Goal: Task Accomplishment & Management: Manage account settings

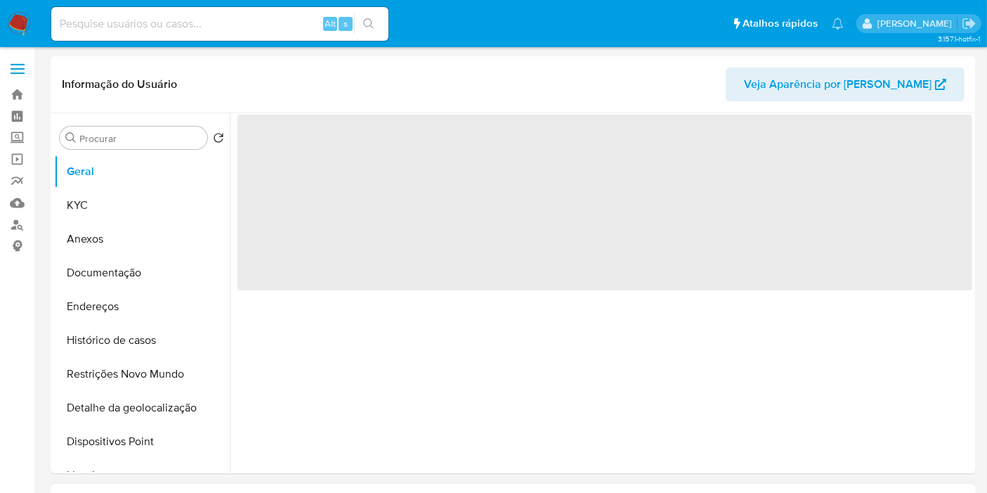
select select "10"
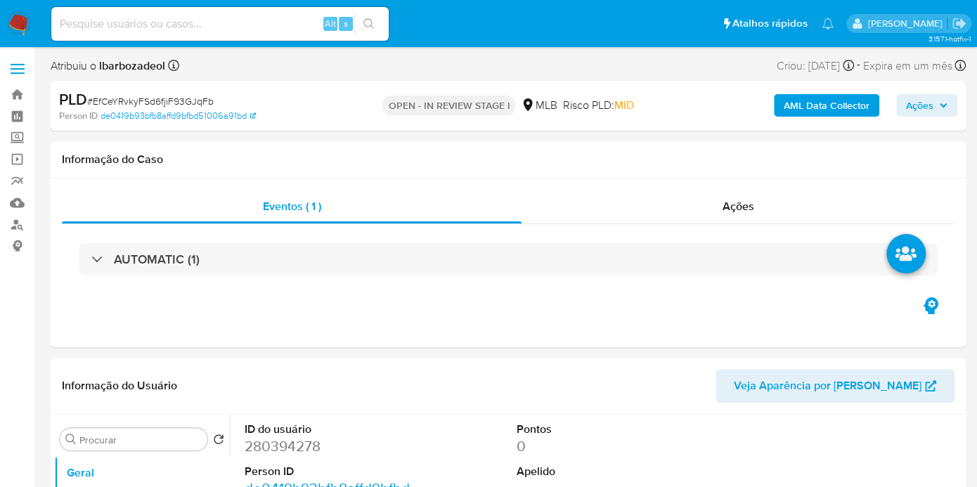
select select "10"
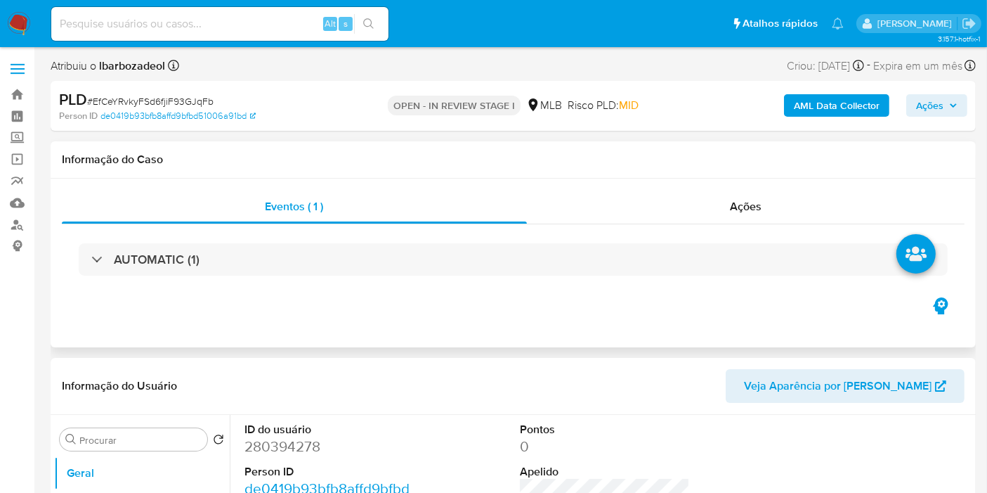
click at [933, 160] on h1 "Informação do Caso" at bounding box center [513, 159] width 903 height 14
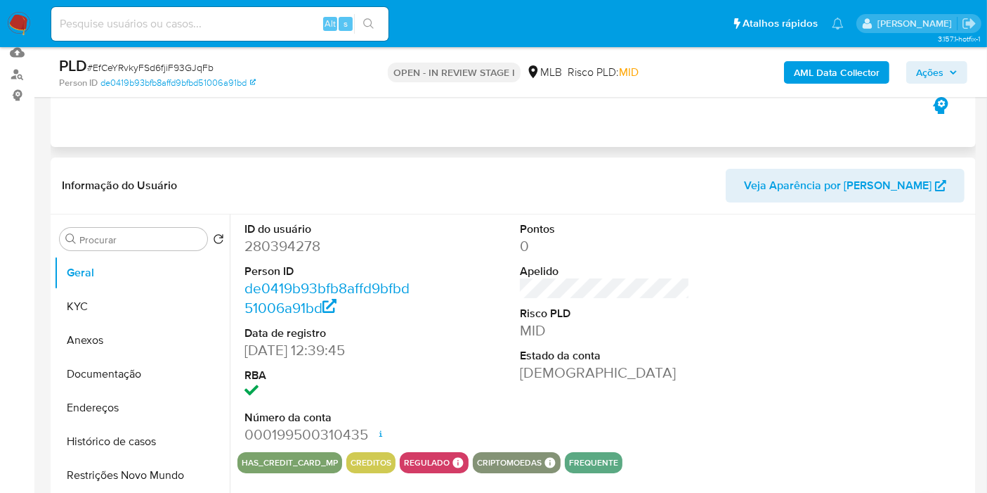
scroll to position [156, 0]
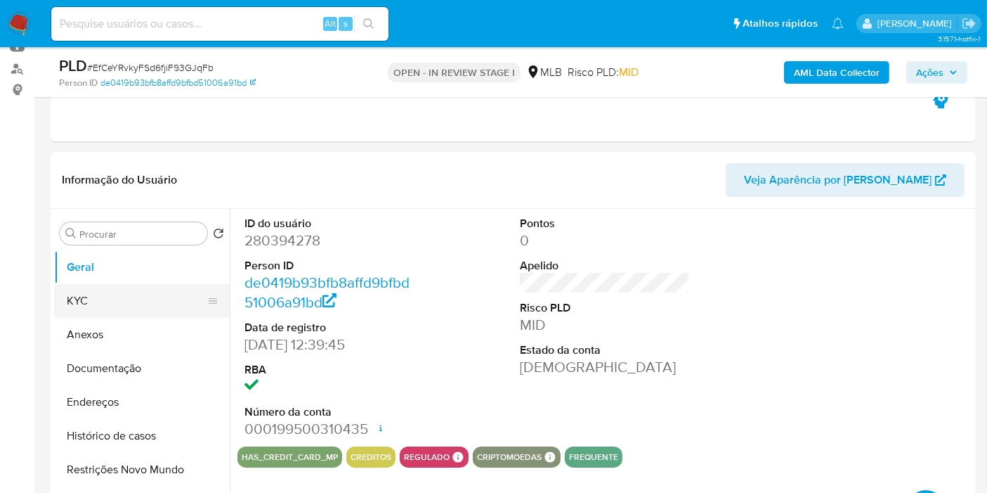
click at [152, 301] on button "KYC" at bounding box center [136, 301] width 164 height 34
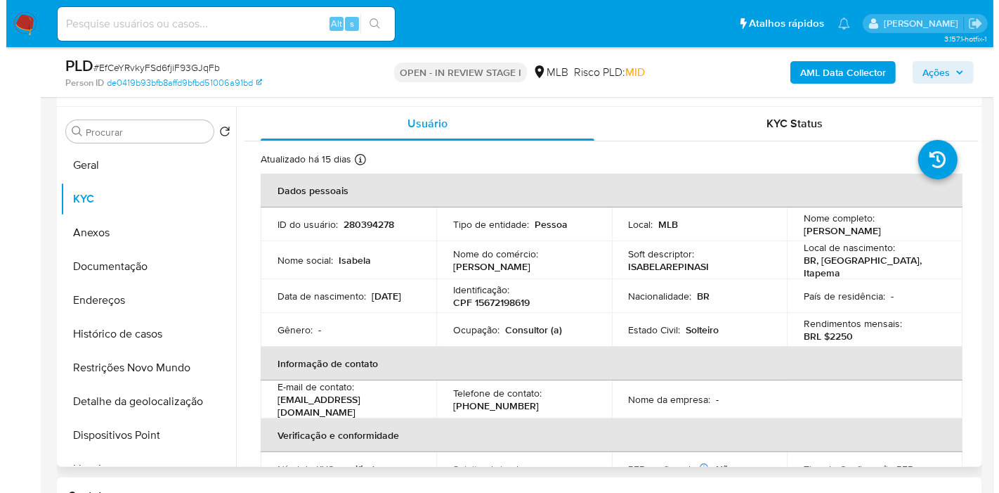
scroll to position [234, 0]
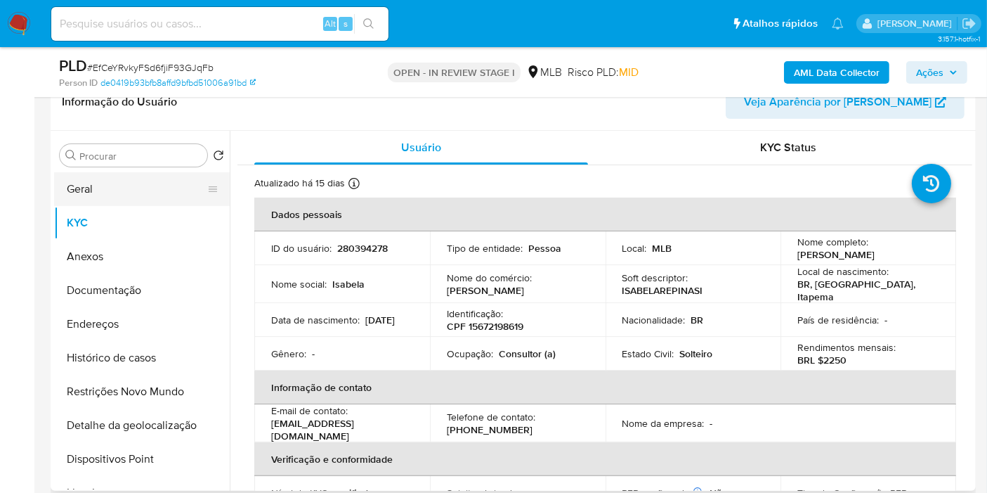
click at [143, 191] on button "Geral" at bounding box center [136, 189] width 164 height 34
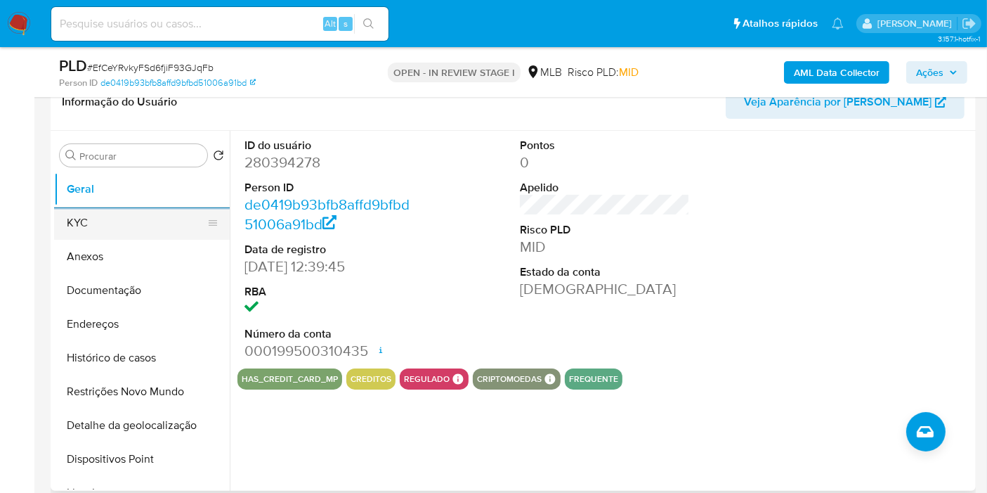
click at [181, 227] on button "KYC" at bounding box center [136, 223] width 164 height 34
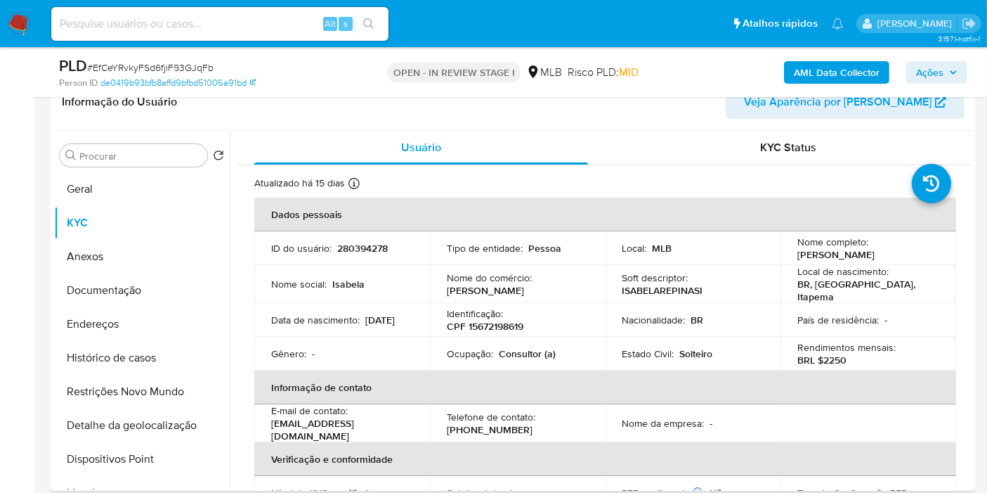
drag, startPoint x: 122, startPoint y: 316, endPoint x: 675, endPoint y: 446, distance: 568.1
click at [122, 316] on button "Endereços" at bounding box center [142, 324] width 176 height 34
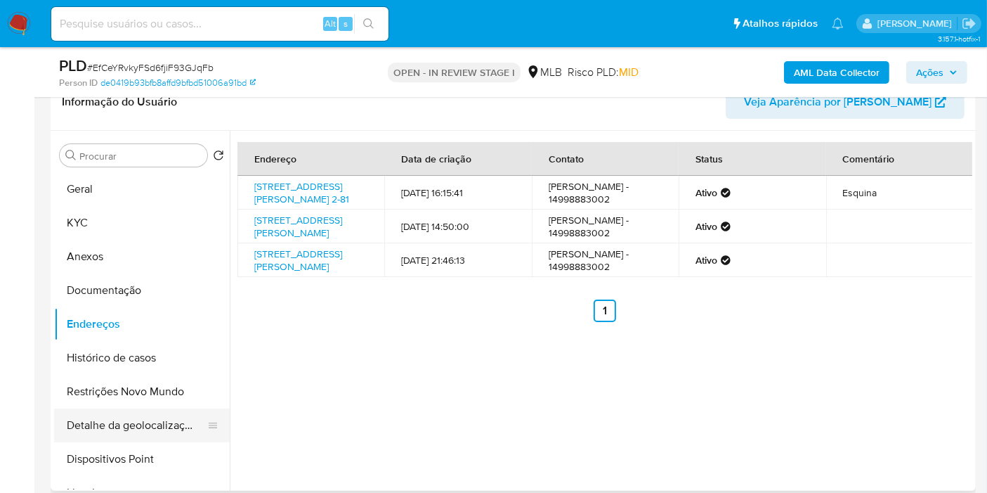
click at [144, 415] on button "Detalhe da geolocalização" at bounding box center [136, 425] width 164 height 34
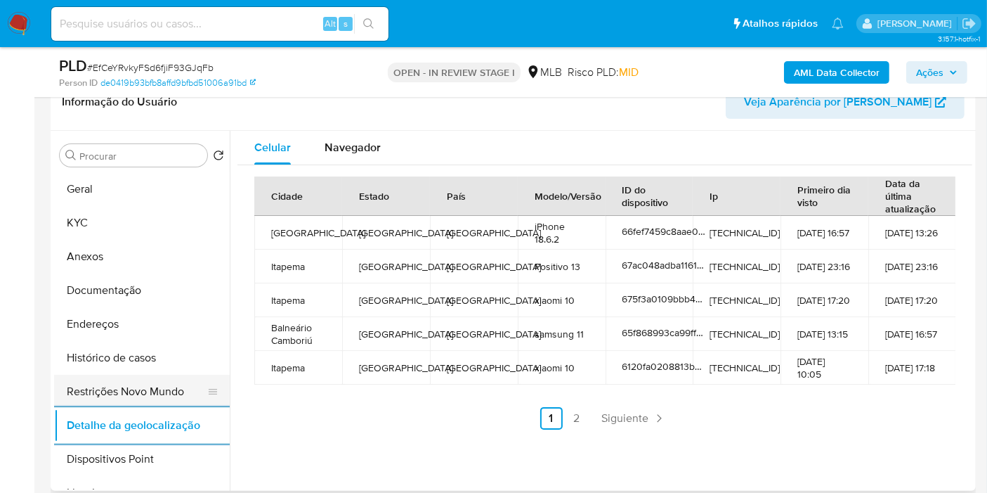
click at [127, 383] on button "Restrições Novo Mundo" at bounding box center [136, 392] width 164 height 34
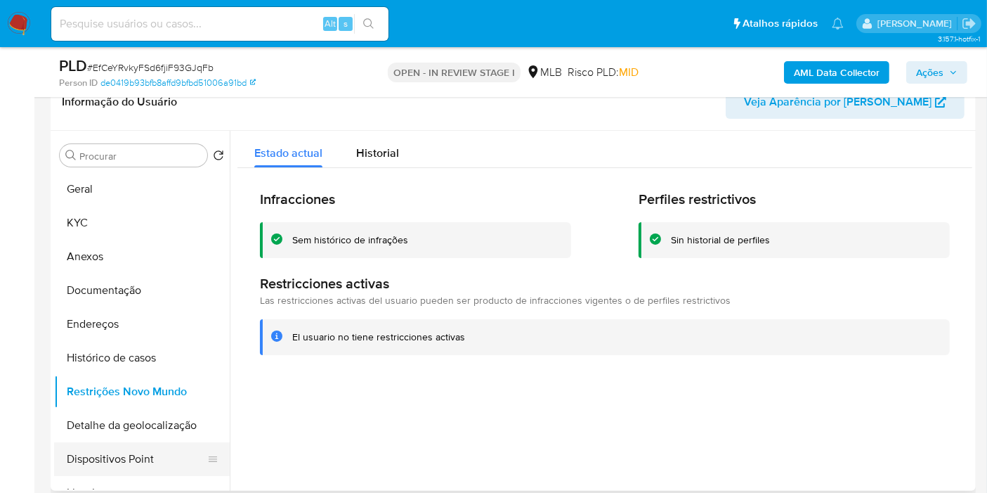
click at [178, 459] on button "Dispositivos Point" at bounding box center [136, 459] width 164 height 34
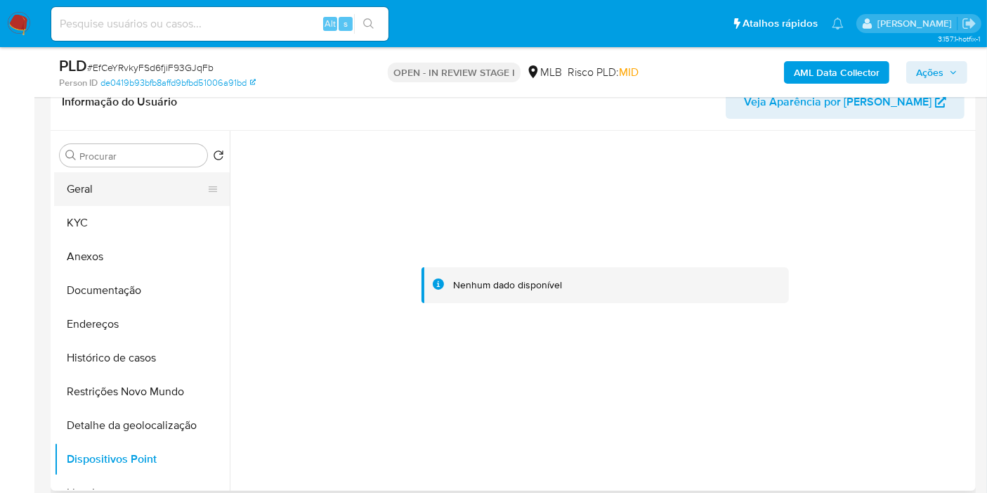
click at [98, 188] on button "Geral" at bounding box center [136, 189] width 164 height 34
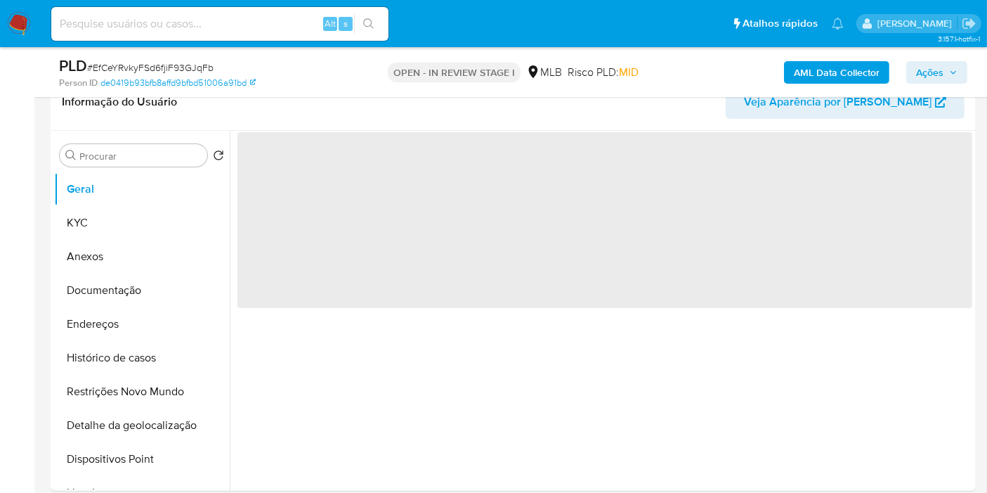
click at [961, 78] on button "Ações" at bounding box center [936, 72] width 61 height 22
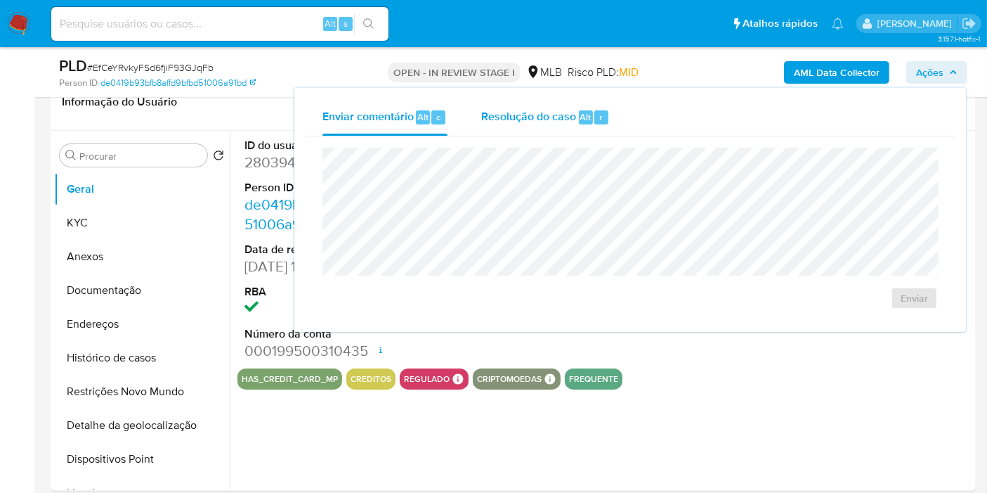
click at [562, 110] on span "Resolução do caso" at bounding box center [528, 116] width 95 height 16
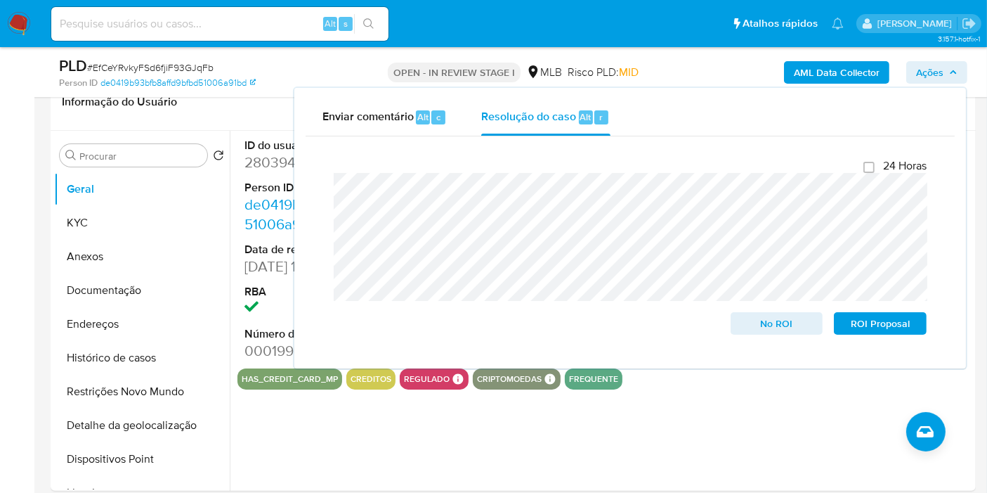
click at [762, 70] on div "AML Data Collector Ações Enviar comentário Alt c Resolução do caso Alt r Fecham…" at bounding box center [817, 72] width 299 height 33
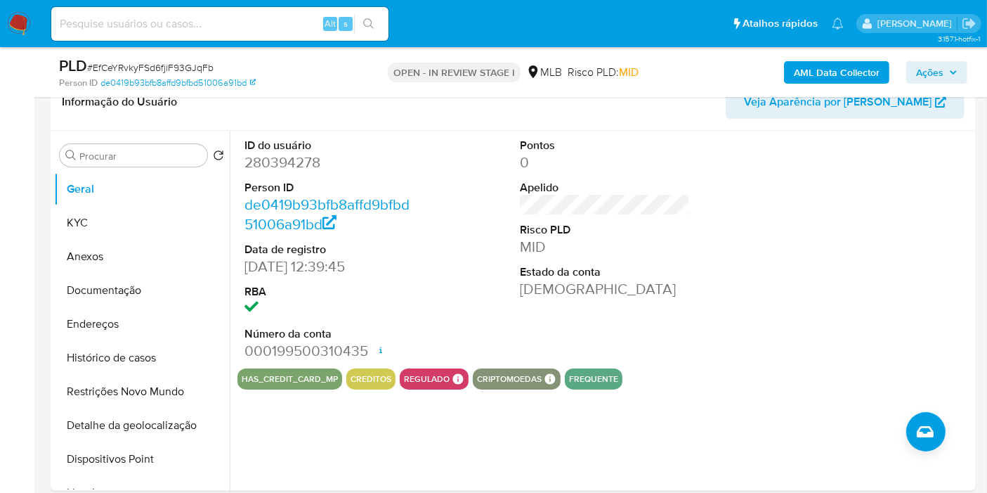
click at [793, 67] on button "AML Data Collector" at bounding box center [836, 72] width 105 height 22
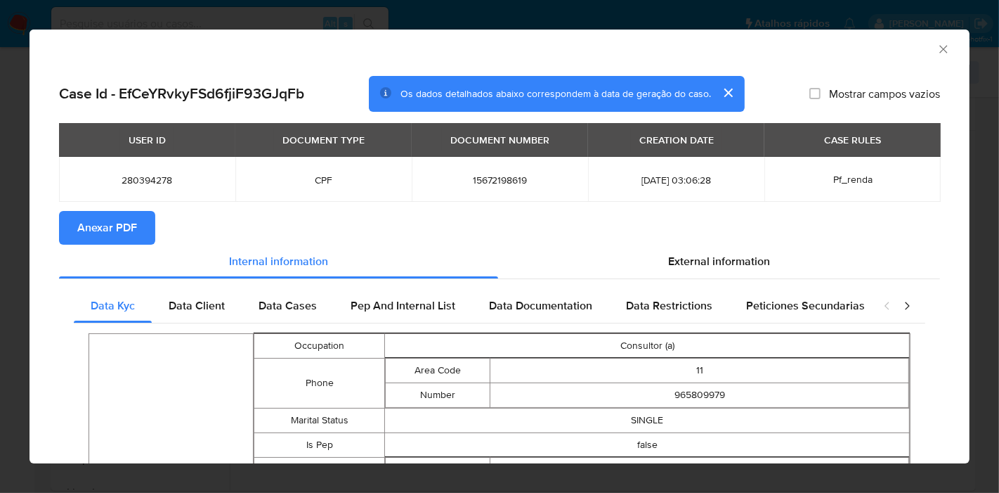
click at [126, 216] on span "Anexar PDF" at bounding box center [107, 227] width 60 height 31
drag, startPoint x: 928, startPoint y: 48, endPoint x: 666, endPoint y: 138, distance: 276.2
click at [937, 48] on icon "Fechar a janela" at bounding box center [944, 49] width 14 height 14
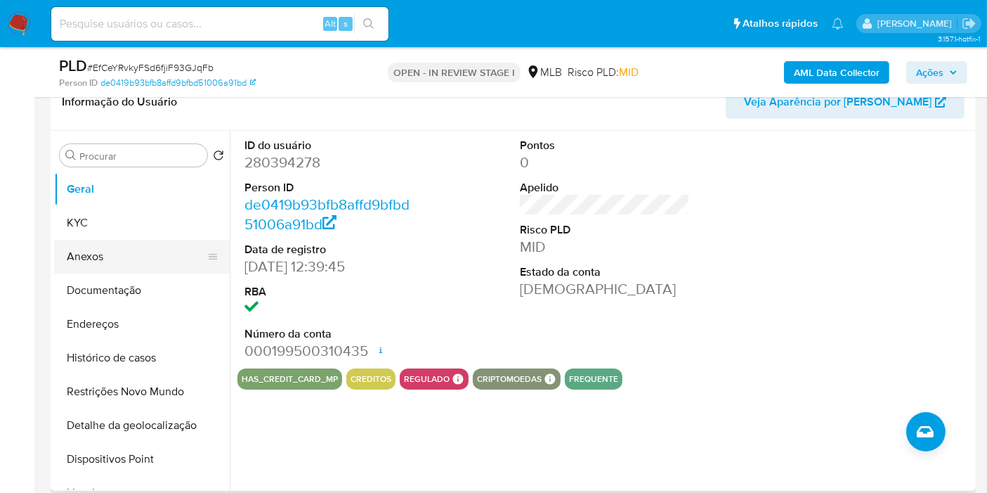
click at [120, 256] on button "Anexos" at bounding box center [136, 257] width 164 height 34
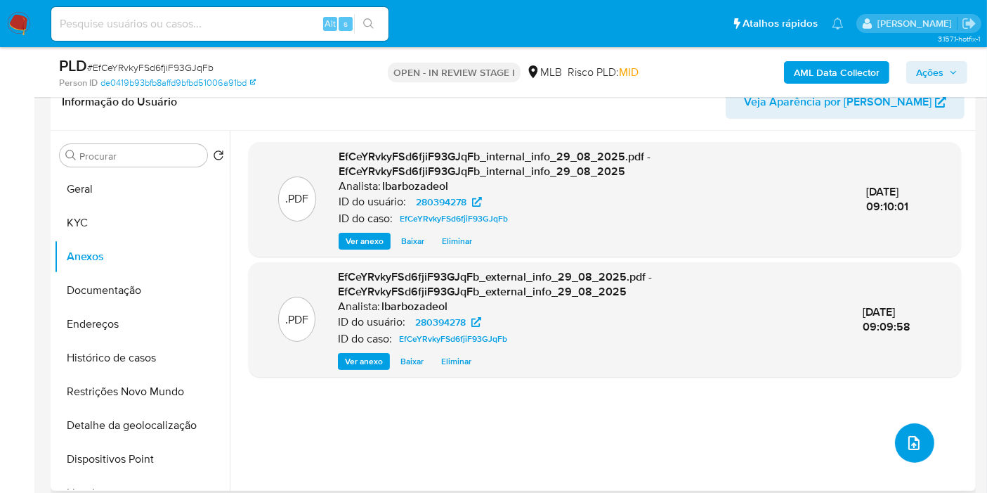
click at [906, 440] on icon "upload-file" at bounding box center [914, 442] width 17 height 17
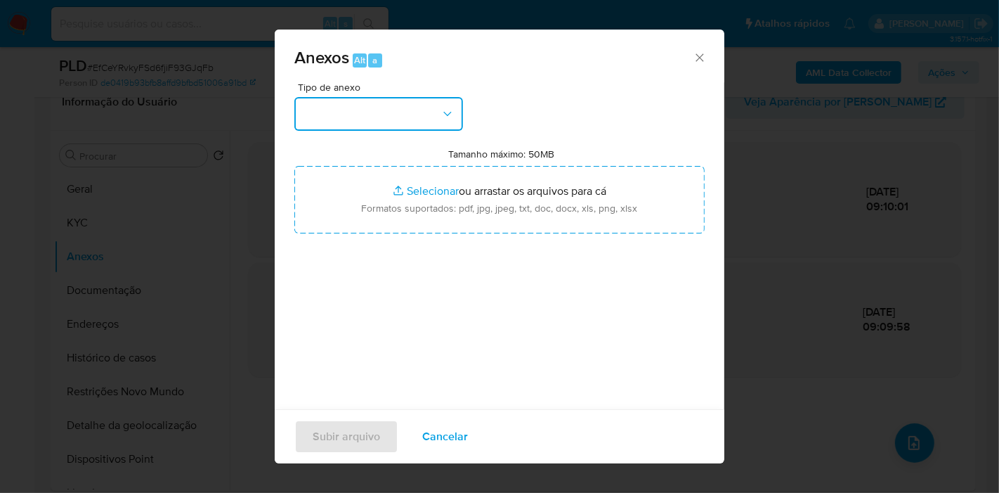
click at [433, 119] on button "button" at bounding box center [378, 114] width 169 height 34
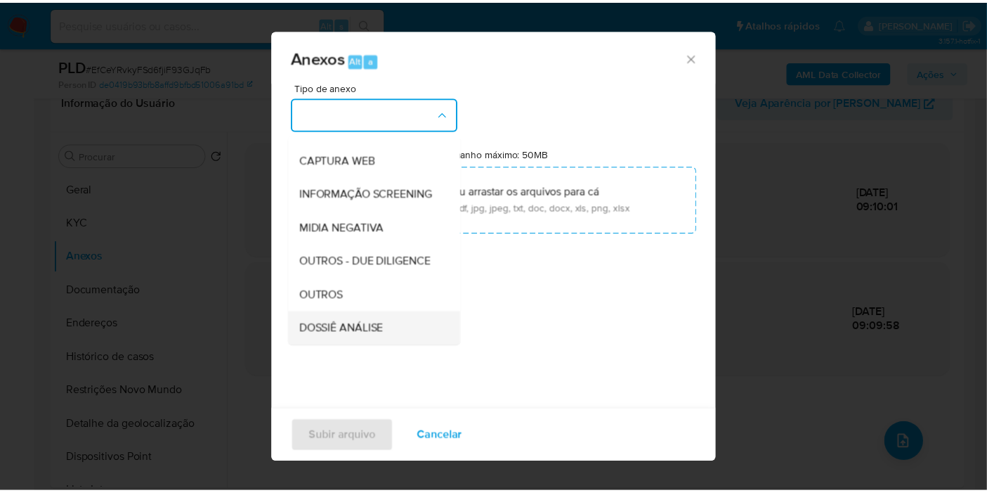
scroll to position [216, 0]
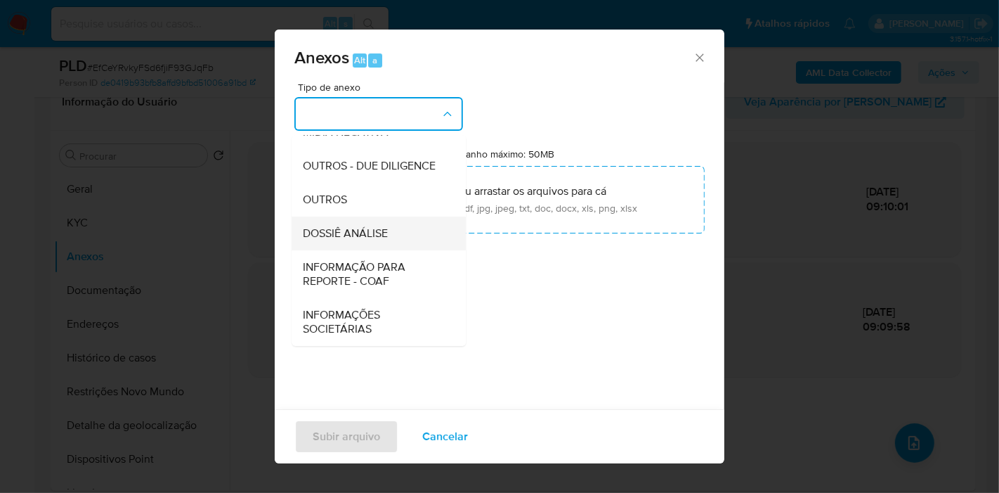
click at [385, 226] on span "DOSSIÊ ANÁLISE" at bounding box center [345, 233] width 85 height 14
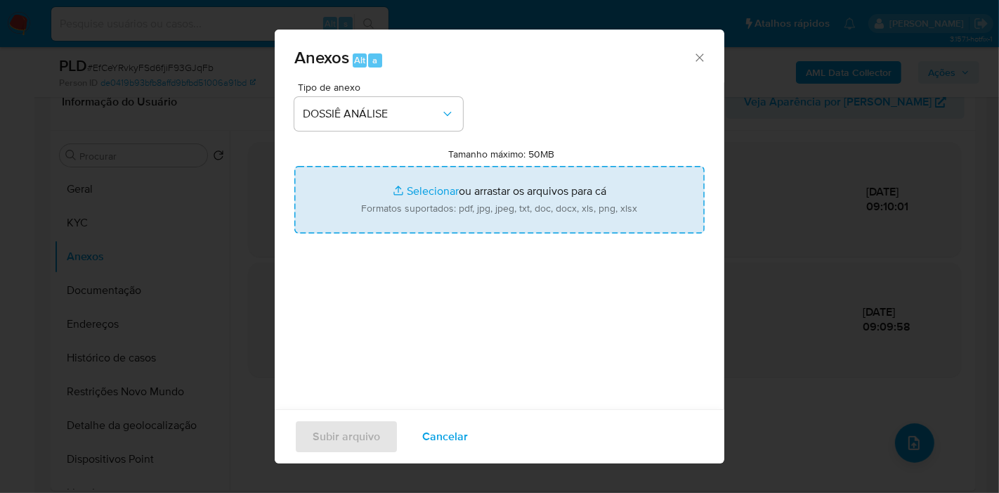
click at [401, 197] on input "Tamanho máximo: 50MB Selecionar arquivos" at bounding box center [499, 199] width 410 height 67
type input "C:\fakepath\SAR - XXXX - CPF 15672198619 - ISABELA CRISTINA DA SILVA GONCALVES.…"
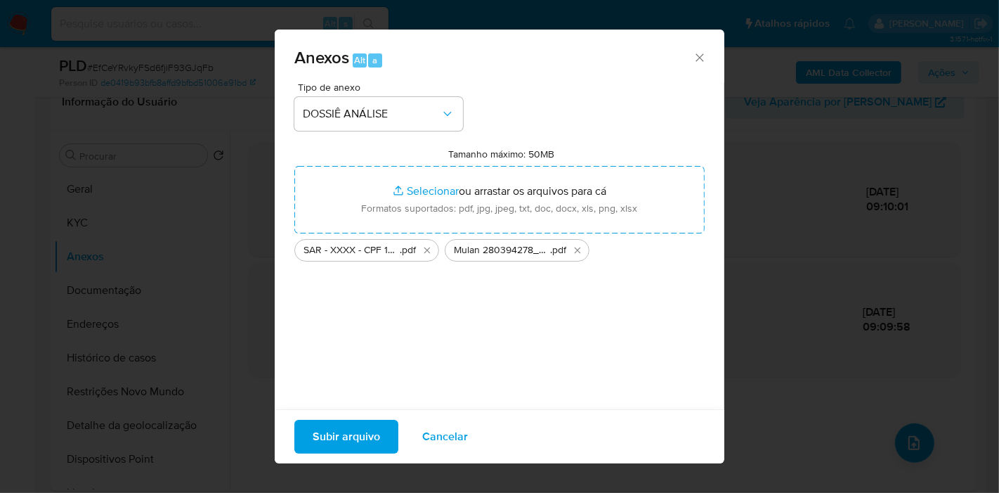
click at [337, 432] on span "Subir arquivo" at bounding box center [346, 436] width 67 height 31
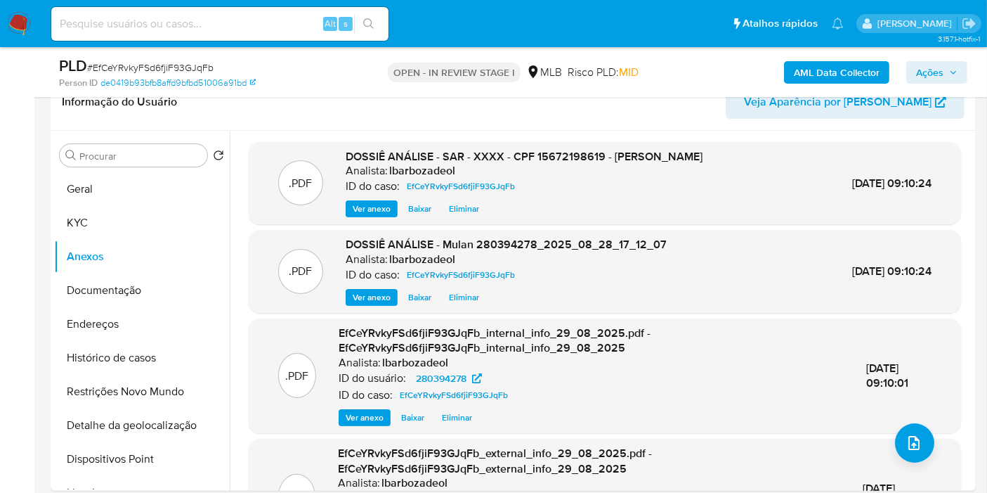
click at [959, 79] on button "Ações" at bounding box center [936, 72] width 61 height 22
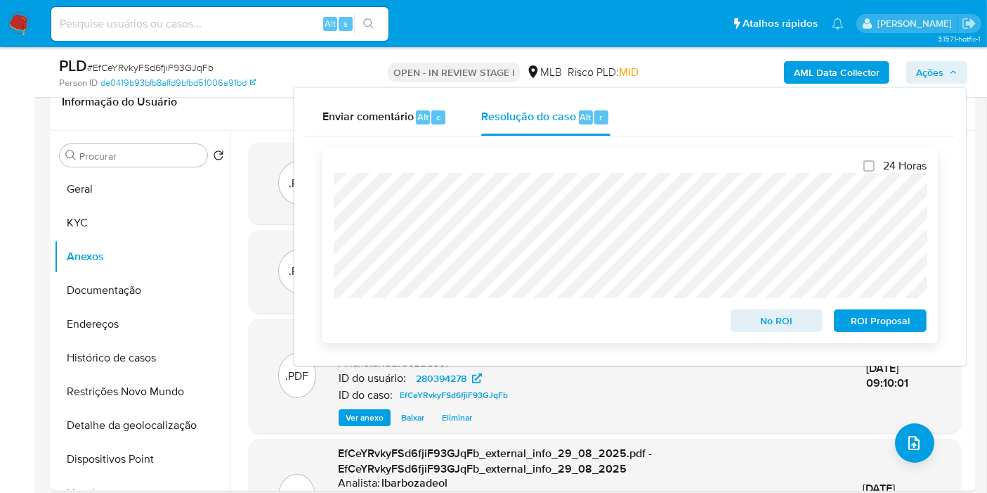
click at [843, 311] on button "ROI Proposal" at bounding box center [880, 320] width 93 height 22
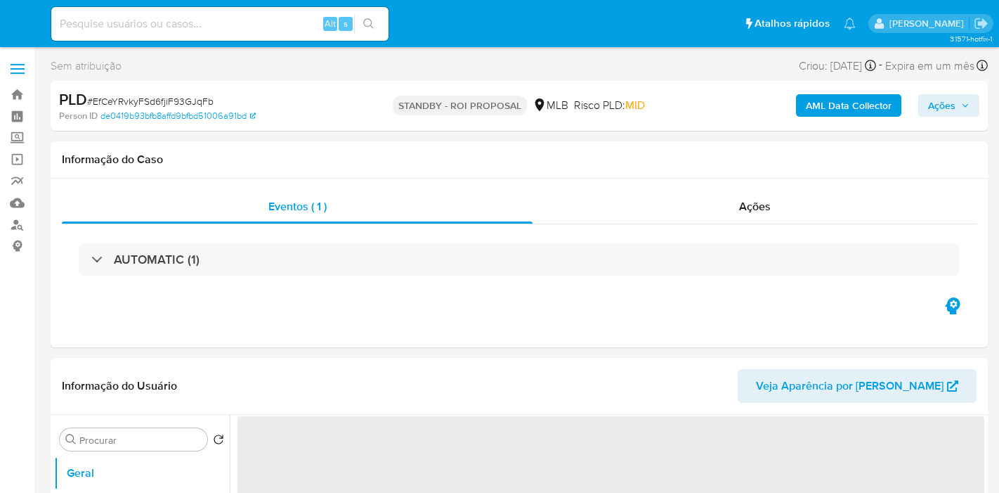
select select "10"
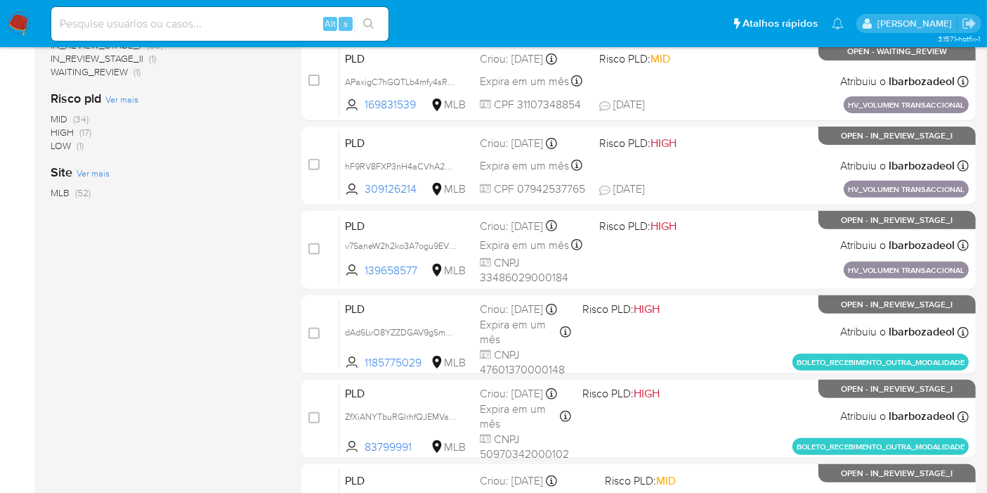
scroll to position [459, 0]
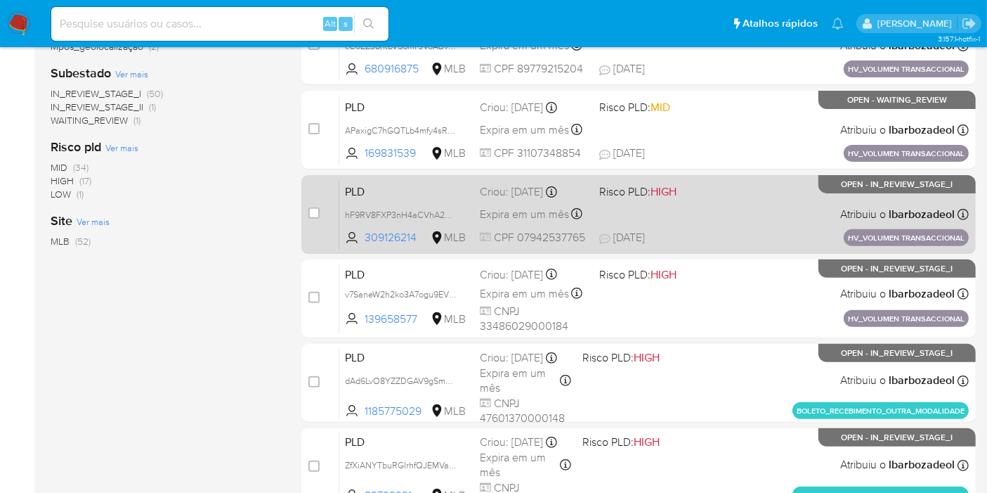
click at [622, 212] on div "PLD hF9RV8FXP3nH4aCVhA2wpaCN 309126214 MLB Risco PLD: HIGH Criou: [DATE] Criou:…" at bounding box center [654, 213] width 630 height 71
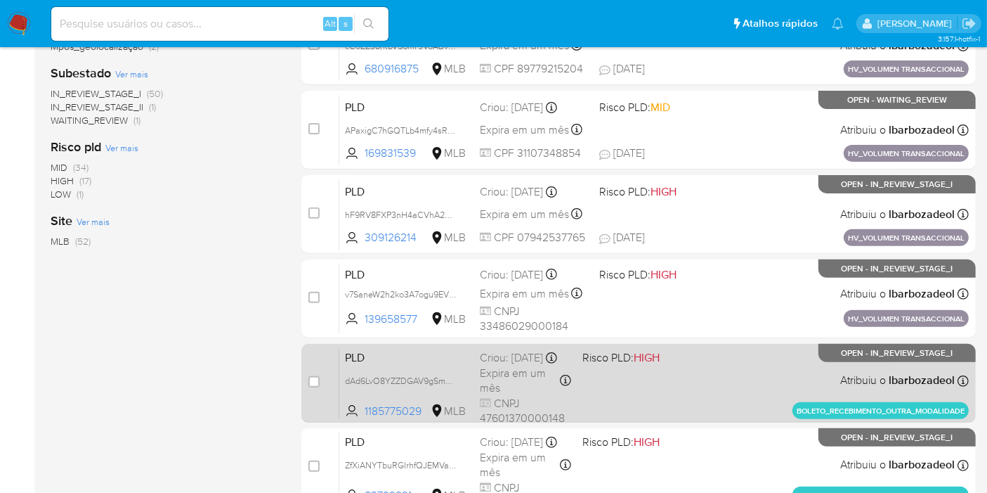
drag, startPoint x: 532, startPoint y: 292, endPoint x: 455, endPoint y: 376, distance: 113.9
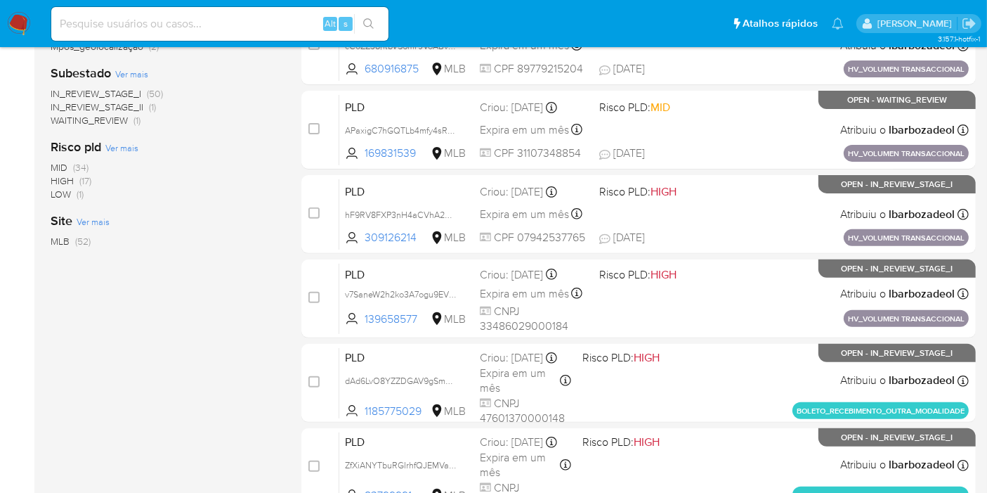
drag, startPoint x: 455, startPoint y: 376, endPoint x: 156, endPoint y: 348, distance: 300.0
click at [156, 348] on div "1-10 de 52 resultados Remover filtros lbarbozadeol OPEN Classificação Ver mais …" at bounding box center [165, 171] width 228 height 940
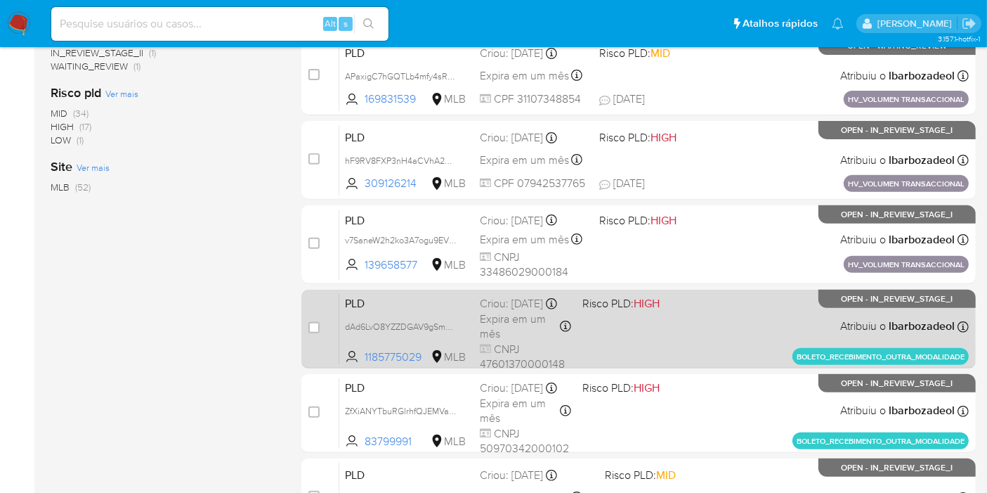
scroll to position [537, 0]
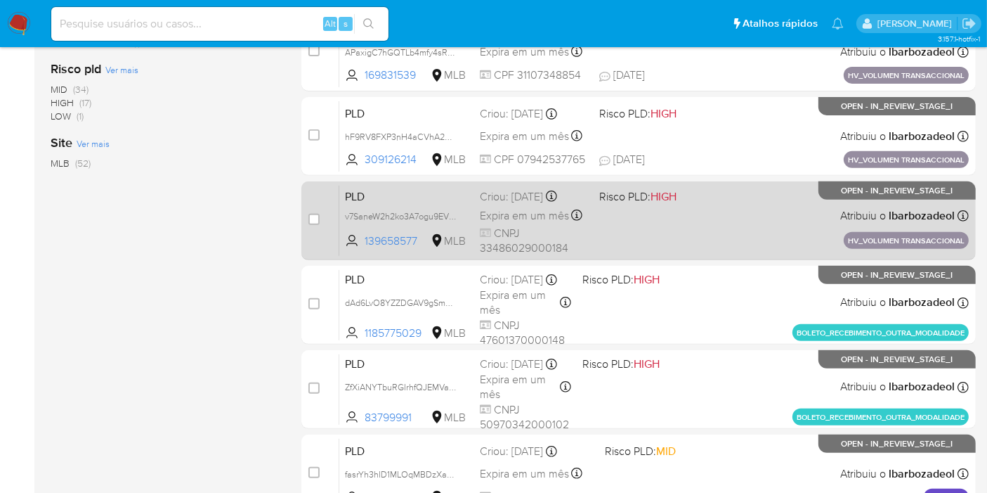
click at [680, 232] on div "PLD v7SaneW2h2ko3A7ogu9EVvMN 139658577 MLB Risco PLD: HIGH Criou: 14/08/2025 Cr…" at bounding box center [654, 220] width 630 height 71
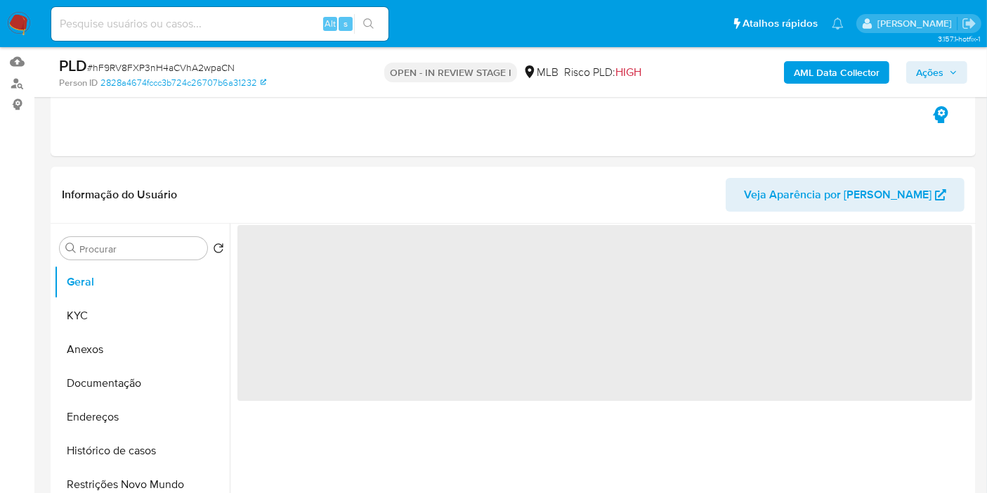
scroll to position [156, 0]
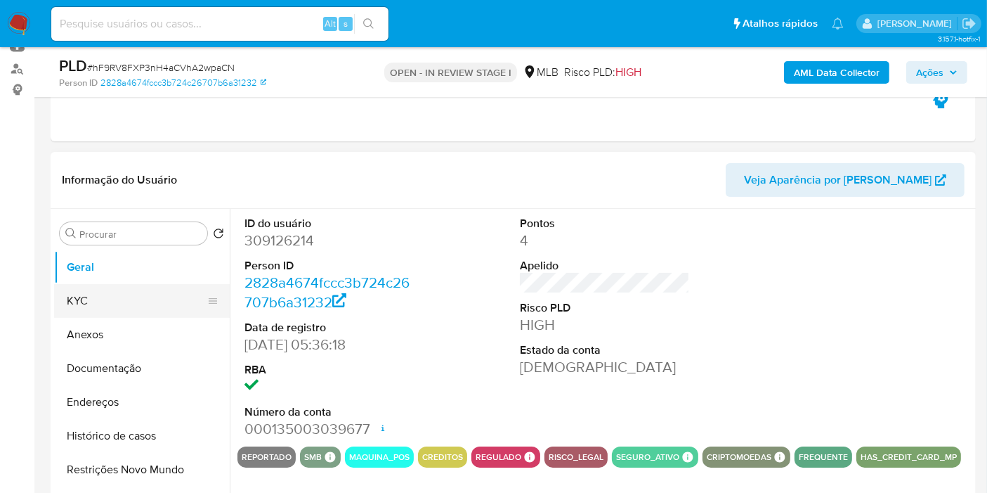
click at [108, 297] on button "KYC" at bounding box center [136, 301] width 164 height 34
select select "10"
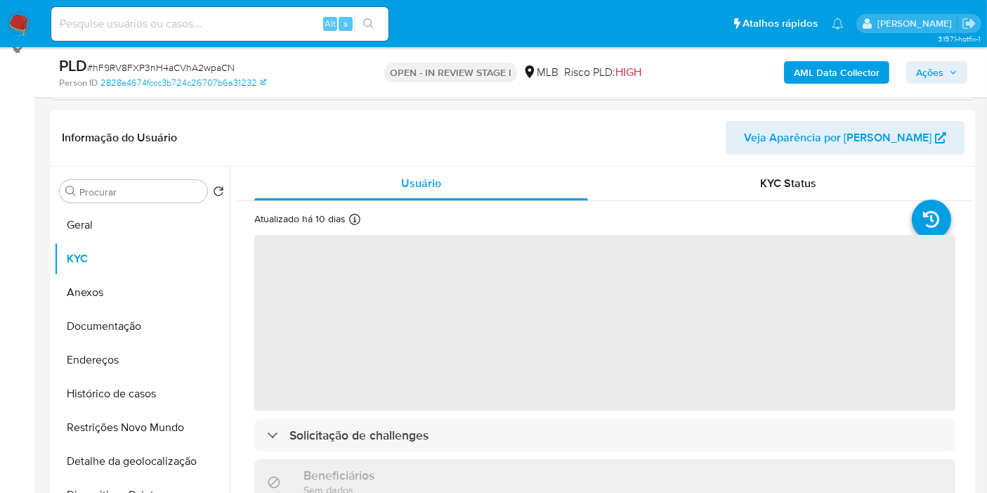
scroll to position [234, 0]
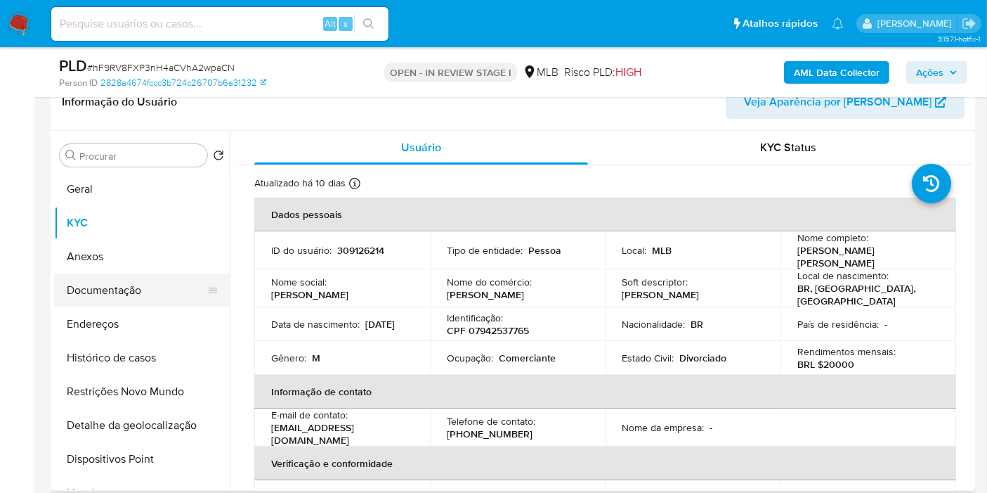
click at [139, 294] on button "Documentação" at bounding box center [136, 290] width 164 height 34
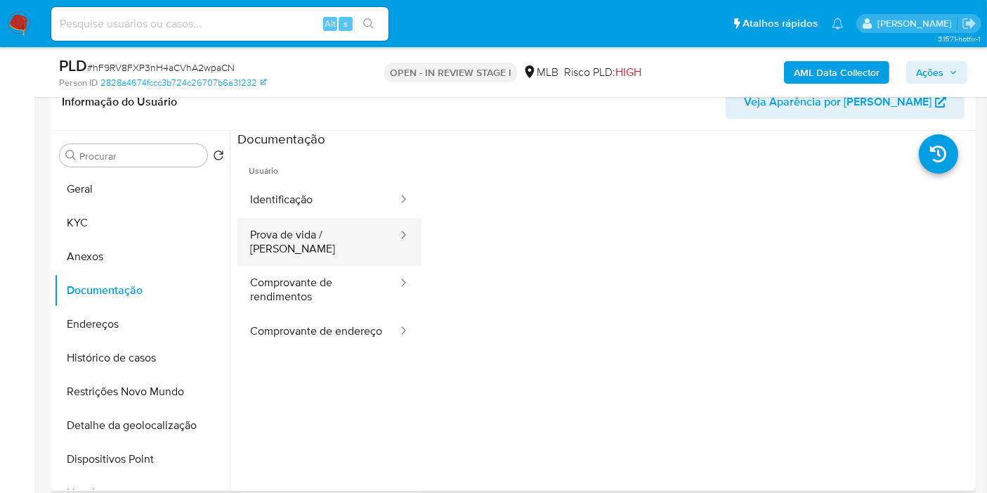
click at [351, 240] on button "Prova de vida / [PERSON_NAME]" at bounding box center [319, 242] width 162 height 48
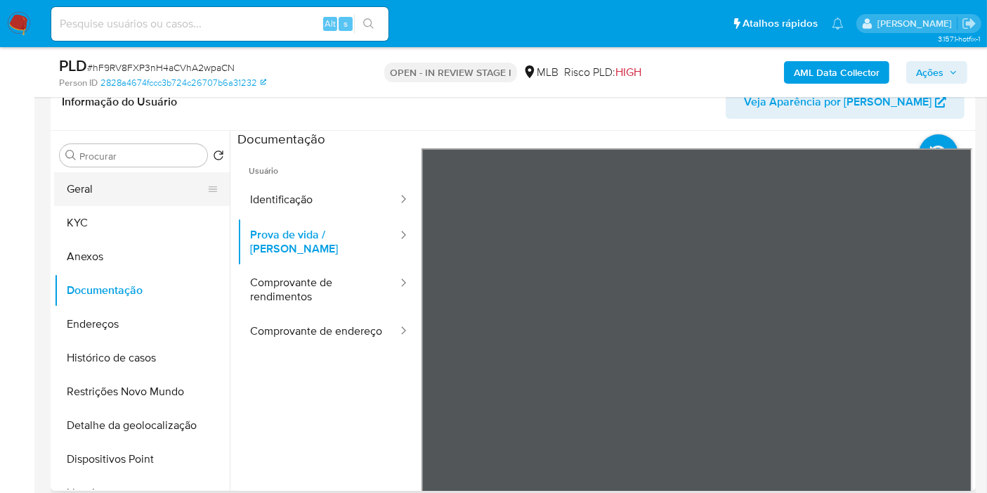
click at [107, 197] on button "Geral" at bounding box center [136, 189] width 164 height 34
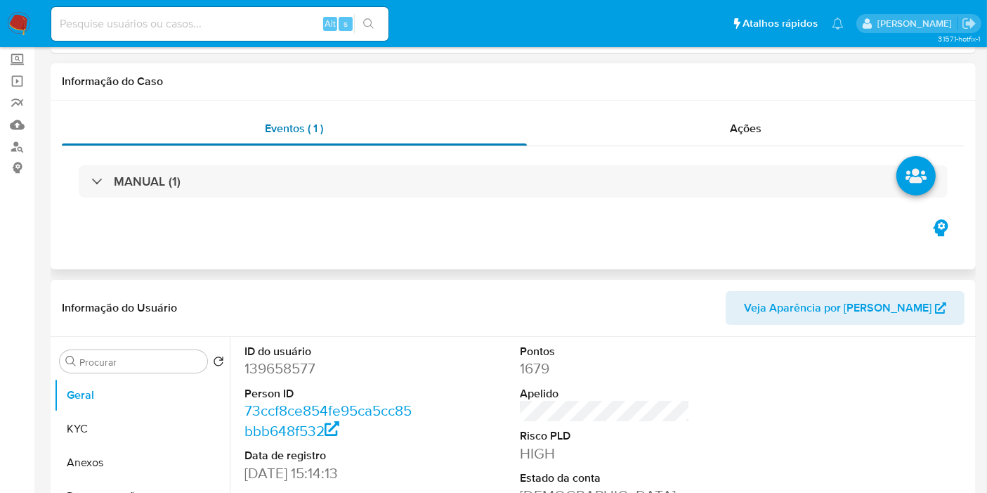
select select "10"
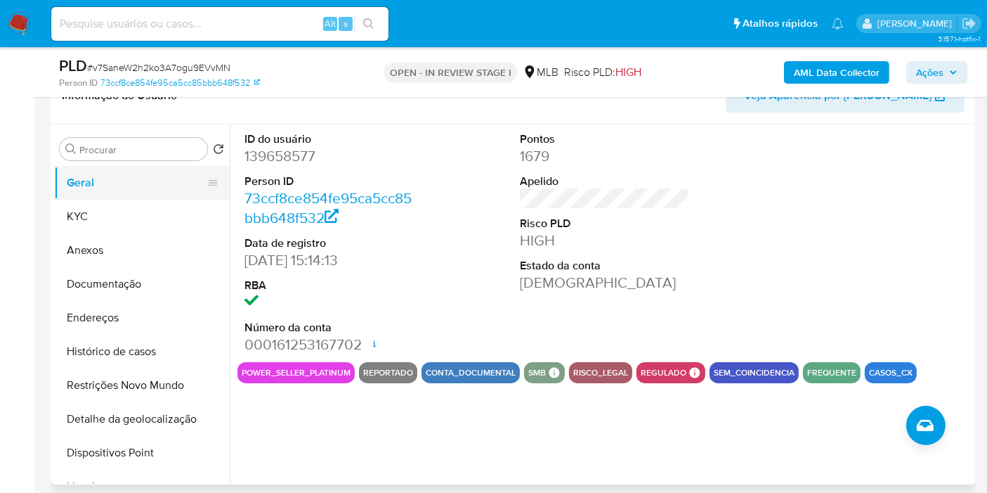
scroll to position [234, 0]
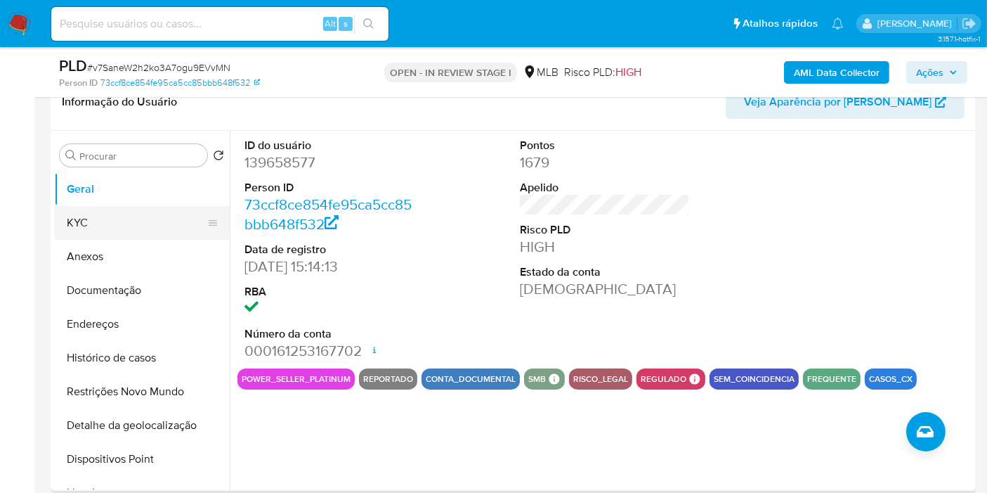
drag, startPoint x: 84, startPoint y: 225, endPoint x: 92, endPoint y: 212, distance: 14.8
click at [84, 225] on button "KYC" at bounding box center [136, 223] width 164 height 34
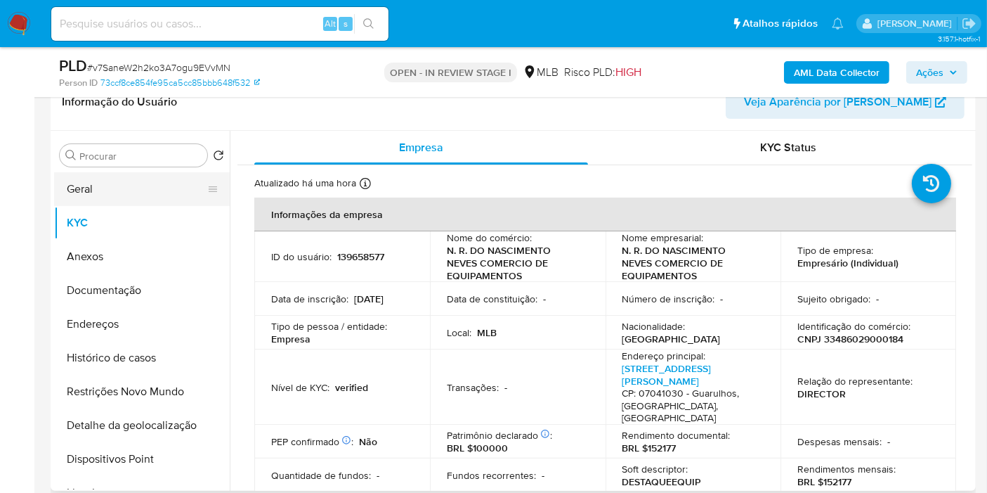
click at [100, 200] on button "Geral" at bounding box center [136, 189] width 164 height 34
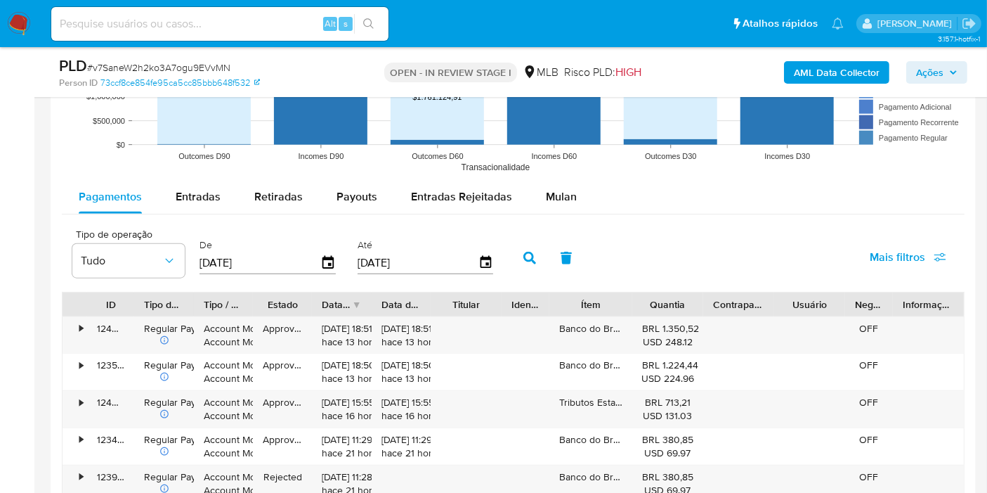
scroll to position [1483, 0]
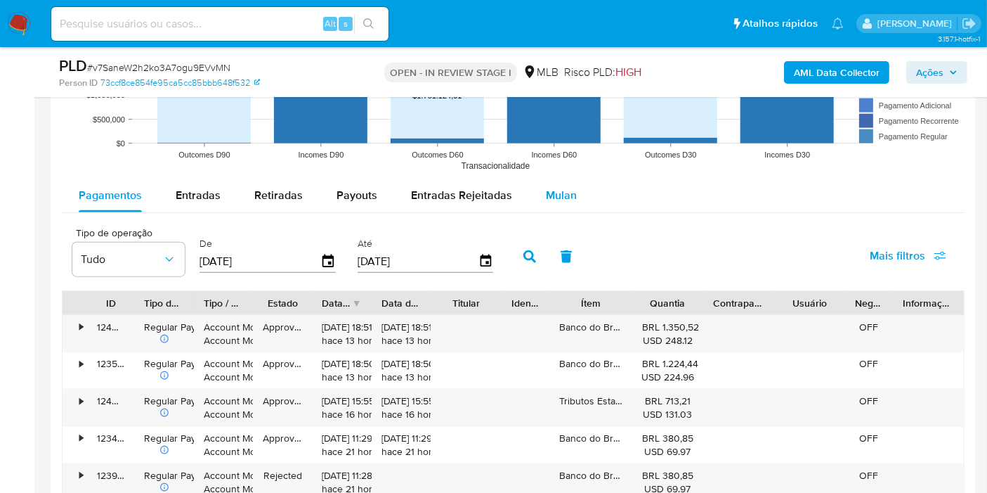
click at [548, 193] on span "Mulan" at bounding box center [561, 195] width 31 height 16
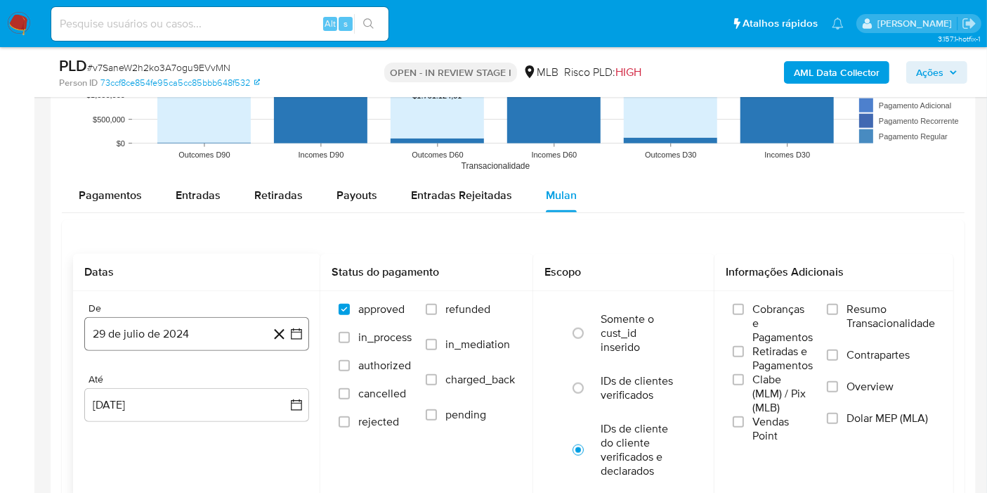
click at [247, 325] on button "29 de julio de 2024" at bounding box center [196, 334] width 225 height 34
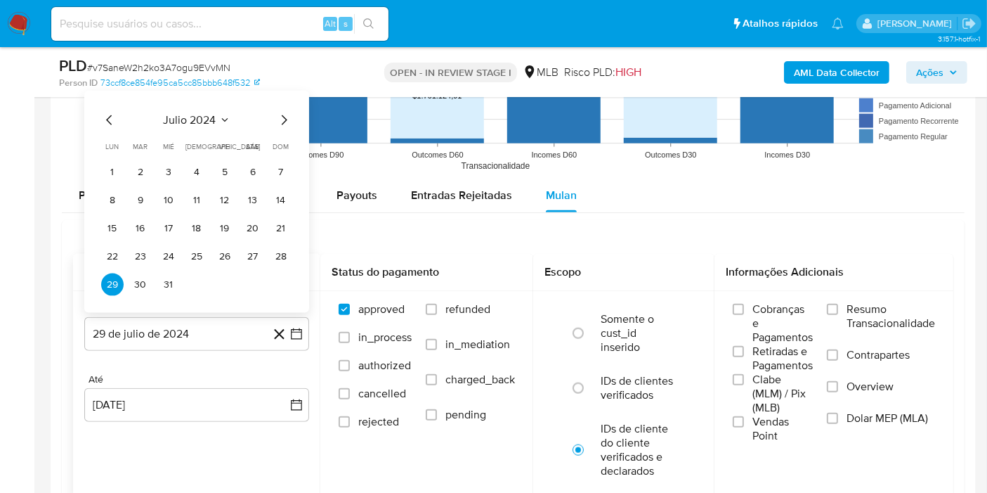
click at [201, 122] on span "julio 2024" at bounding box center [190, 120] width 53 height 14
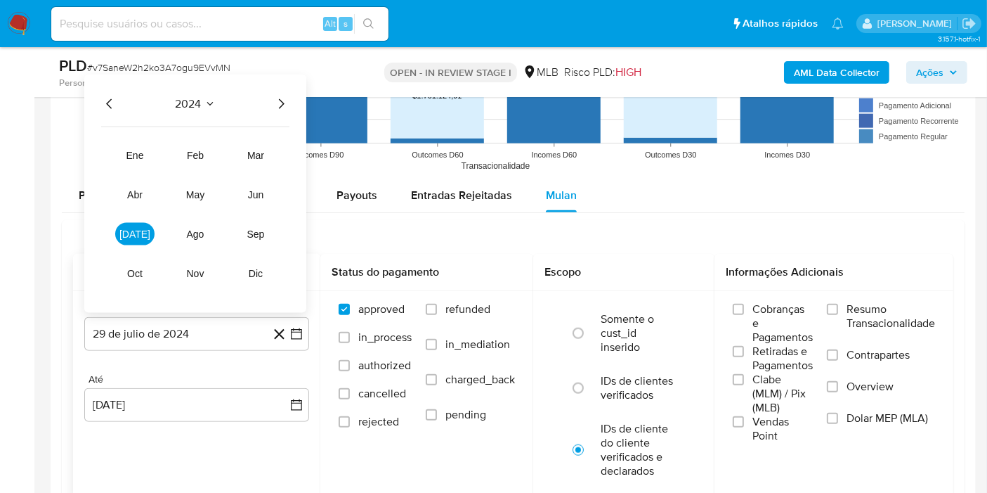
click at [283, 102] on icon "Año siguiente" at bounding box center [281, 104] width 17 height 17
click at [148, 233] on button "[DATE]" at bounding box center [134, 234] width 39 height 22
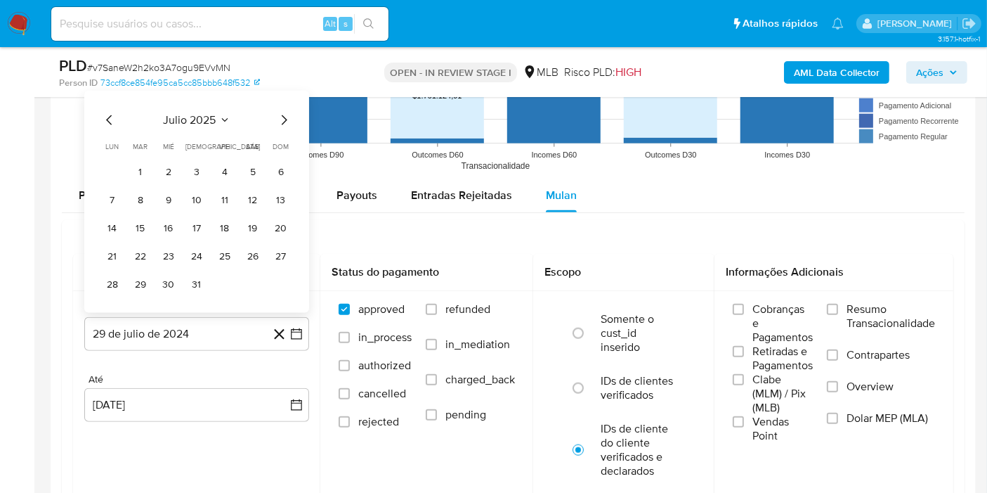
drag, startPoint x: 148, startPoint y: 169, endPoint x: 141, endPoint y: 214, distance: 45.6
click at [148, 169] on button "1" at bounding box center [140, 172] width 22 height 22
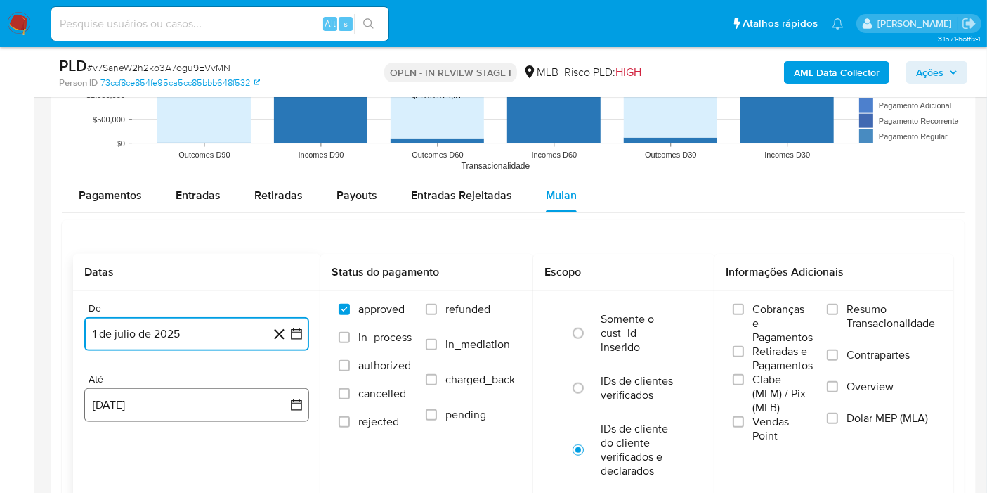
click at [192, 394] on button "29 de agosto de 2025" at bounding box center [196, 405] width 225 height 34
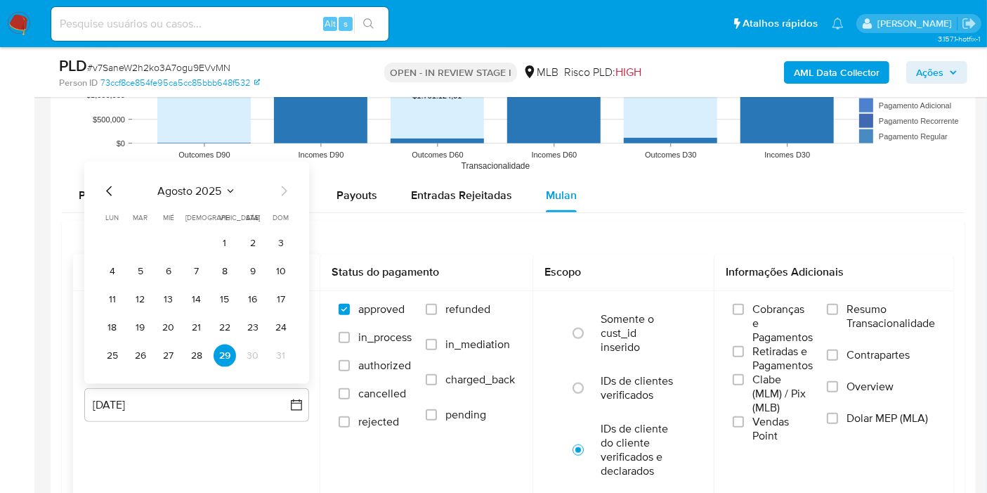
drag, startPoint x: 192, startPoint y: 394, endPoint x: 179, endPoint y: 368, distance: 28.9
click at [179, 368] on div "agosto 2025 agosto 2025 lun lunes mar martes mié miércoles jue jueves vie viern…" at bounding box center [196, 273] width 225 height 222
click at [197, 347] on button "28" at bounding box center [197, 355] width 22 height 22
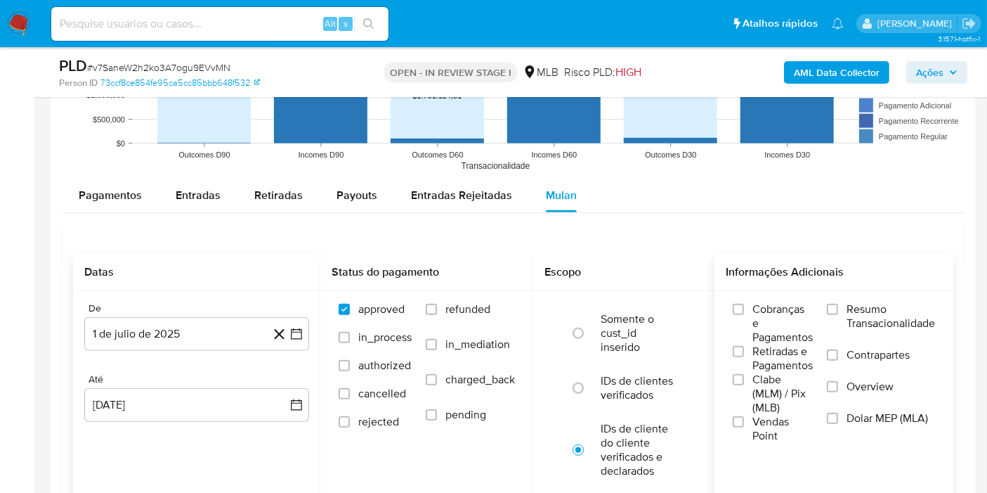
click at [857, 314] on span "Resumo Transacionalidade" at bounding box center [891, 316] width 89 height 28
click at [838, 314] on input "Resumo Transacionalidade" at bounding box center [832, 309] width 11 height 11
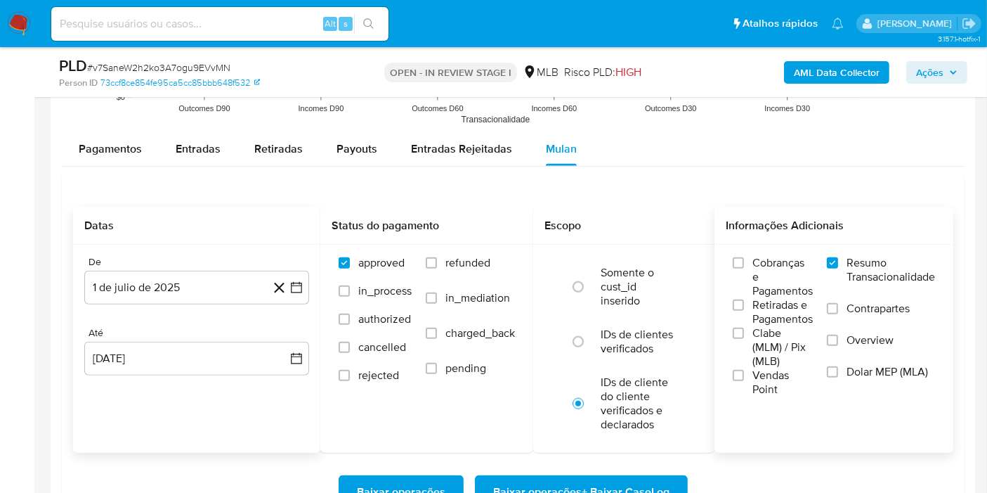
scroll to position [1561, 0]
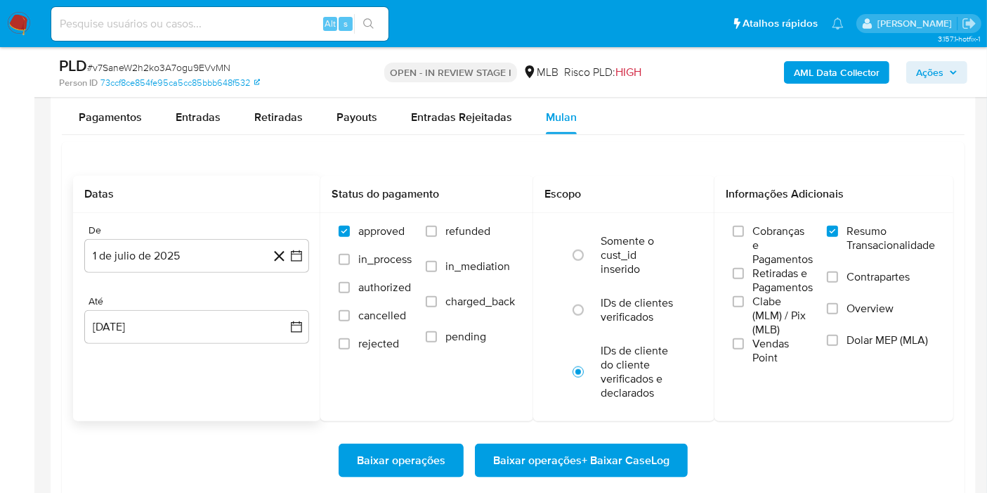
click at [606, 453] on span "Baixar operações + Baixar CaseLog" at bounding box center [581, 460] width 176 height 31
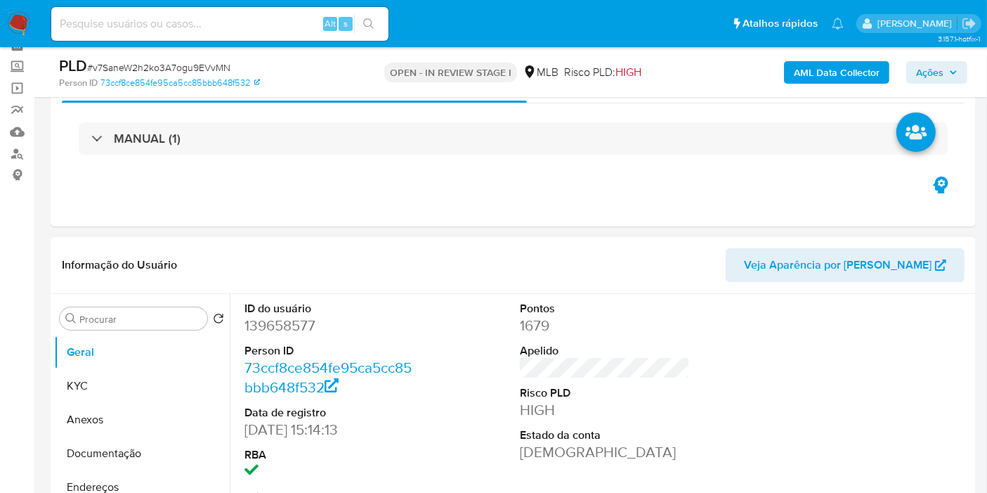
scroll to position [47, 0]
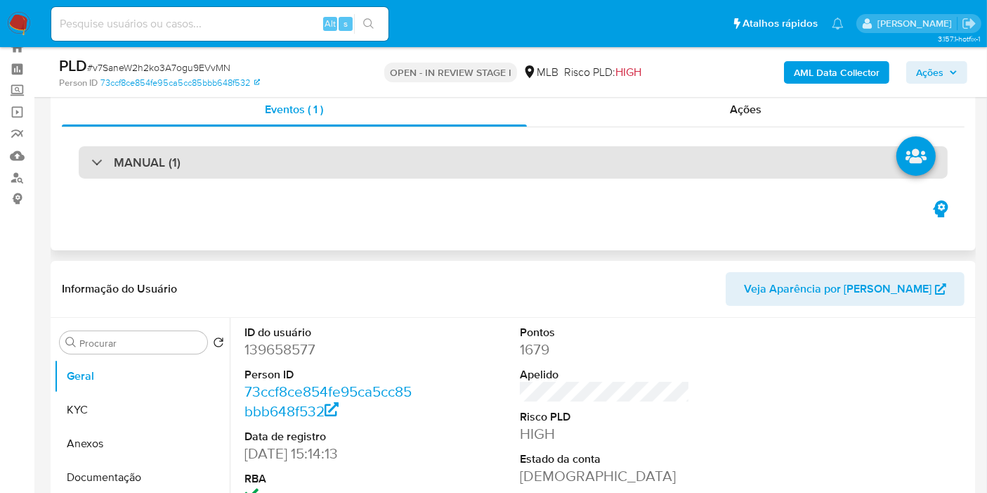
click at [425, 155] on div "MANUAL (1)" at bounding box center [513, 162] width 869 height 32
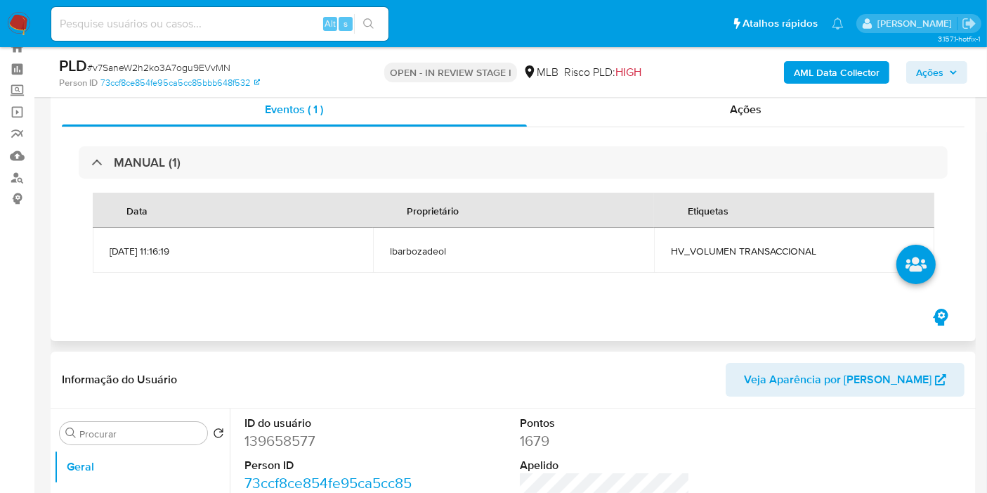
click at [722, 252] on span "HV_VOLUMEN TRANSACCIONAL" at bounding box center [794, 251] width 247 height 13
copy span "HV_VOLUMEN TRANSACCIONAL"
click at [937, 65] on span "Ações" at bounding box center [929, 72] width 27 height 22
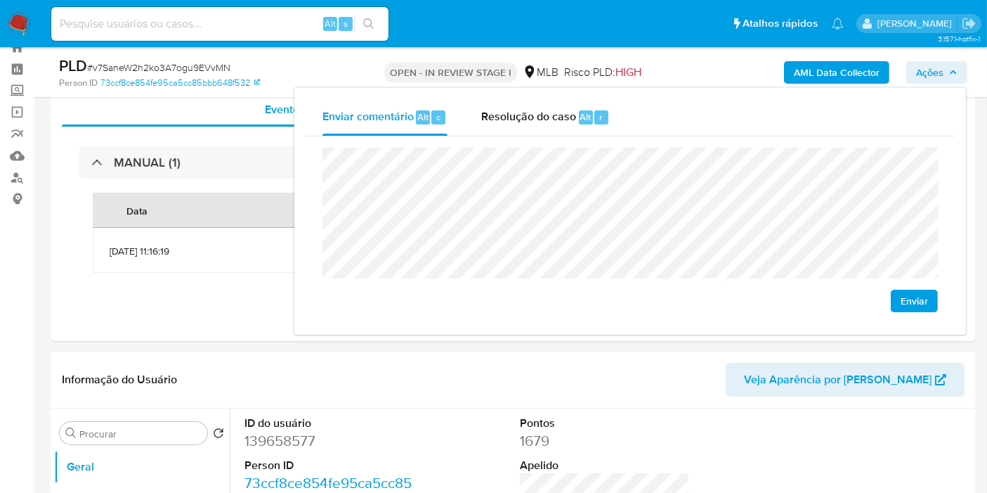
click at [495, 365] on header "Informação do Usuário Veja Aparência por Pessoa" at bounding box center [513, 380] width 903 height 34
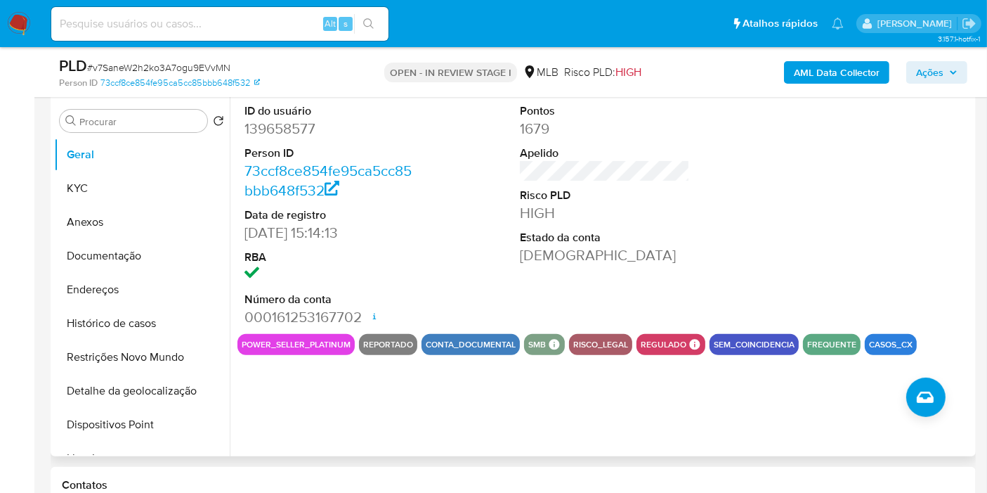
scroll to position [281, 0]
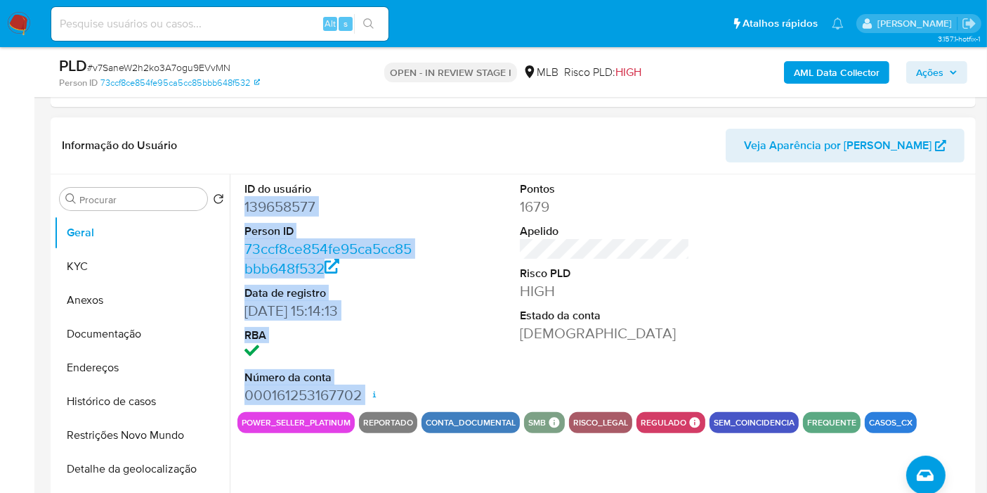
drag, startPoint x: 239, startPoint y: 202, endPoint x: 375, endPoint y: 387, distance: 229.2
click at [372, 388] on div "ID do usuário 139658577 Person ID 73ccf8ce854fe95ca5cc85bbb648f532 Data de regi…" at bounding box center [330, 293] width 184 height 238
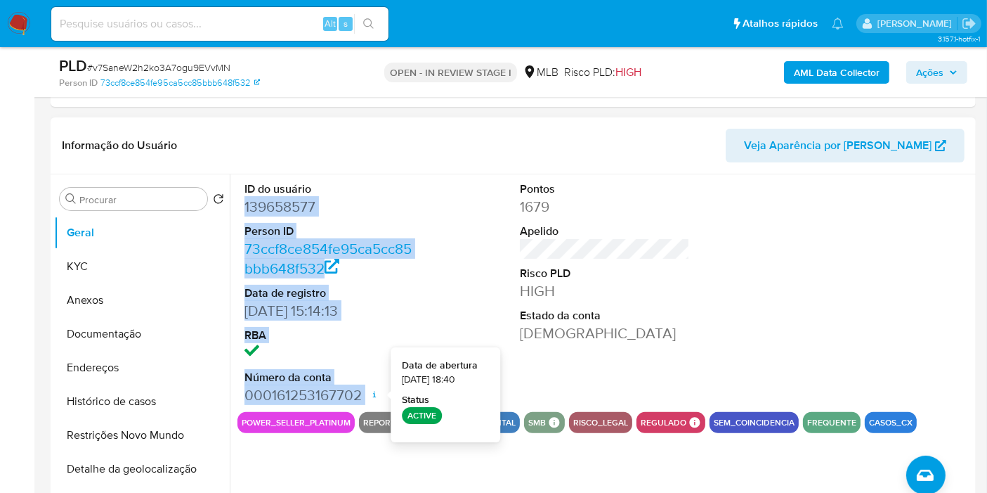
copy dl "139658577 Person ID 73ccf8ce854fe95ca5cc85bbb648f532 Data de registro 03/06/201…"
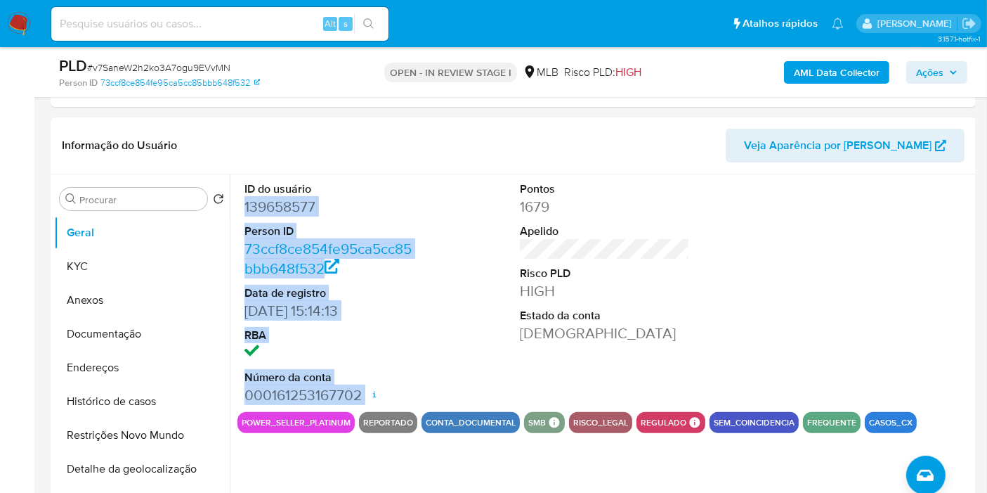
click at [937, 69] on span "Ações" at bounding box center [929, 72] width 27 height 22
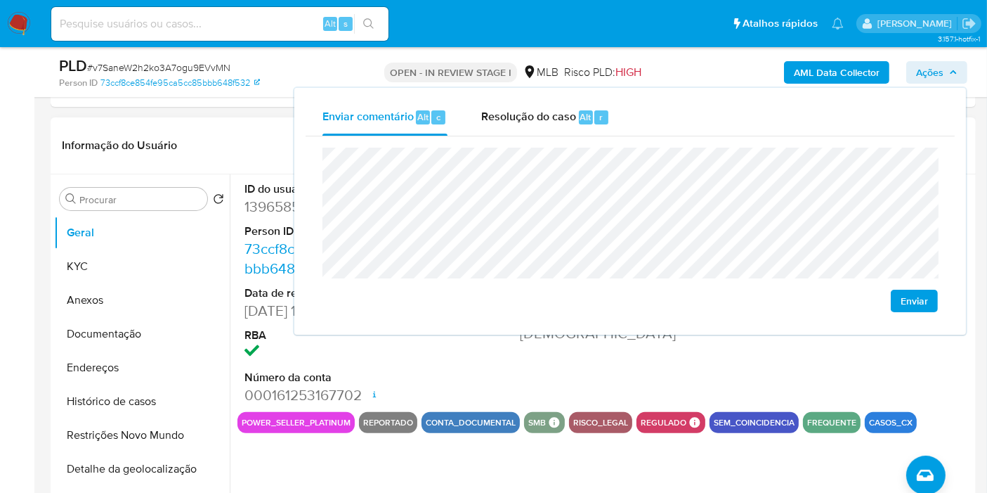
click at [235, 152] on header "Informação do Usuário Veja Aparência por Pessoa" at bounding box center [513, 146] width 903 height 34
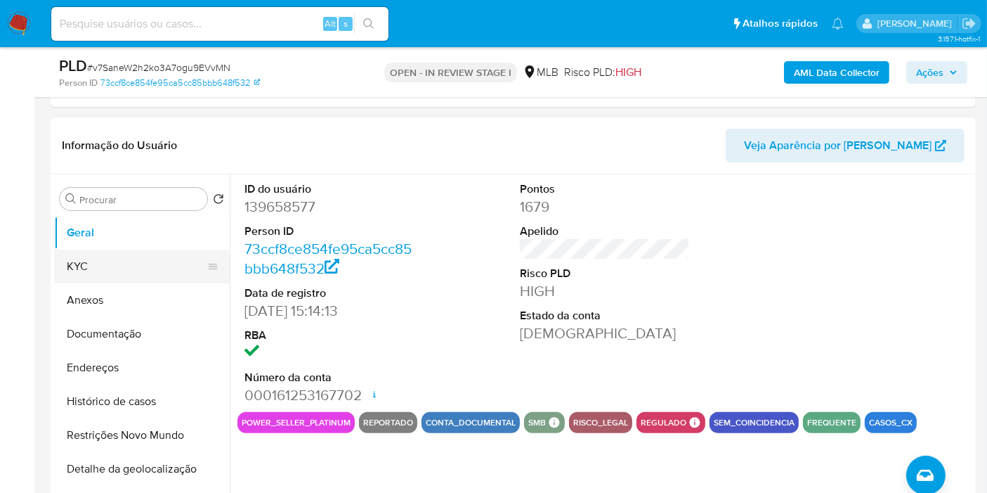
click at [170, 268] on button "KYC" at bounding box center [136, 266] width 164 height 34
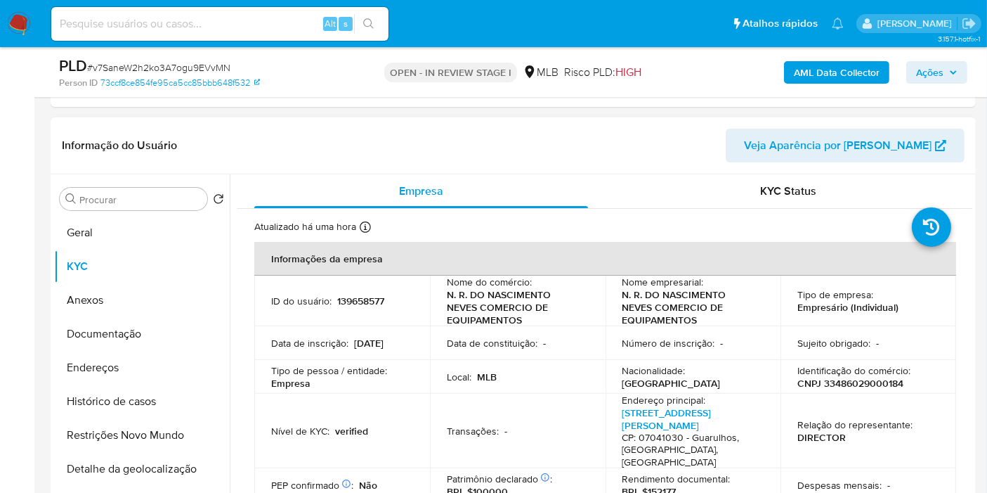
scroll to position [359, 0]
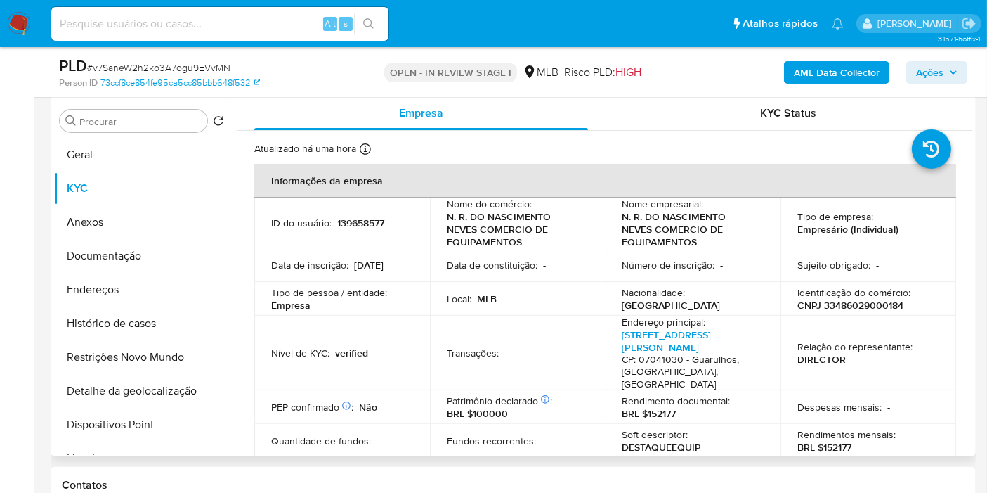
click at [834, 309] on p "CNPJ 33486029000184" at bounding box center [851, 305] width 106 height 13
copy p "33486029000184"
click at [908, 71] on button "Ações" at bounding box center [936, 72] width 61 height 22
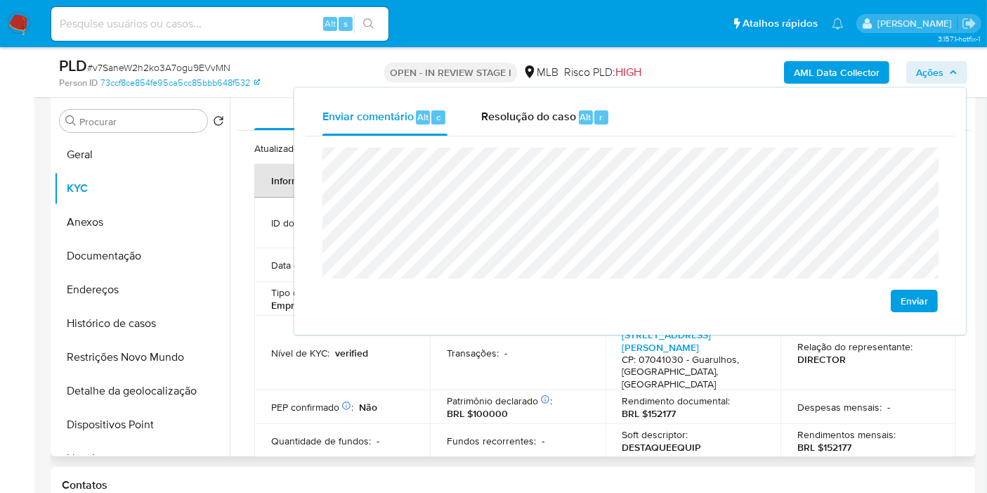
click at [436, 390] on td "Patrimônio declarado Conformado por Bens imóveis Não Dinheiro Sim Bens móveis S…" at bounding box center [518, 407] width 176 height 34
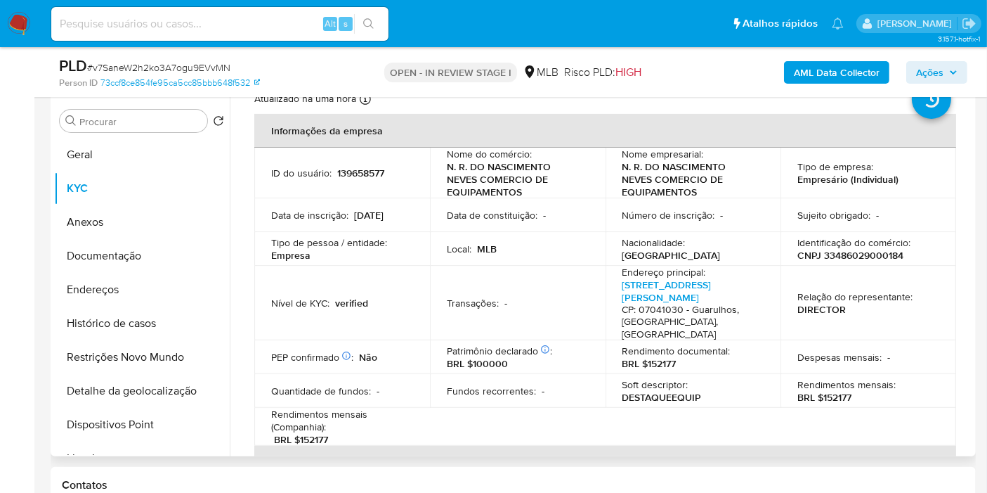
scroll to position [78, 0]
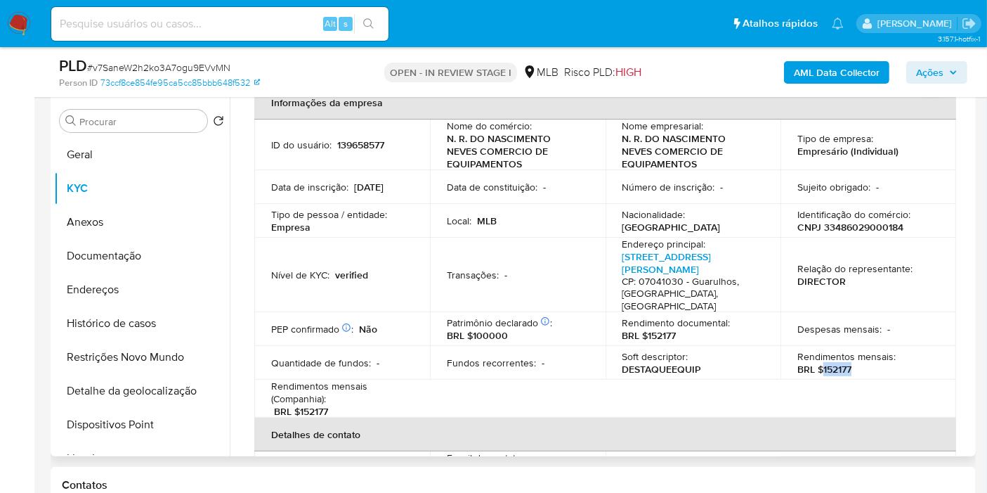
drag, startPoint x: 821, startPoint y: 359, endPoint x: 853, endPoint y: 381, distance: 38.4
click at [859, 356] on div "Rendimentos mensais : BRL $152177" at bounding box center [869, 362] width 142 height 25
copy p "152177"
click at [934, 63] on span "Ações" at bounding box center [929, 72] width 27 height 22
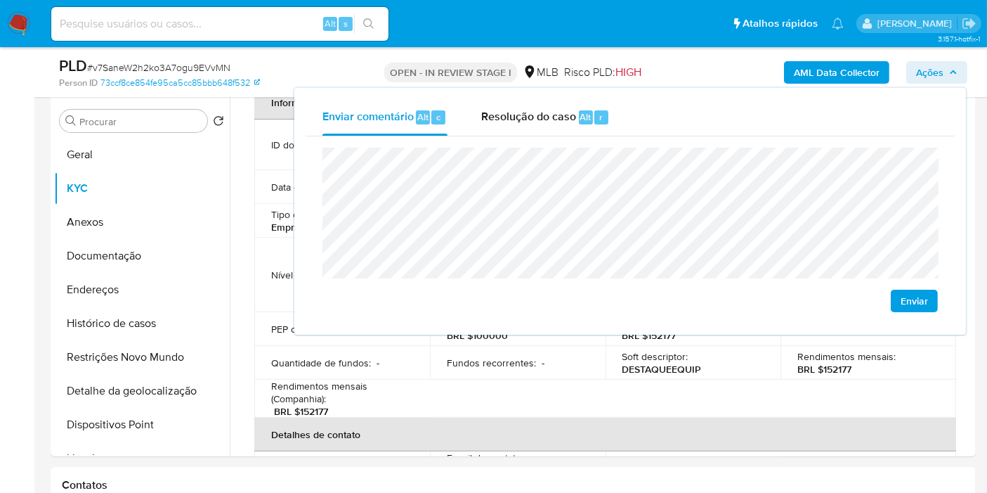
click at [0, 0] on lt-span "econômica" at bounding box center [0, 0] width 0 height 0
click at [505, 356] on p "Fundos recorrentes :" at bounding box center [491, 362] width 89 height 13
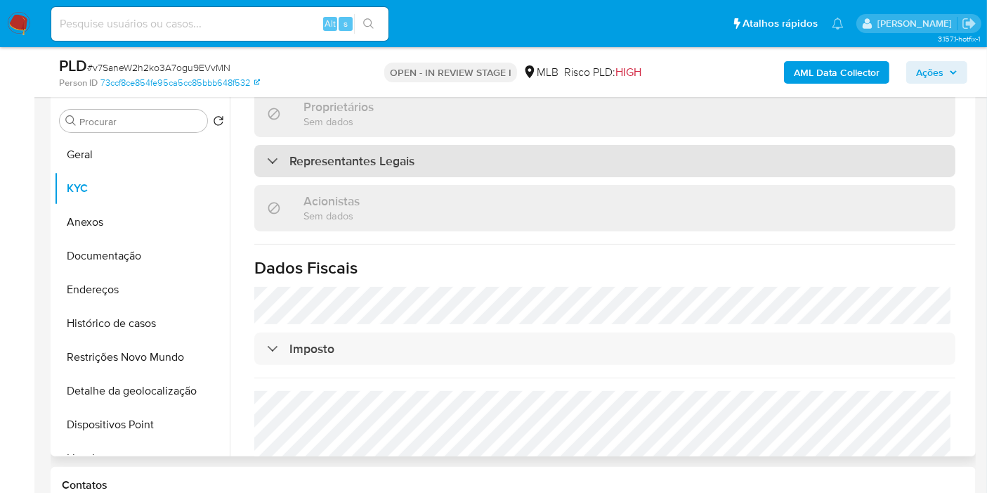
scroll to position [722, 0]
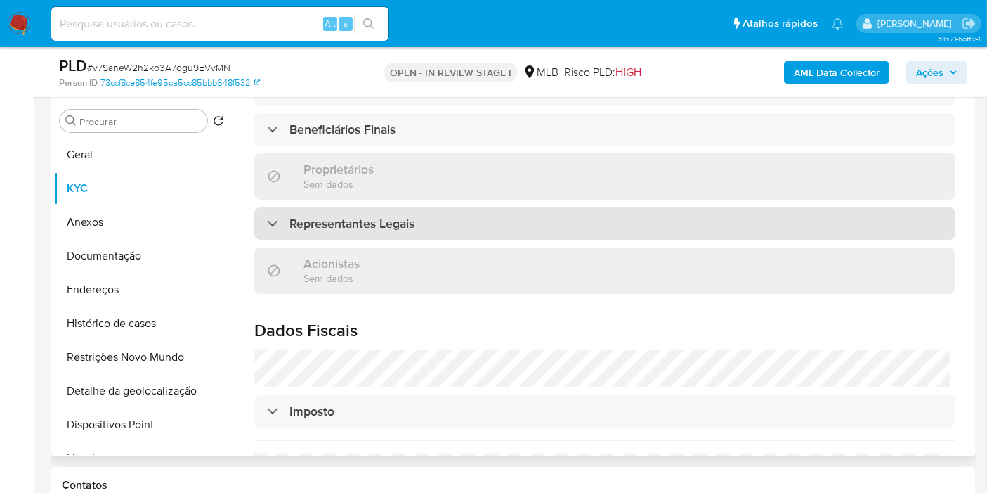
click at [493, 207] on div "Representantes Legais" at bounding box center [604, 223] width 701 height 32
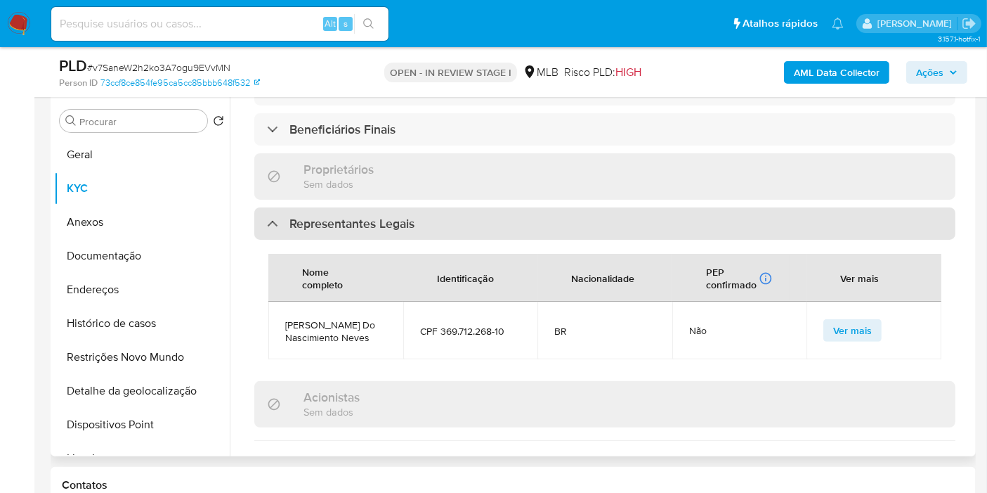
scroll to position [644, 0]
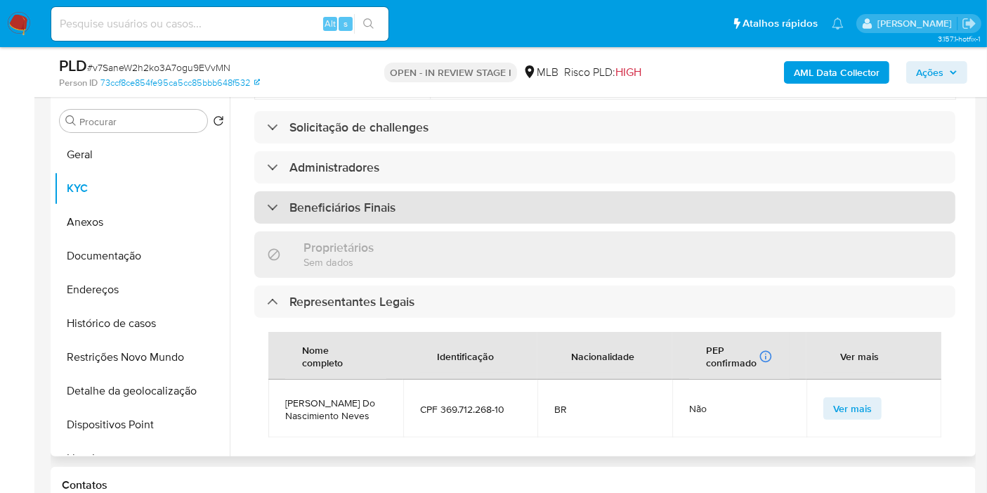
click at [438, 195] on div "Beneficiários Finais" at bounding box center [604, 207] width 701 height 32
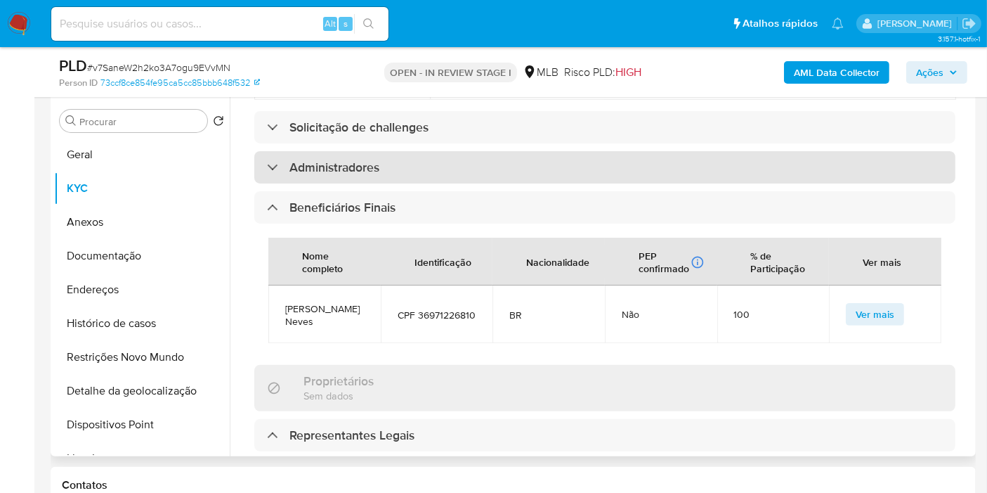
click at [441, 151] on div "Administradores" at bounding box center [604, 167] width 701 height 32
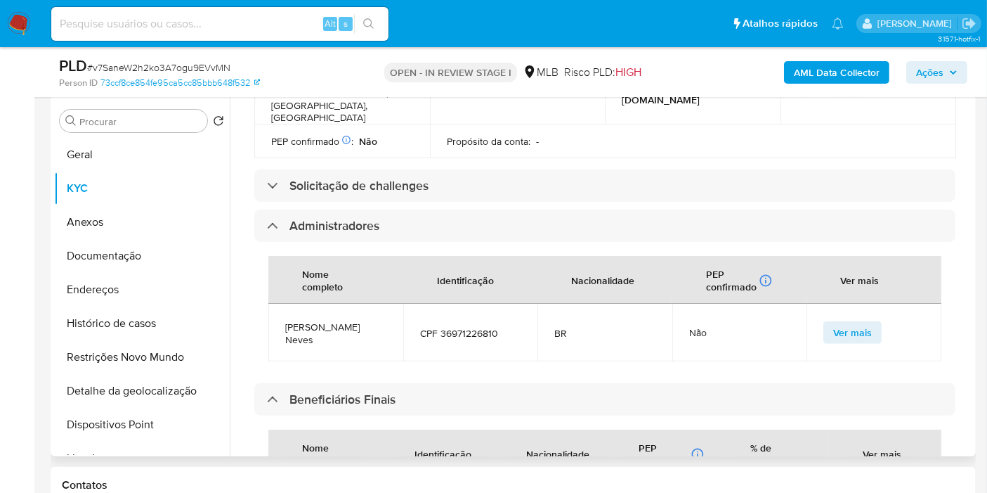
scroll to position [566, 0]
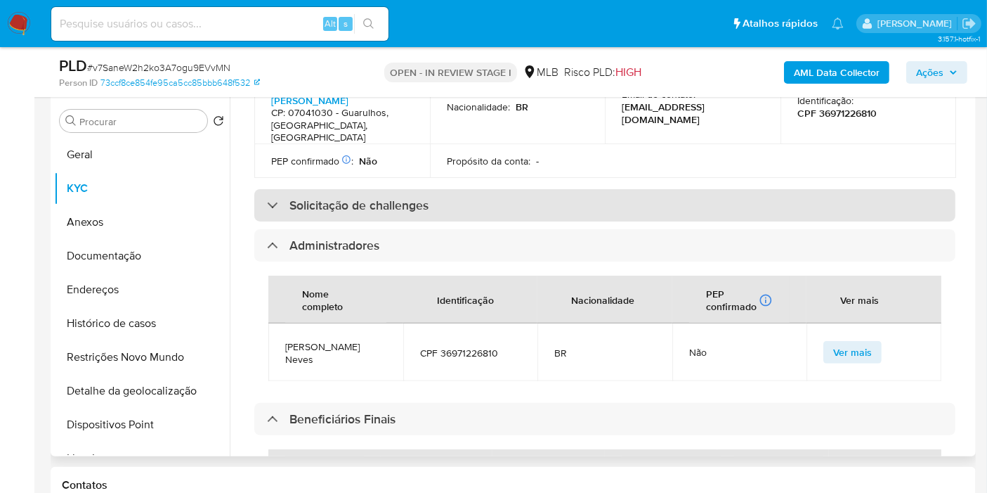
click at [446, 189] on div "Solicitação de challenges" at bounding box center [604, 205] width 701 height 32
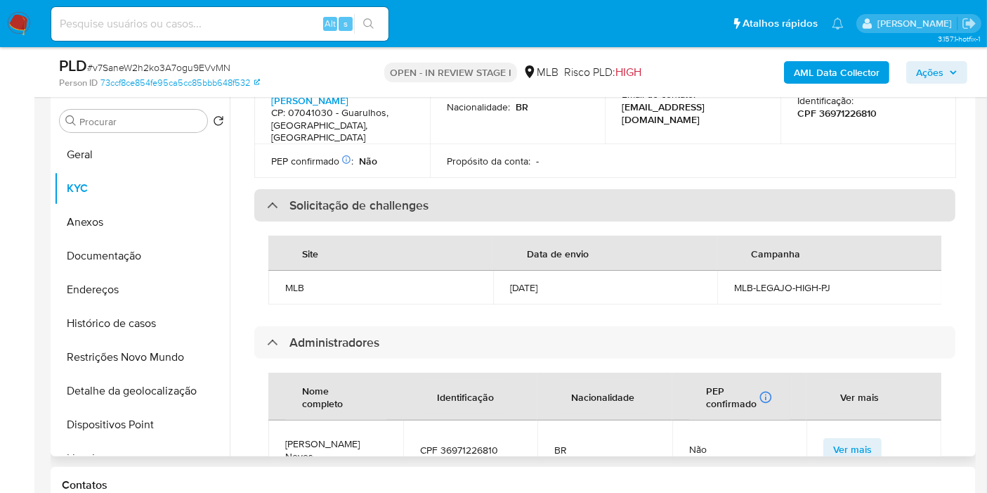
click at [446, 189] on div "Solicitação de challenges" at bounding box center [604, 205] width 701 height 32
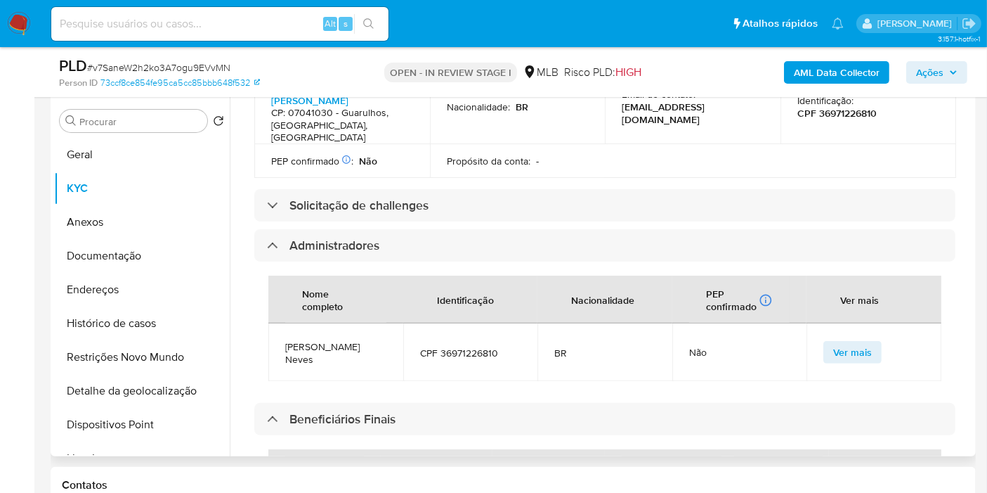
click at [462, 346] on span "CPF 36971226810" at bounding box center [470, 352] width 101 height 13
copy span "36971226810"
click at [951, 77] on span "Ações" at bounding box center [936, 73] width 41 height 20
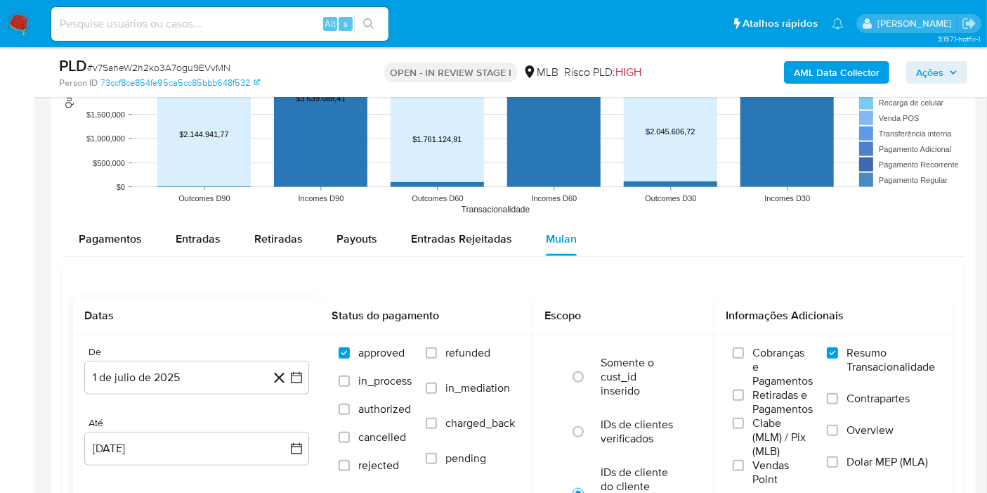
drag, startPoint x: 198, startPoint y: 244, endPoint x: 651, endPoint y: 235, distance: 453.3
click at [198, 243] on span "Entradas" at bounding box center [198, 238] width 45 height 16
select select "10"
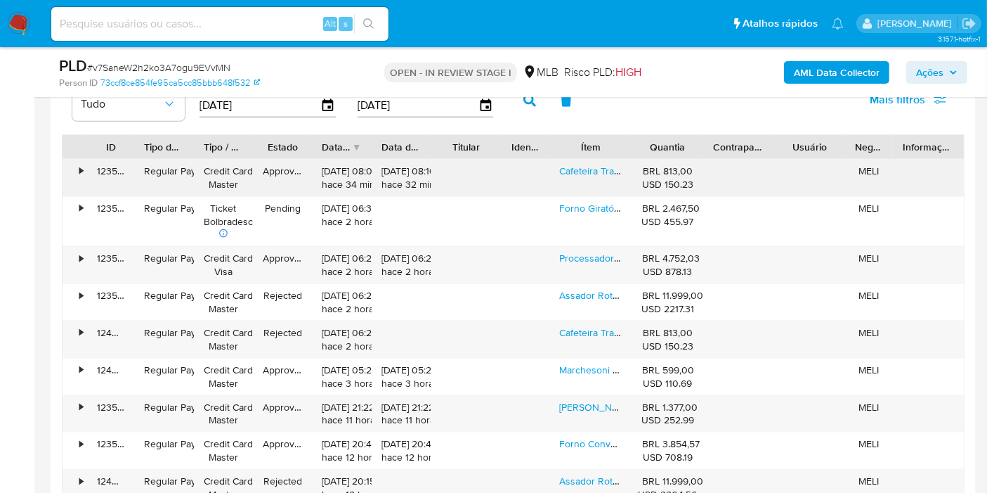
scroll to position [1764, 0]
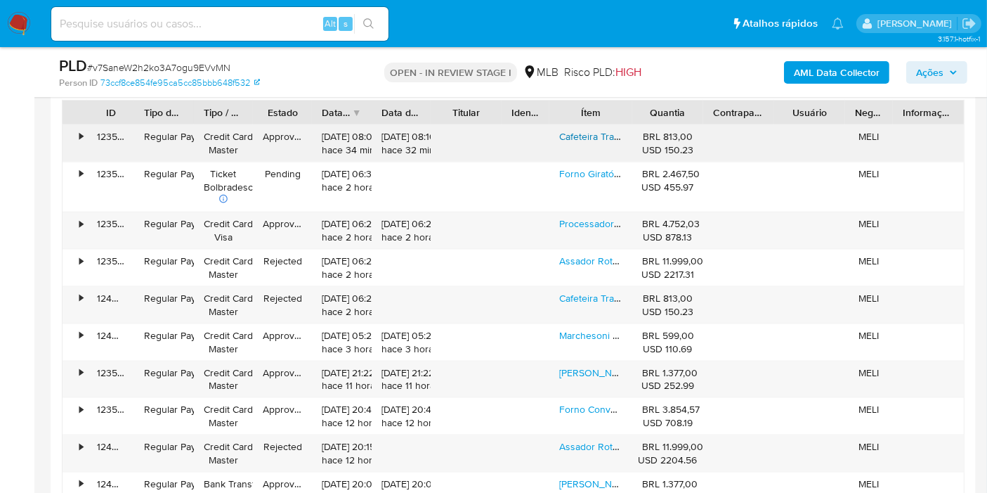
click at [599, 129] on link "Cafeteira Tradicional 4 Litros Inox Marchesoni" at bounding box center [657, 136] width 197 height 14
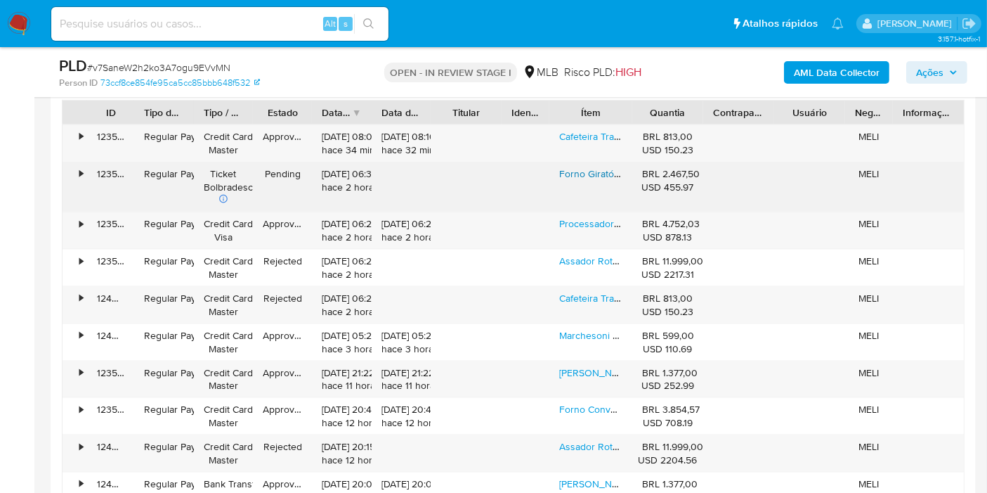
click at [595, 168] on link "Forno Giratório Multiuso 30kg Progás" at bounding box center [641, 174] width 164 height 14
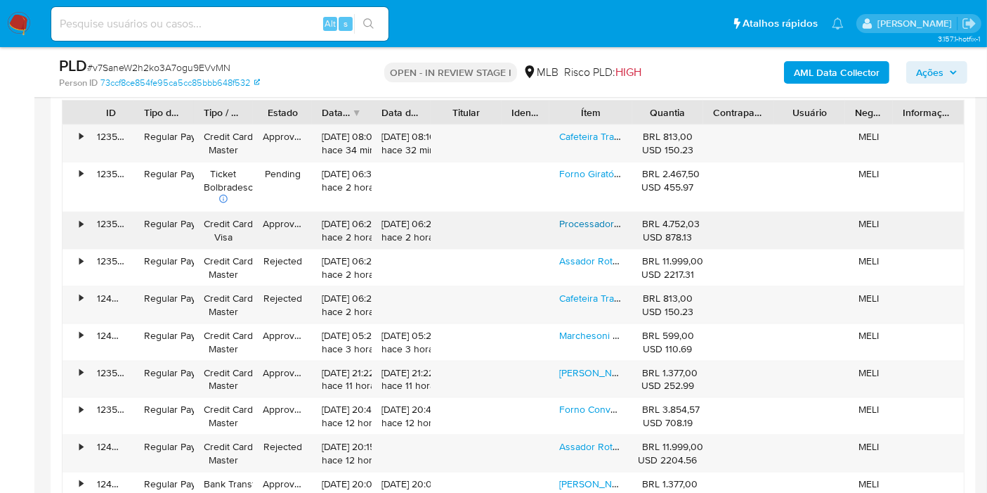
click at [589, 223] on link "Processador De Alimentos Industrial Pa-7 - Skymsen - Cor Inox" at bounding box center [695, 223] width 272 height 14
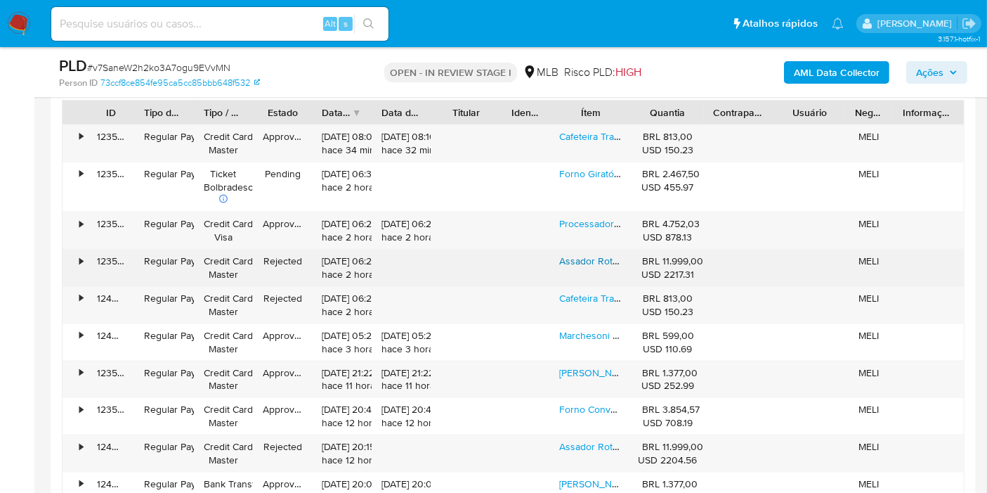
click at [585, 261] on link "Assador Rotativo Vertical A Gás Arv-130qc - 130 Kgs Bivolt" at bounding box center [685, 261] width 253 height 14
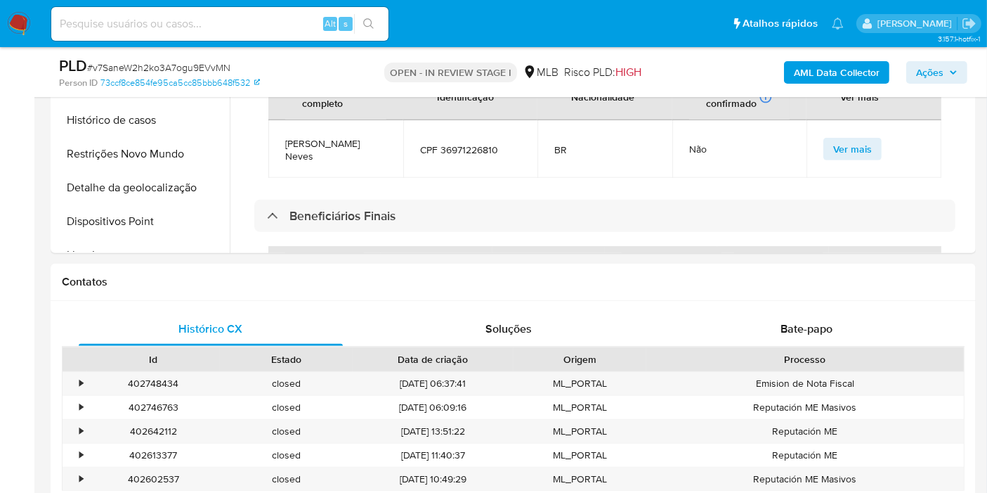
scroll to position [203, 0]
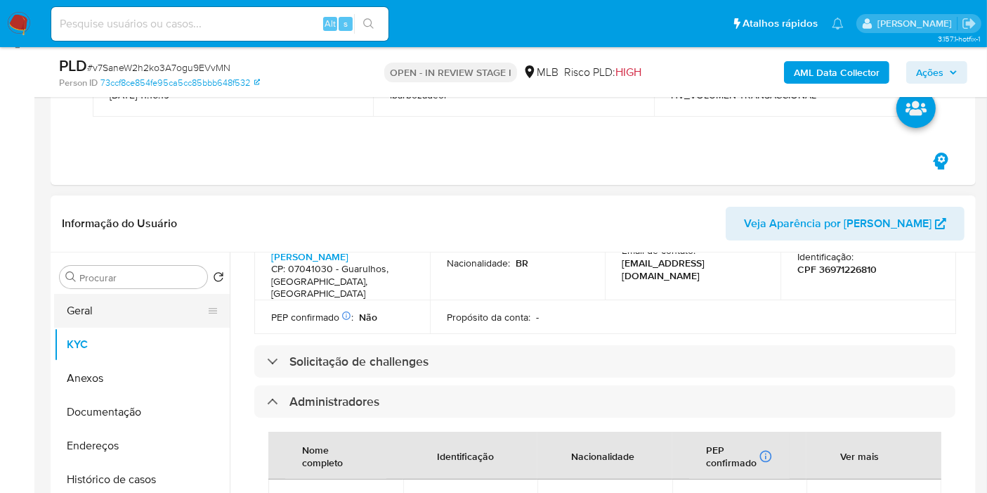
click at [145, 297] on button "Geral" at bounding box center [136, 311] width 164 height 34
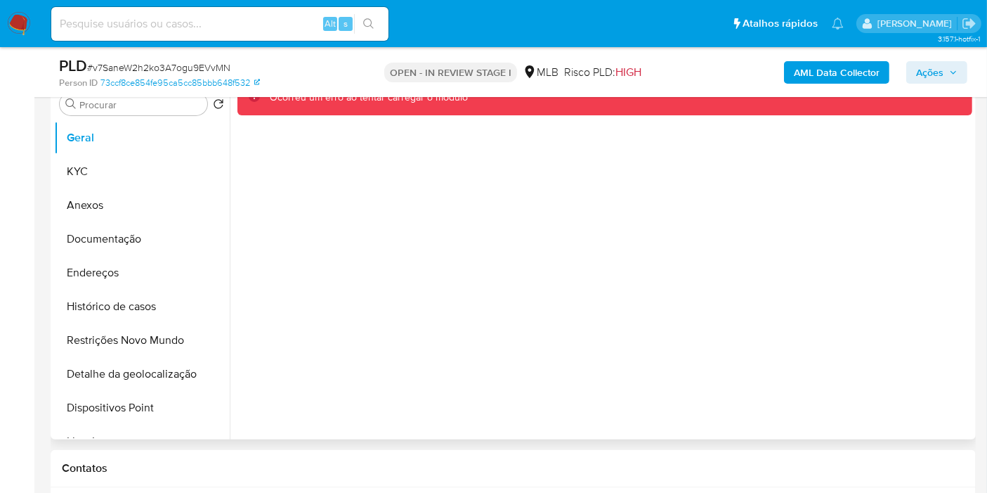
scroll to position [281, 0]
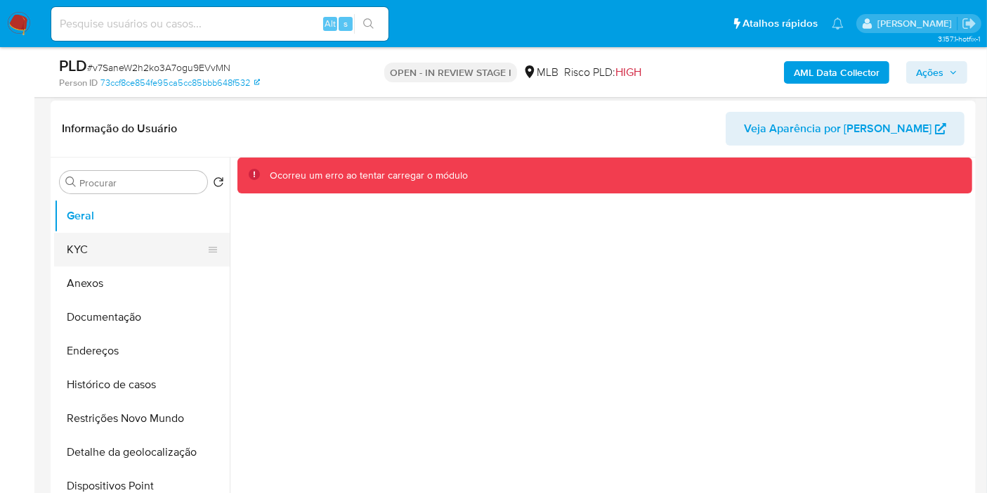
click at [124, 253] on button "KYC" at bounding box center [136, 250] width 164 height 34
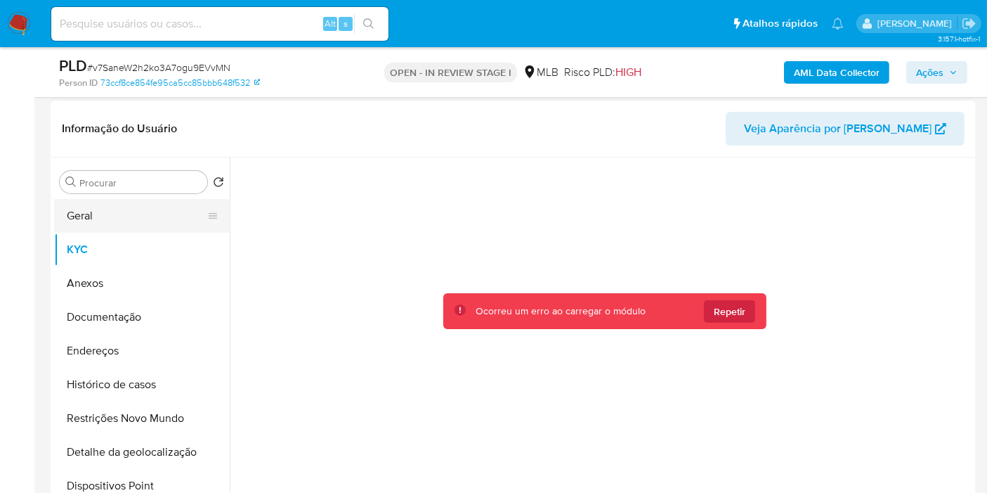
click at [134, 219] on button "Geral" at bounding box center [136, 216] width 164 height 34
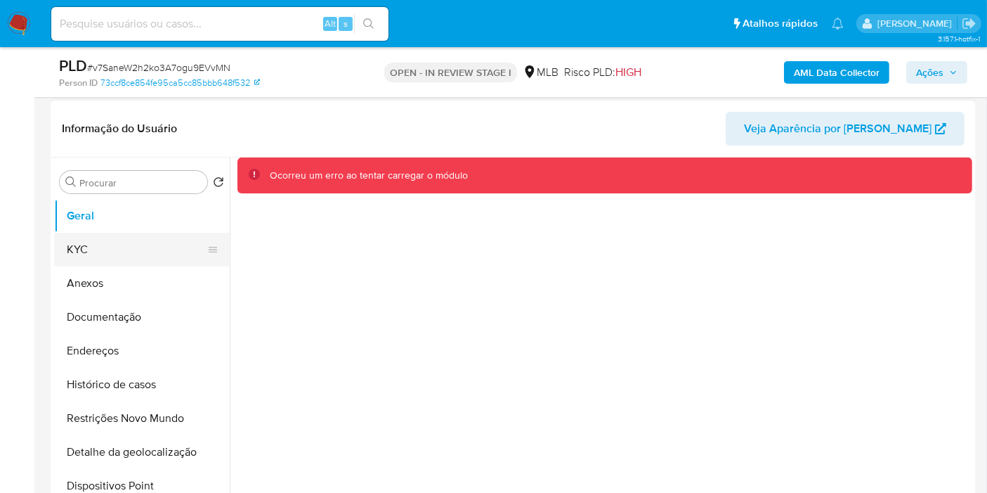
click at [105, 246] on button "KYC" at bounding box center [136, 250] width 164 height 34
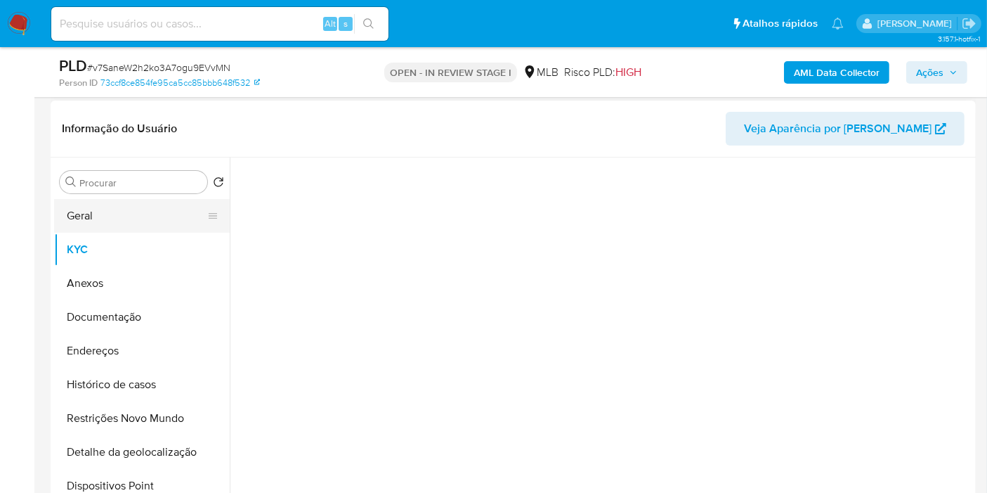
click at [119, 221] on button "Geral" at bounding box center [136, 216] width 164 height 34
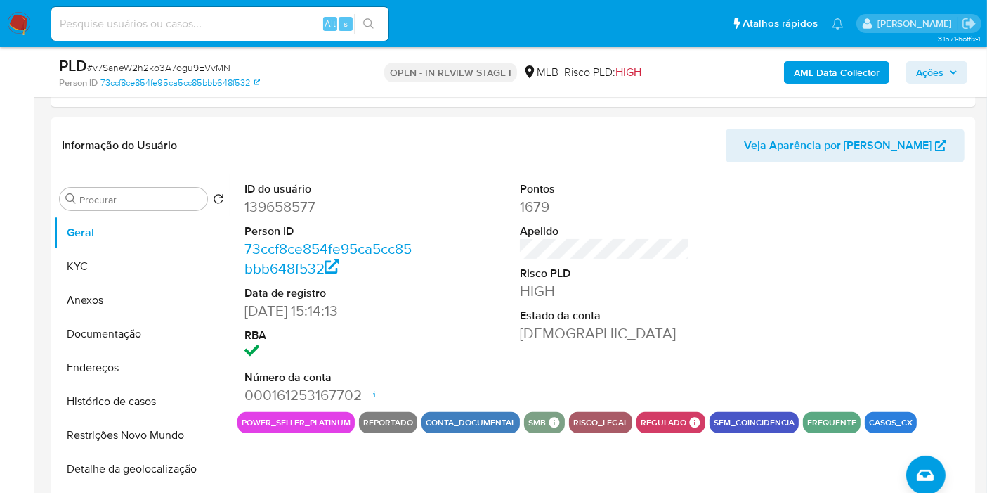
click at [159, 391] on button "Histórico de casos" at bounding box center [136, 401] width 164 height 34
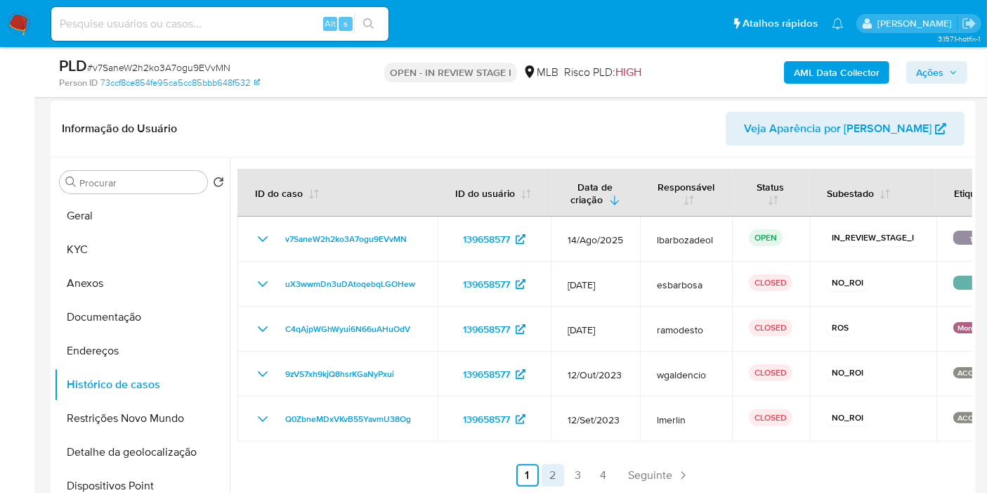
click at [553, 471] on link "2" at bounding box center [553, 475] width 22 height 22
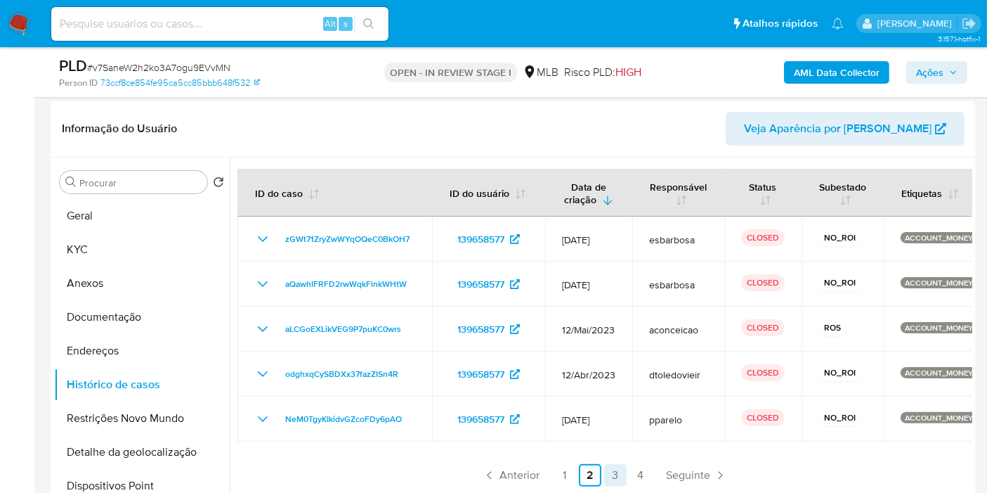
click at [614, 470] on link "3" at bounding box center [615, 475] width 22 height 22
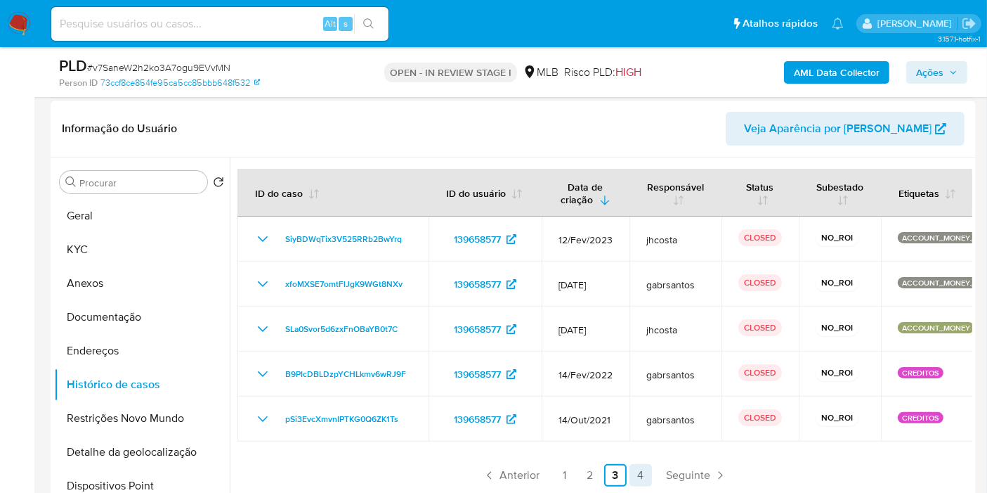
click at [640, 474] on link "4" at bounding box center [641, 475] width 22 height 22
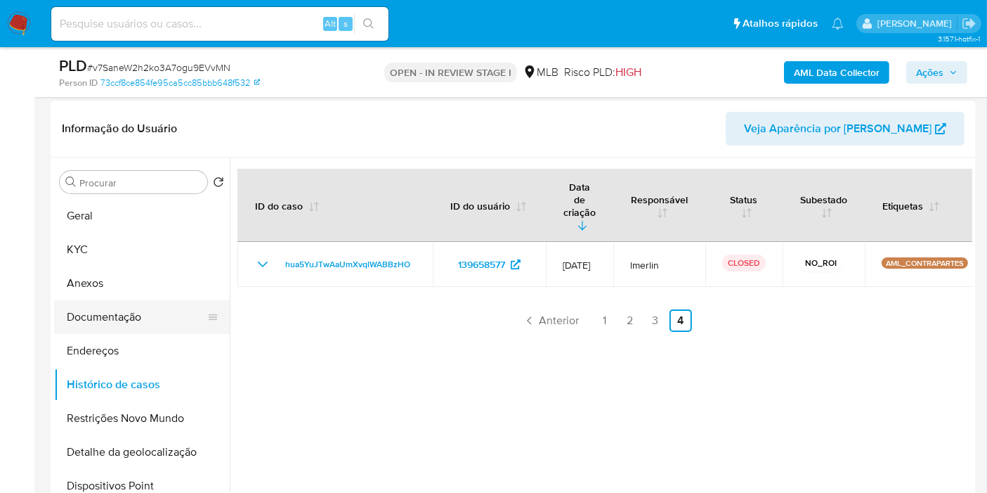
click at [160, 322] on button "Documentação" at bounding box center [136, 317] width 164 height 34
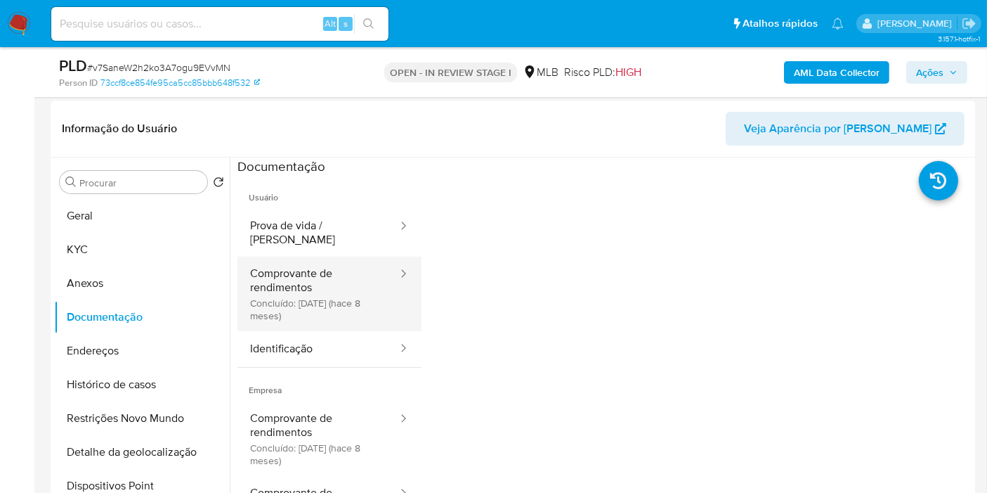
click at [351, 268] on button "Comprovante de rendimentos Concluído: 17/12/2024 (hace 8 meses)" at bounding box center [319, 293] width 162 height 74
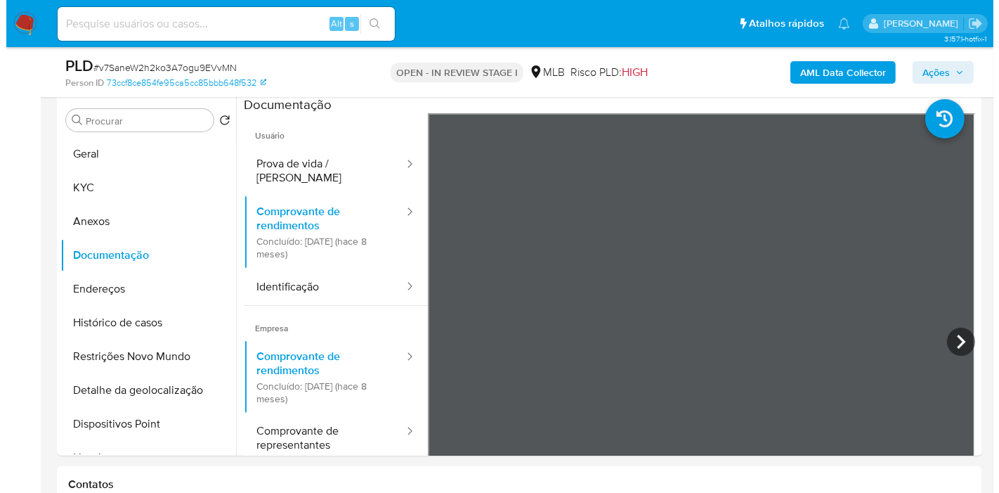
scroll to position [335, 0]
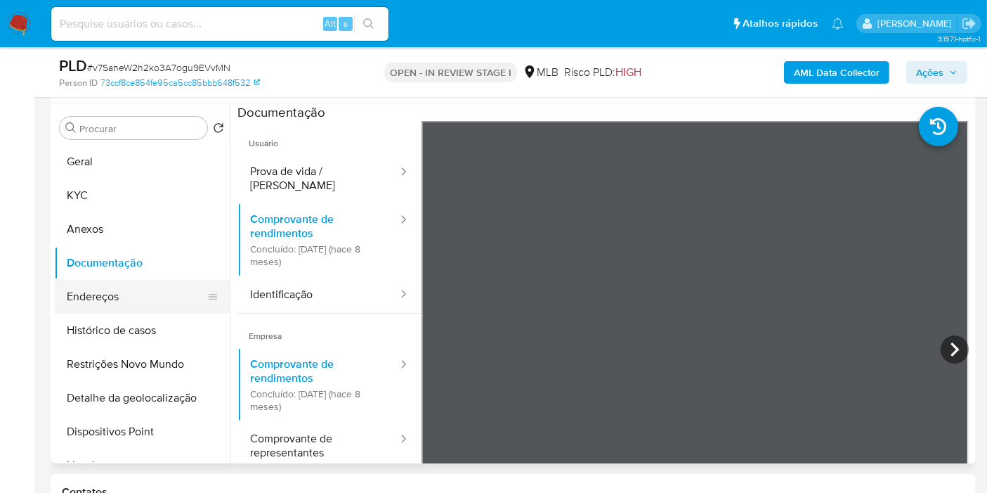
click at [162, 304] on button "Endereços" at bounding box center [136, 297] width 164 height 34
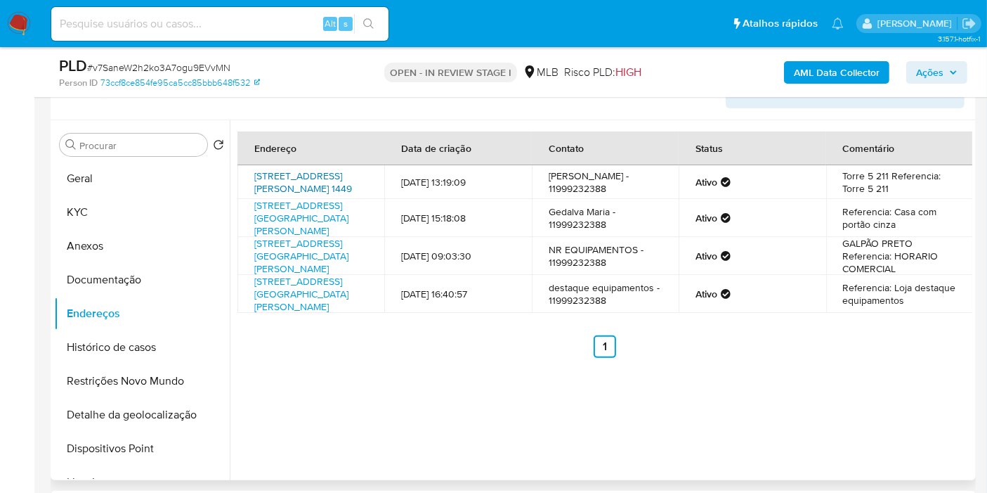
click at [315, 186] on link "Avenida Presidente Humberto De Alencar Castelo Branco 1449, Guarulhos, São Paul…" at bounding box center [303, 182] width 98 height 27
click at [310, 238] on link "Rua Benedito Carlos Brunini 175, São Paulo, São Paulo, 08051390, Brasil 175" at bounding box center [301, 217] width 94 height 39
drag, startPoint x: 295, startPoint y: 296, endPoint x: 281, endPoint y: 298, distance: 14.2
click at [281, 275] on link "Avenida Carlos Ferreira Endres 440, Guarulhos, São Paulo, 07041030, Brasil 440" at bounding box center [301, 255] width 94 height 39
click at [285, 313] on link "Avenida Marechal Tito 2518, São Paulo, São Paulo, 08022000, Brasil 2518" at bounding box center [301, 293] width 94 height 39
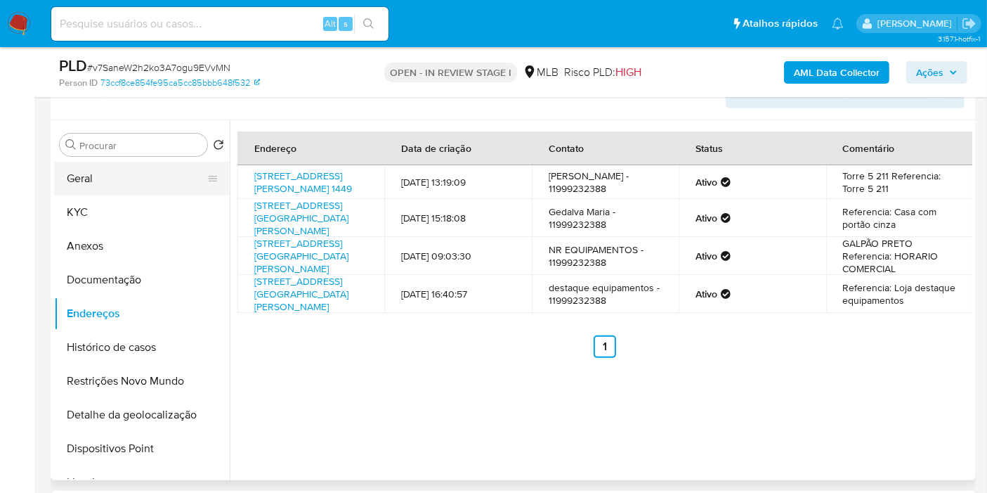
drag, startPoint x: 98, startPoint y: 177, endPoint x: 141, endPoint y: 172, distance: 43.8
click at [98, 177] on button "Geral" at bounding box center [136, 179] width 164 height 34
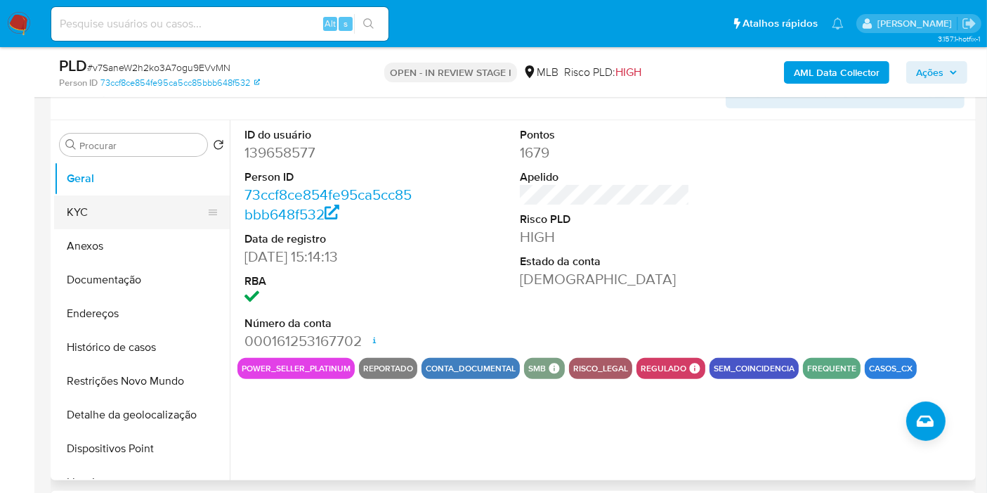
click at [132, 195] on button "KYC" at bounding box center [136, 212] width 164 height 34
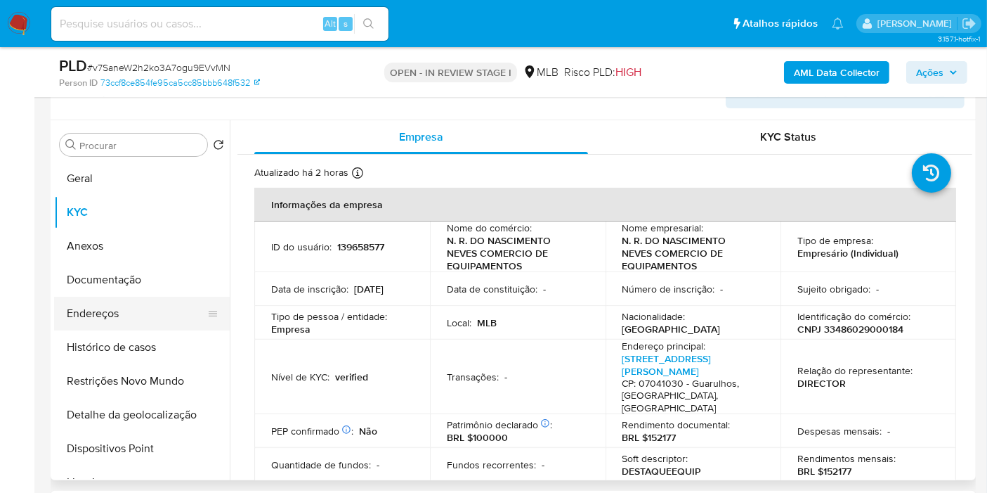
click at [157, 317] on button "Endereços" at bounding box center [136, 314] width 164 height 34
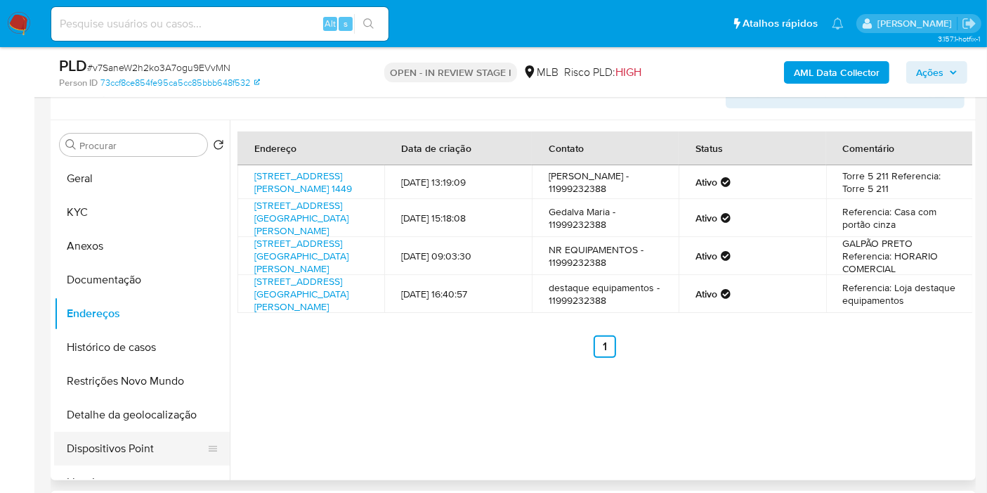
drag, startPoint x: 150, startPoint y: 420, endPoint x: 165, endPoint y: 418, distance: 14.9
click at [150, 420] on button "Detalhe da geolocalização" at bounding box center [142, 415] width 176 height 34
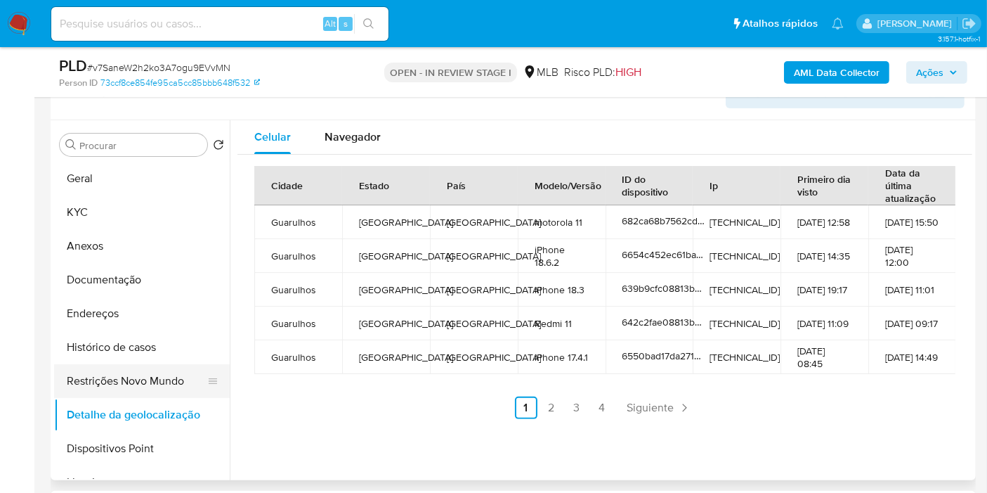
click at [149, 377] on button "Restrições Novo Mundo" at bounding box center [136, 381] width 164 height 34
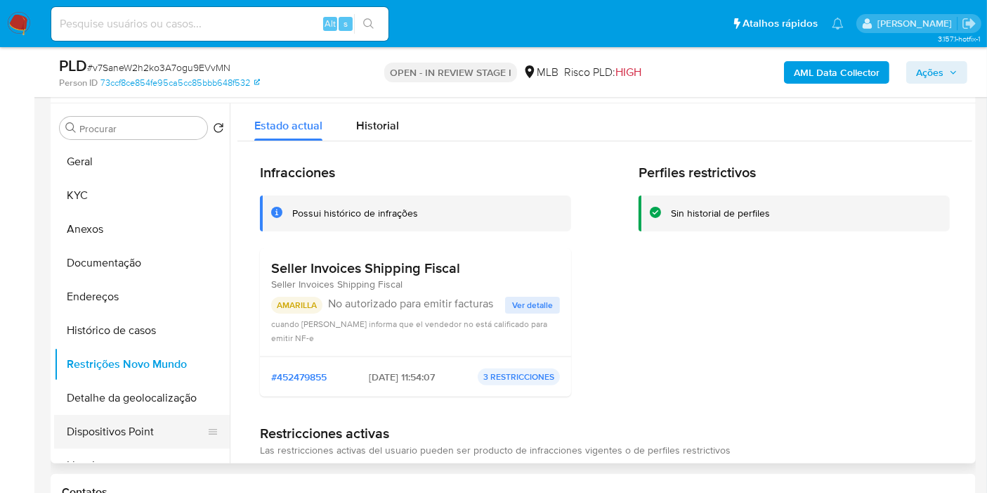
click at [159, 422] on button "Dispositivos Point" at bounding box center [136, 432] width 164 height 34
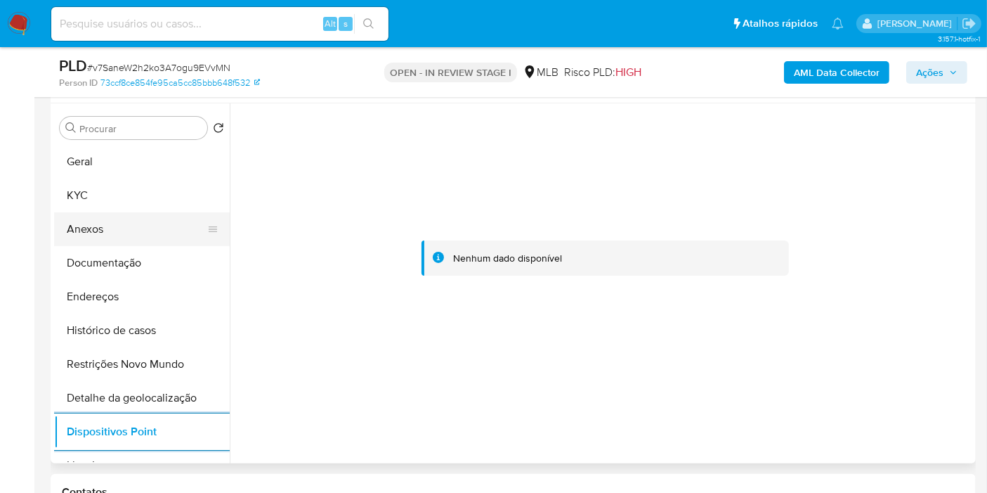
click at [111, 236] on button "Anexos" at bounding box center [136, 229] width 164 height 34
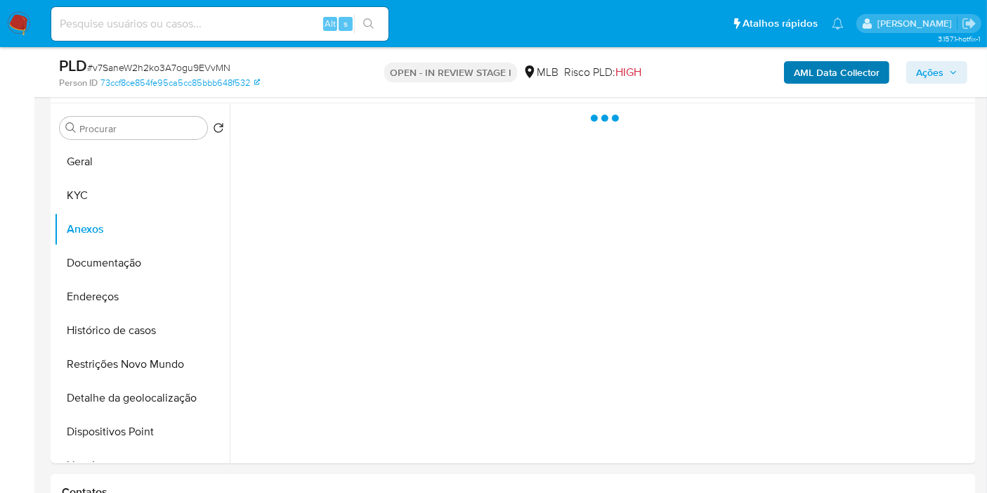
click at [951, 76] on icon "button" at bounding box center [953, 72] width 8 height 8
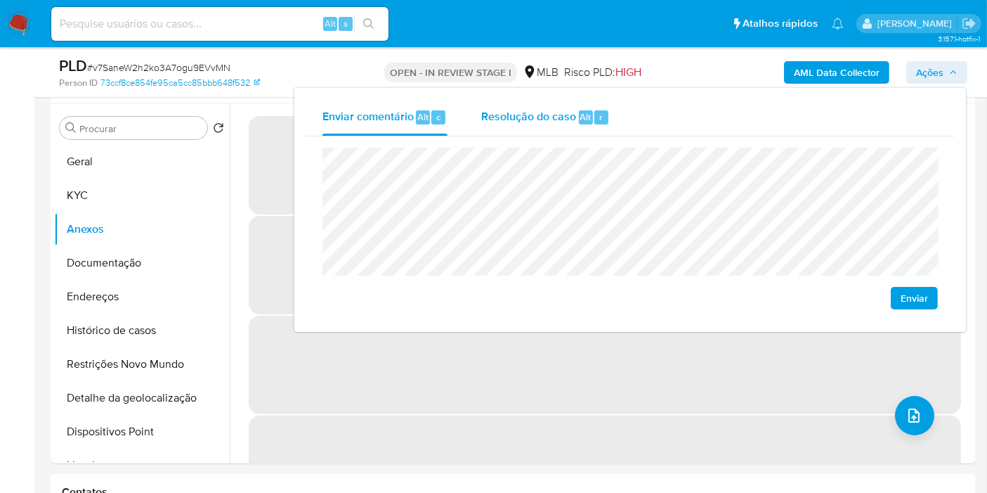
click at [581, 119] on span "Alt" at bounding box center [585, 116] width 11 height 13
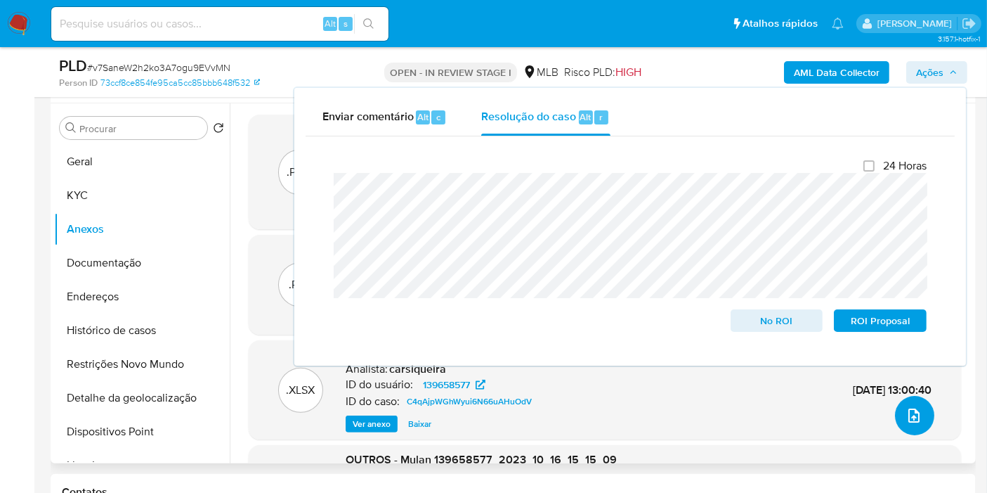
click at [906, 422] on span "upload-file" at bounding box center [914, 415] width 17 height 17
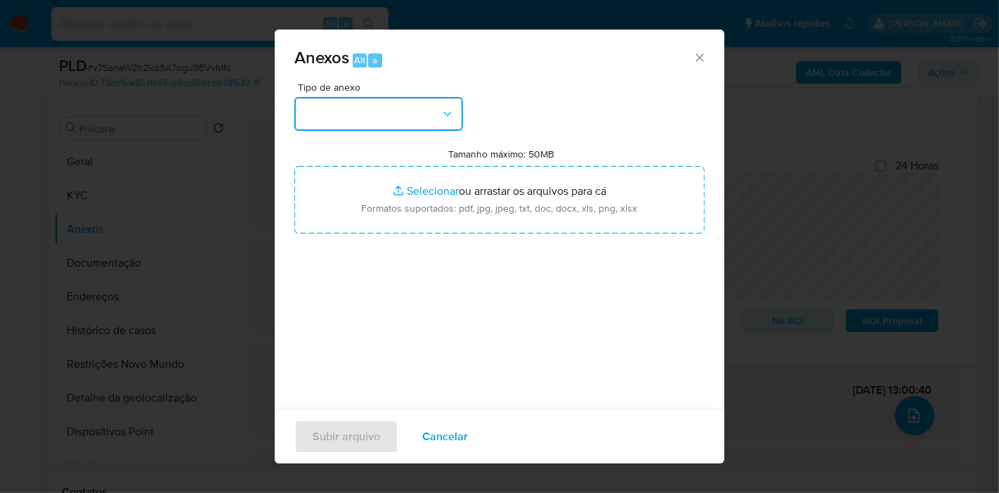
click at [441, 114] on icon "button" at bounding box center [448, 114] width 14 height 14
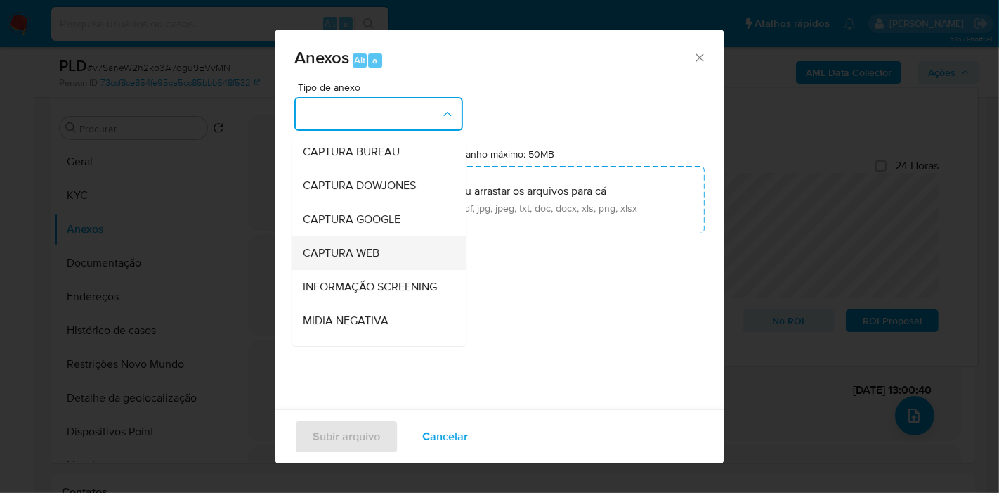
scroll to position [216, 0]
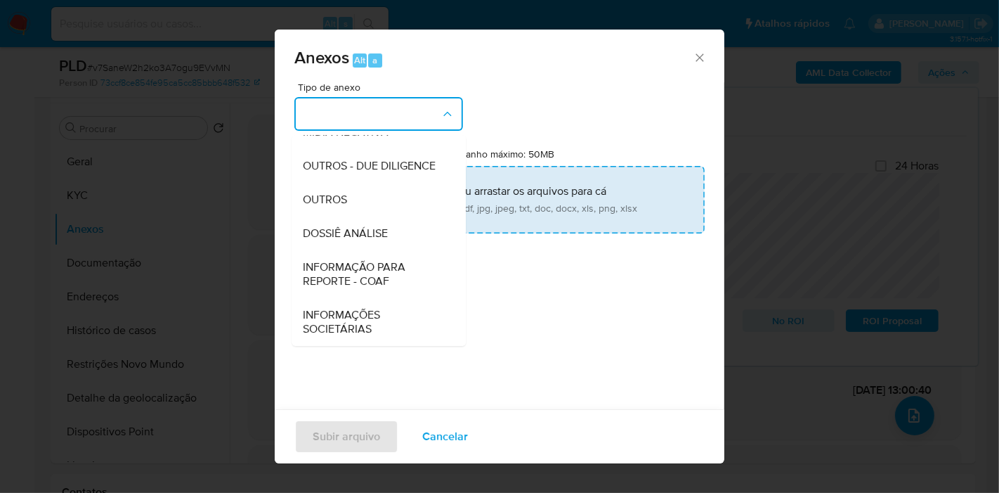
drag, startPoint x: 366, startPoint y: 219, endPoint x: 375, endPoint y: 216, distance: 9.1
click at [367, 219] on div "DOSSIÊ ANÁLISE" at bounding box center [374, 233] width 143 height 34
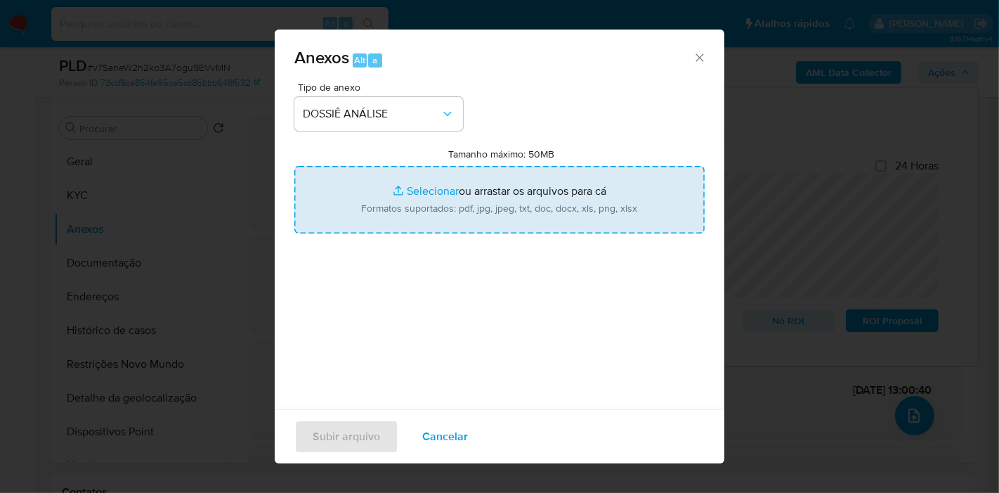
click at [382, 207] on input "Tamanho máximo: 50MB Selecionar arquivos" at bounding box center [499, 199] width 410 height 67
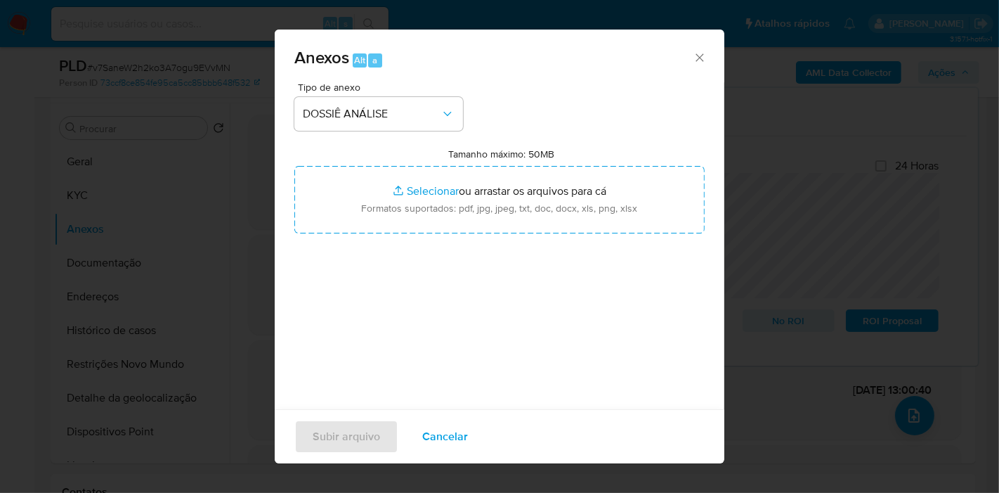
click at [427, 440] on span "Cancelar" at bounding box center [445, 436] width 46 height 31
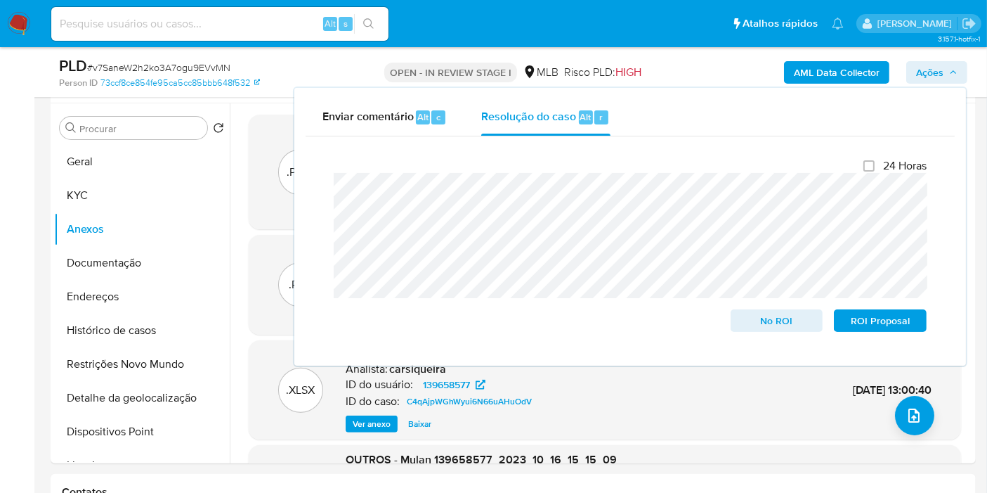
click at [99, 188] on button "KYC" at bounding box center [136, 195] width 164 height 34
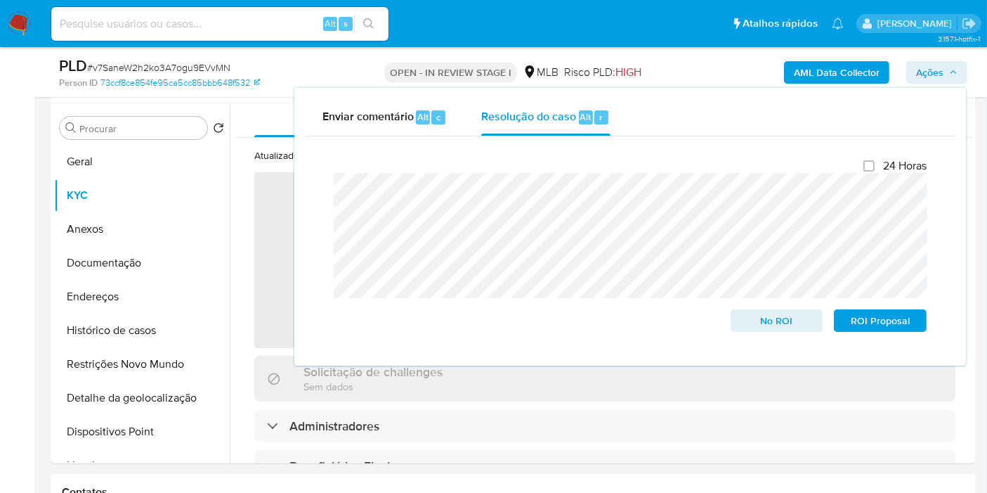
click at [832, 69] on b "AML Data Collector" at bounding box center [837, 72] width 86 height 22
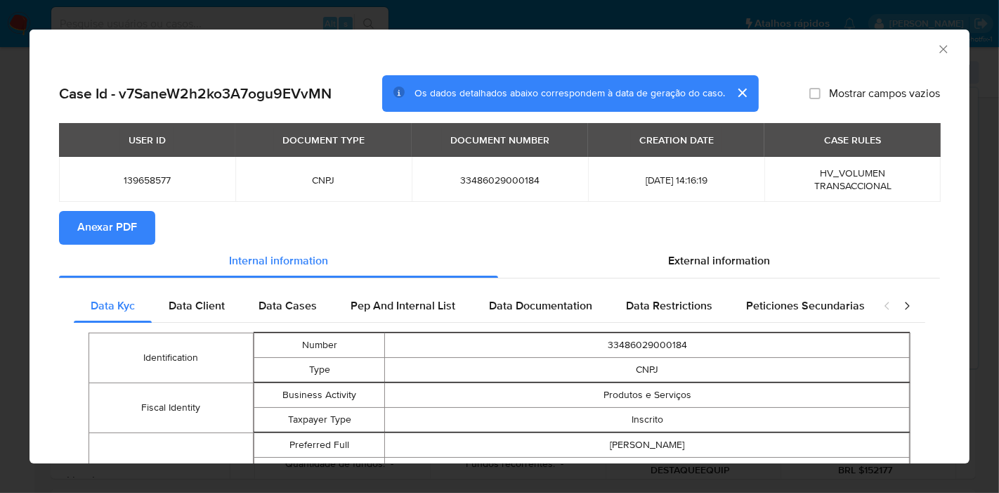
click at [115, 221] on span "Anexar PDF" at bounding box center [107, 227] width 60 height 31
click at [937, 48] on icon "Fechar a janela" at bounding box center [944, 49] width 14 height 14
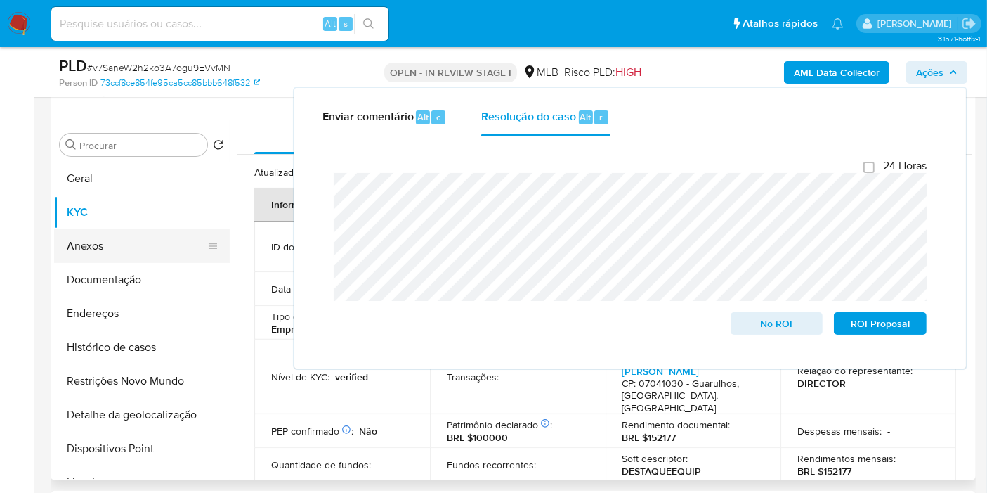
click at [112, 245] on button "Anexos" at bounding box center [136, 246] width 164 height 34
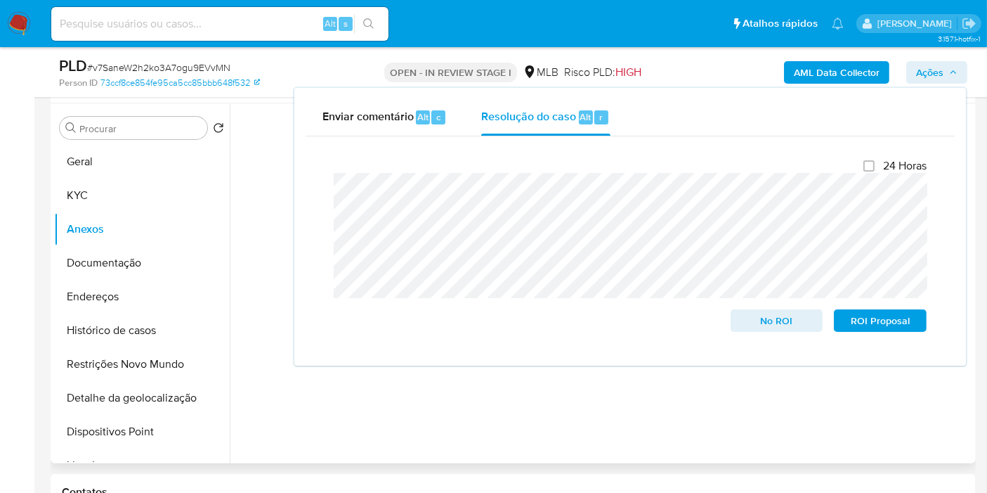
click at [780, 394] on div at bounding box center [601, 283] width 743 height 360
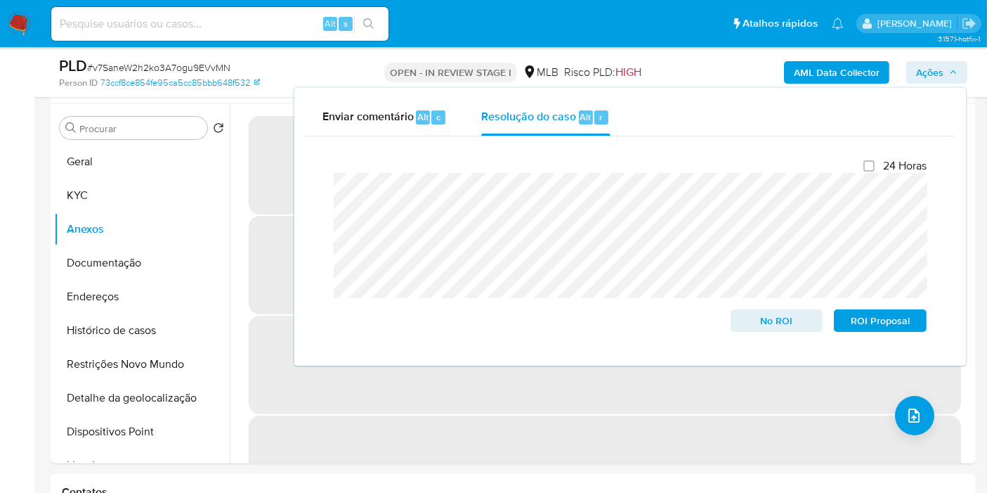
click at [937, 73] on span "Ações" at bounding box center [929, 72] width 27 height 22
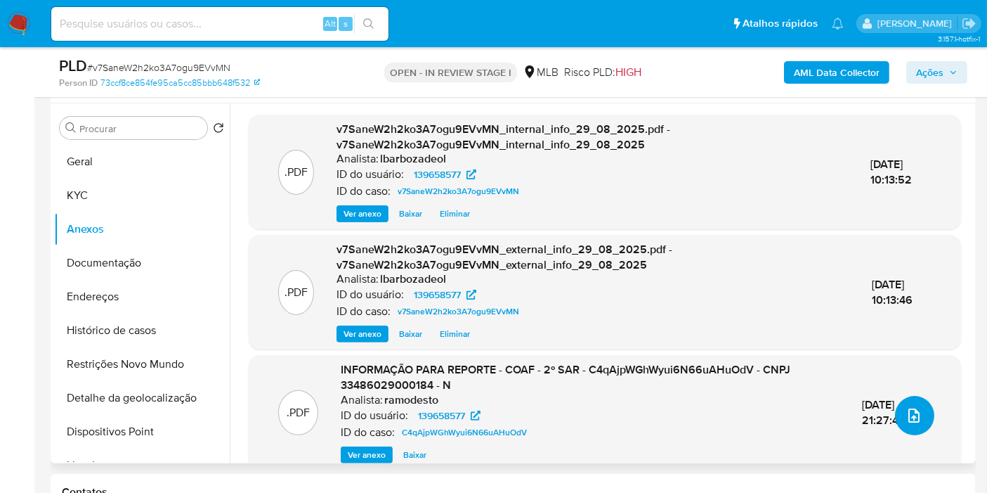
click at [906, 408] on icon "upload-file" at bounding box center [914, 415] width 17 height 17
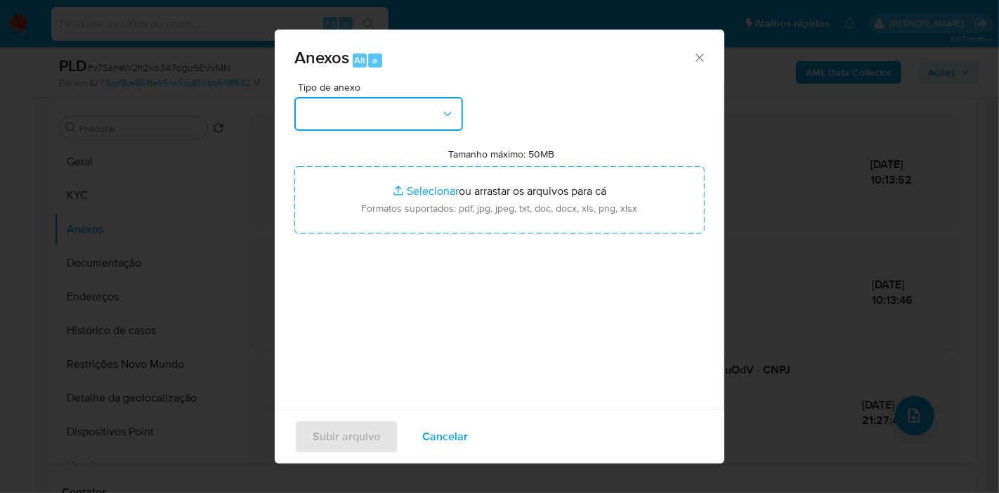
click at [359, 111] on button "button" at bounding box center [378, 114] width 169 height 34
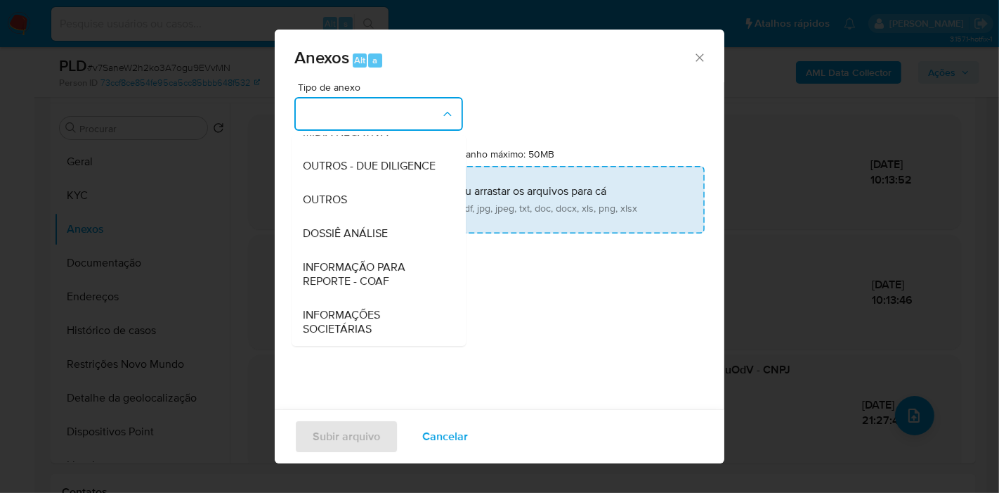
drag, startPoint x: 349, startPoint y: 226, endPoint x: 315, endPoint y: 228, distance: 34.5
click at [315, 228] on span "DOSSIÊ ANÁLISE" at bounding box center [345, 233] width 85 height 14
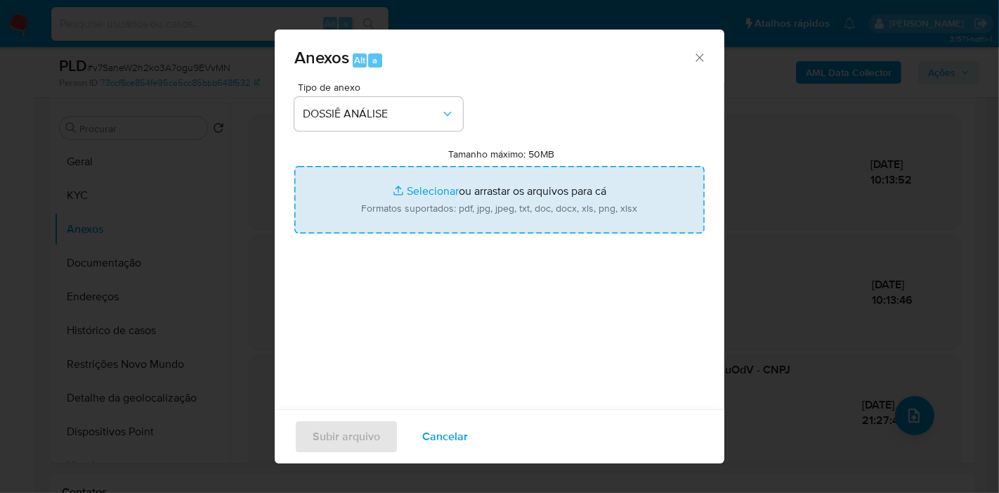
click at [351, 193] on input "Tamanho máximo: 50MB Selecionar arquivos" at bounding box center [499, 199] width 410 height 67
type input "C:\fakepath\3° SAR - XXX - CNPJ 33486029000184 - N. R. DO NASCIMENTO NEVES COME…"
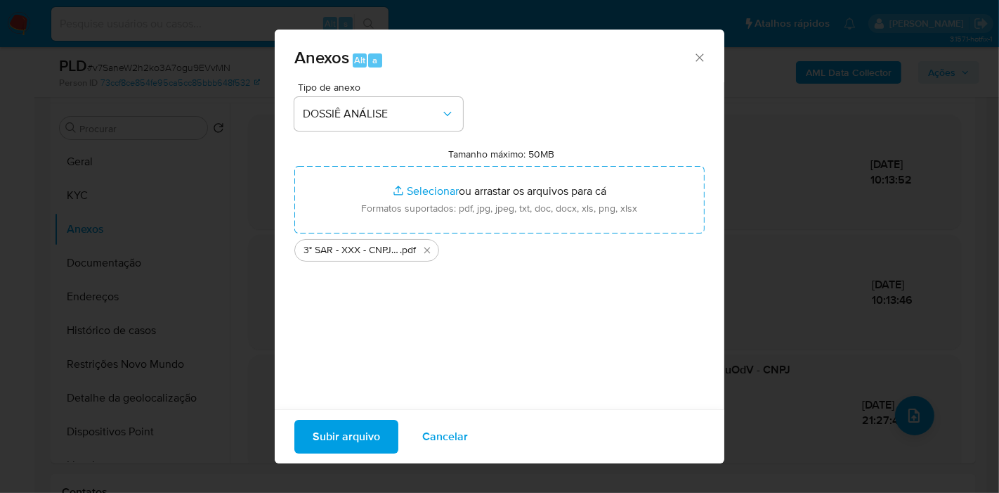
click at [363, 424] on span "Subir arquivo" at bounding box center [346, 436] width 67 height 31
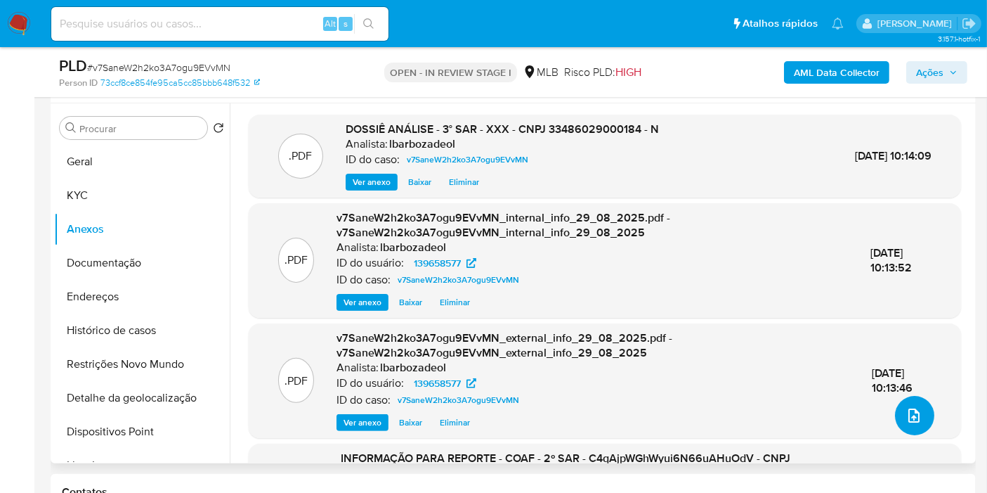
click at [918, 418] on button "upload-file" at bounding box center [914, 415] width 39 height 39
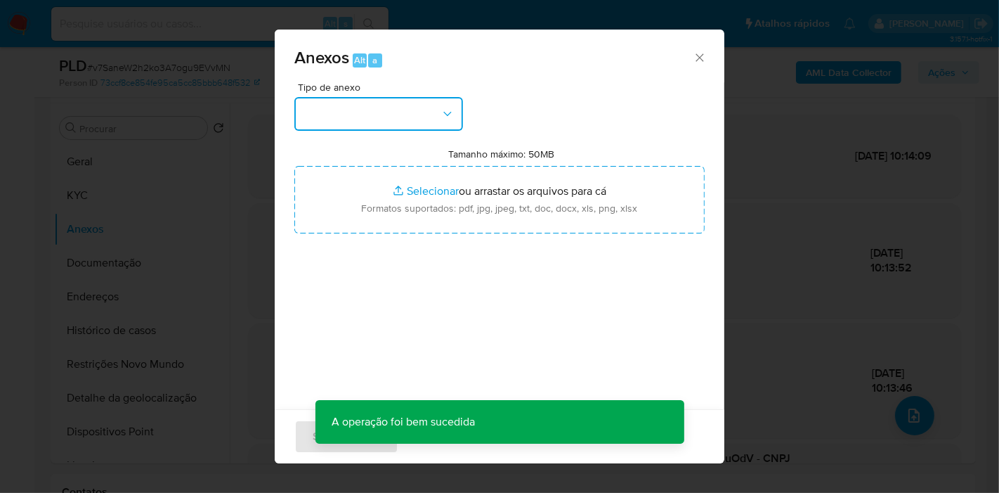
click at [455, 117] on button "button" at bounding box center [378, 114] width 169 height 34
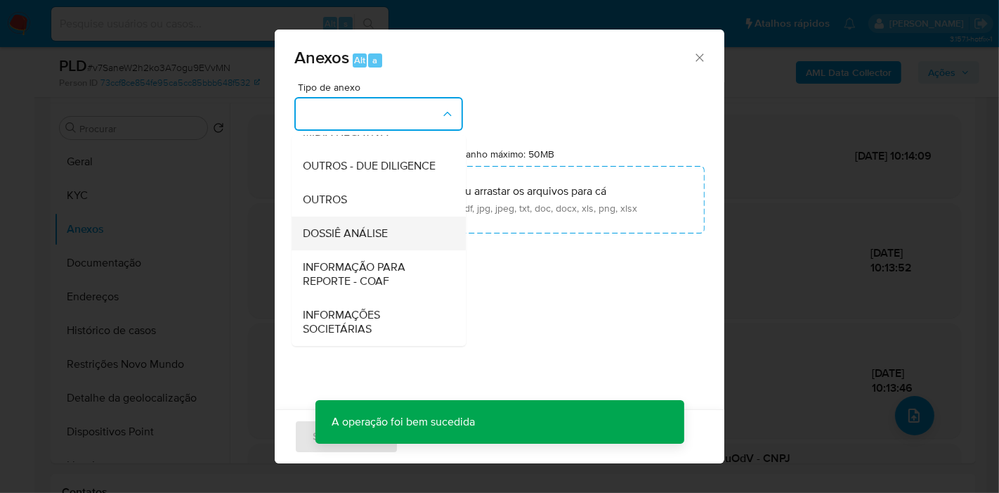
click at [389, 242] on div "DOSSIÊ ANÁLISE" at bounding box center [374, 233] width 143 height 34
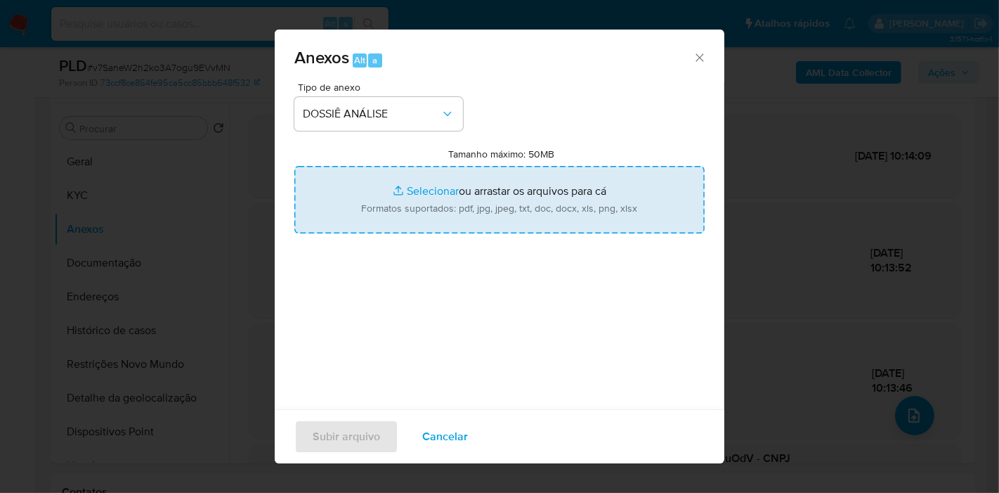
click at [377, 197] on input "Tamanho máximo: 50MB Selecionar arquivos" at bounding box center [499, 199] width 410 height 67
type input "C:\fakepath\Mulan 139658577_2025_08_29_08_24_18.pdf"
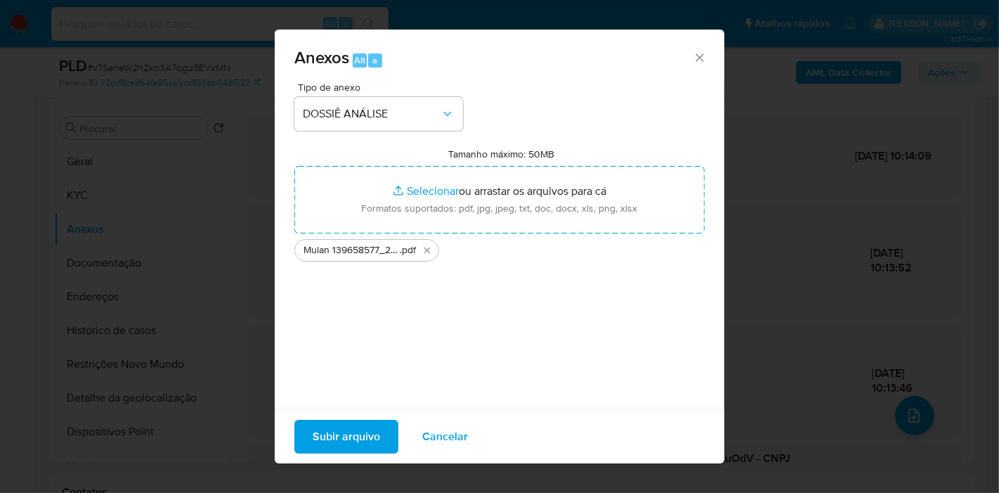
click at [368, 424] on span "Subir arquivo" at bounding box center [346, 436] width 67 height 31
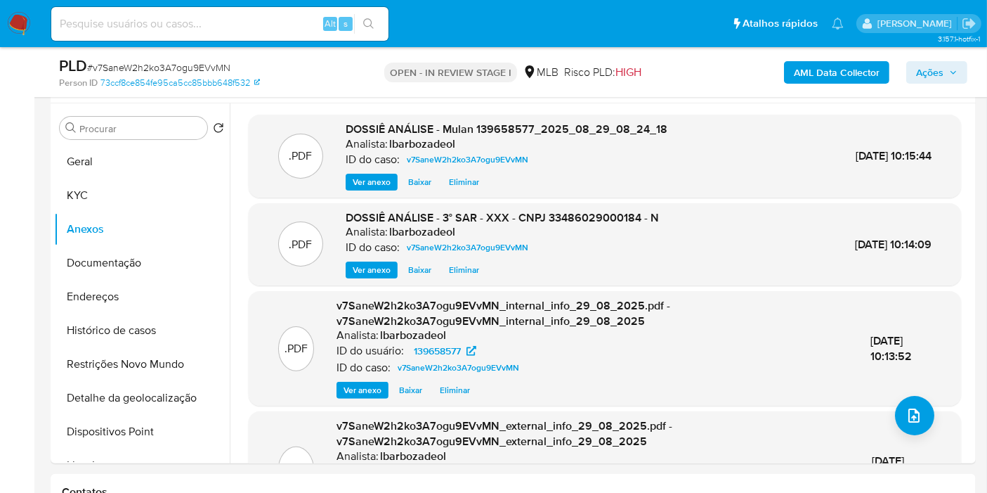
click at [960, 68] on button "Ações" at bounding box center [936, 72] width 61 height 22
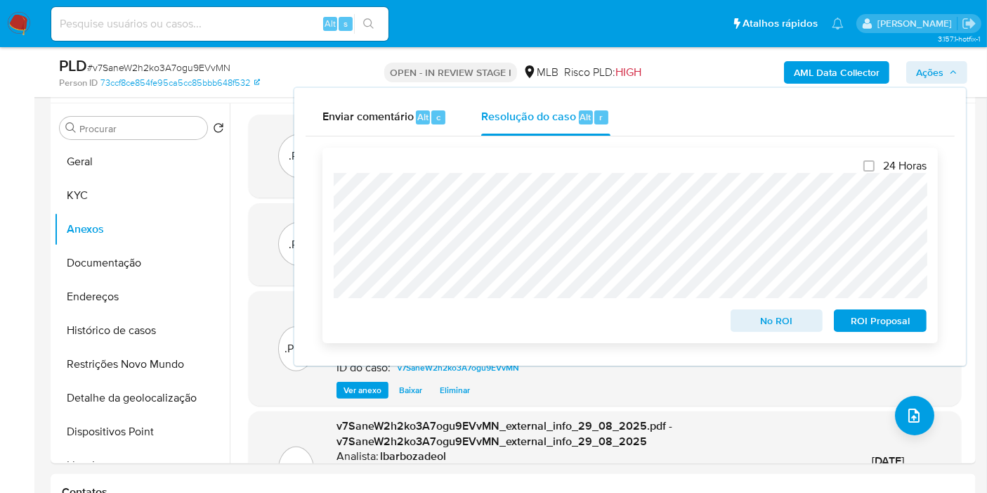
click at [880, 312] on span "ROI Proposal" at bounding box center [880, 321] width 73 height 20
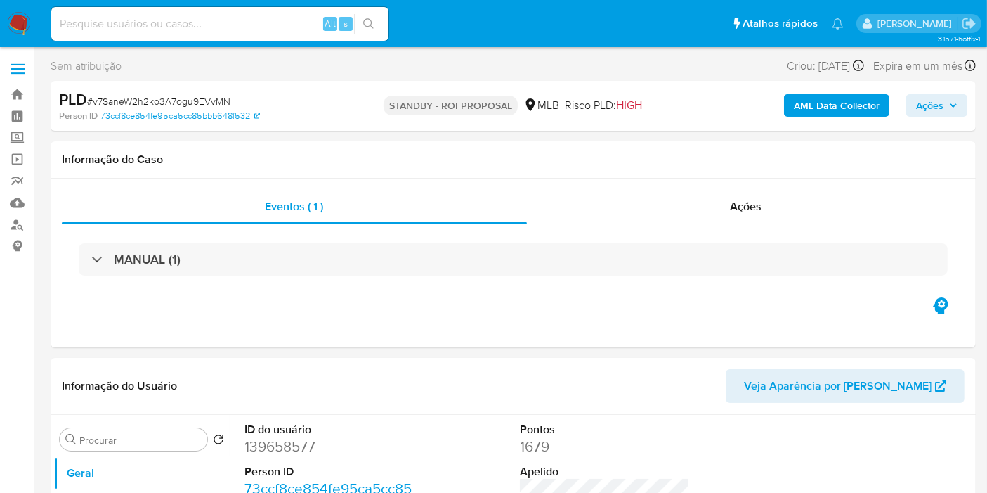
select select "10"
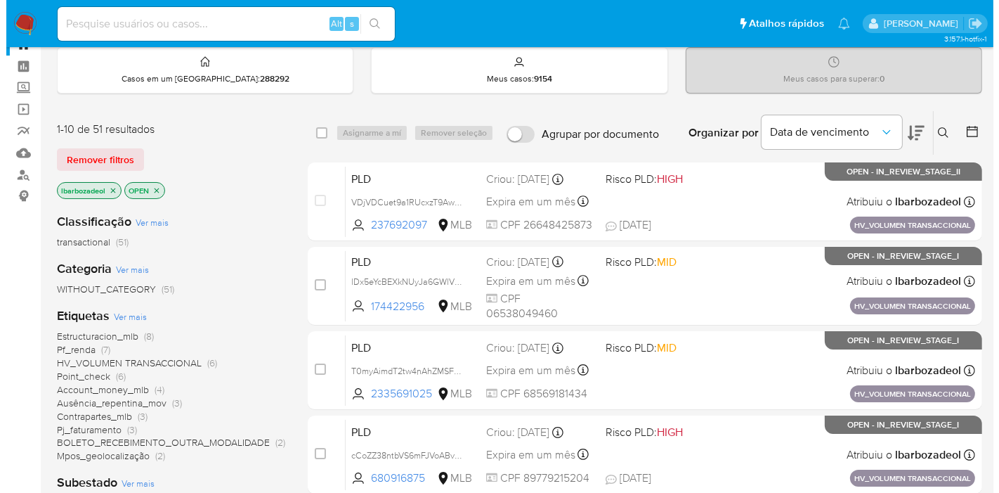
scroll to position [156, 0]
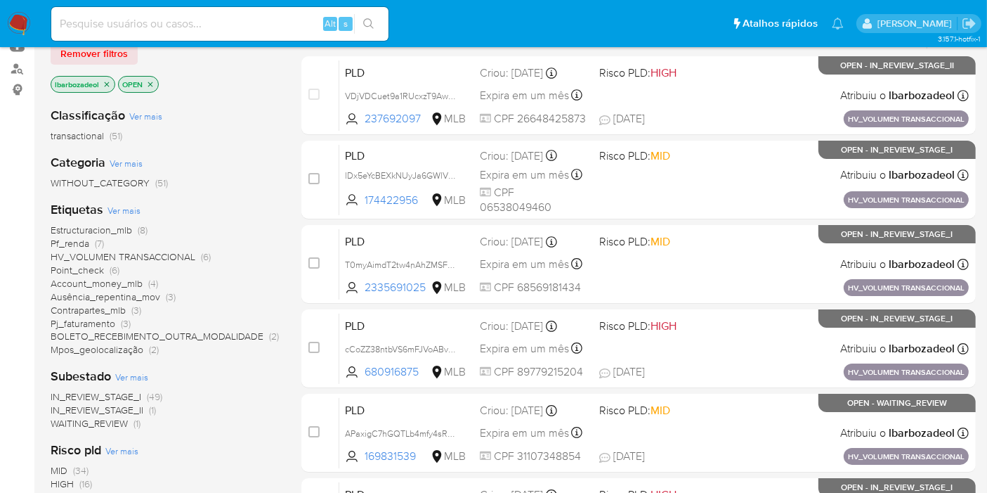
click at [129, 212] on span "Ver mais" at bounding box center [124, 210] width 33 height 13
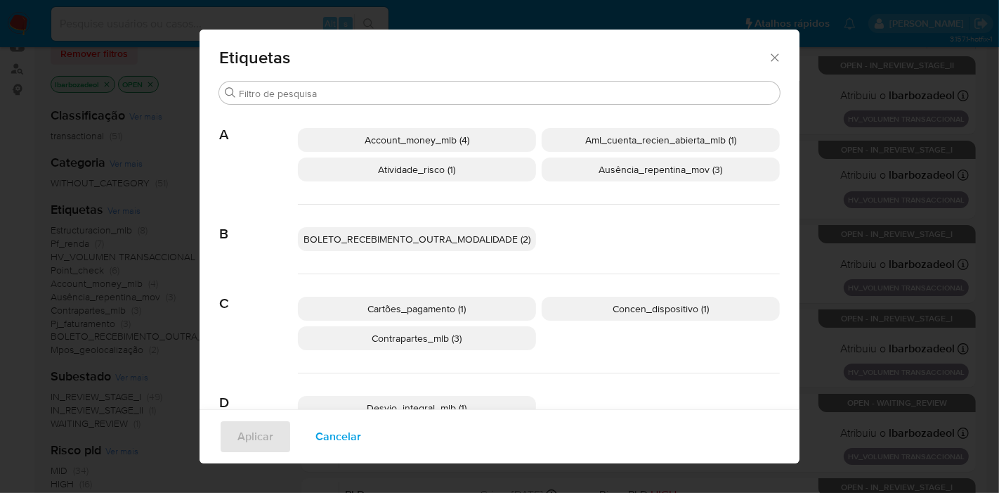
click at [611, 138] on span "Aml_cuenta_recien_abierta_mlb (1)" at bounding box center [660, 140] width 151 height 14
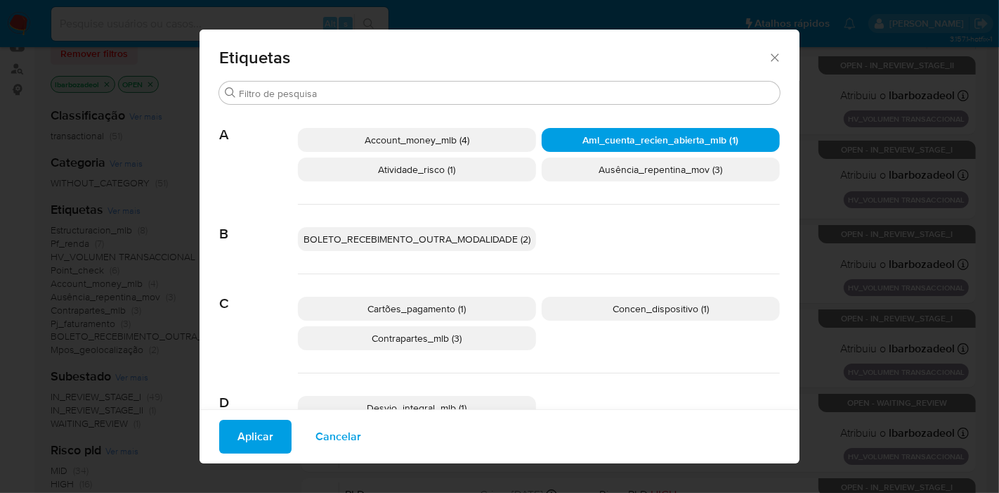
click at [238, 434] on span "Aplicar" at bounding box center [256, 436] width 36 height 31
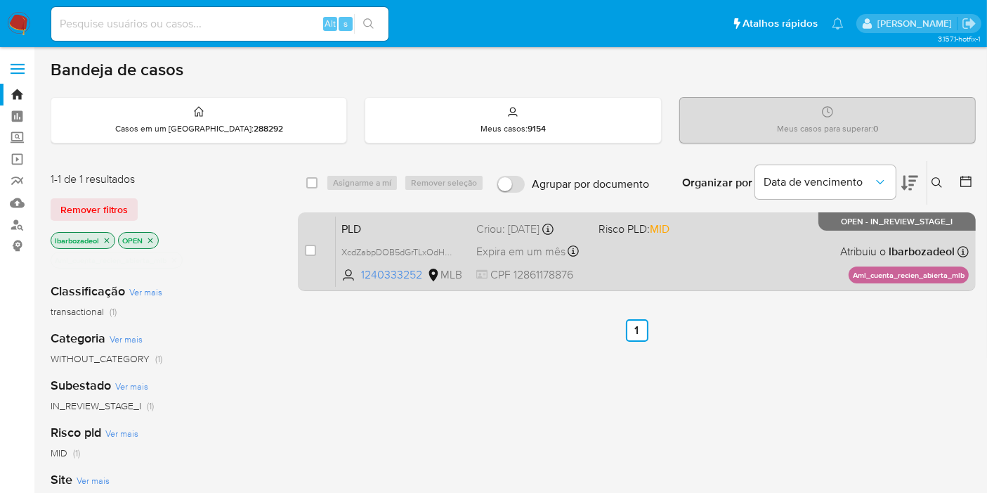
click at [722, 260] on div "PLD XcdZabpDOB5dGrTLxOdHqiwY 1240333252 MLB Risco PLD: MID Criou: 12/08/2025 Cr…" at bounding box center [652, 251] width 633 height 71
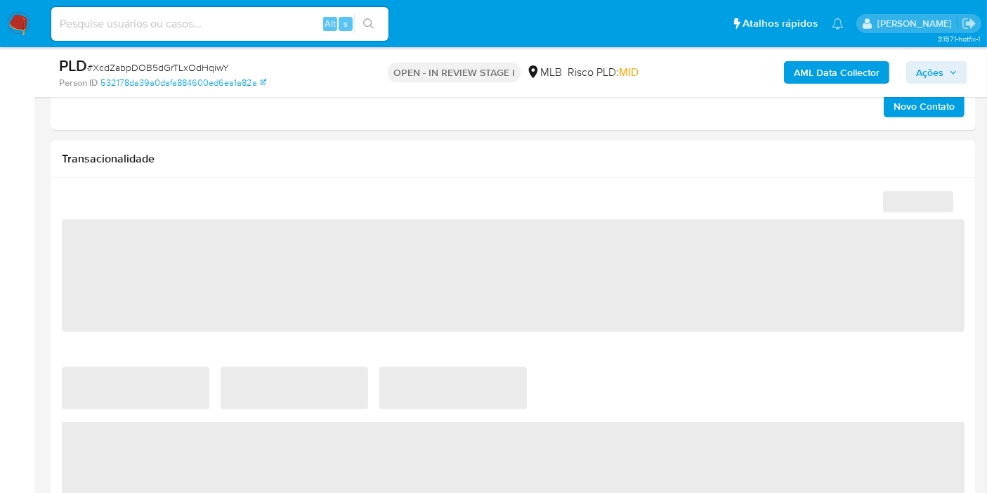
scroll to position [1015, 0]
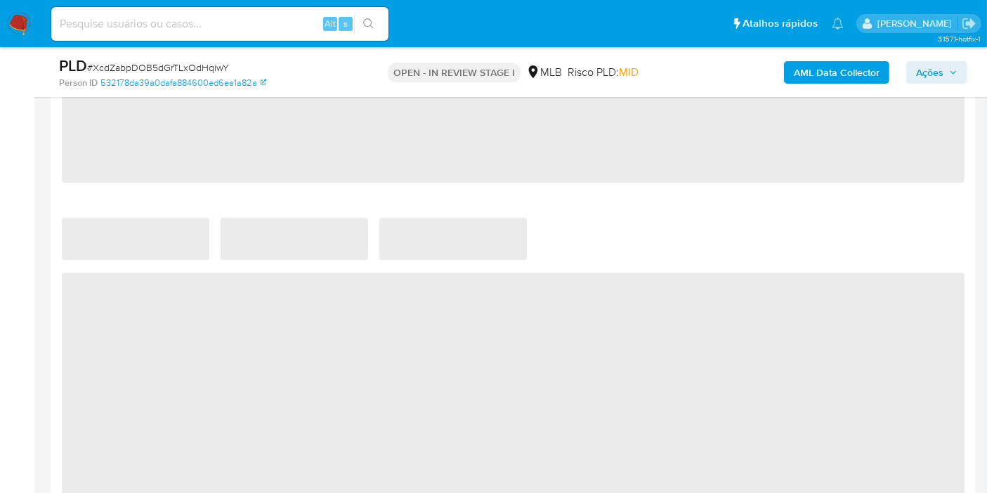
select select "10"
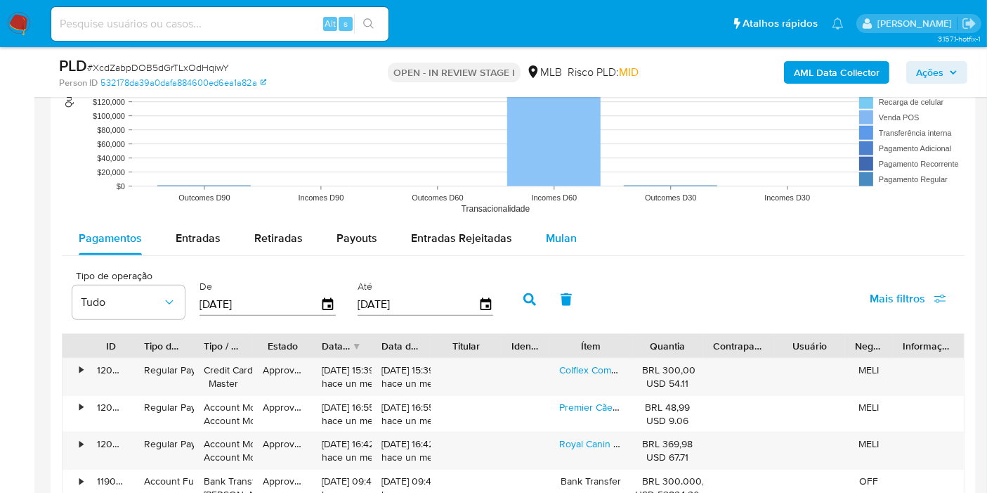
scroll to position [1405, 0]
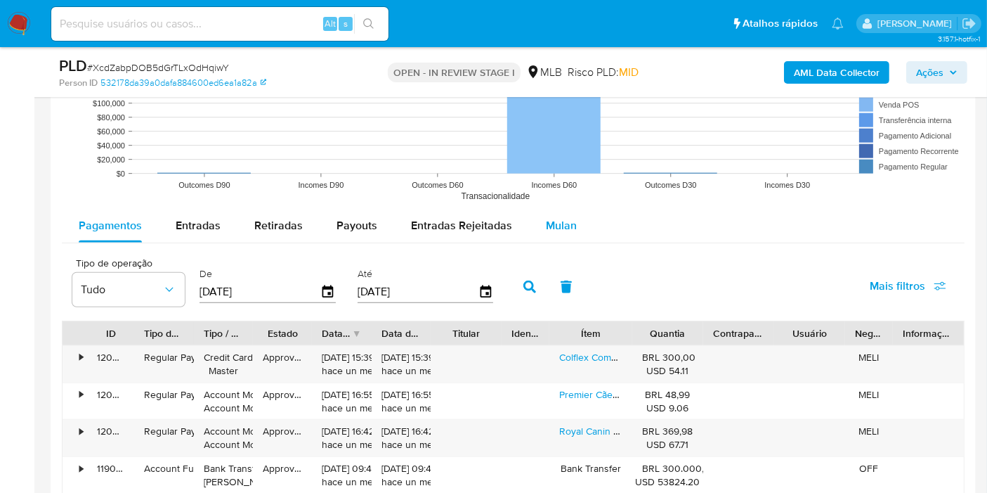
click at [562, 238] on div "Mulan" at bounding box center [561, 226] width 31 height 34
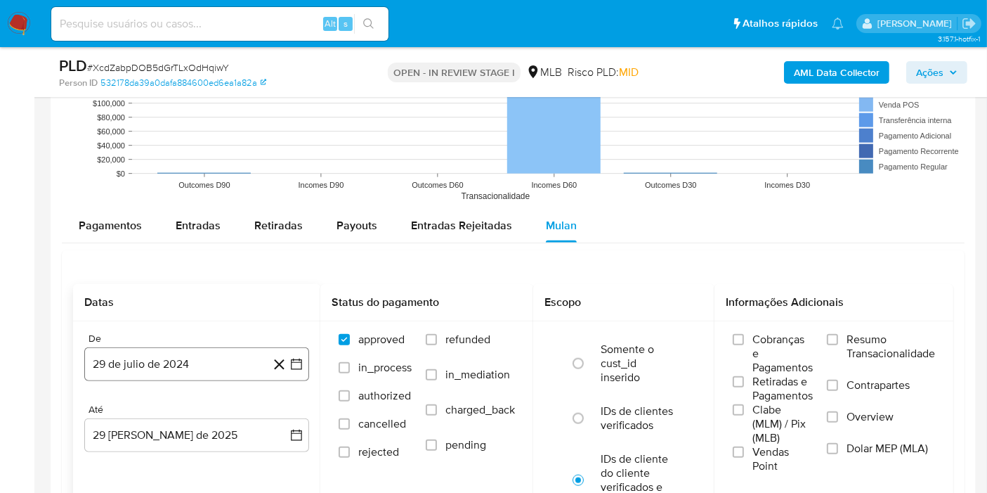
click at [238, 347] on button "29 de julio de 2024" at bounding box center [196, 364] width 225 height 34
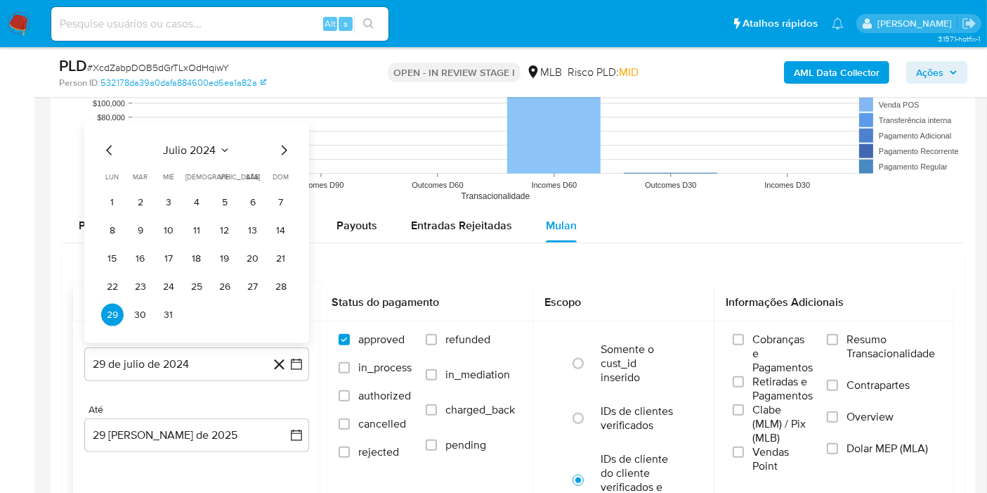
click at [205, 147] on span "julio 2024" at bounding box center [190, 150] width 53 height 14
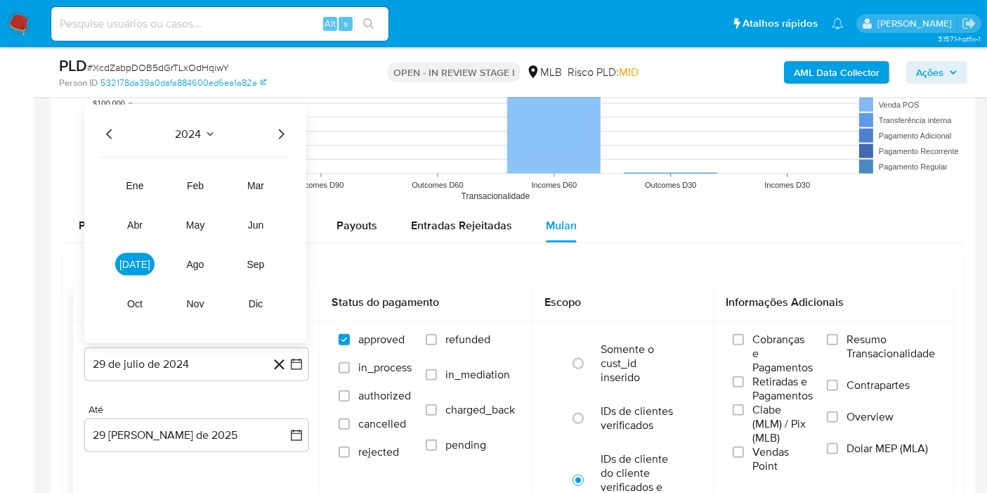
click at [279, 131] on icon "Año siguiente" at bounding box center [281, 134] width 17 height 17
click at [141, 253] on button "jul" at bounding box center [134, 264] width 39 height 22
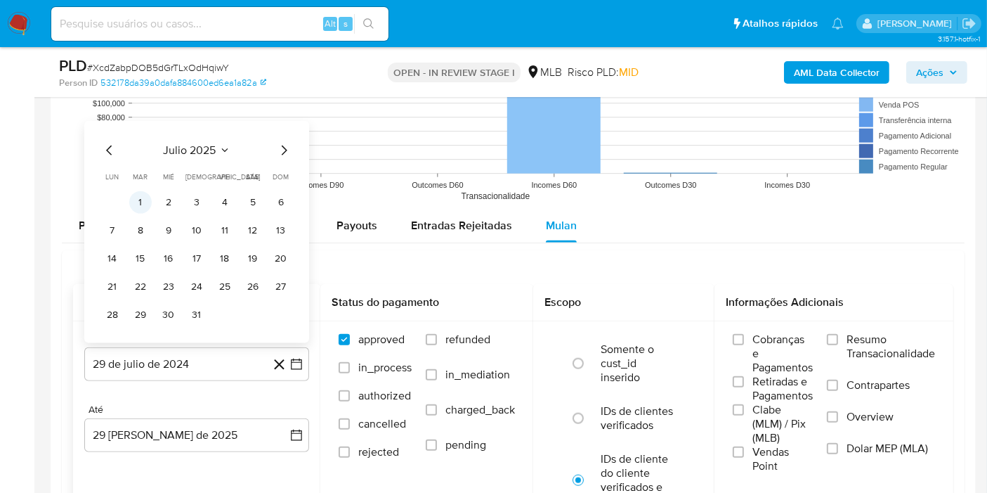
click at [144, 196] on button "1" at bounding box center [140, 202] width 22 height 22
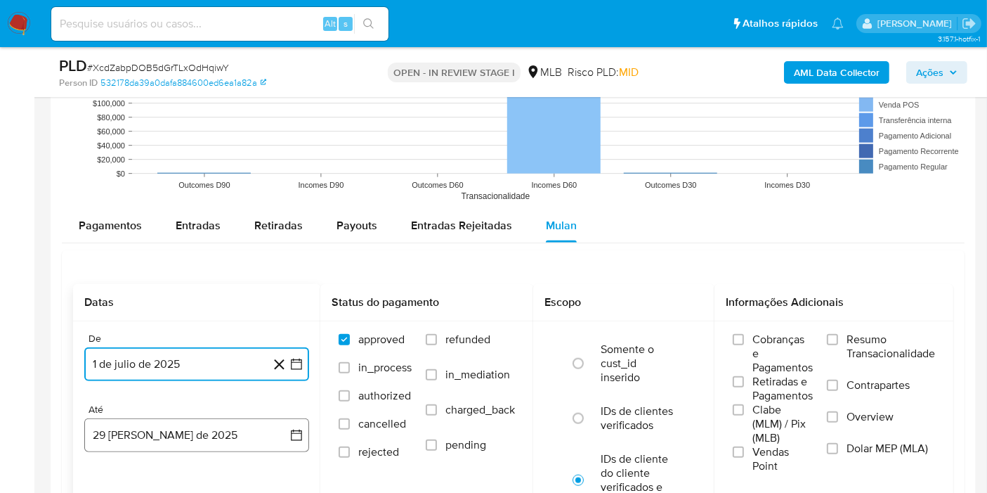
click at [141, 430] on button "29 de agosto de 2025" at bounding box center [196, 435] width 225 height 34
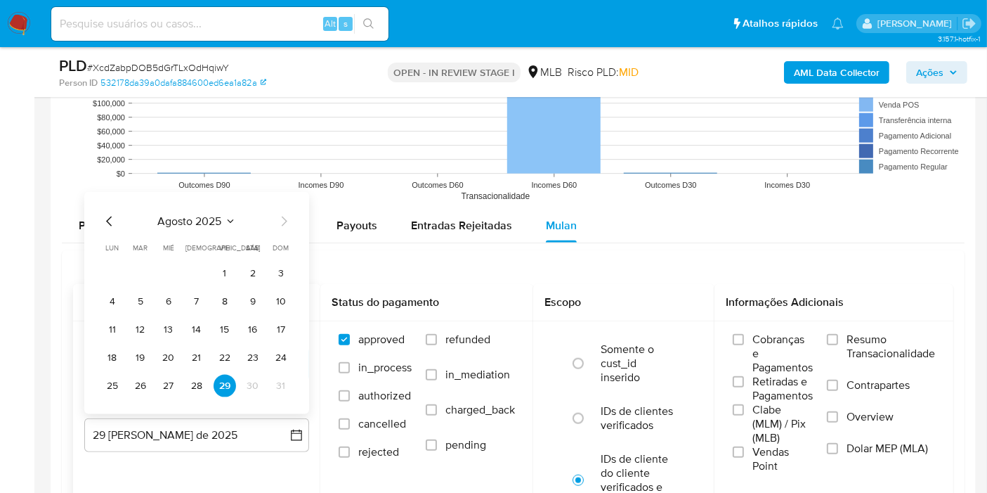
click at [186, 386] on button "28" at bounding box center [197, 386] width 22 height 22
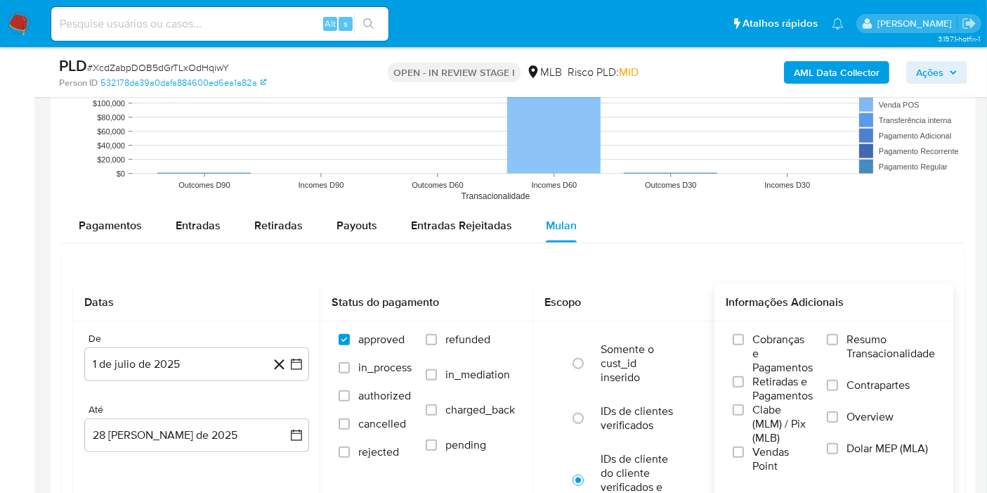
click at [887, 362] on label "Resumo Transacionalidade" at bounding box center [881, 355] width 108 height 46
click at [838, 345] on input "Resumo Transacionalidade" at bounding box center [832, 339] width 11 height 11
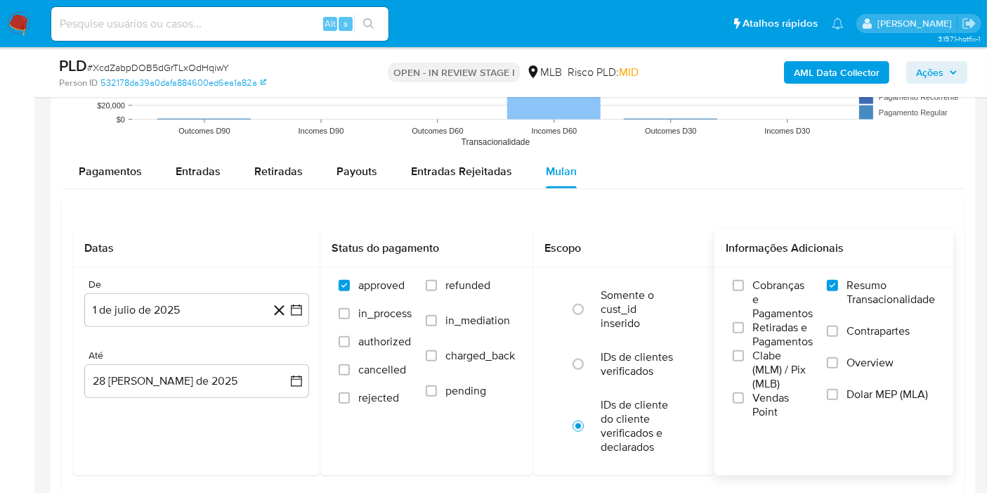
scroll to position [1483, 0]
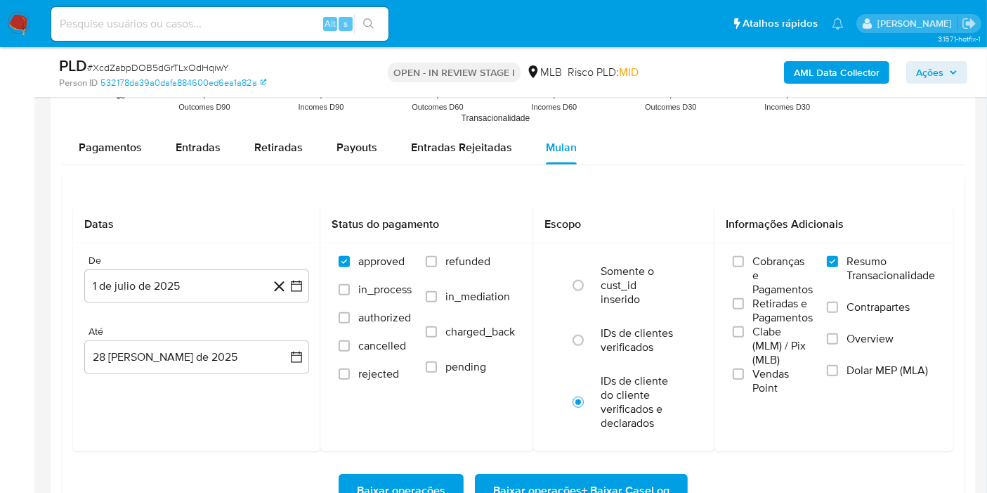
click at [526, 485] on span "Baixar operações + Baixar CaseLog" at bounding box center [581, 490] width 176 height 31
click at [959, 69] on button "Ações" at bounding box center [936, 72] width 61 height 22
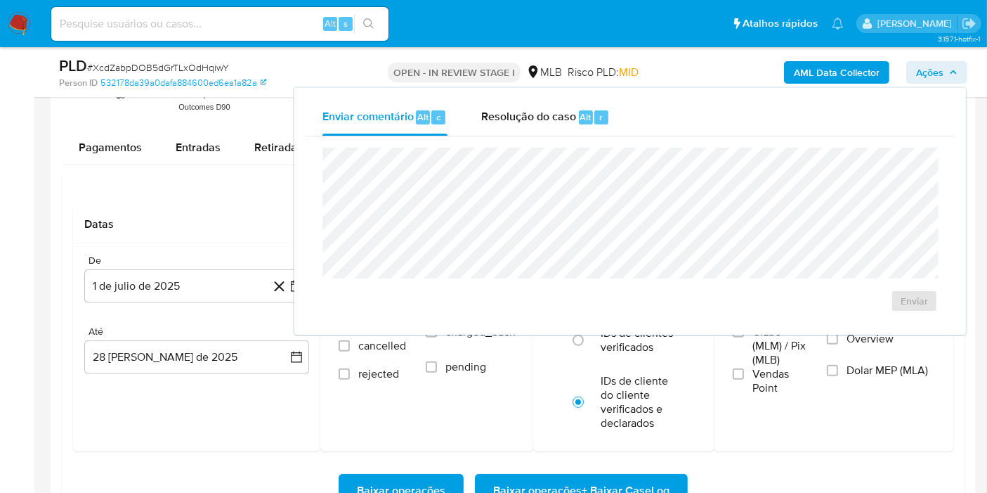
drag, startPoint x: 959, startPoint y: 69, endPoint x: 923, endPoint y: 103, distance: 49.7
click at [958, 69] on button "Ações" at bounding box center [936, 72] width 61 height 22
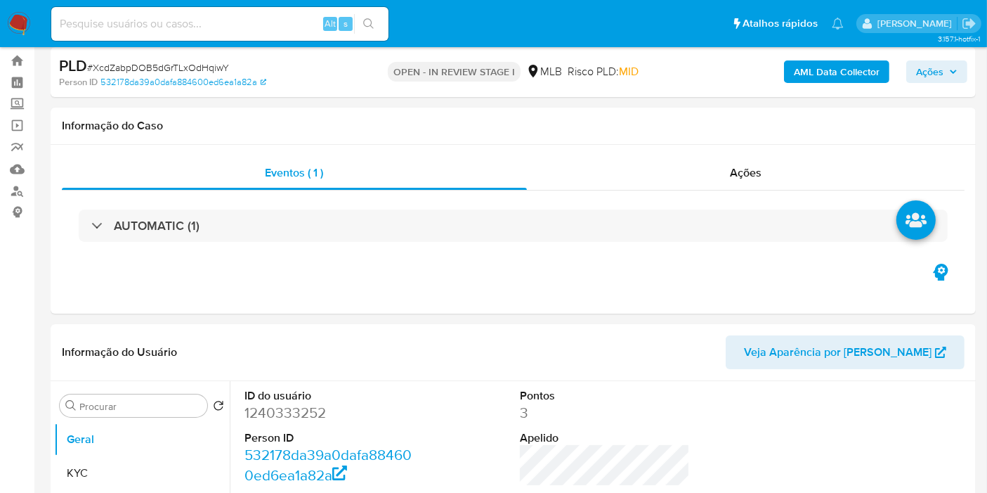
scroll to position [0, 0]
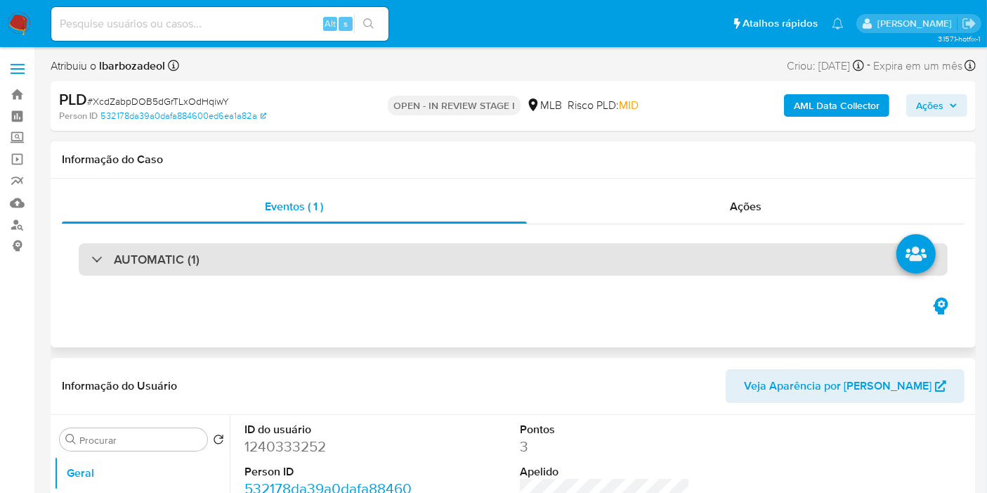
click at [580, 268] on div "AUTOMATIC (1)" at bounding box center [513, 259] width 869 height 32
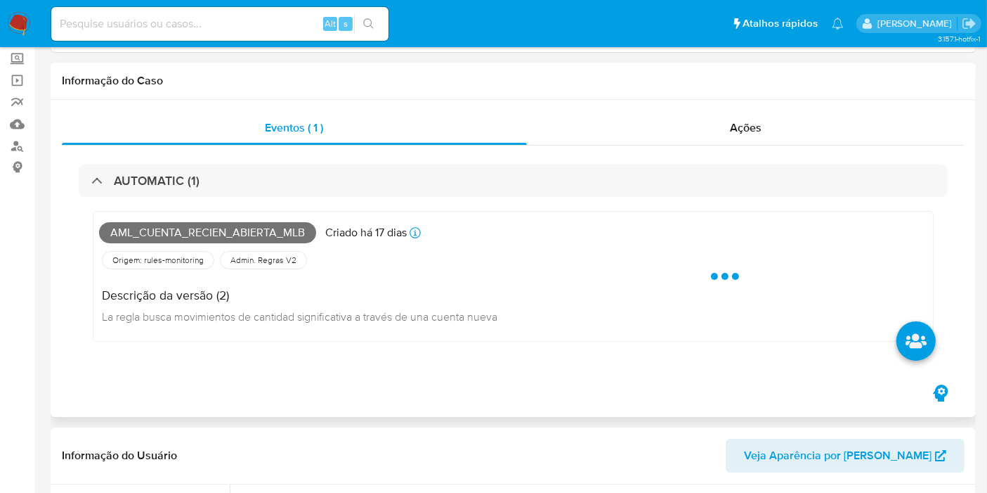
scroll to position [156, 0]
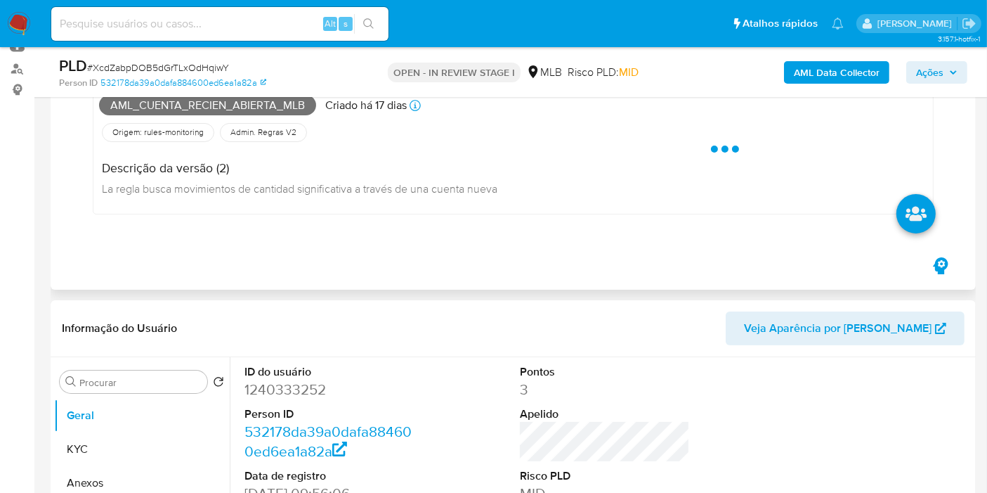
click at [263, 110] on span "Aml_cuenta_recien_abierta_mlb" at bounding box center [207, 105] width 217 height 21
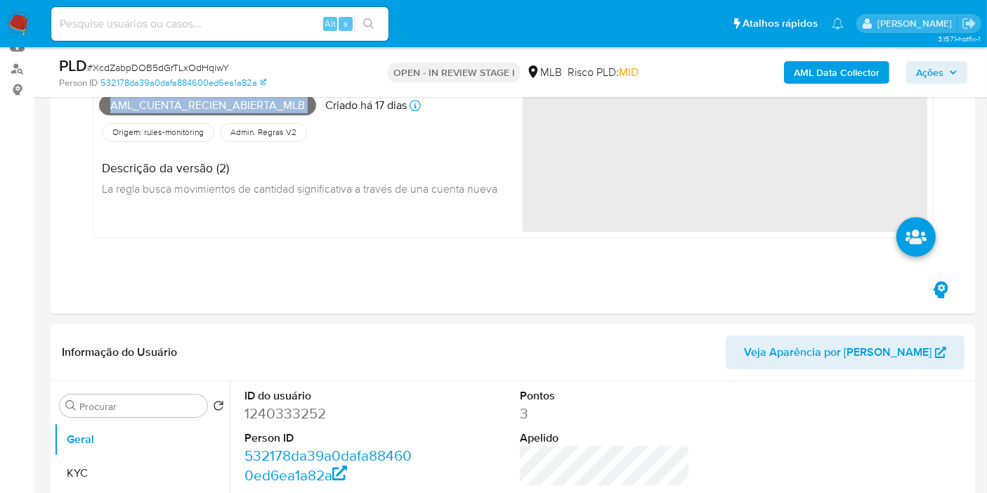
copy span "Aml_cuenta_recien_abierta_mlb"
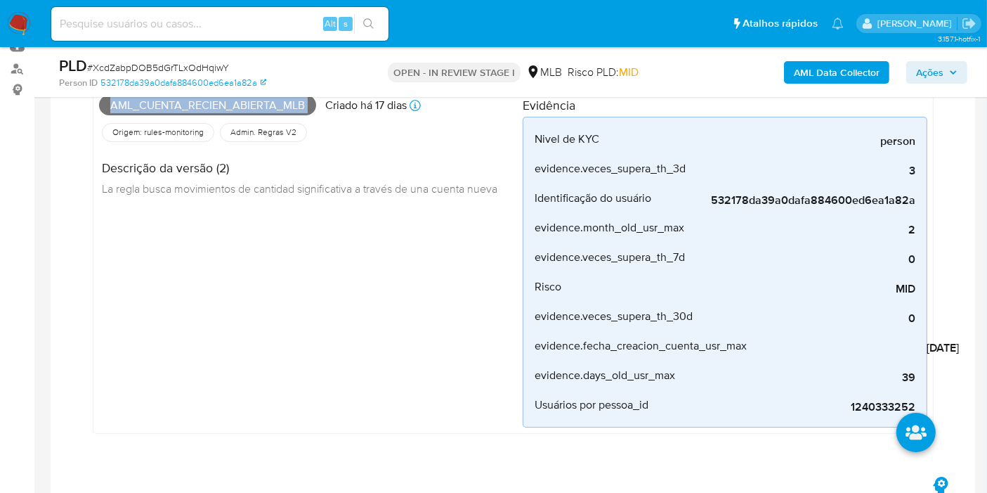
click at [956, 73] on icon "button" at bounding box center [953, 72] width 8 height 8
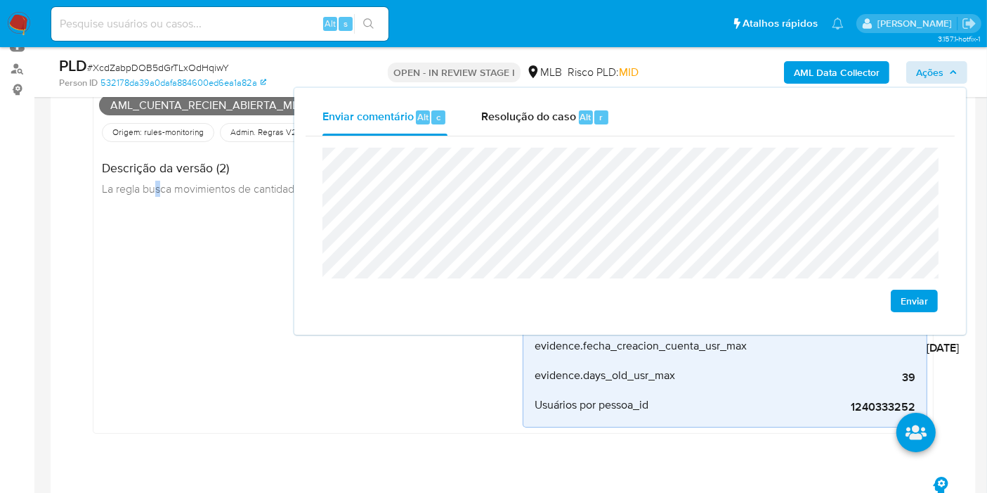
click at [158, 265] on div "Aml_cuenta_recien_abierta_mlb Criado há 17 dias Criado: 12/08/2025 00:11:19 Ori…" at bounding box center [311, 258] width 424 height 337
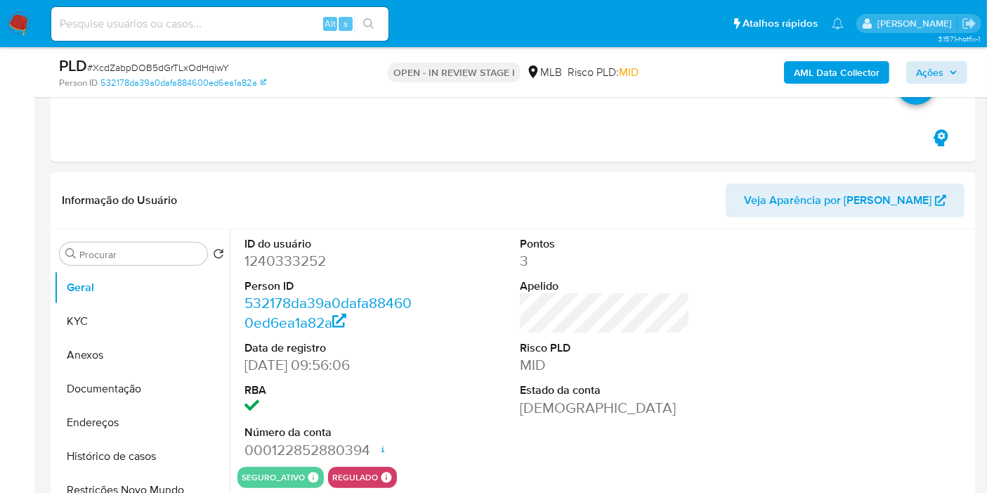
scroll to position [546, 0]
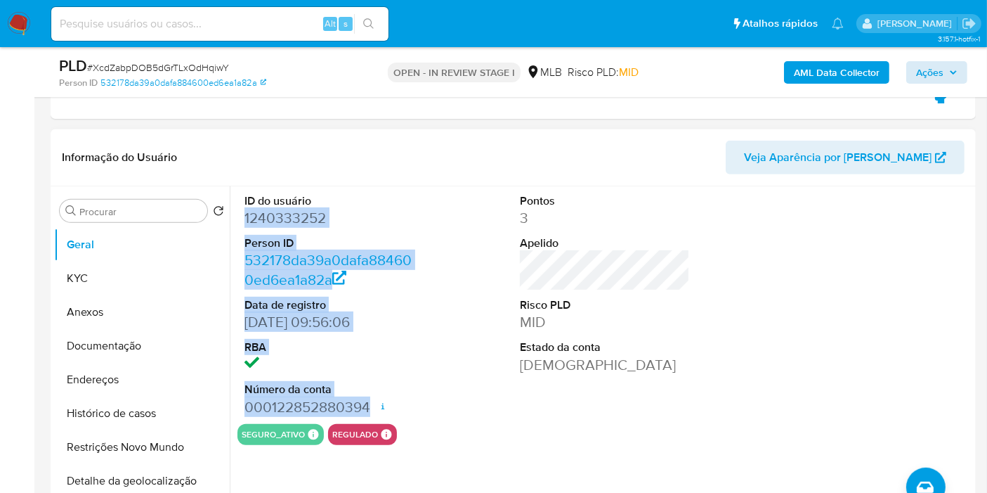
drag, startPoint x: 238, startPoint y: 216, endPoint x: 371, endPoint y: 401, distance: 228.0
click at [371, 401] on div "ID do usuário 1240333252 Person ID 532178da39a0dafa884600ed6ea1a82a Data de reg…" at bounding box center [330, 305] width 184 height 238
copy dl "1240333252 Person ID 532178da39a0dafa884600ed6ea1a82a Data de registro 16/11/20…"
click at [936, 81] on span "Ações" at bounding box center [929, 72] width 27 height 22
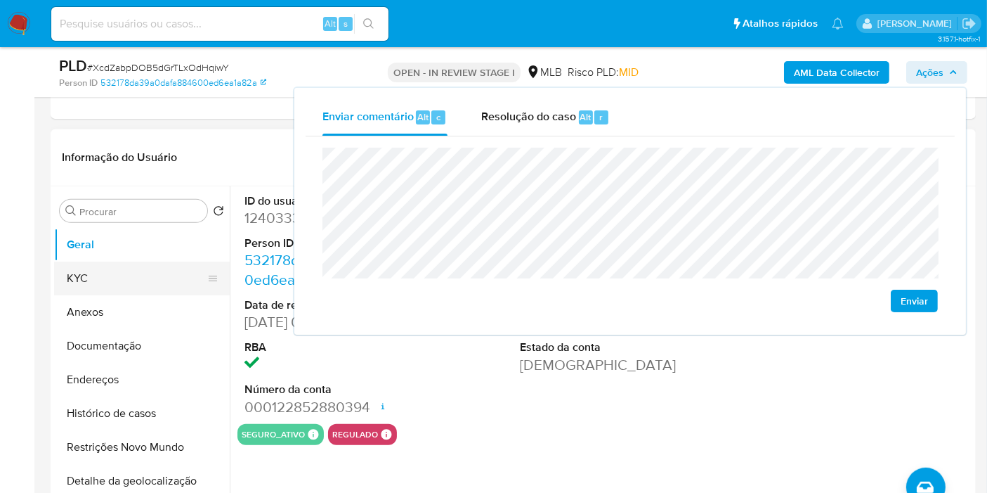
click at [144, 262] on button "KYC" at bounding box center [136, 278] width 164 height 34
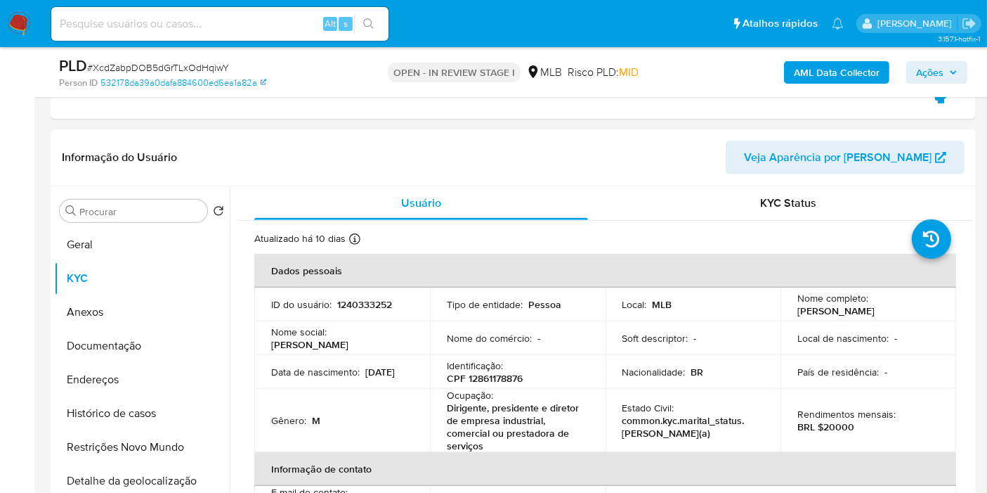
click at [512, 379] on p "CPF 12861178876" at bounding box center [485, 378] width 76 height 13
copy p "12861178876"
click at [931, 72] on span "Ações" at bounding box center [929, 72] width 27 height 22
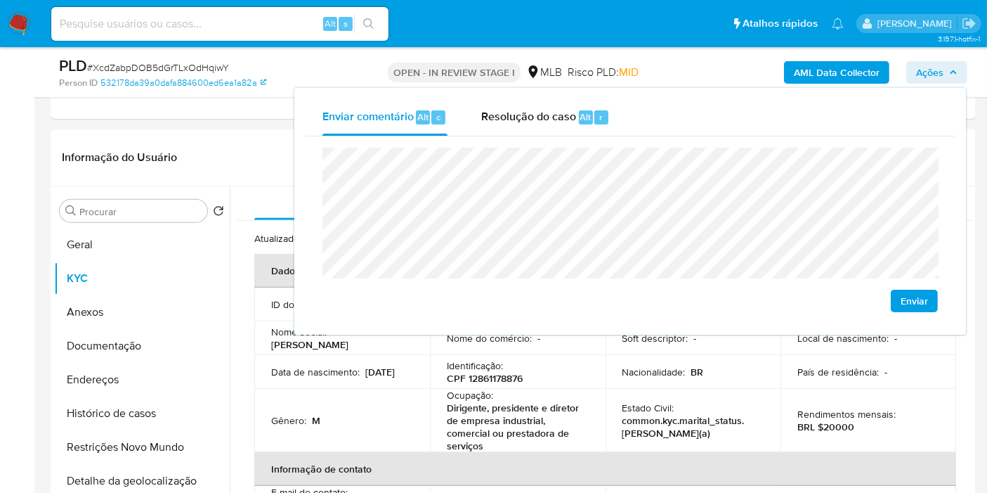
click at [0, 0] on lt-span "econômica" at bounding box center [0, 0] width 0 height 0
click at [0, 0] on lt-span "Mossoró" at bounding box center [0, 0] width 0 height 0
click at [0, 0] on lt-span "econômica" at bounding box center [0, 0] width 0 height 0
click at [534, 337] on div "Nome do comércio : -" at bounding box center [518, 338] width 142 height 13
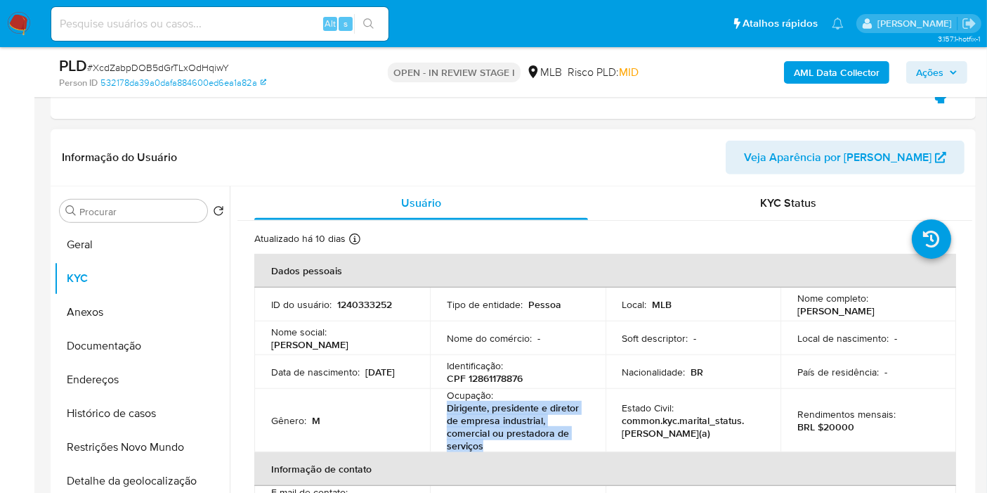
drag, startPoint x: 448, startPoint y: 408, endPoint x: 493, endPoint y: 442, distance: 57.2
click at [493, 442] on p "Dirigente, presidente e diretor de empresa industrial, comercial ou prestadora …" at bounding box center [515, 426] width 136 height 51
copy p "Dirigente, presidente e diretor de empresa industrial, comercial ou prestadora …"
click at [957, 67] on span "Ações" at bounding box center [936, 73] width 41 height 20
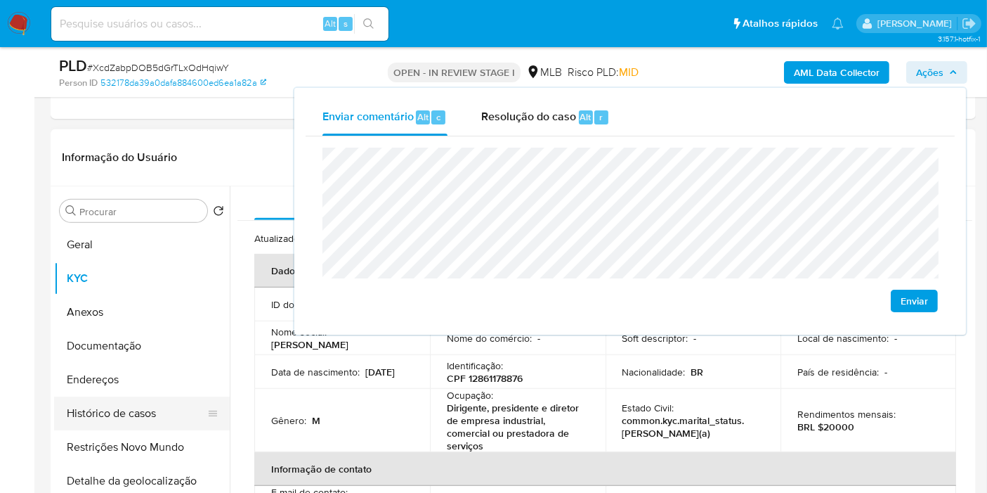
click at [162, 396] on button "Histórico de casos" at bounding box center [136, 413] width 164 height 34
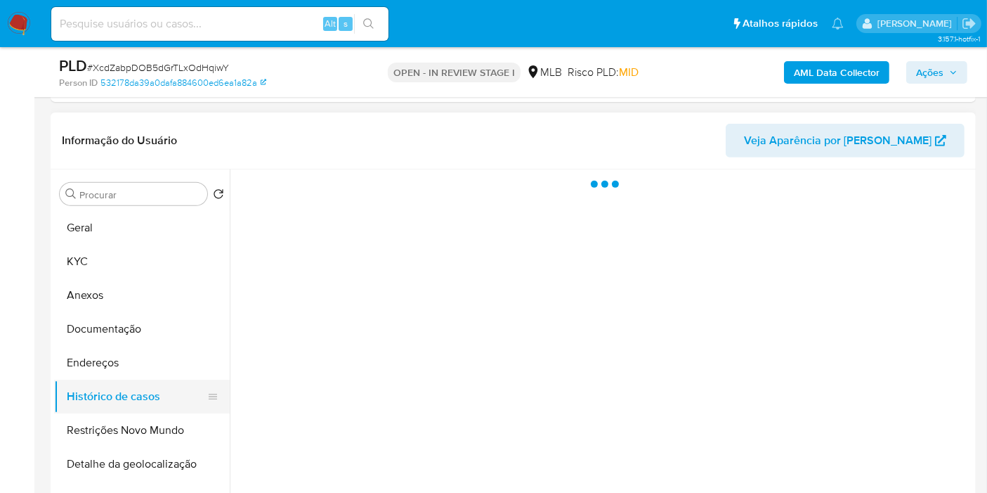
click at [162, 379] on button "Histórico de casos" at bounding box center [136, 396] width 164 height 34
click at [161, 355] on button "Endereços" at bounding box center [136, 363] width 164 height 34
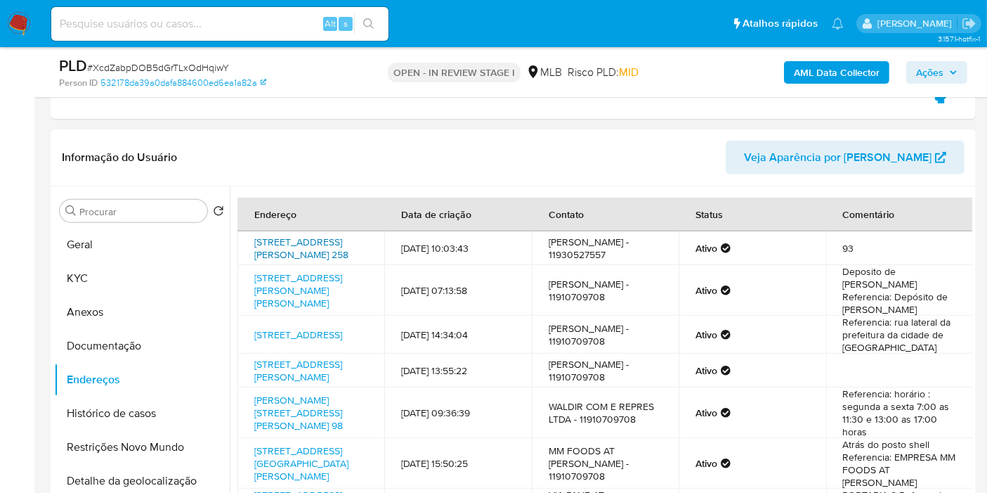
click at [291, 237] on link "Rua Custódio De Oliveira 258, São Paulo, São Paulo, 05630050, Brasil 258" at bounding box center [301, 248] width 94 height 27
click at [285, 292] on link "Rua Da Boiada 17, Franco Da Rocha, São Paulo, 07834040, Brasil 17" at bounding box center [298, 290] width 88 height 39
click at [290, 339] on link "Rua Iguape 120, Ilha Comprida, São Paulo, 11925000, Brasil 120" at bounding box center [298, 334] width 88 height 14
click at [292, 371] on link "Rua Charles Lampe 69, São Paulo, São Paulo, 04180180, Brasil 69" at bounding box center [298, 370] width 88 height 27
click at [294, 415] on link "Rua José Serdeira Ribas 98, São Paulo, São Paulo, 04174135, Brasil 98" at bounding box center [298, 412] width 89 height 39
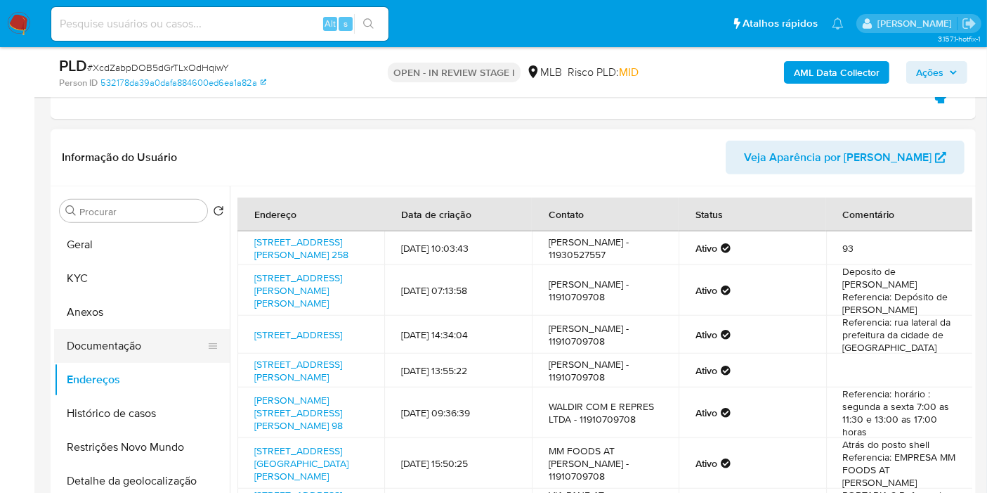
click at [143, 339] on button "Documentação" at bounding box center [136, 346] width 164 height 34
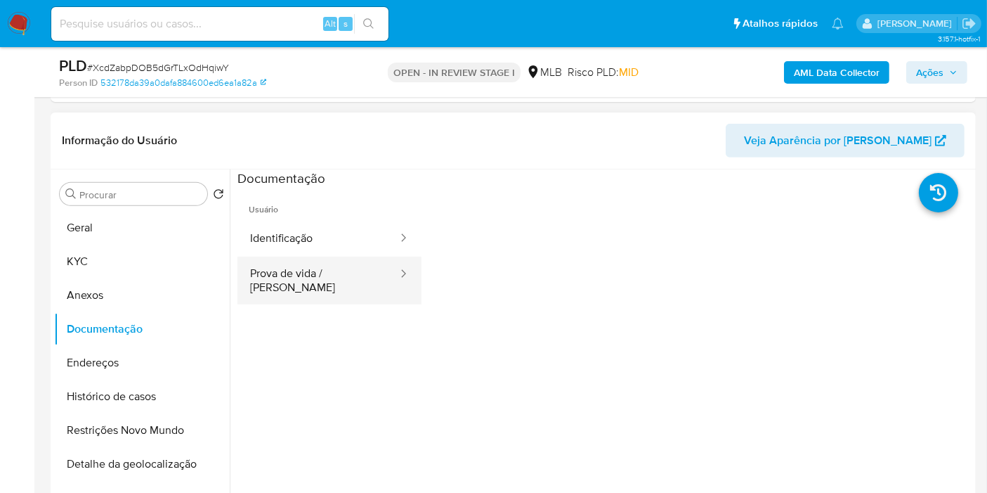
click at [357, 278] on button "Prova de vida / [PERSON_NAME]" at bounding box center [319, 280] width 162 height 48
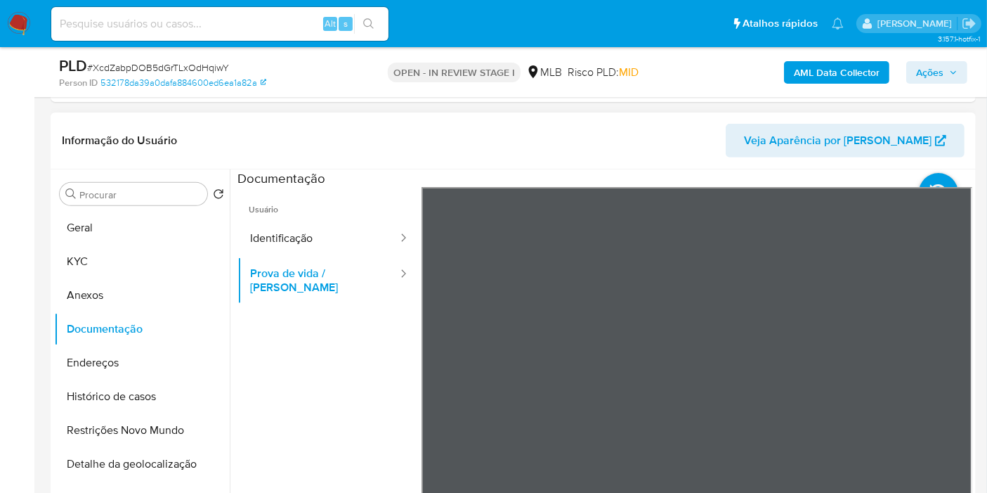
scroll to position [624, 0]
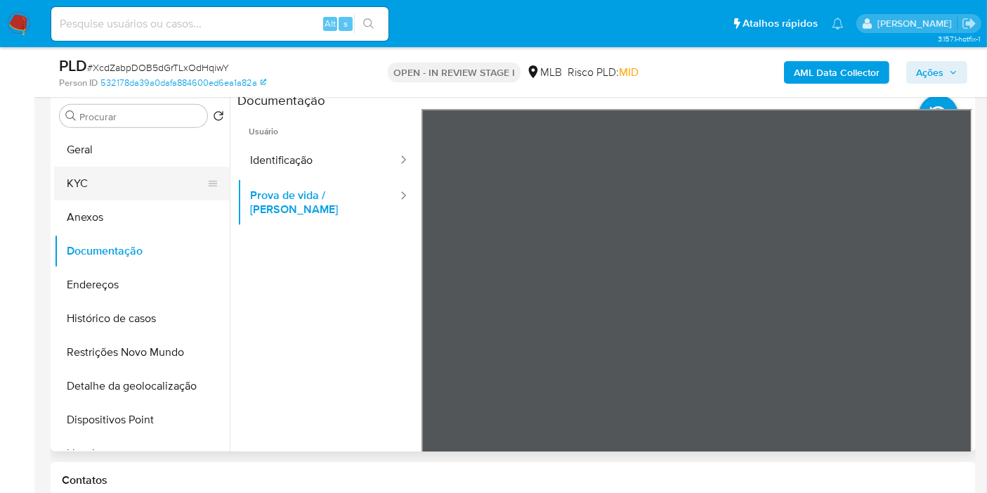
click at [155, 176] on button "KYC" at bounding box center [136, 184] width 164 height 34
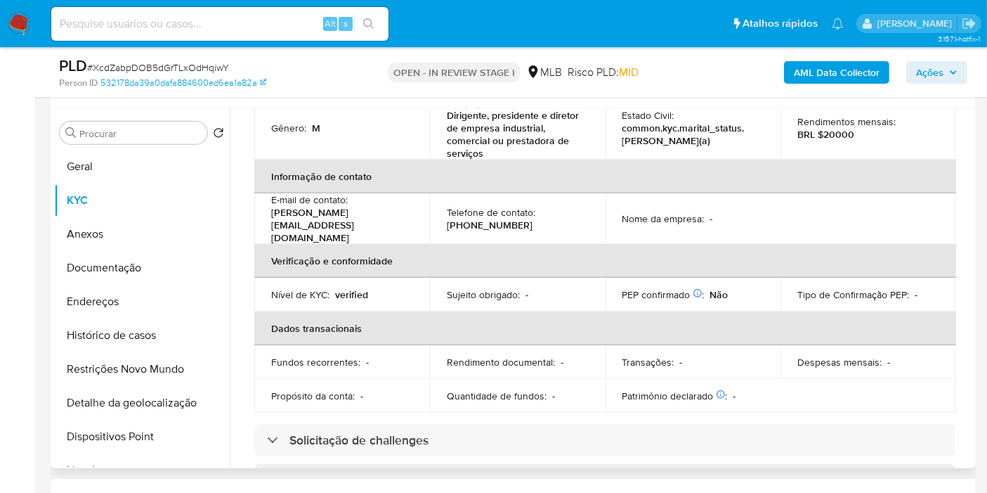
scroll to position [0, 0]
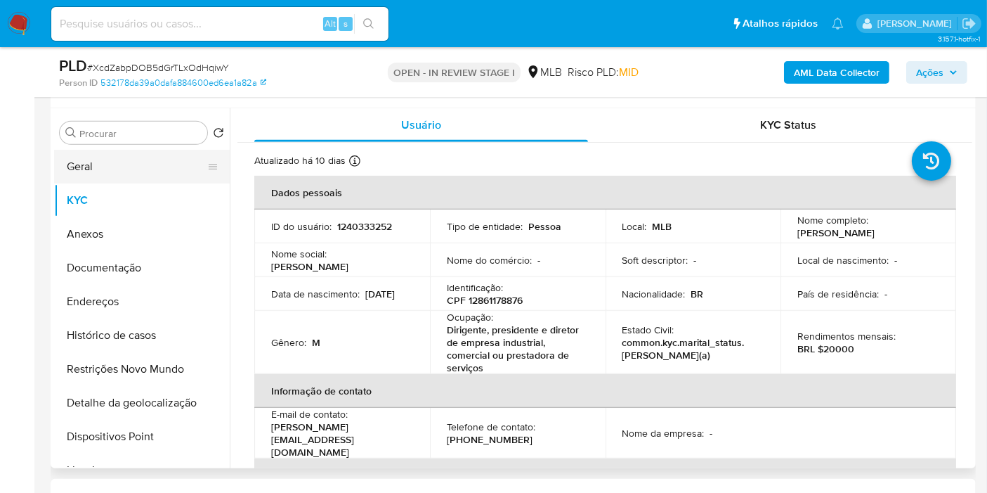
click at [135, 165] on button "Geral" at bounding box center [136, 167] width 164 height 34
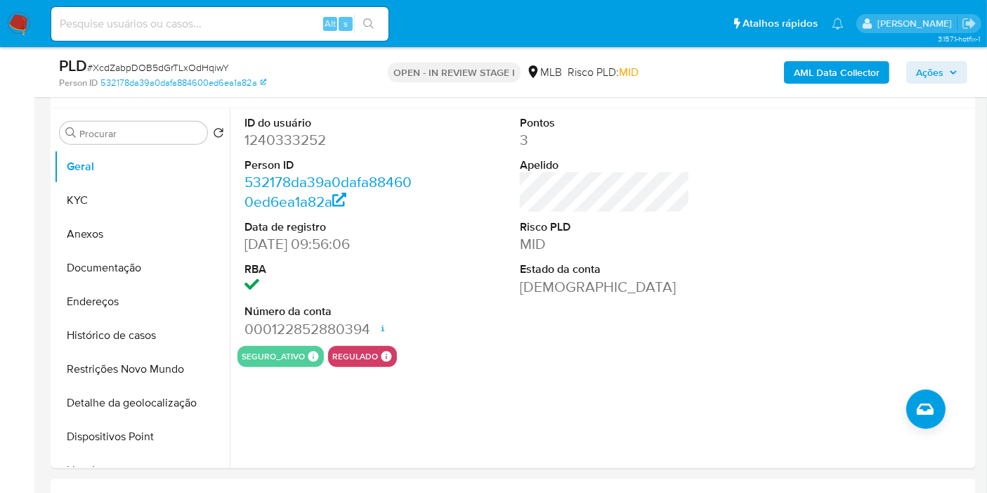
scroll to position [1093, 0]
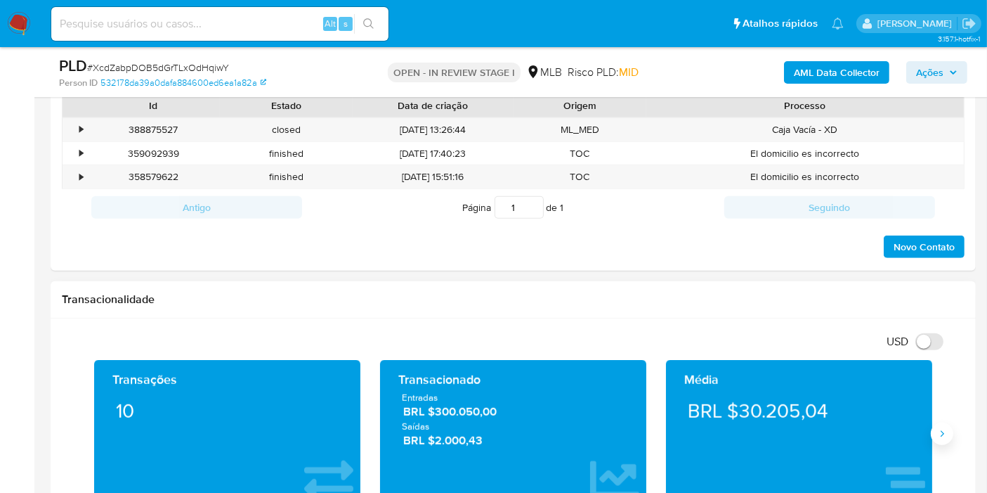
click at [941, 438] on button "Siguiente" at bounding box center [942, 433] width 22 height 22
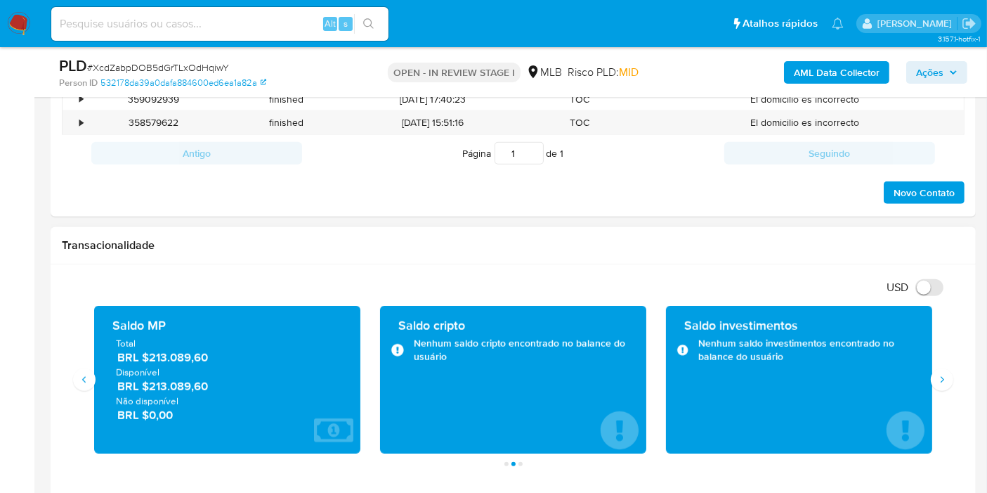
scroll to position [1171, 0]
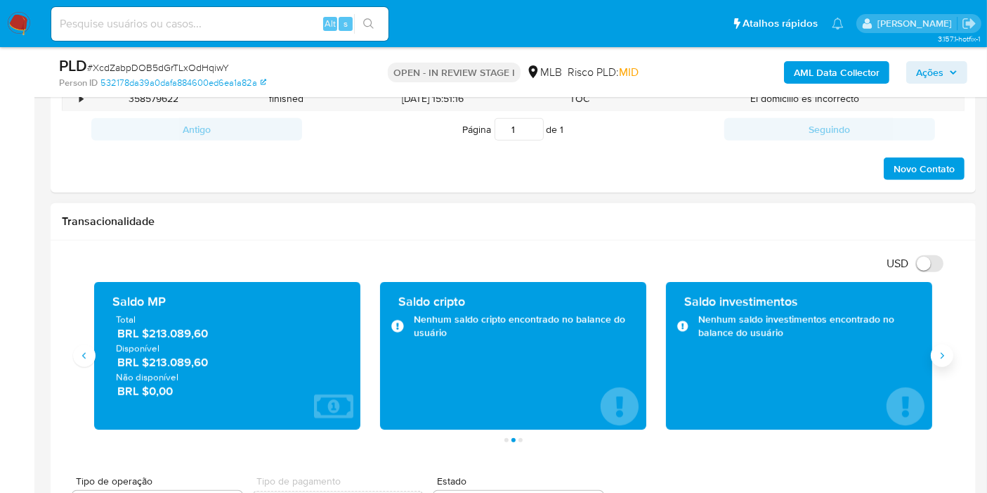
click at [937, 354] on icon "Siguiente" at bounding box center [942, 355] width 11 height 11
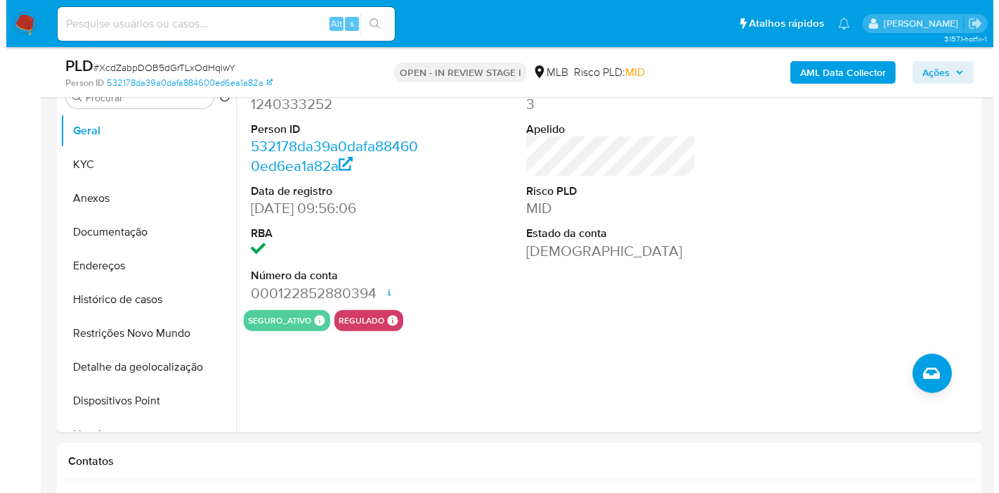
scroll to position [624, 0]
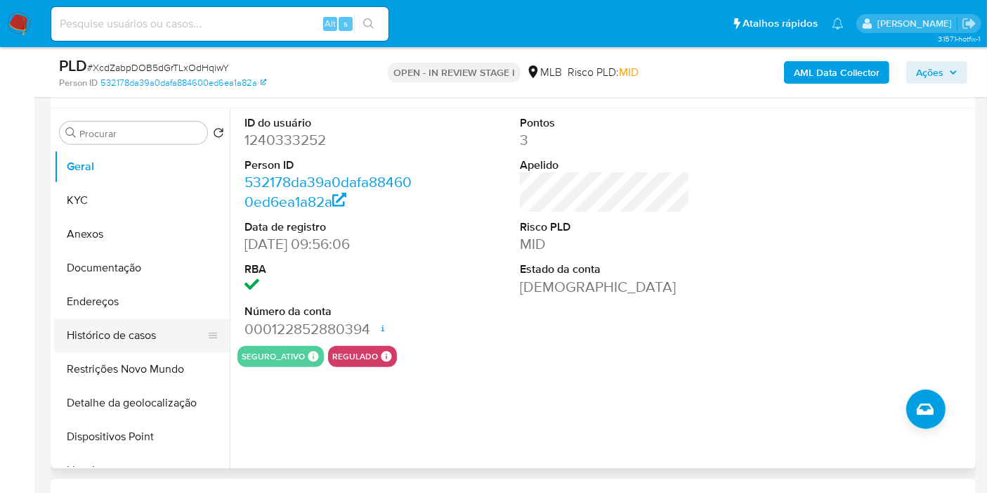
click at [130, 336] on button "Histórico de casos" at bounding box center [136, 335] width 164 height 34
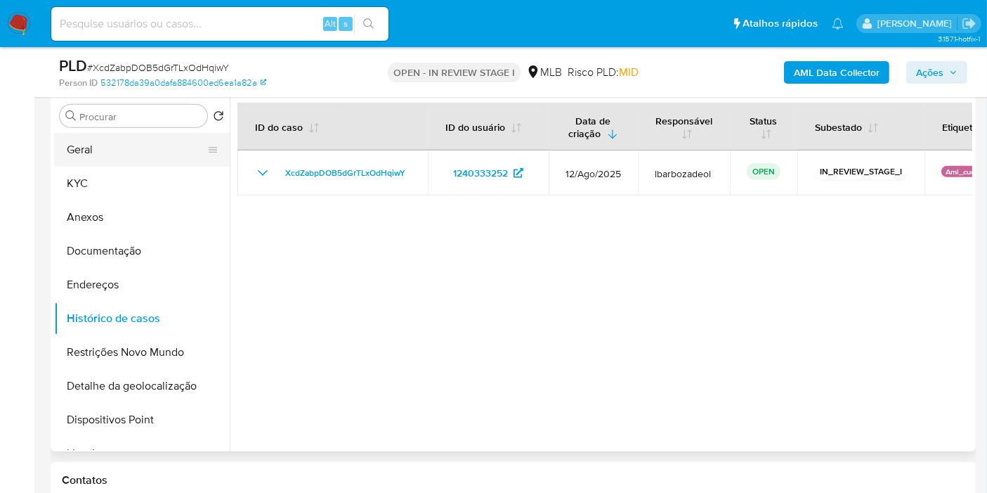
click at [141, 145] on button "Geral" at bounding box center [136, 150] width 164 height 34
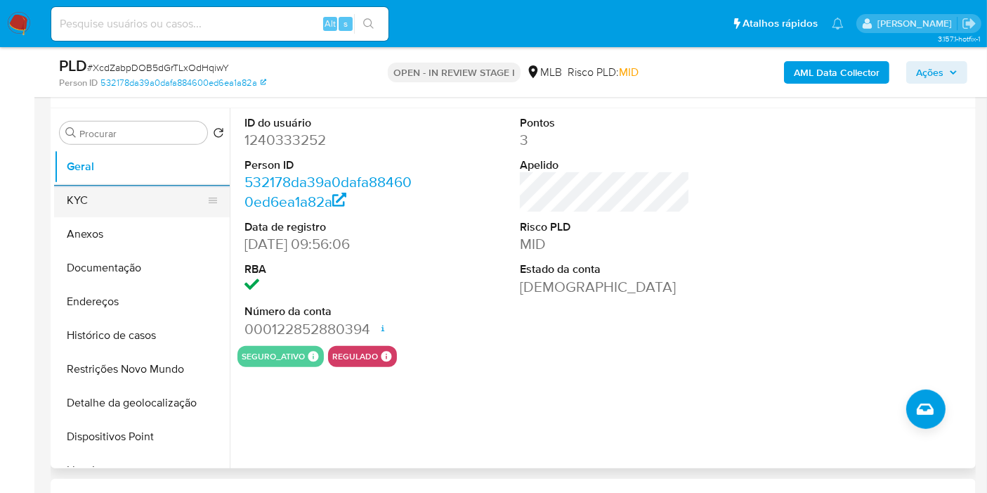
click at [146, 204] on button "KYC" at bounding box center [136, 200] width 164 height 34
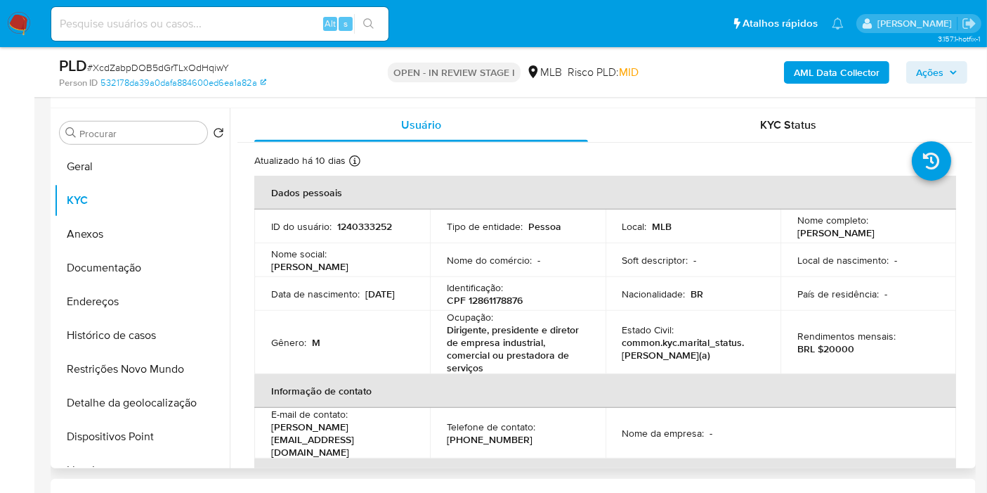
click at [146, 308] on button "Endereços" at bounding box center [142, 302] width 176 height 34
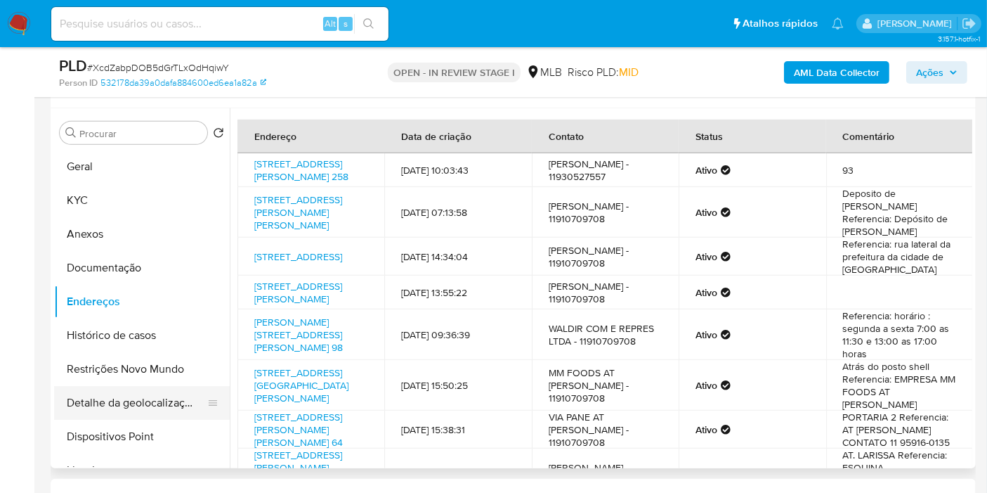
click at [137, 412] on button "Detalhe da geolocalização" at bounding box center [136, 403] width 164 height 34
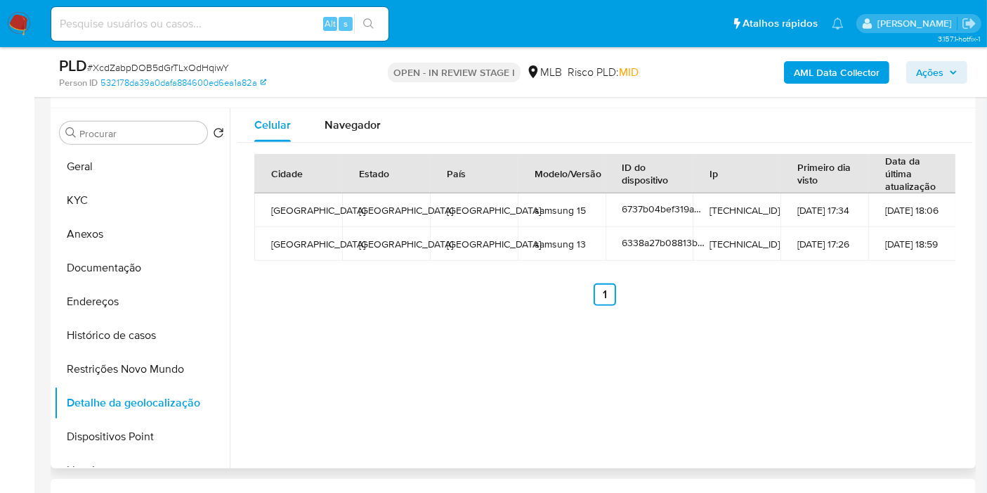
drag, startPoint x: 128, startPoint y: 357, endPoint x: 669, endPoint y: 366, distance: 541.1
click at [128, 357] on button "Restrições Novo Mundo" at bounding box center [142, 369] width 176 height 34
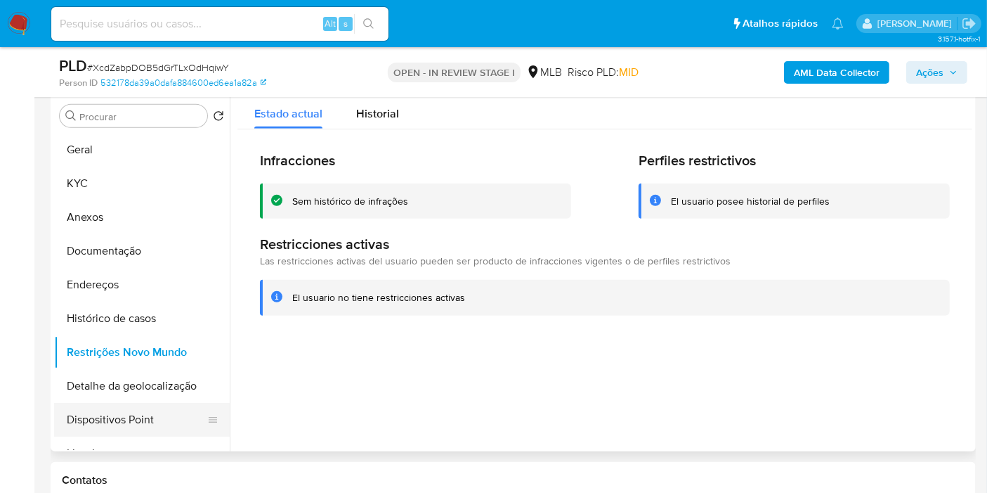
click at [142, 427] on button "Dispositivos Point" at bounding box center [136, 420] width 164 height 34
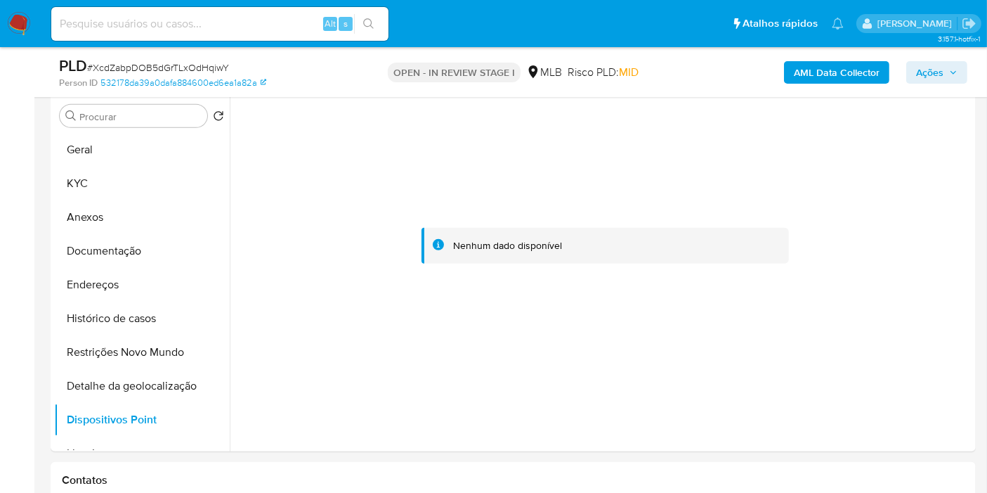
click at [949, 70] on icon "button" at bounding box center [953, 72] width 8 height 8
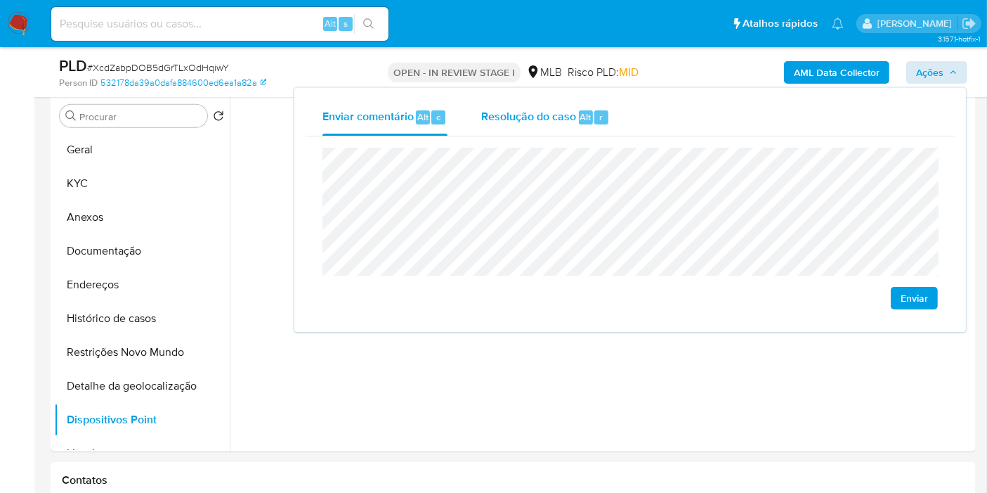
click at [595, 129] on div "Resolução do caso Alt r" at bounding box center [545, 117] width 129 height 37
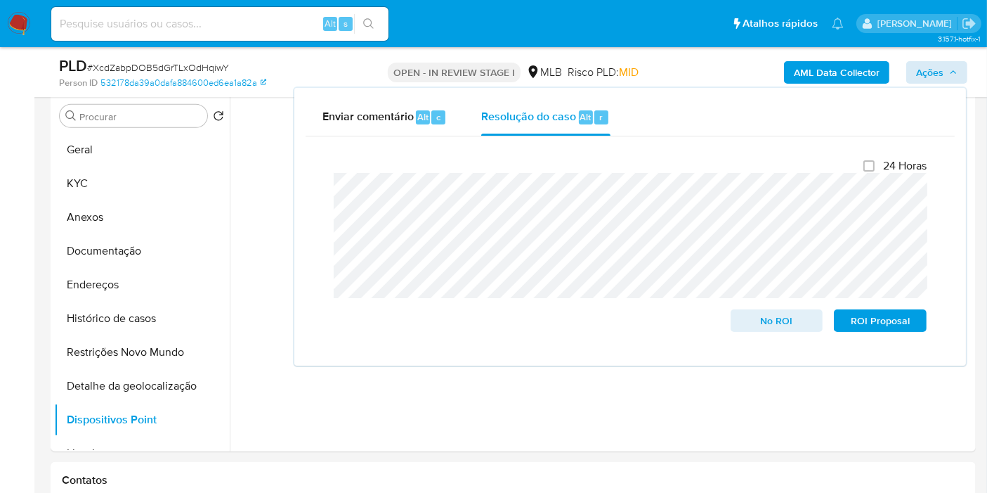
click at [694, 58] on div "AML Data Collector Ações Enviar comentário Alt c Resolução do caso Alt r Fecham…" at bounding box center [817, 72] width 299 height 33
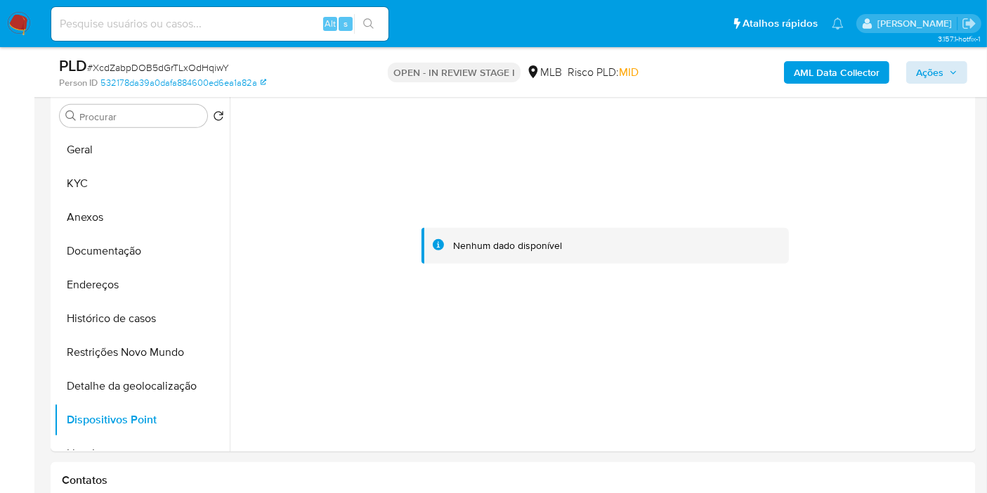
click at [795, 72] on b "AML Data Collector" at bounding box center [837, 72] width 86 height 22
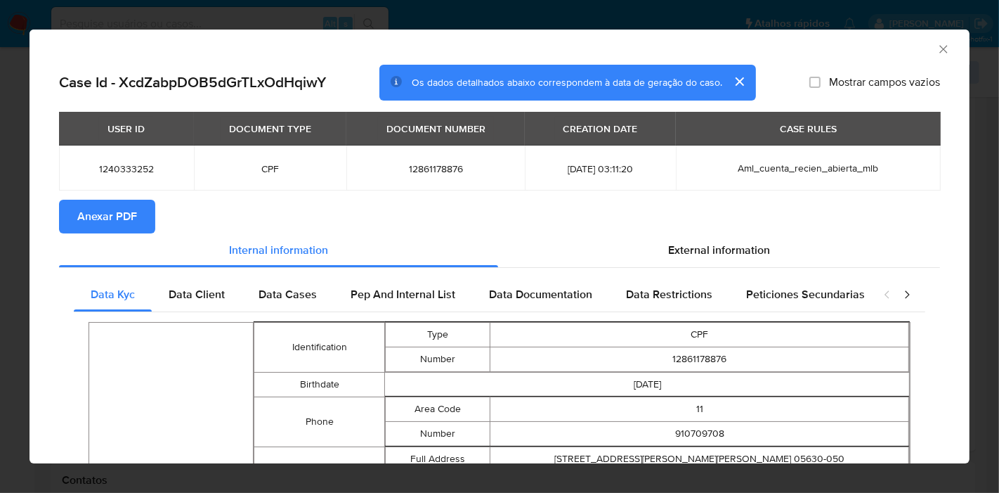
click at [98, 207] on span "Anexar PDF" at bounding box center [107, 216] width 60 height 31
click at [937, 49] on icon "Fechar a janela" at bounding box center [944, 49] width 14 height 14
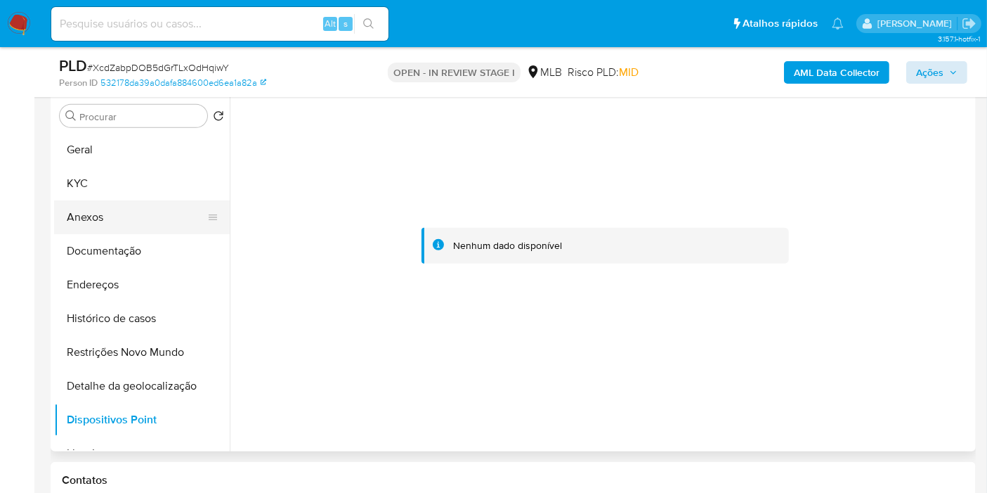
click at [122, 224] on button "Anexos" at bounding box center [136, 217] width 164 height 34
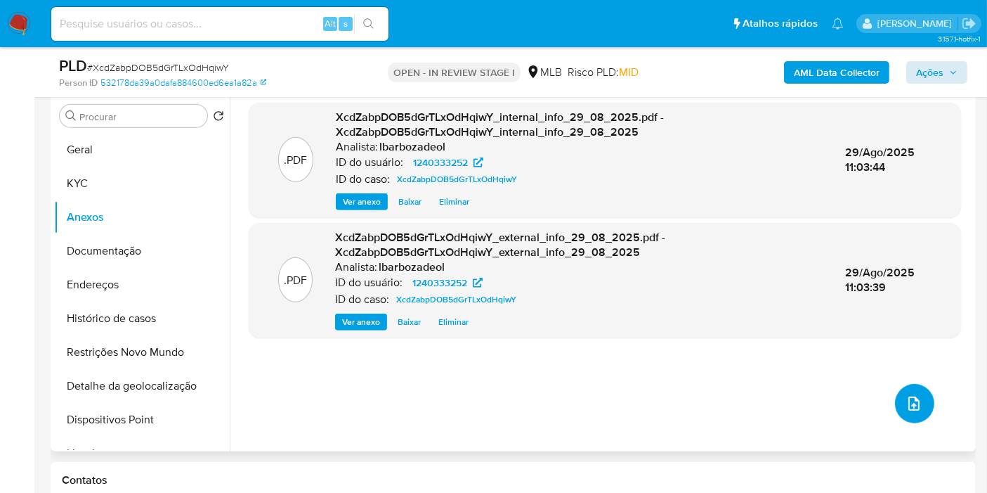
click at [910, 404] on icon "upload-file" at bounding box center [914, 403] width 17 height 17
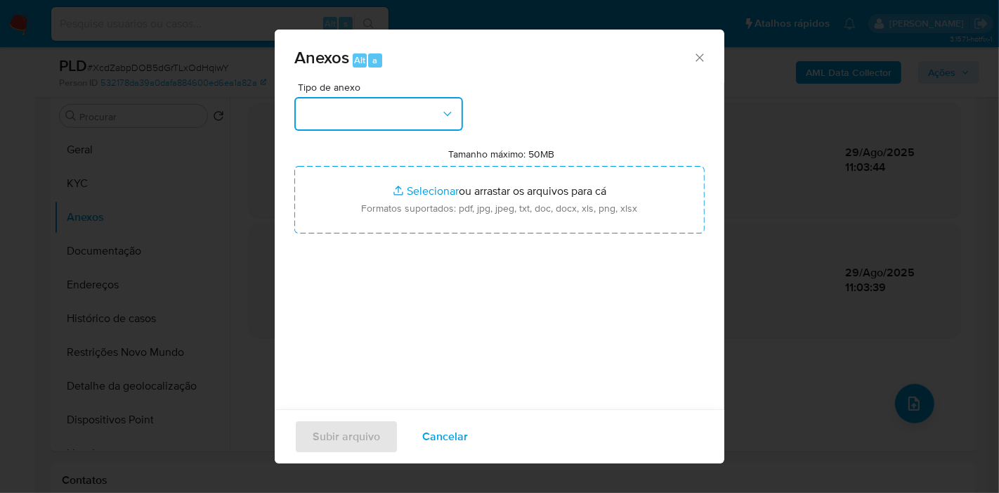
click at [400, 125] on button "button" at bounding box center [378, 114] width 169 height 34
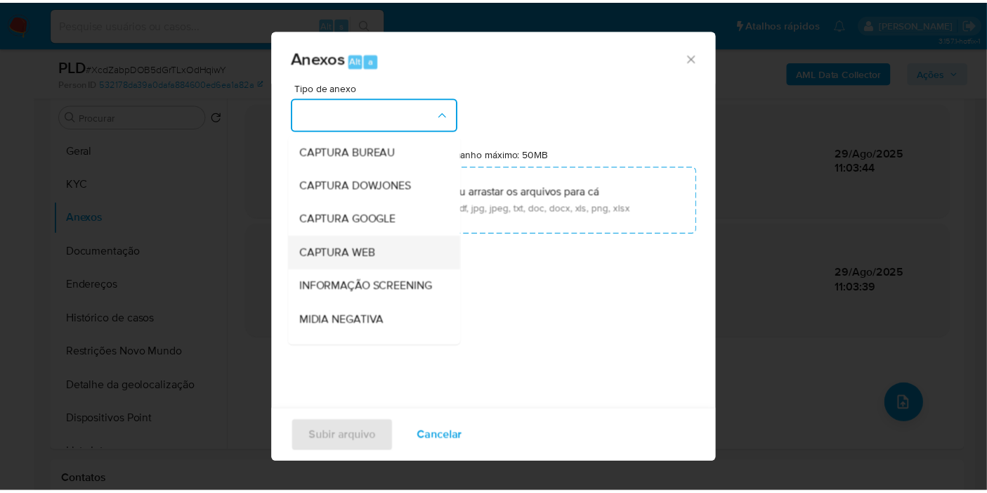
scroll to position [216, 0]
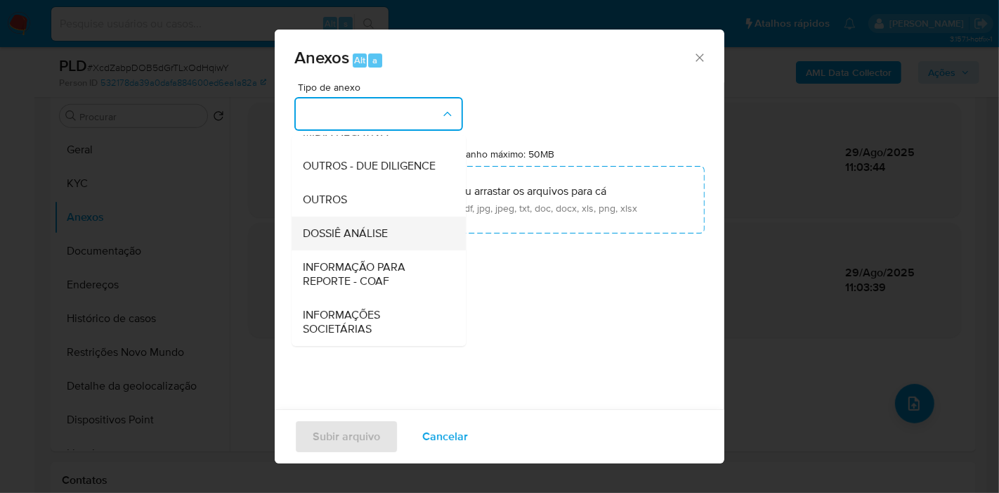
click at [391, 226] on div "DOSSIÊ ANÁLISE" at bounding box center [374, 233] width 143 height 34
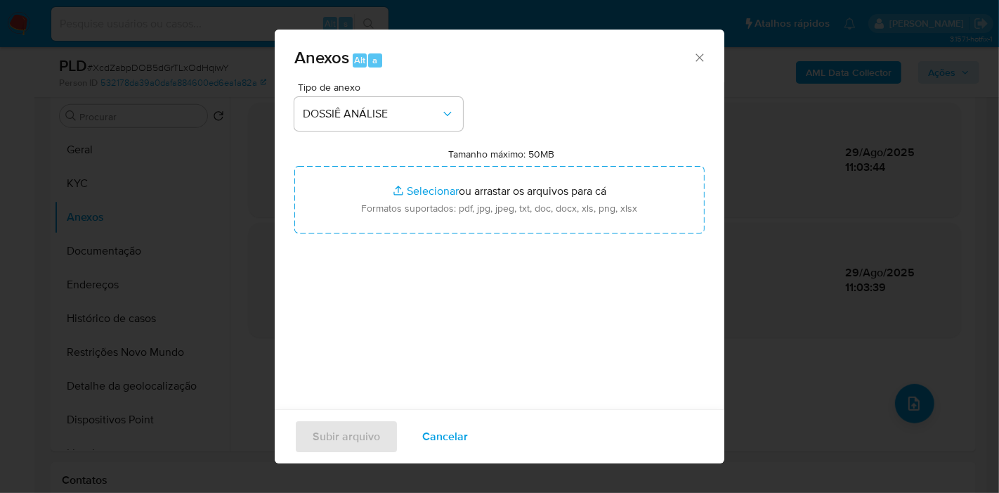
click at [392, 226] on input "Tamanho máximo: 50MB Selecionar arquivos" at bounding box center [499, 199] width 410 height 67
type input "C:\fakepath\XXXX - CPF 12861178876 - LUCIANO SANDRINI ALVES.pdf"
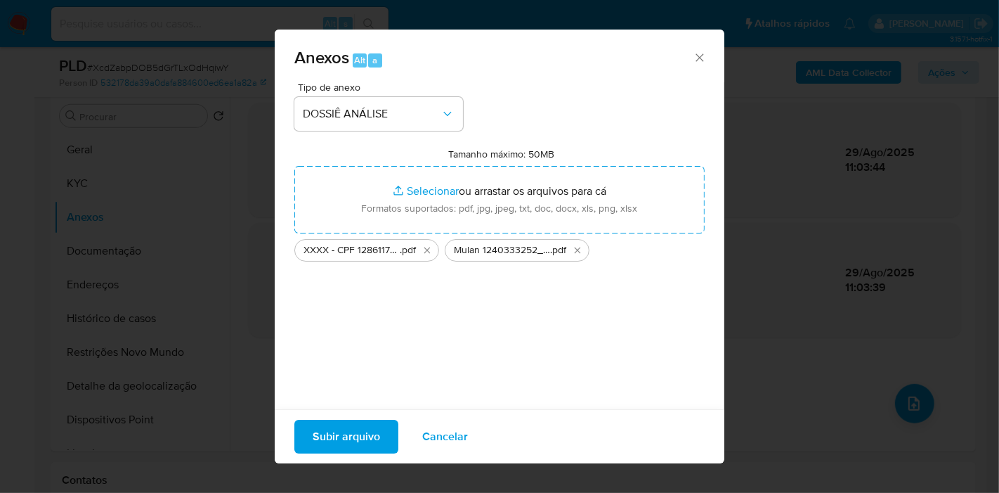
click at [323, 433] on span "Subir arquivo" at bounding box center [346, 436] width 67 height 31
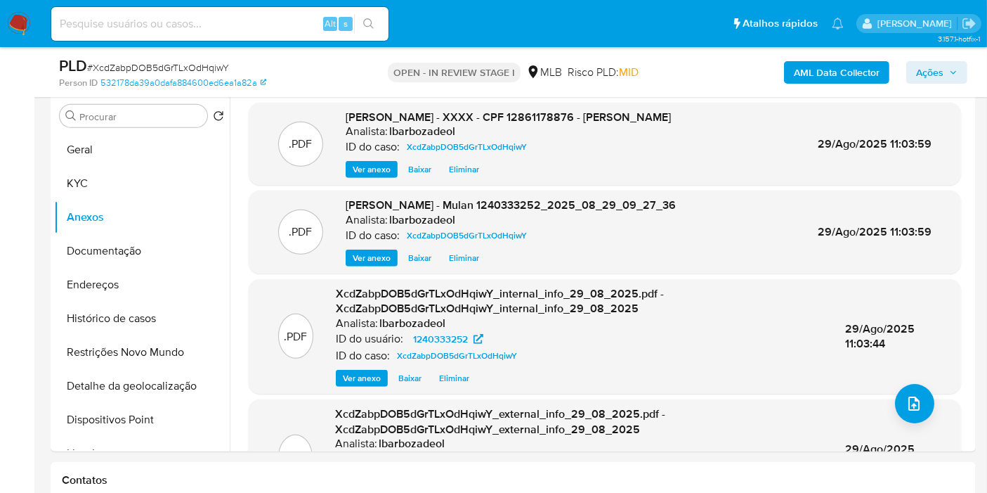
click at [921, 75] on span "Ações" at bounding box center [929, 72] width 27 height 22
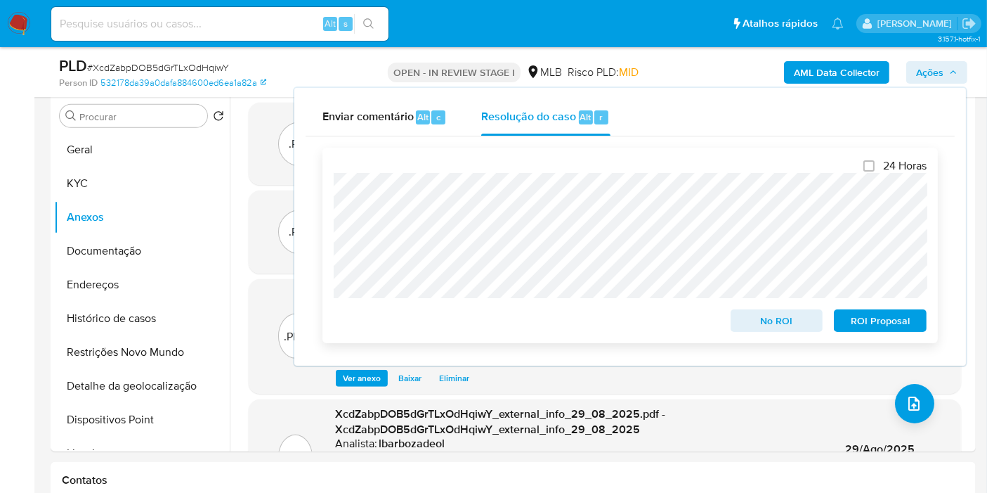
click at [743, 325] on span "No ROI" at bounding box center [777, 321] width 73 height 20
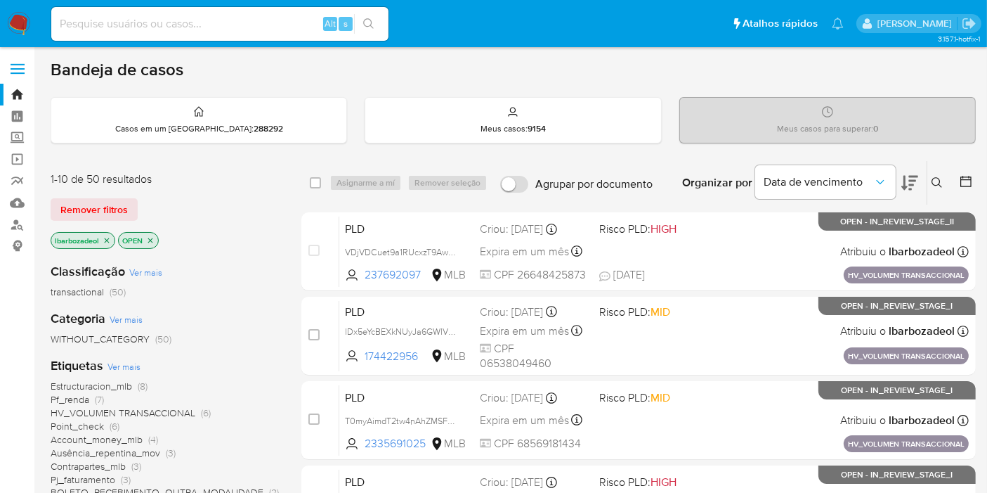
scroll to position [156, 0]
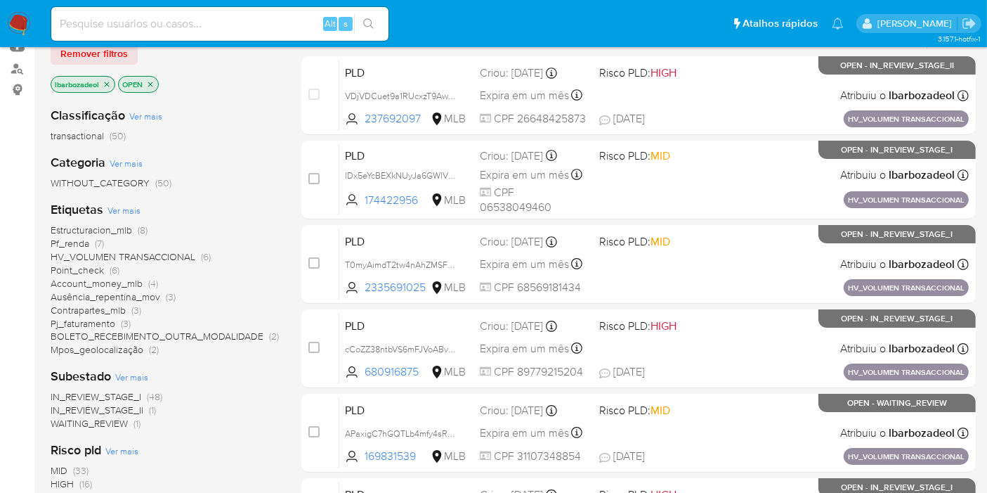
click at [70, 483] on span "HIGH" at bounding box center [62, 483] width 23 height 14
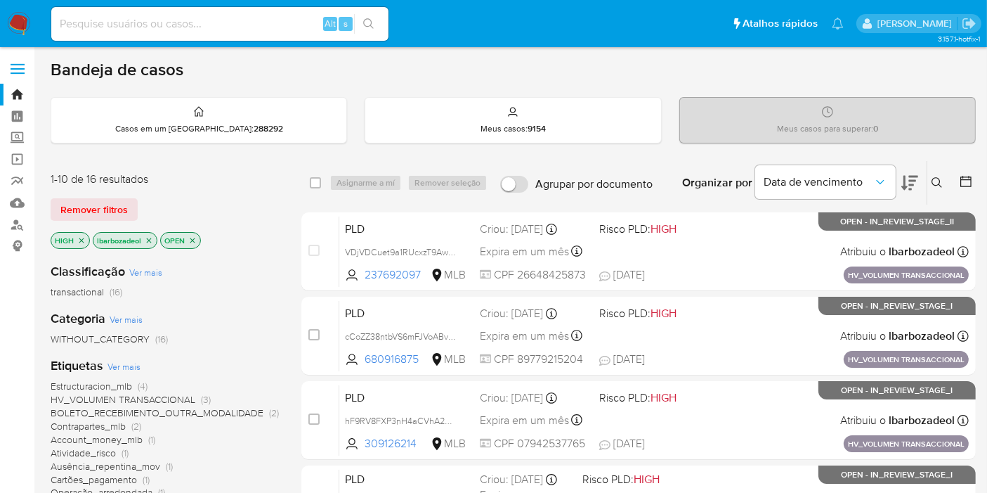
scroll to position [78, 0]
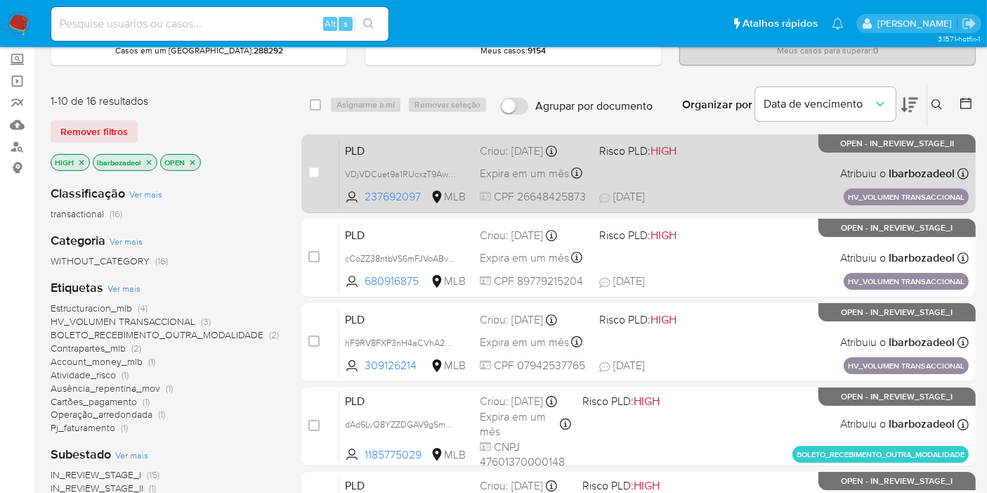
click at [692, 186] on div "PLD VDjVDCuet9a1RUcxzT9AwseN 237692097 MLB Risco PLD: HIGH Criou: [DATE] Criou:…" at bounding box center [654, 173] width 630 height 71
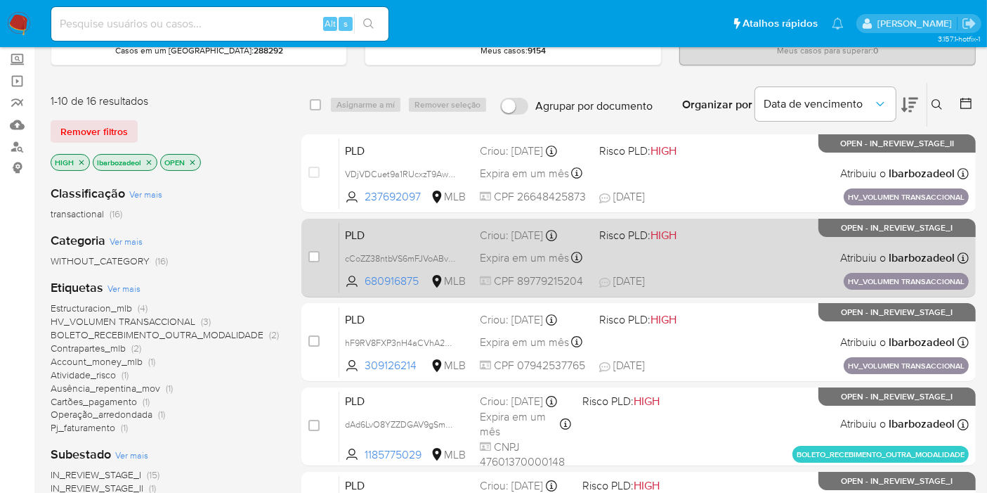
click at [634, 251] on div "PLD cCoZZ38ntbVS6mFJVoABvWl2 680916875 MLB Risco PLD: HIGH Criou: [DATE] Criou:…" at bounding box center [654, 257] width 630 height 71
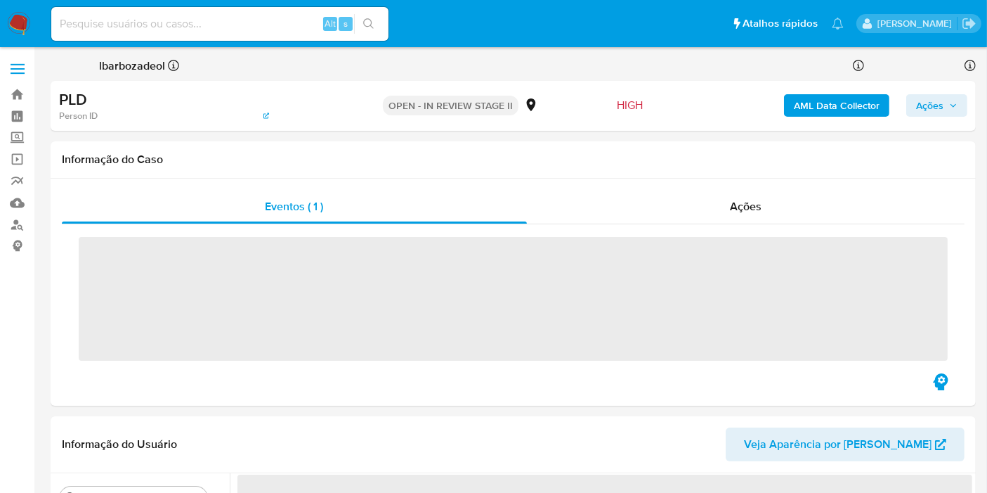
scroll to position [312, 0]
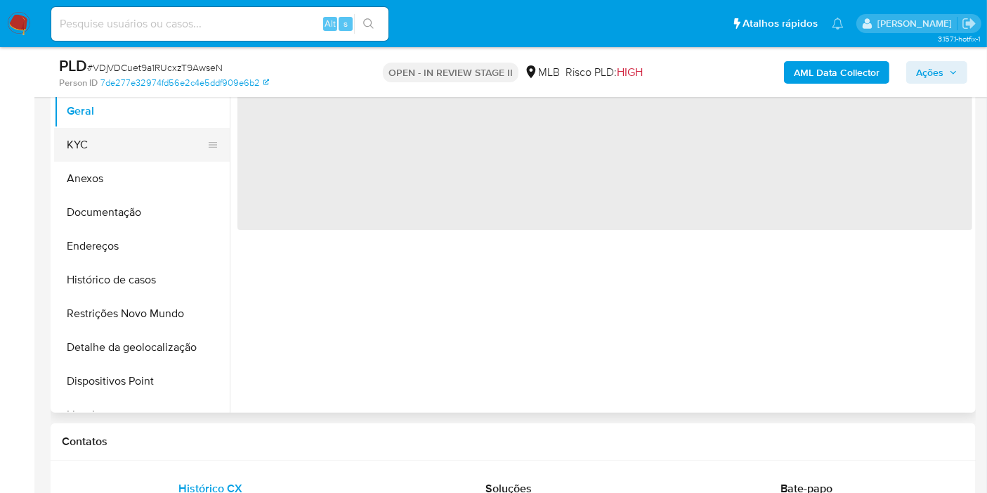
click at [126, 137] on button "KYC" at bounding box center [136, 145] width 164 height 34
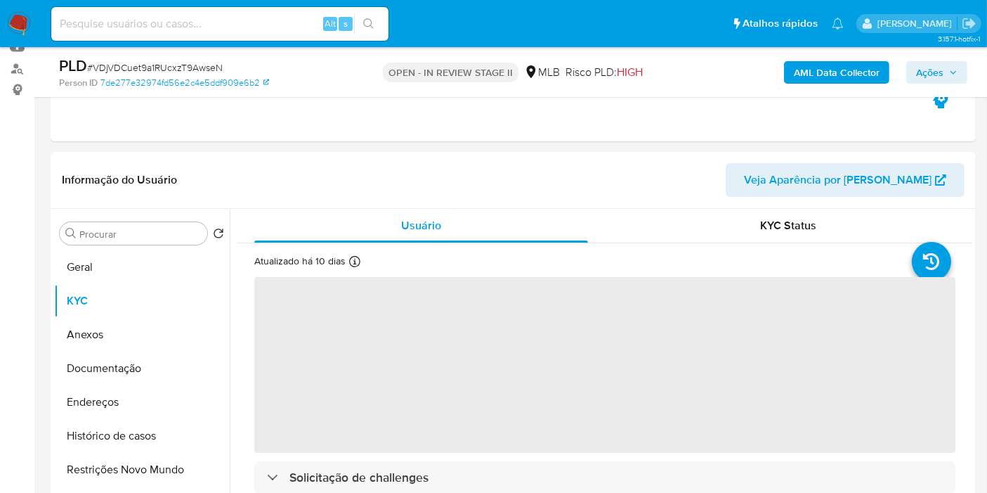
select select "10"
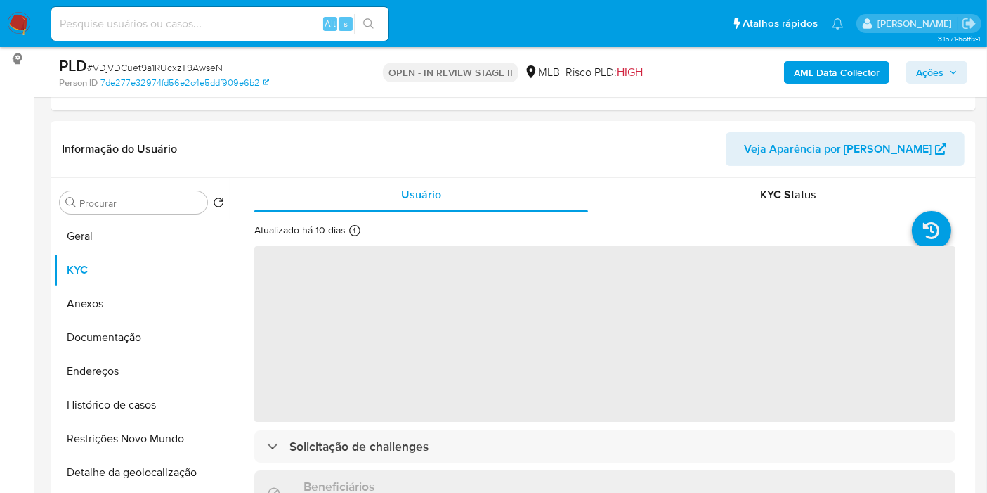
scroll to position [234, 0]
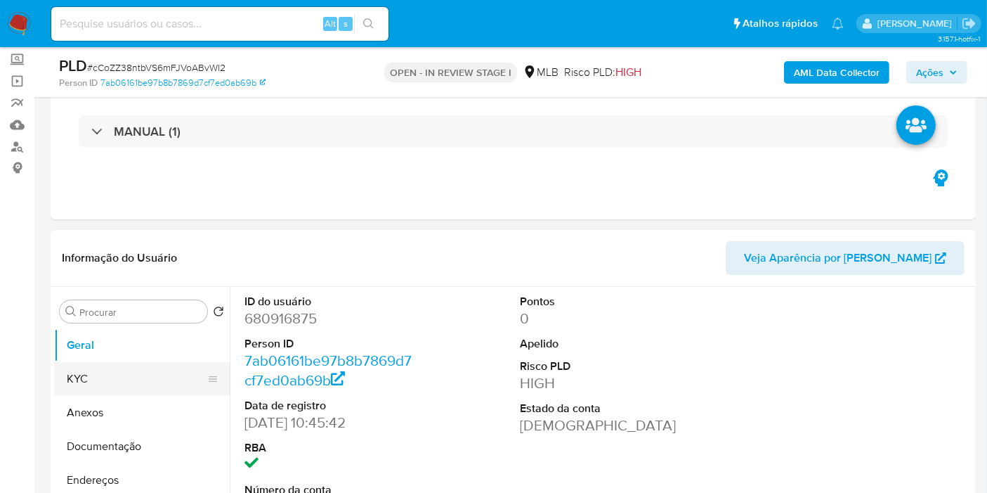
click at [93, 374] on button "KYC" at bounding box center [136, 379] width 164 height 34
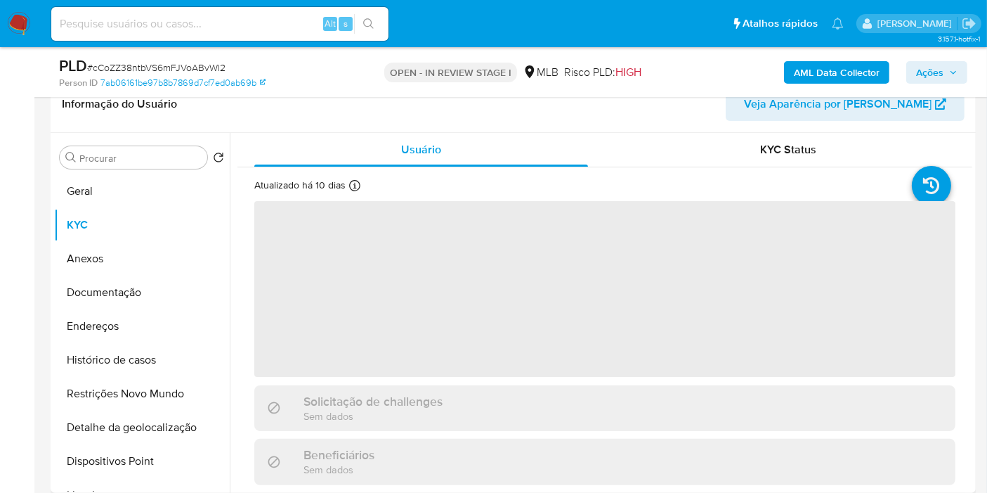
scroll to position [234, 0]
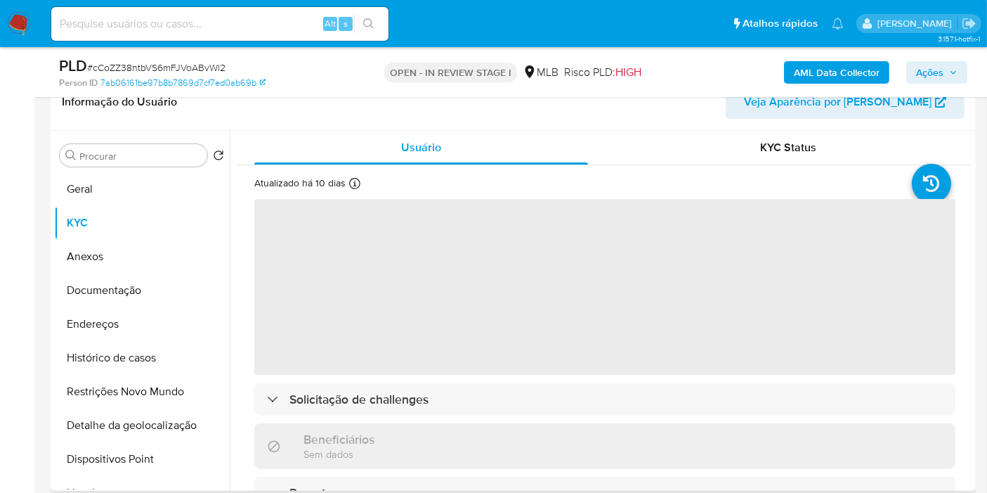
select select "10"
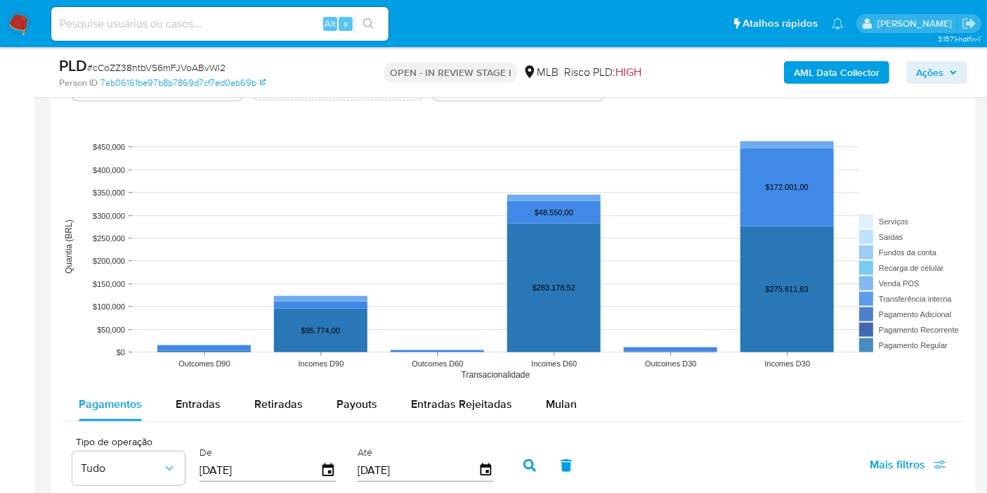
scroll to position [1405, 0]
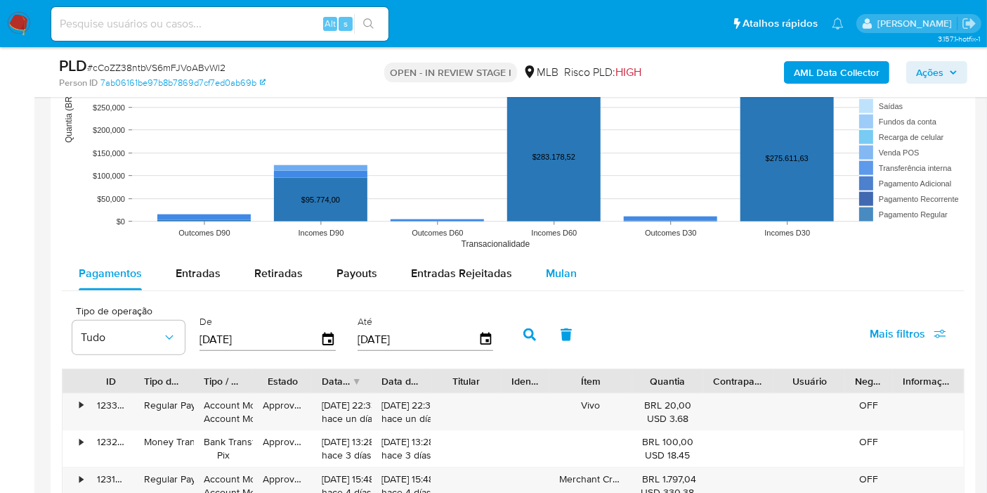
click at [536, 271] on button "Mulan" at bounding box center [561, 273] width 65 height 34
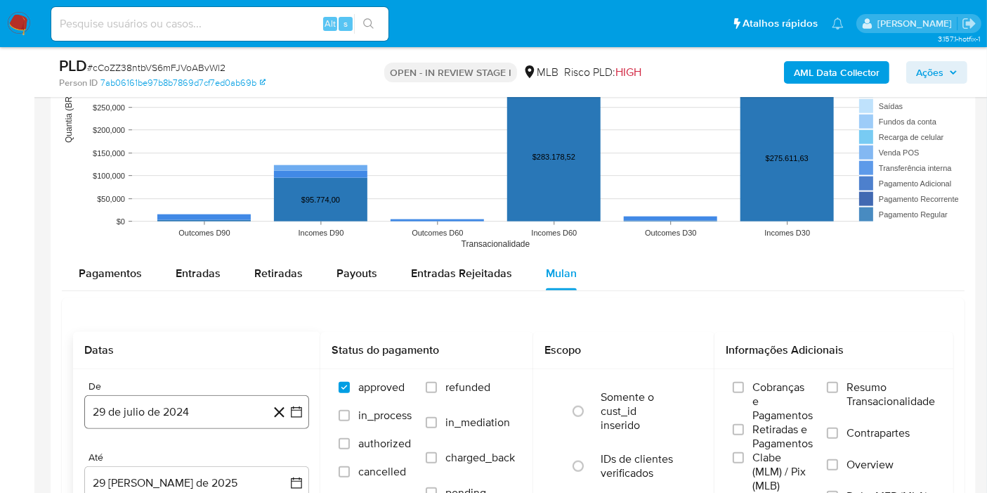
click at [164, 415] on button "29 de julio de 2024" at bounding box center [196, 412] width 225 height 34
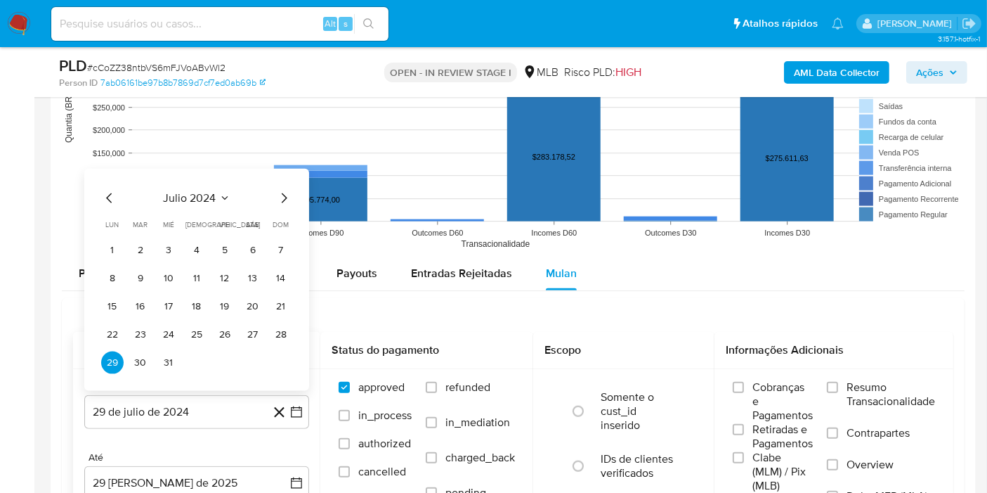
click at [179, 201] on span "julio 2024" at bounding box center [190, 198] width 53 height 14
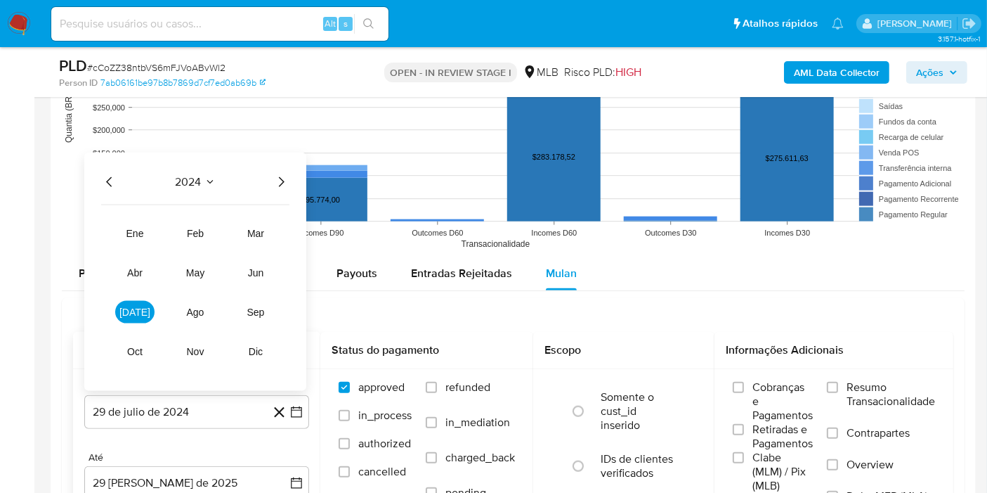
drag, startPoint x: 280, startPoint y: 180, endPoint x: 268, endPoint y: 197, distance: 20.7
click at [280, 180] on icon "Año siguiente" at bounding box center [281, 182] width 17 height 17
click at [116, 306] on button "[DATE]" at bounding box center [134, 312] width 39 height 22
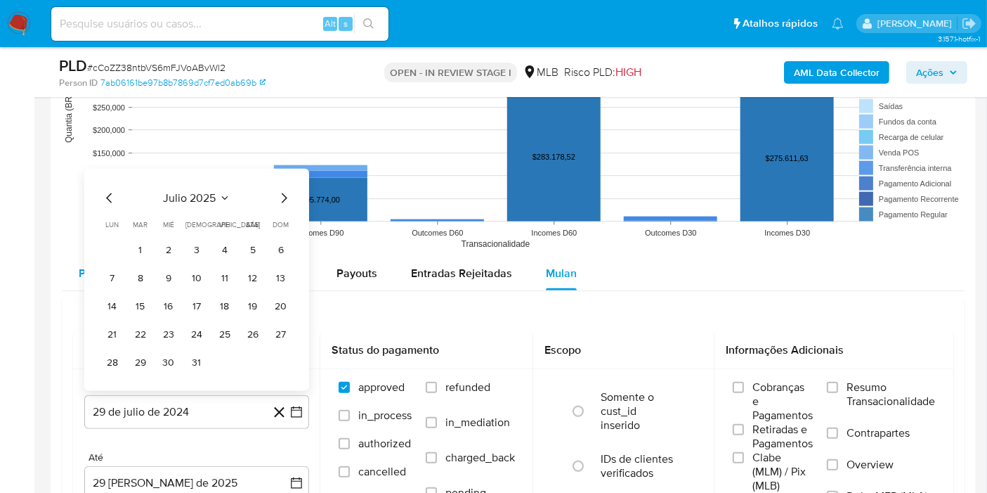
drag, startPoint x: 142, startPoint y: 244, endPoint x: 156, endPoint y: 256, distance: 18.4
click at [142, 245] on button "1" at bounding box center [140, 250] width 22 height 22
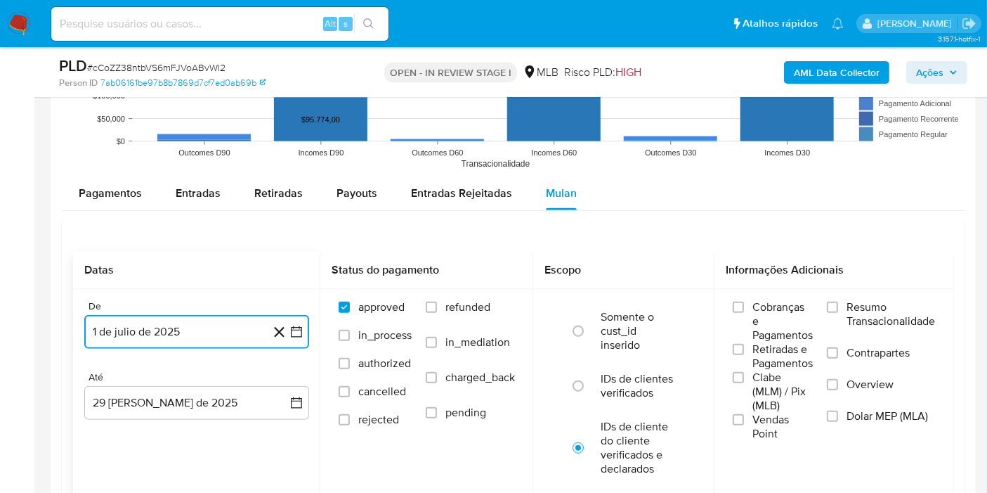
scroll to position [1561, 0]
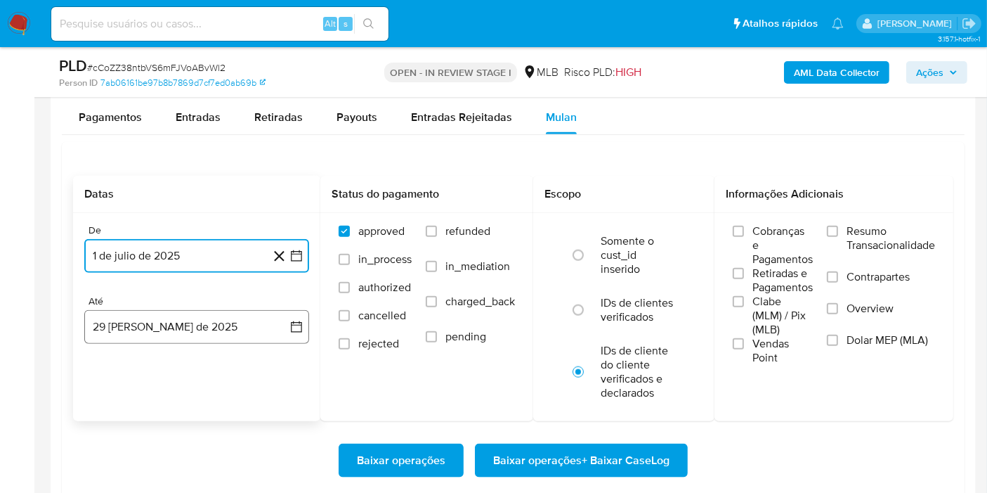
click at [162, 318] on button "29 [PERSON_NAME] de 2025" at bounding box center [196, 327] width 225 height 34
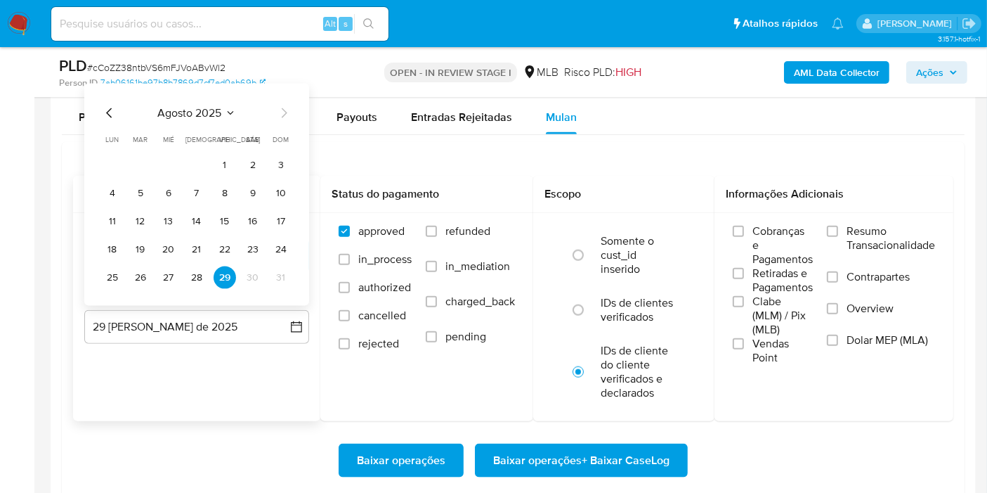
click at [194, 273] on button "28" at bounding box center [197, 277] width 22 height 22
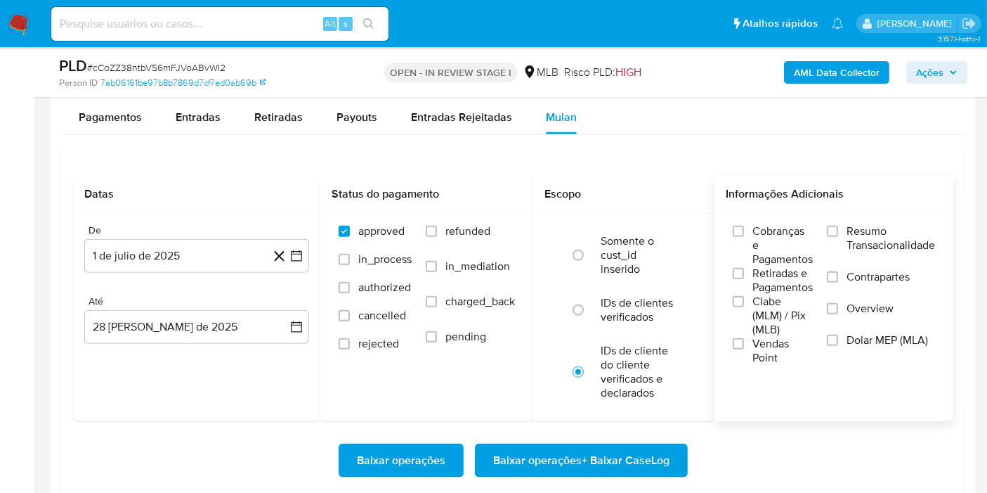
click at [854, 230] on span "Resumo Transacionalidade" at bounding box center [891, 238] width 89 height 28
click at [838, 230] on input "Resumo Transacionalidade" at bounding box center [832, 231] width 11 height 11
click at [592, 439] on div "Baixar operações Baixar operações + Baixar CaseLog" at bounding box center [513, 460] width 880 height 79
click at [588, 451] on span "Baixar operações + Baixar CaseLog" at bounding box center [581, 460] width 176 height 31
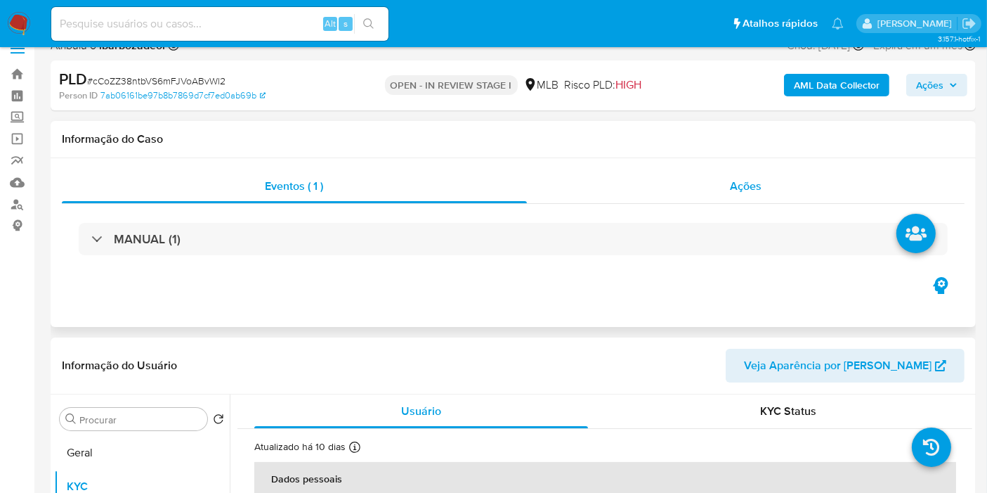
scroll to position [0, 0]
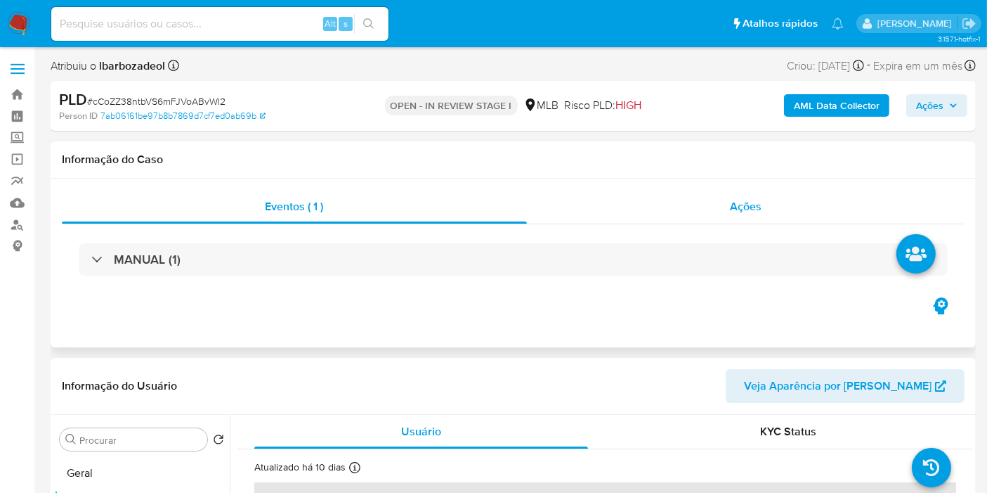
click at [653, 215] on div "Ações" at bounding box center [746, 207] width 438 height 34
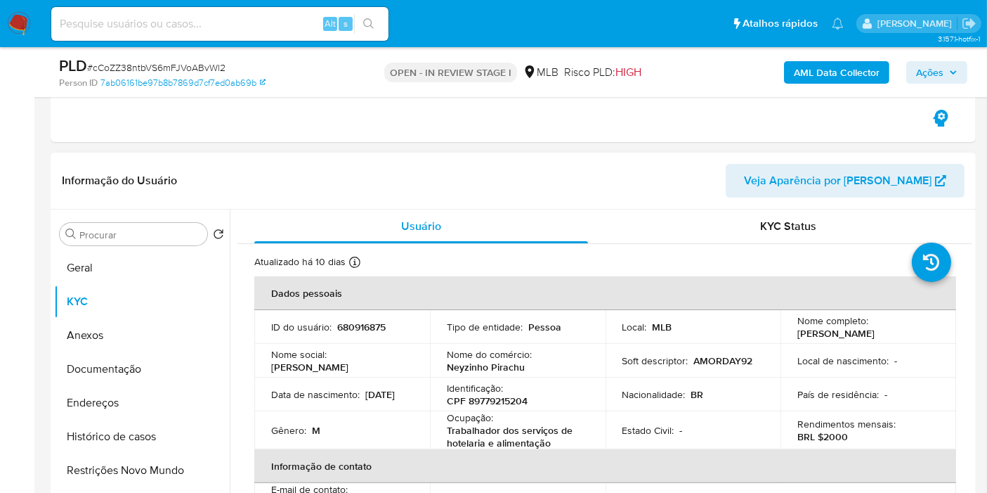
scroll to position [312, 0]
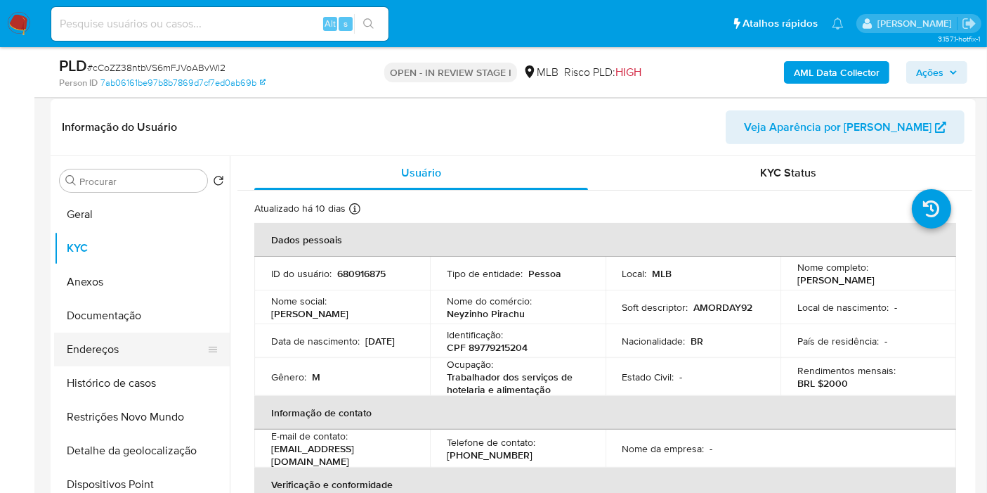
click at [102, 350] on button "Endereços" at bounding box center [136, 349] width 164 height 34
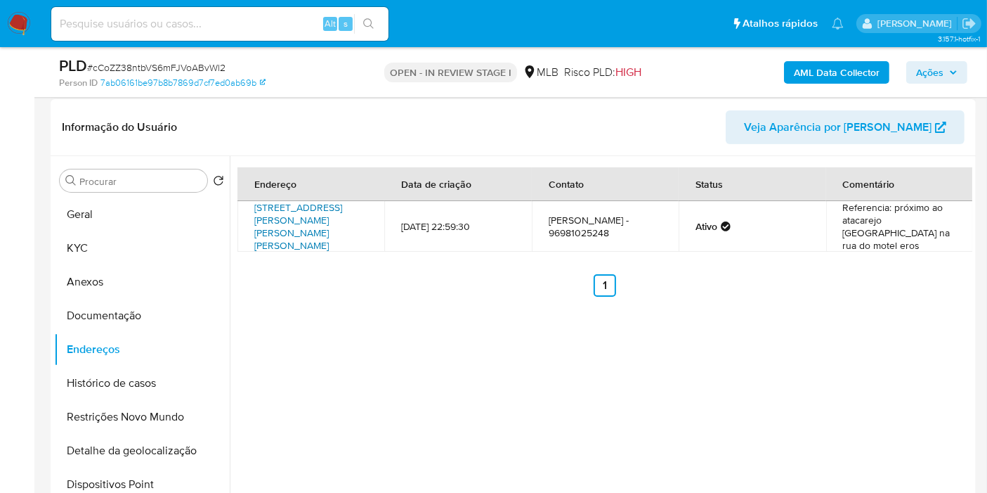
click at [304, 221] on link "Rua José Rodrigues Leitão 166, Macapá, Amapá, 68903346, Brasil 166" at bounding box center [298, 226] width 88 height 52
drag, startPoint x: 148, startPoint y: 321, endPoint x: 156, endPoint y: 318, distance: 8.2
click at [148, 320] on button "Documentação" at bounding box center [136, 316] width 164 height 34
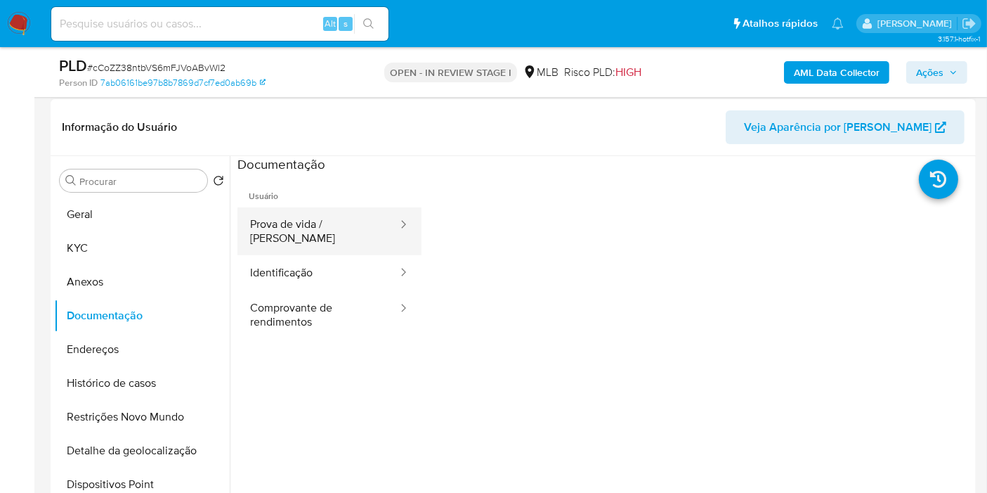
click at [324, 233] on button "Prova de vida / [PERSON_NAME]" at bounding box center [319, 231] width 162 height 48
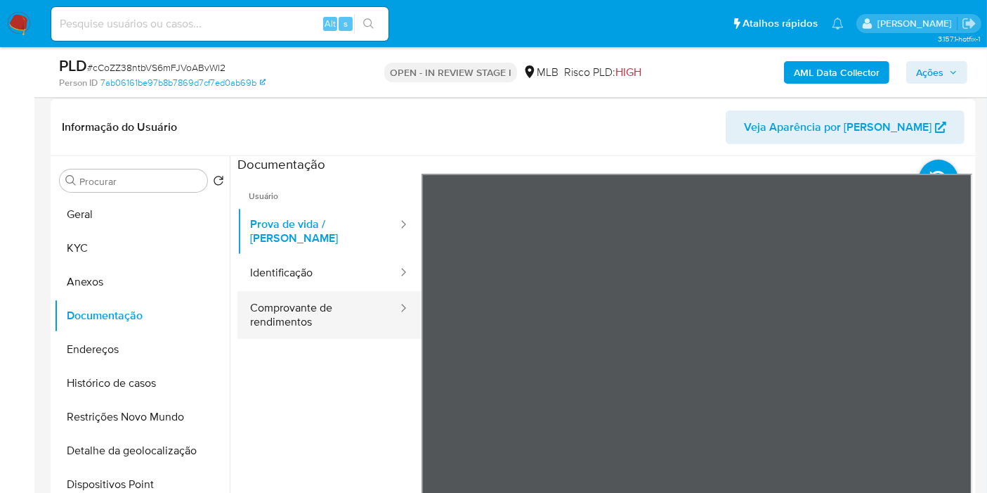
click at [329, 291] on button "Comprovante de rendimentos" at bounding box center [319, 315] width 162 height 48
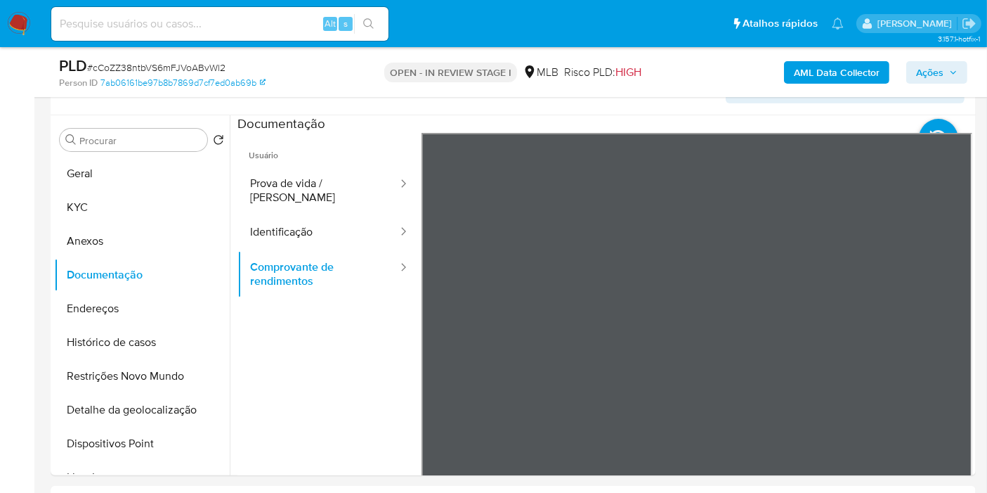
scroll to position [363, 0]
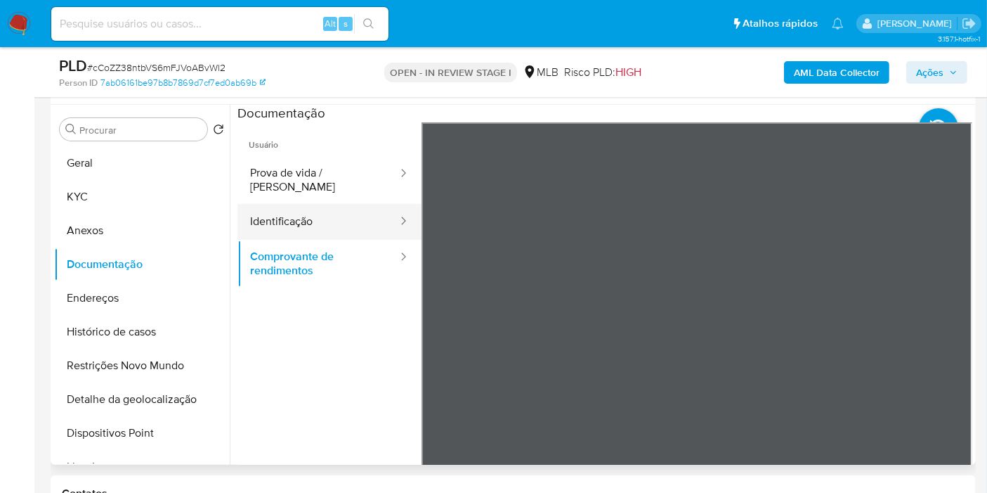
click at [349, 204] on button "Identificação" at bounding box center [319, 222] width 162 height 36
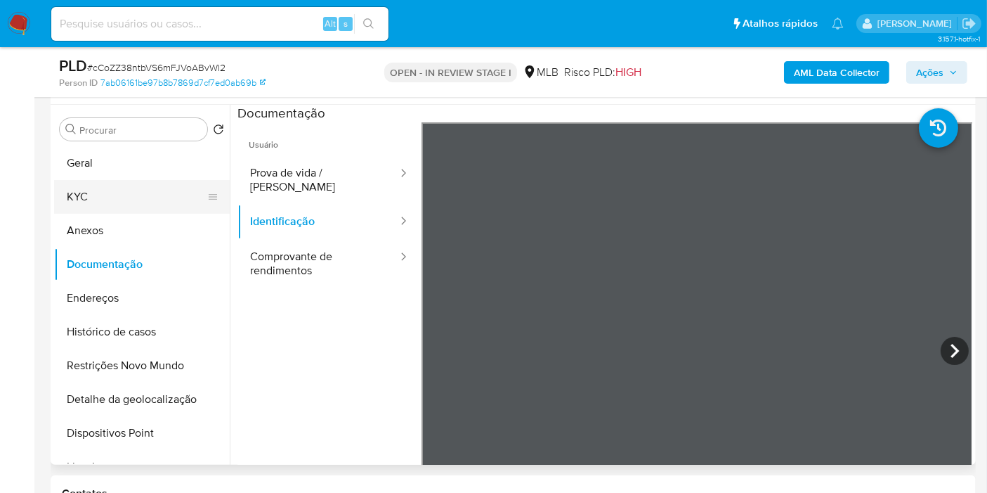
click at [136, 202] on button "KYC" at bounding box center [136, 197] width 164 height 34
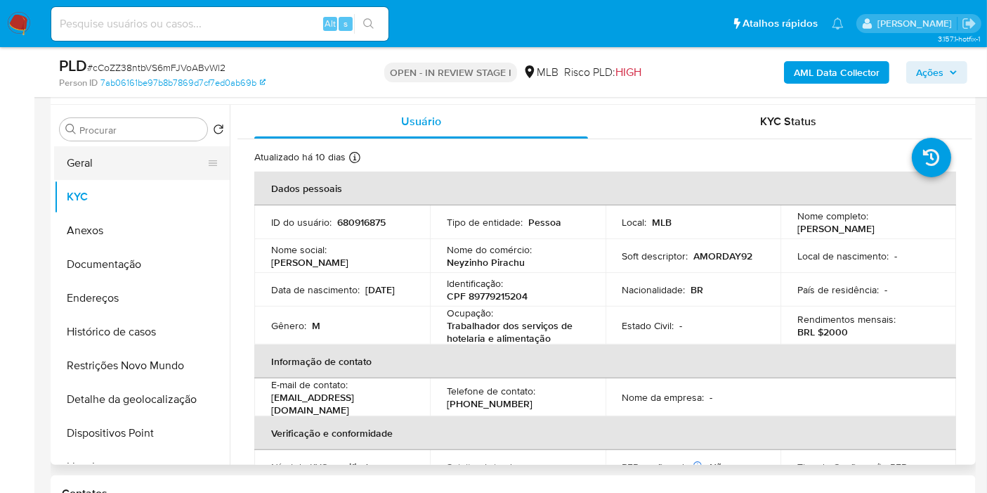
click at [108, 169] on button "Geral" at bounding box center [136, 163] width 164 height 34
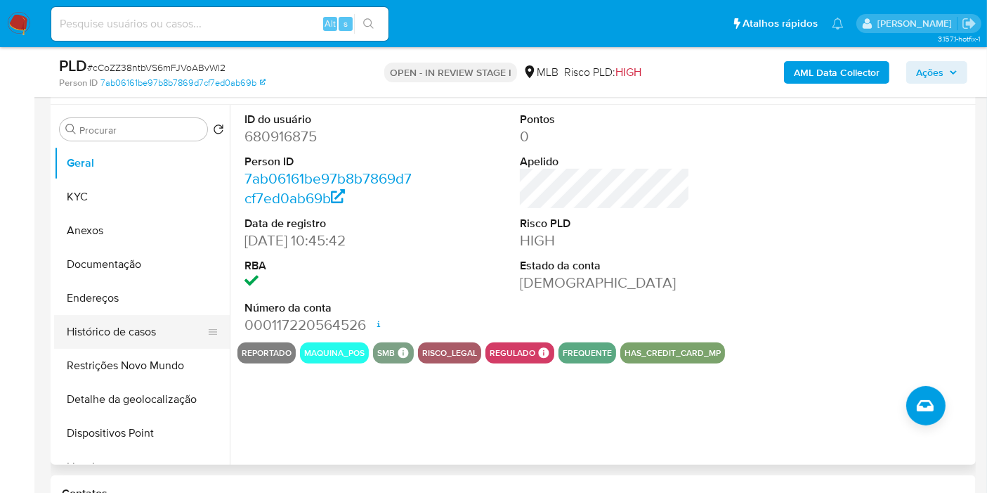
click at [160, 324] on button "Histórico de casos" at bounding box center [136, 332] width 164 height 34
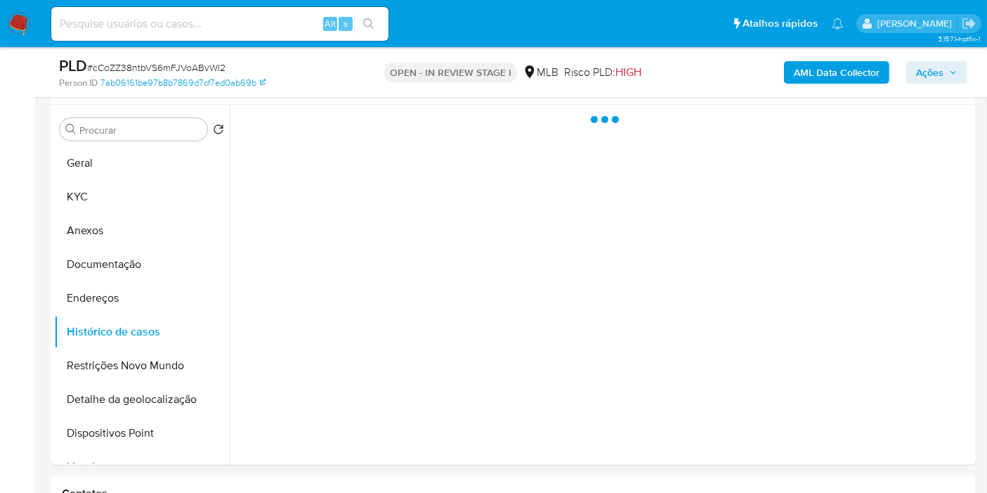
scroll to position [285, 0]
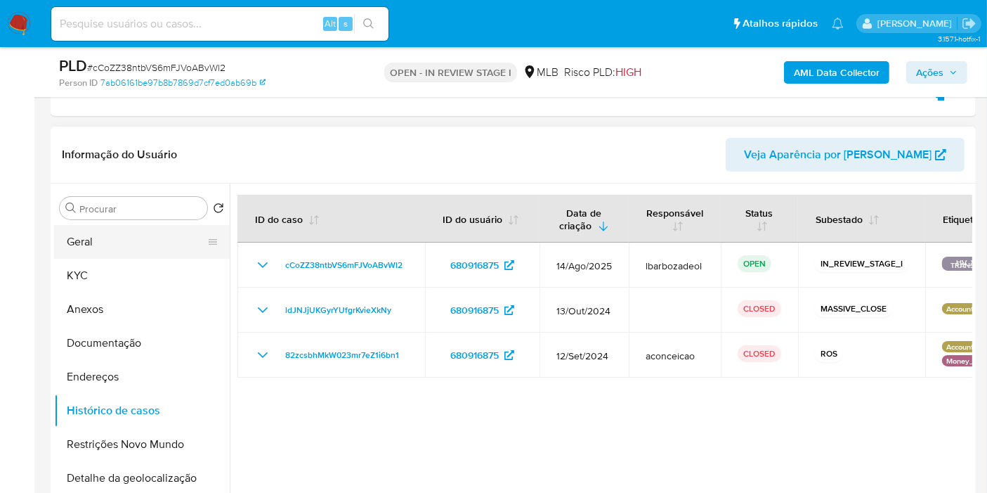
click at [108, 228] on button "Geral" at bounding box center [136, 242] width 164 height 34
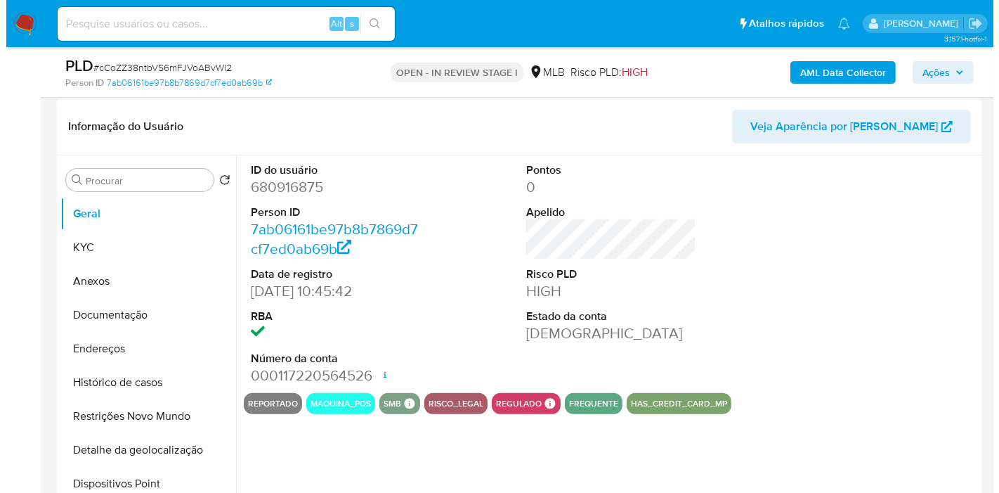
scroll to position [317, 0]
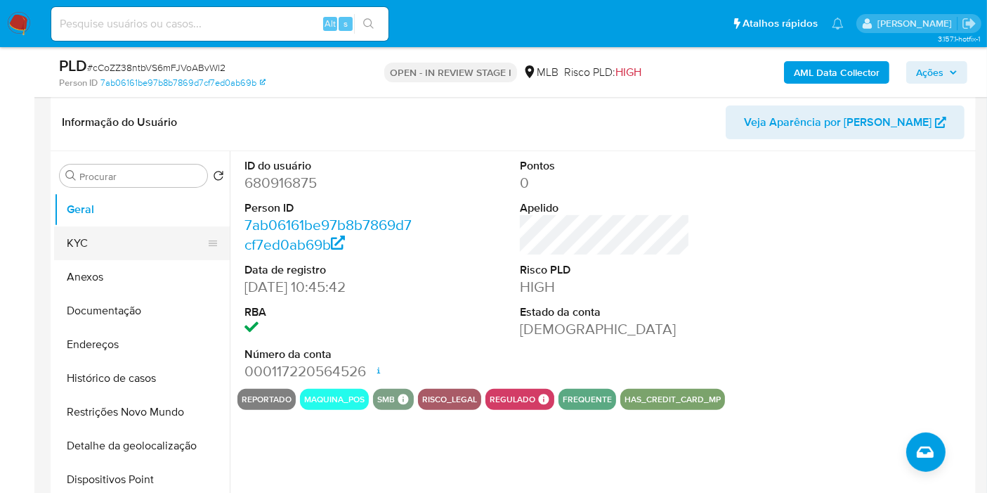
click at [72, 226] on button "KYC" at bounding box center [136, 243] width 164 height 34
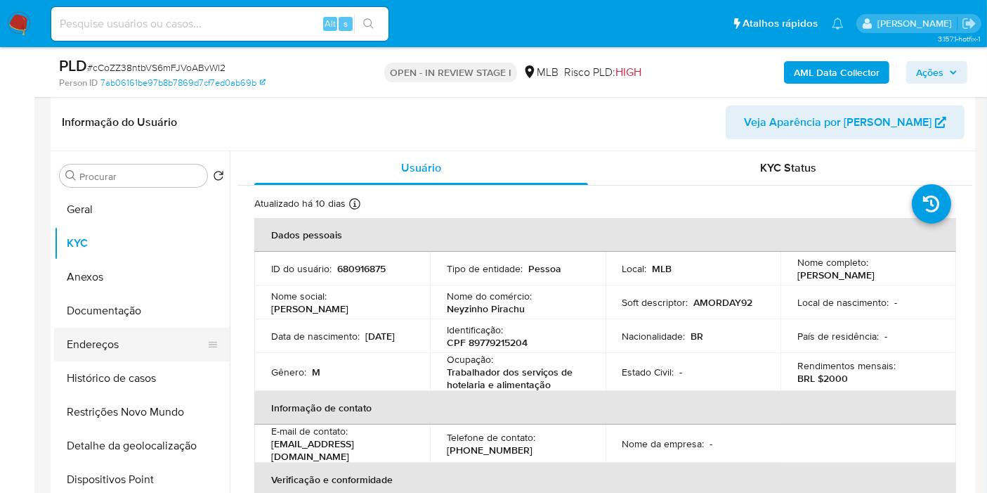
click at [131, 342] on button "Endereços" at bounding box center [136, 344] width 164 height 34
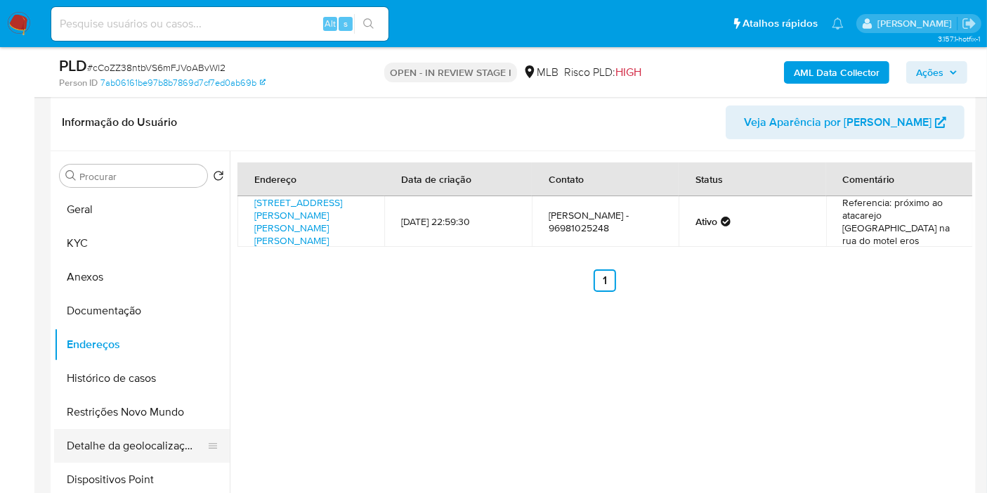
click at [108, 448] on button "Detalhe da geolocalização" at bounding box center [136, 446] width 164 height 34
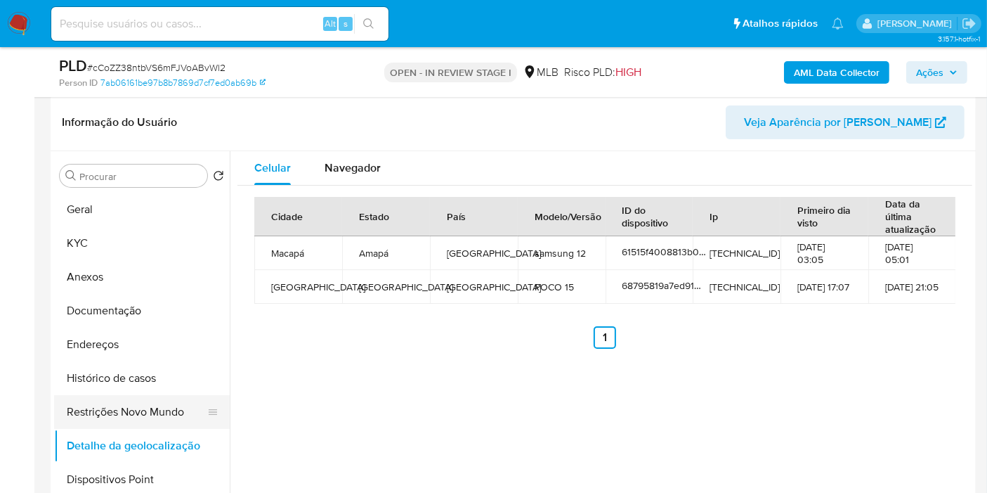
click at [108, 408] on button "Restrições Novo Mundo" at bounding box center [136, 412] width 164 height 34
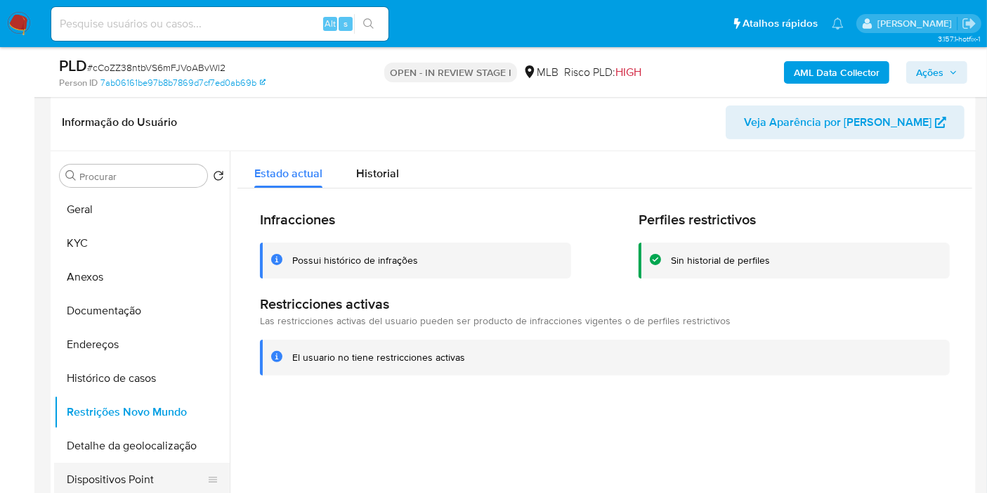
click at [118, 485] on button "Dispositivos Point" at bounding box center [136, 479] width 164 height 34
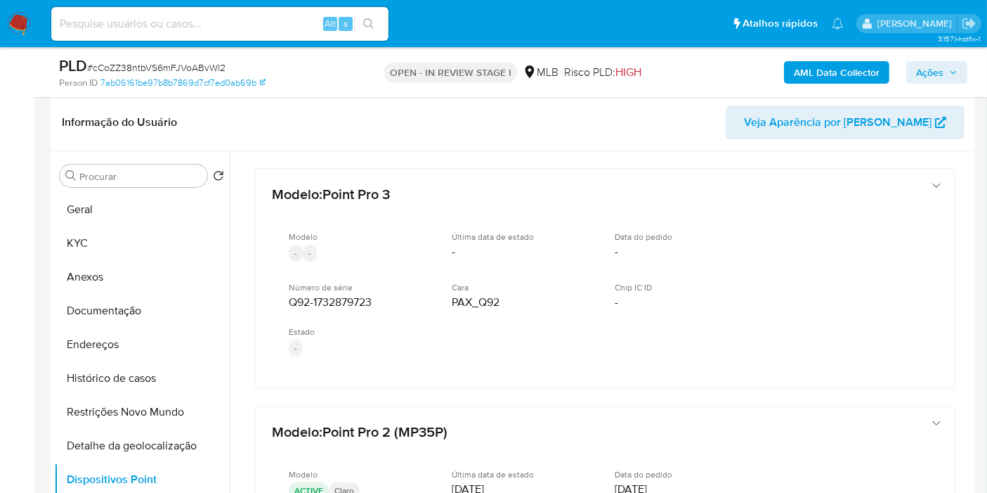
click at [863, 65] on b "AML Data Collector" at bounding box center [837, 72] width 86 height 22
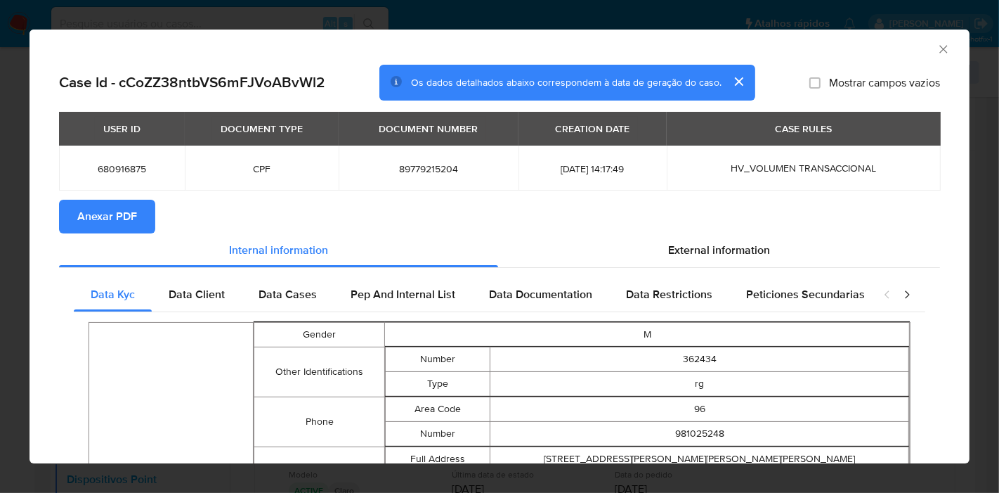
click at [108, 217] on span "Anexar PDF" at bounding box center [107, 216] width 60 height 31
click at [937, 48] on icon "Fechar a janela" at bounding box center [944, 49] width 14 height 14
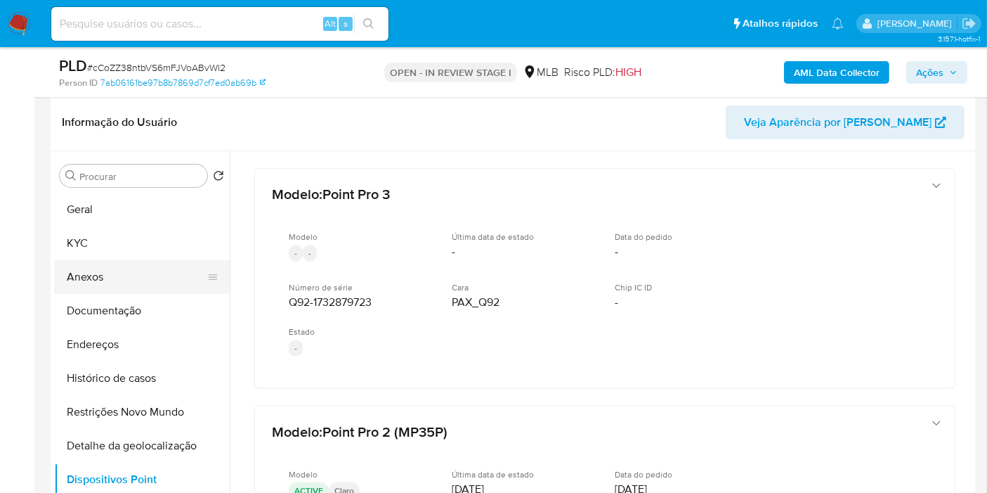
click at [78, 271] on button "Anexos" at bounding box center [136, 277] width 164 height 34
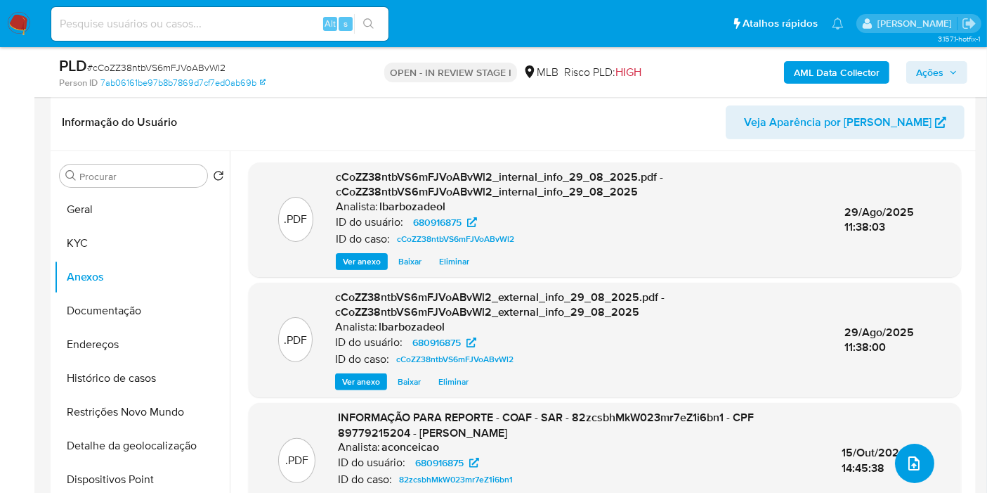
click at [914, 464] on icon "upload-file" at bounding box center [914, 463] width 17 height 17
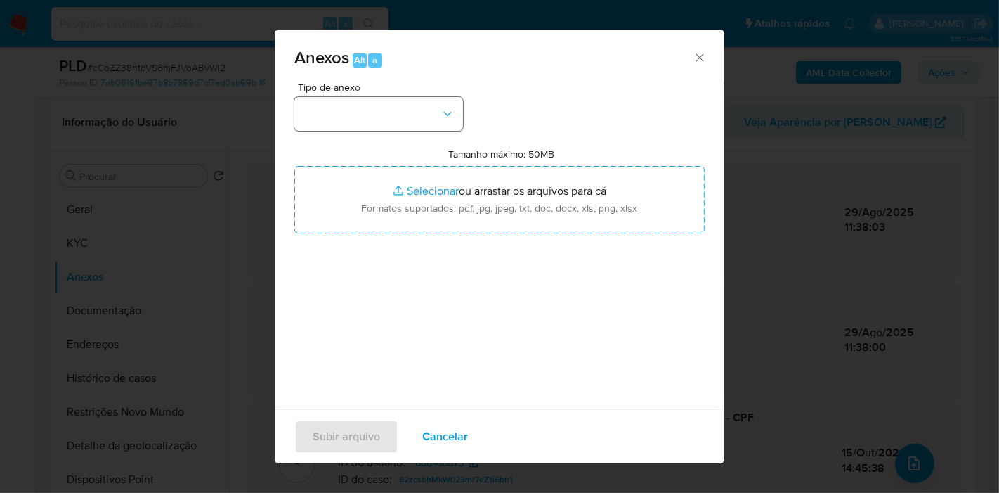
drag, startPoint x: 438, startPoint y: 93, endPoint x: 434, endPoint y: 115, distance: 22.2
click at [437, 96] on div "Tipo de anexo" at bounding box center [378, 106] width 169 height 48
drag, startPoint x: 434, startPoint y: 115, endPoint x: 426, endPoint y: 131, distance: 17.9
click at [434, 115] on button "button" at bounding box center [378, 114] width 169 height 34
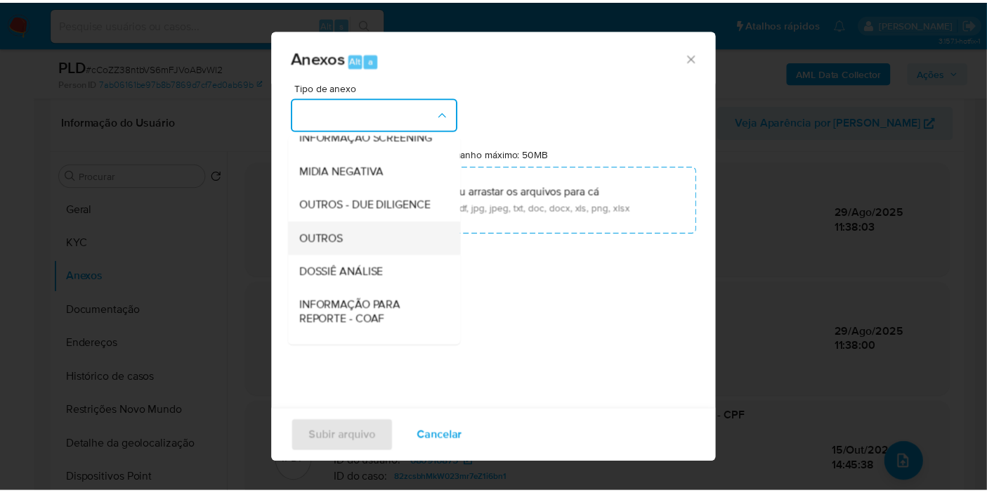
scroll to position [216, 0]
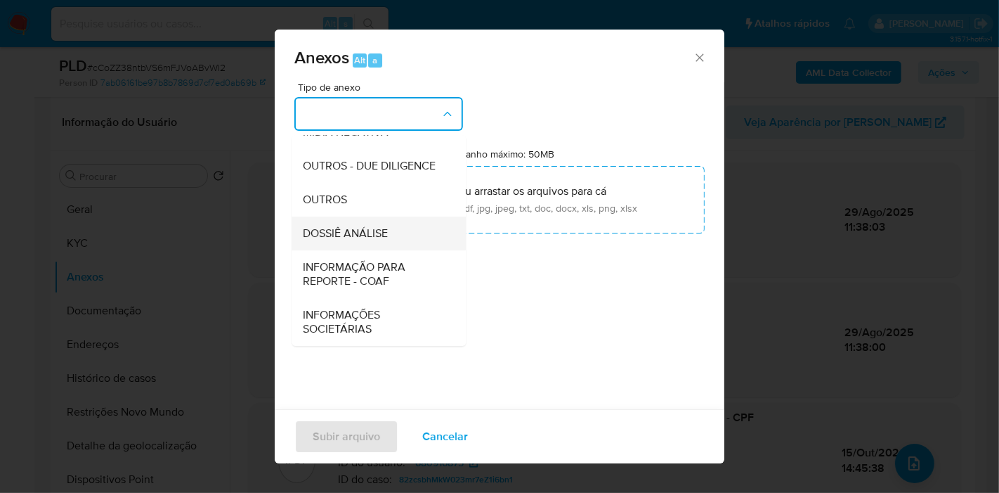
click at [381, 238] on span "DOSSIÊ ANÁLISE" at bounding box center [345, 233] width 85 height 14
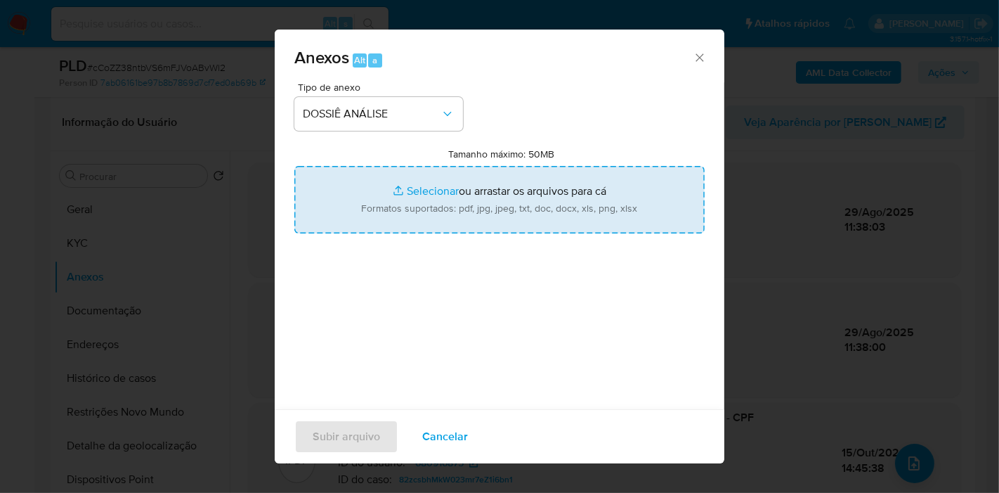
click at [545, 216] on input "Tamanho máximo: 50MB Selecionar arquivos" at bounding box center [499, 199] width 410 height 67
type input "C:\fakepath\Mulan 680916875_2025_08_29_10_16_37.pdf"
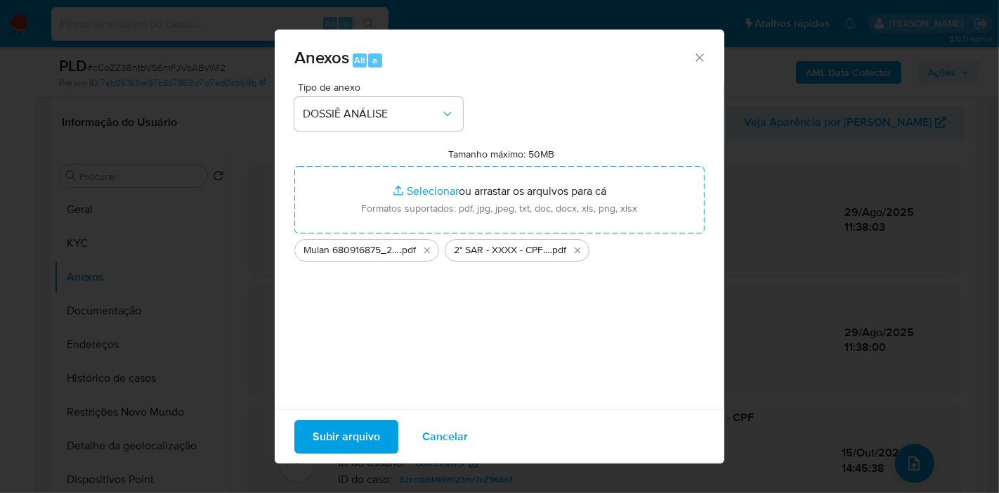
click at [379, 446] on span "Subir arquivo" at bounding box center [346, 436] width 67 height 31
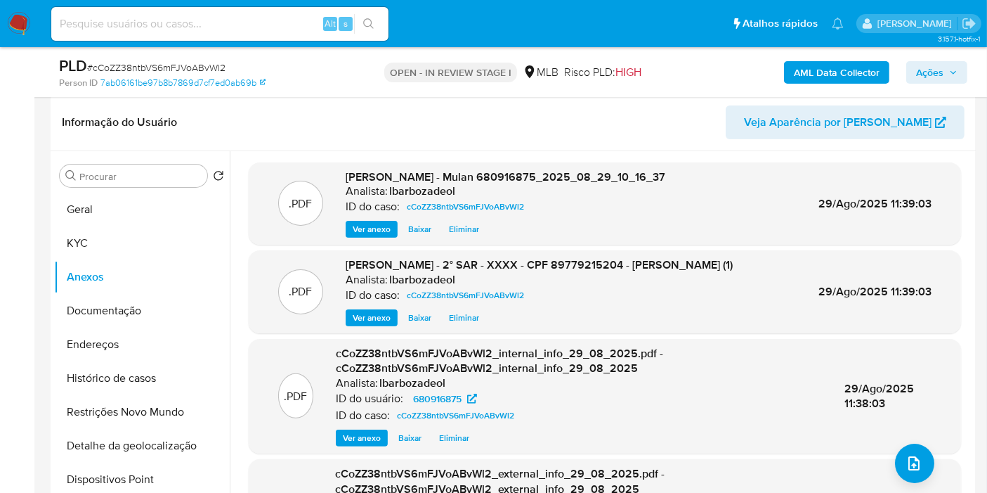
click at [933, 77] on span "Ações" at bounding box center [929, 72] width 27 height 22
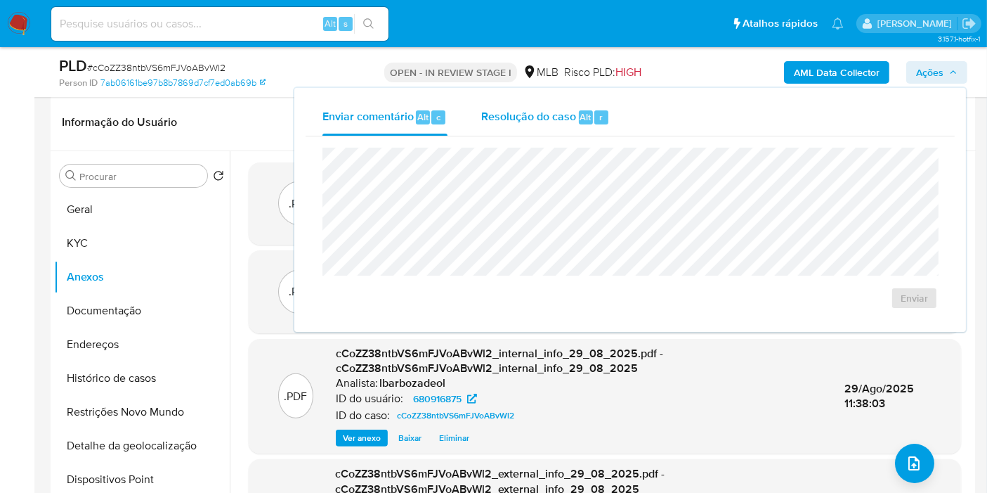
click at [558, 115] on span "Resolução do caso" at bounding box center [528, 116] width 95 height 16
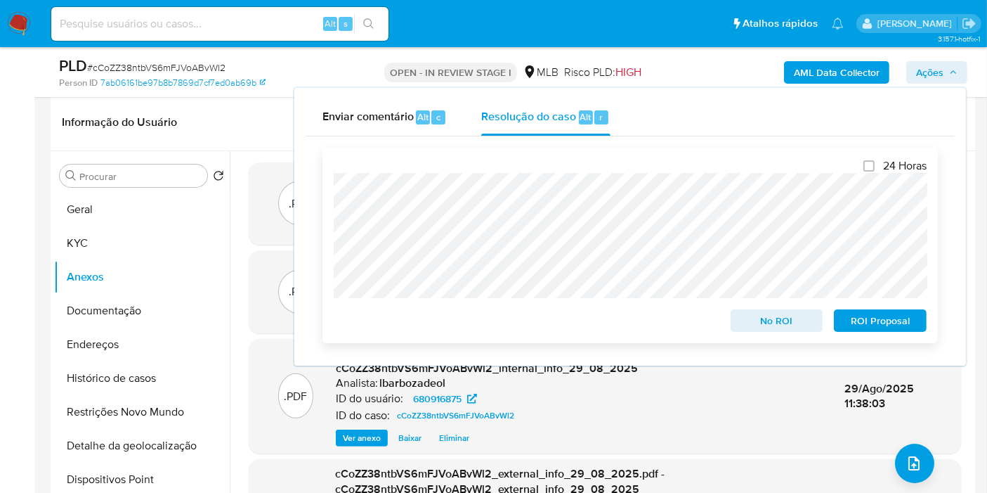
click at [896, 328] on span "ROI Proposal" at bounding box center [880, 321] width 73 height 20
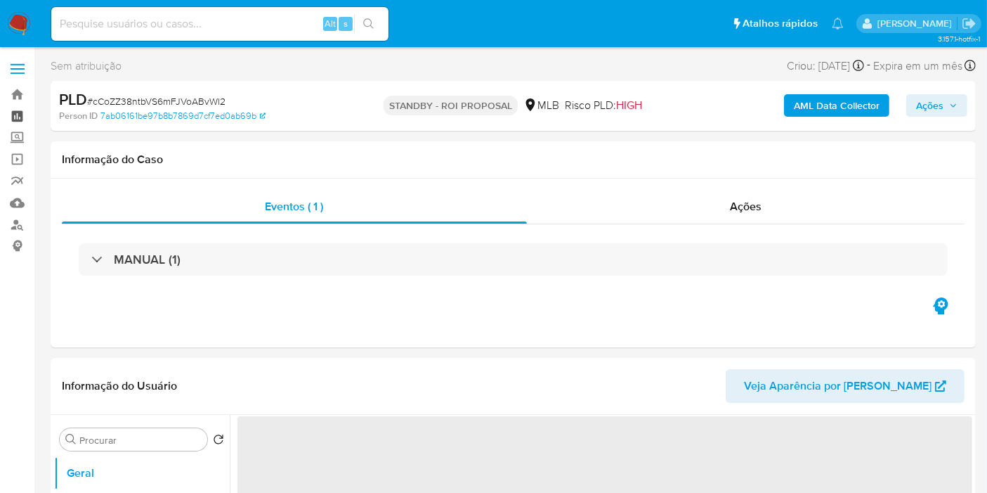
click at [25, 115] on link "Painel" at bounding box center [83, 116] width 167 height 22
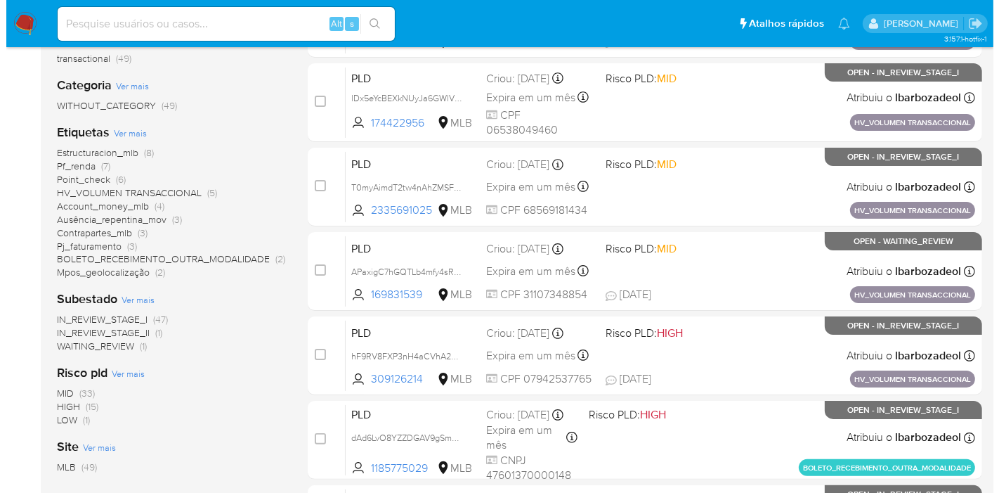
scroll to position [234, 0]
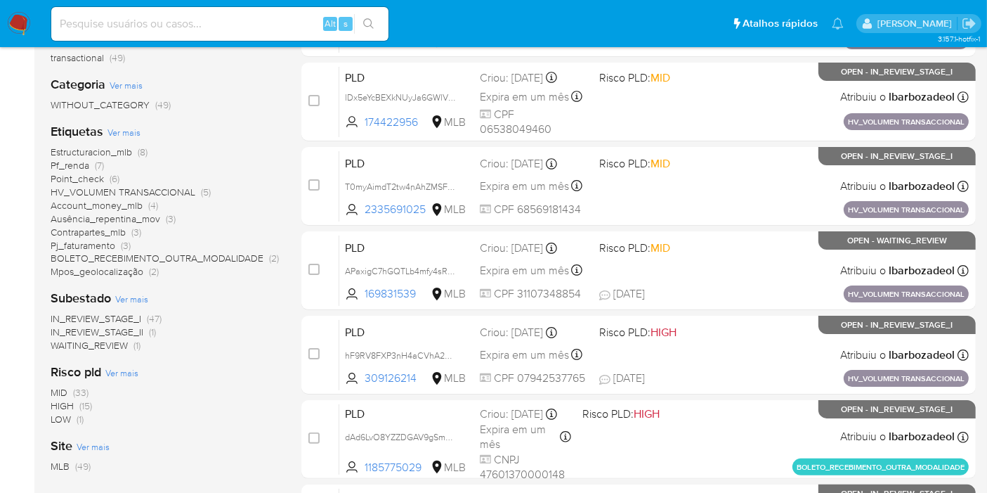
click at [131, 131] on span "Ver mais" at bounding box center [124, 132] width 33 height 13
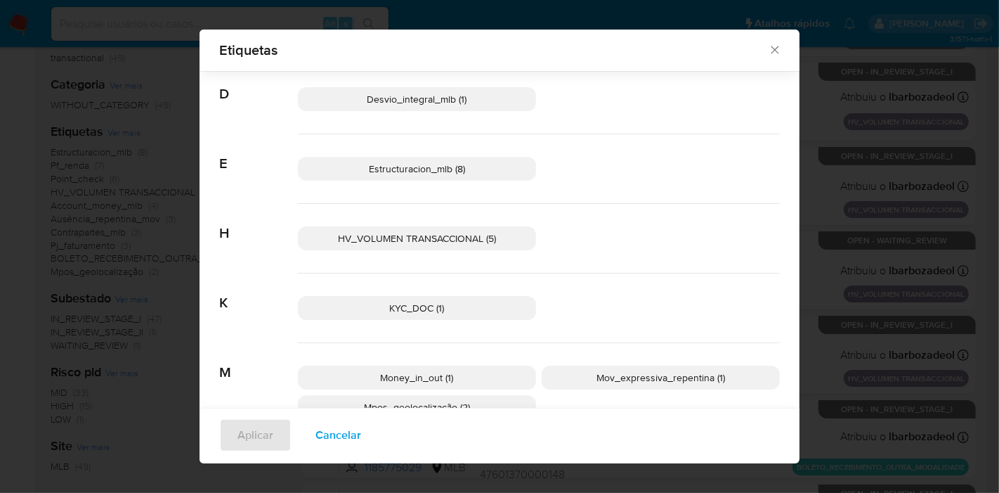
scroll to position [107, 0]
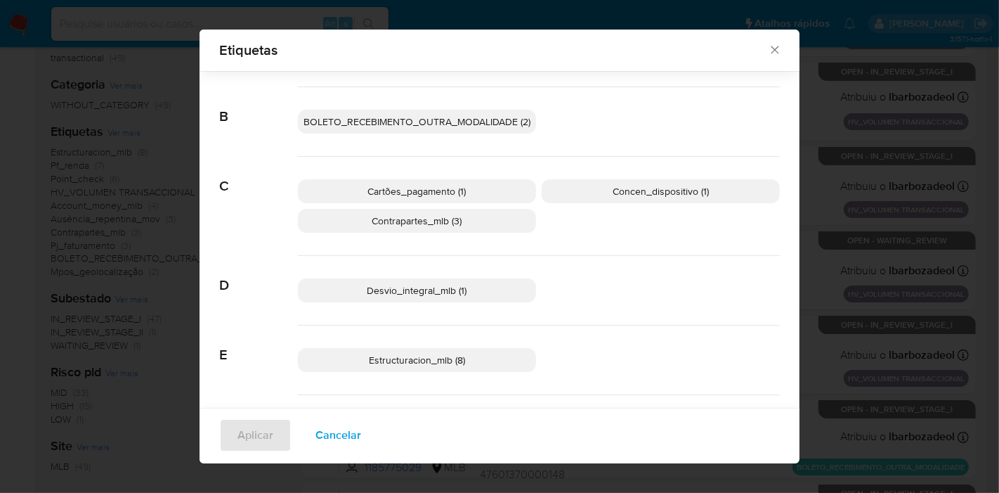
click at [488, 287] on p "Desvio_integral_mlb (1)" at bounding box center [417, 290] width 238 height 24
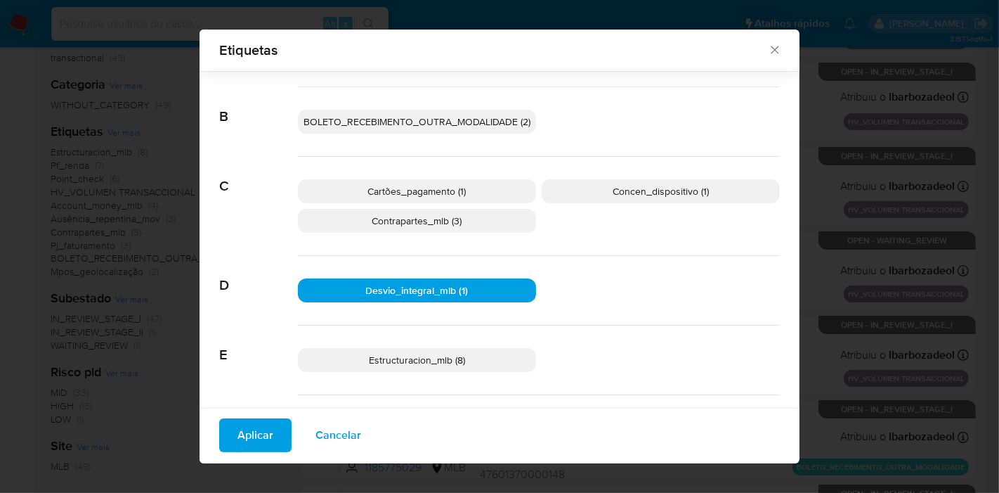
click at [266, 429] on button "Aplicar" at bounding box center [255, 435] width 72 height 34
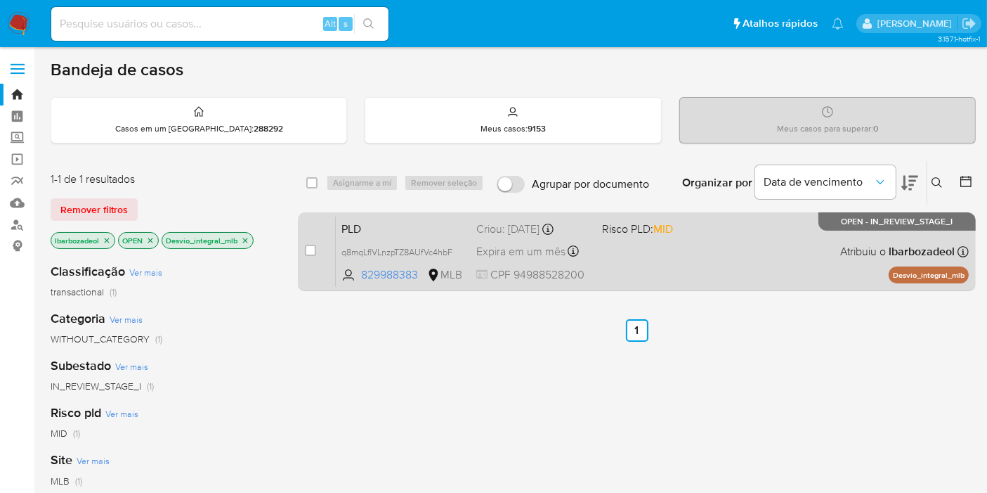
click at [649, 264] on div "PLD q8mqLflVLnzpTZ8AUfVc4hbF 829988383 MLB Risco PLD: MID Criou: [DATE] Criou: …" at bounding box center [652, 251] width 633 height 71
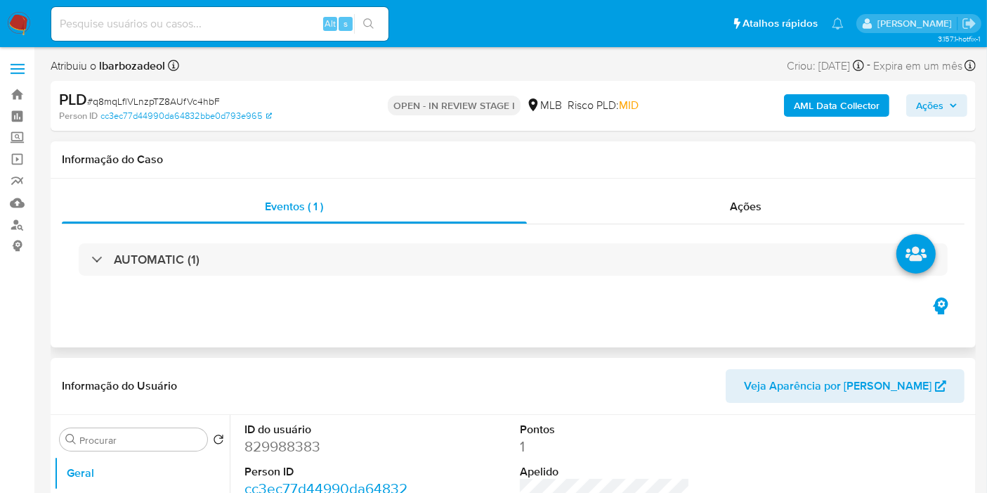
select select "10"
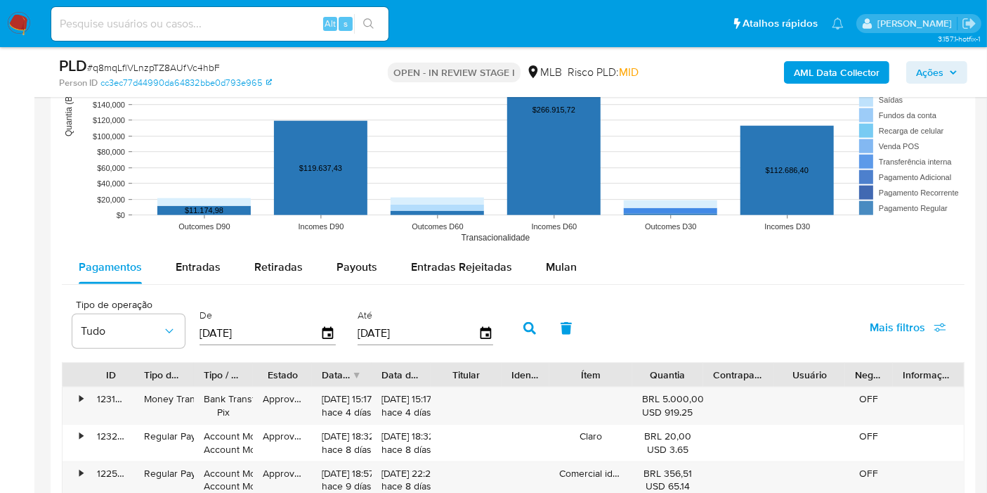
scroll to position [1405, 0]
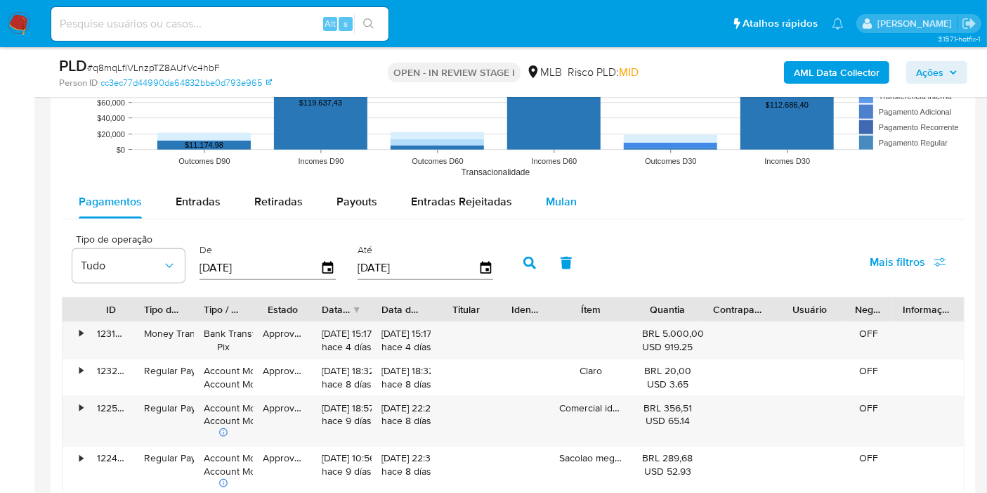
click at [548, 214] on div "Mulan" at bounding box center [561, 202] width 31 height 34
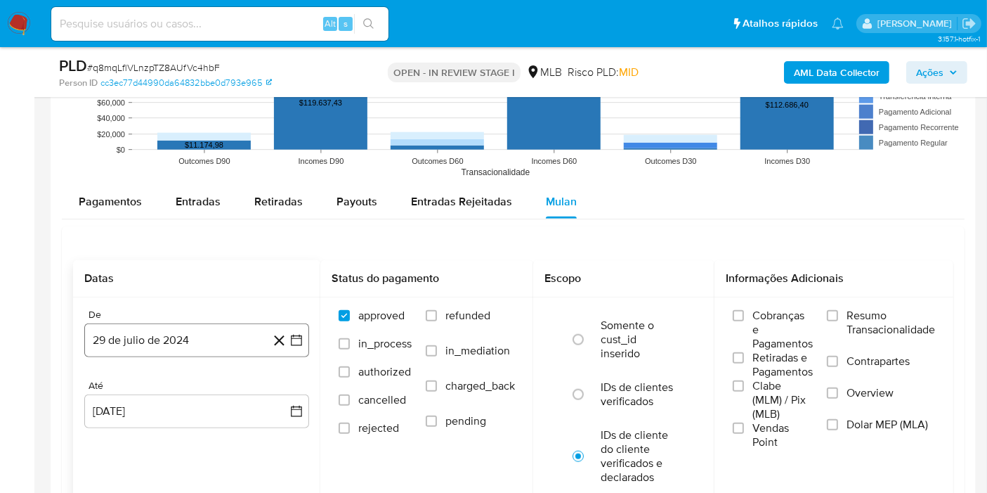
click at [193, 336] on button "29 de julio de 2024" at bounding box center [196, 340] width 225 height 34
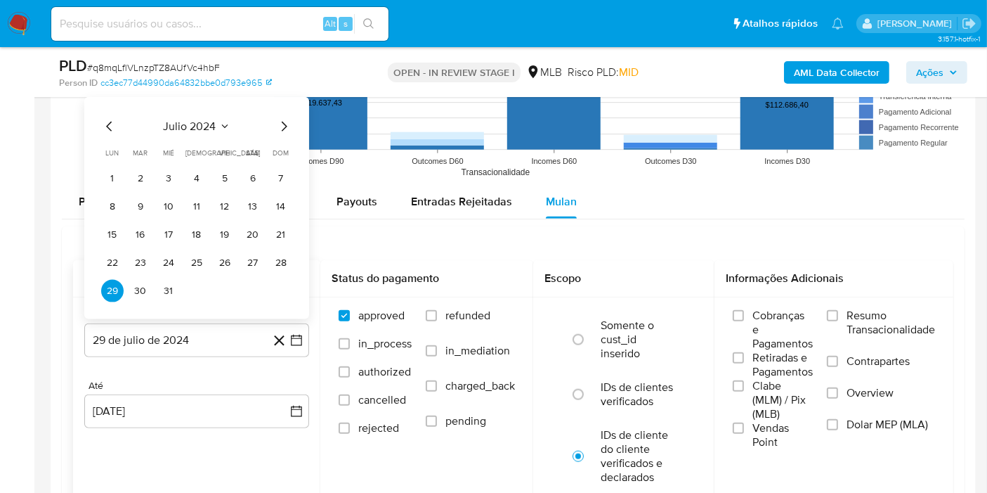
click at [195, 129] on span "julio 2024" at bounding box center [190, 126] width 53 height 14
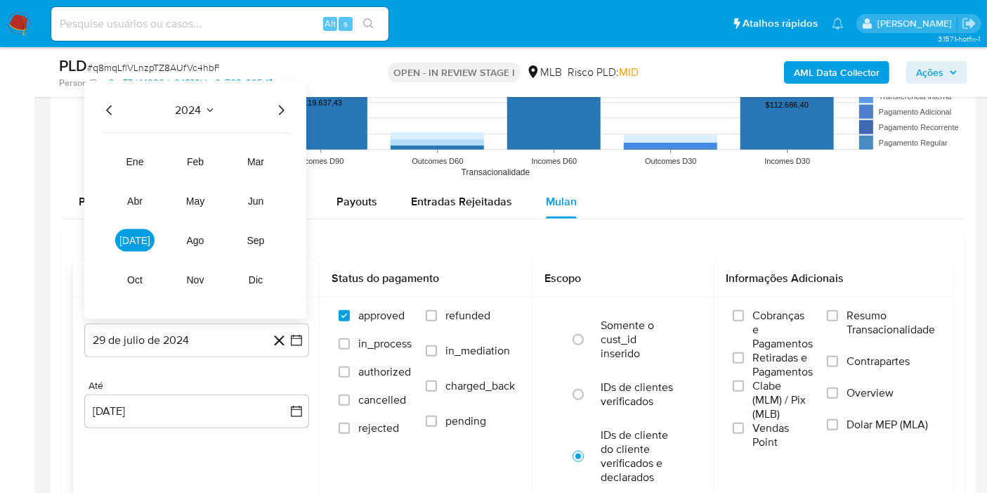
click at [285, 109] on icon "Año siguiente" at bounding box center [281, 110] width 17 height 17
click at [132, 237] on span "[DATE]" at bounding box center [134, 240] width 31 height 11
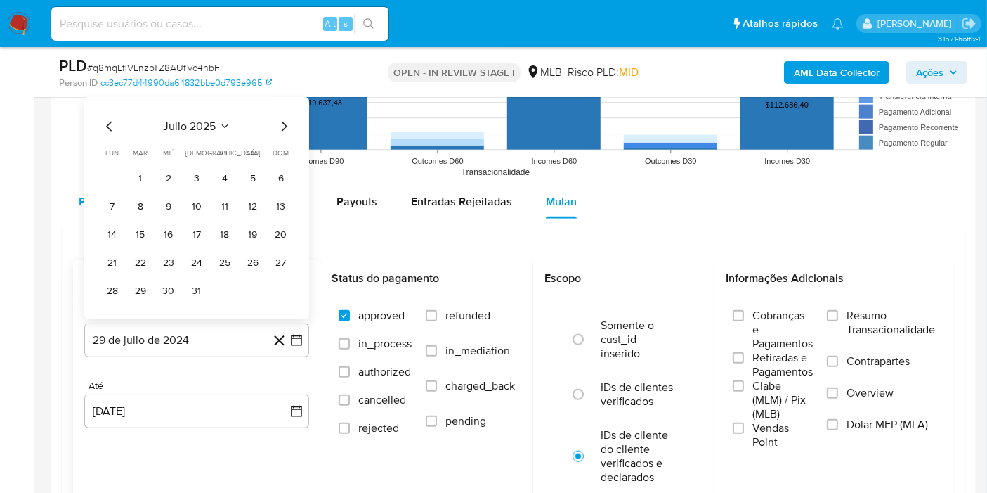
click at [144, 177] on button "1" at bounding box center [140, 178] width 22 height 22
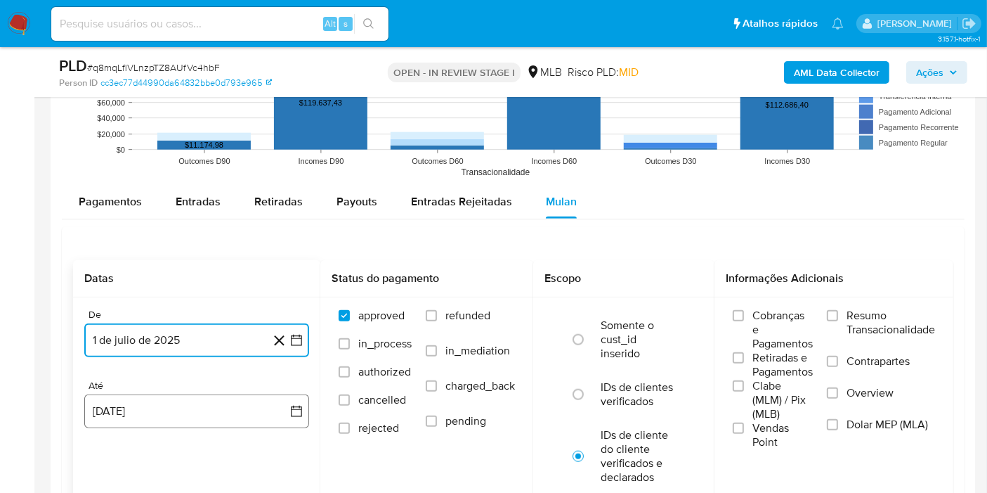
click at [128, 394] on button "[DATE]" at bounding box center [196, 411] width 225 height 34
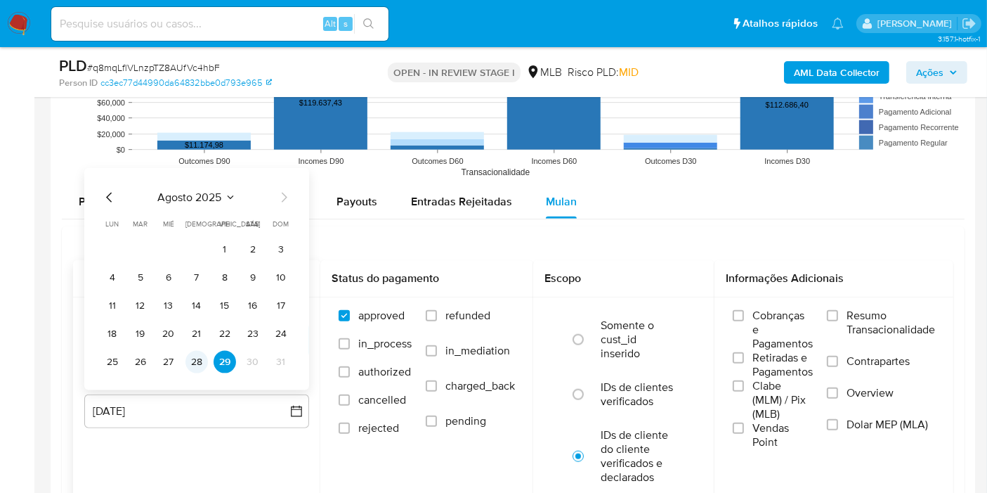
click at [198, 356] on button "28" at bounding box center [197, 362] width 22 height 22
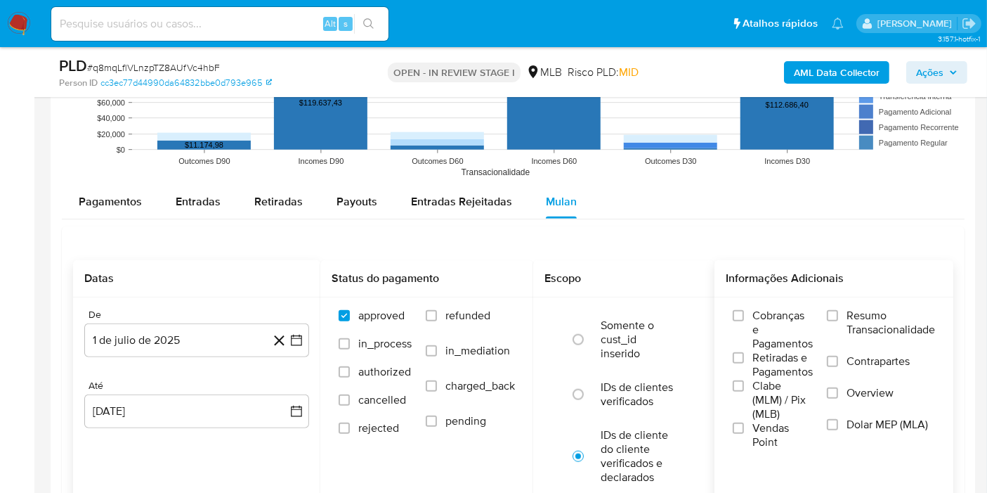
click at [858, 331] on span "Resumo Transacionalidade" at bounding box center [891, 322] width 89 height 28
click at [838, 321] on input "Resumo Transacionalidade" at bounding box center [832, 315] width 11 height 11
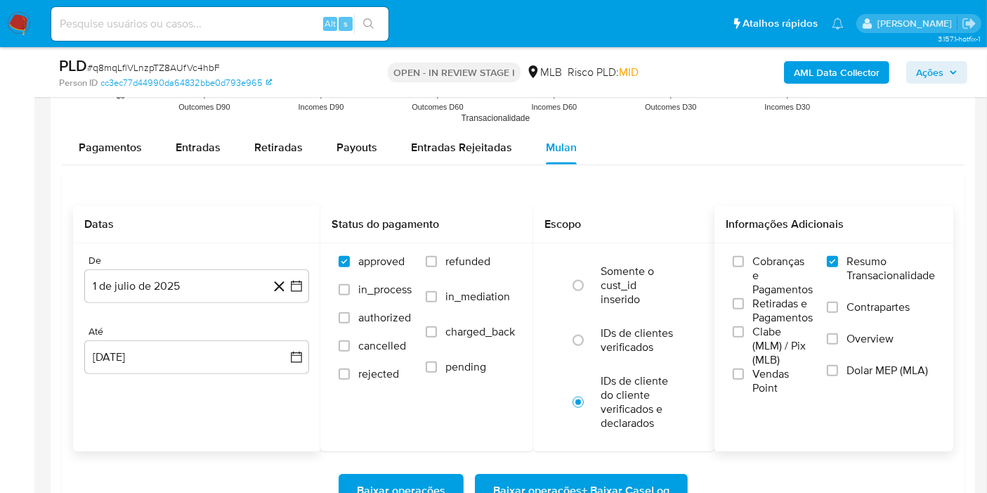
scroll to position [1483, 0]
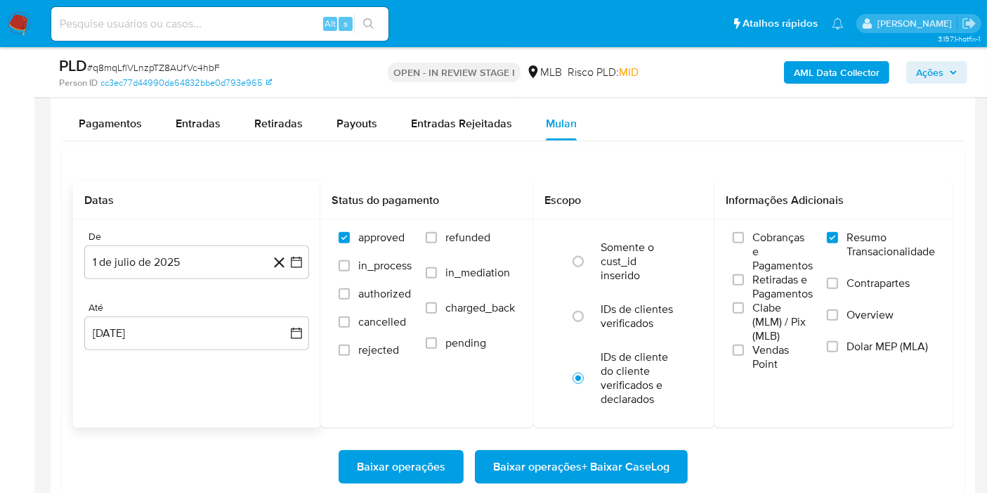
click at [608, 464] on span "Baixar operações + Baixar CaseLog" at bounding box center [581, 466] width 176 height 31
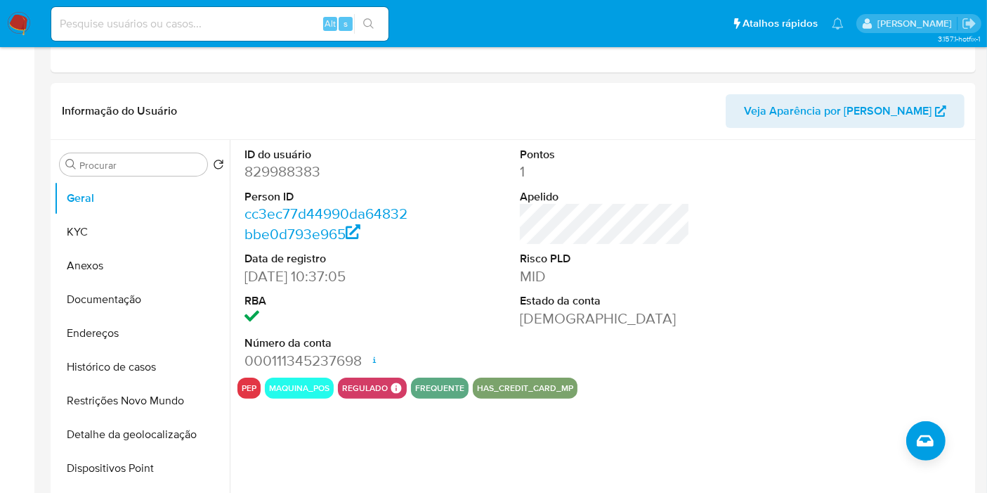
scroll to position [0, 0]
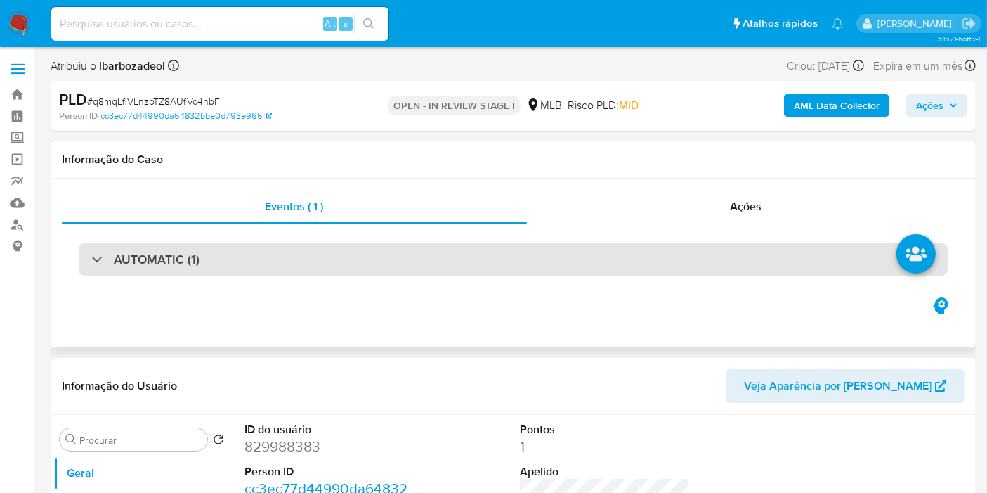
click at [468, 256] on div "AUTOMATIC (1)" at bounding box center [513, 259] width 869 height 32
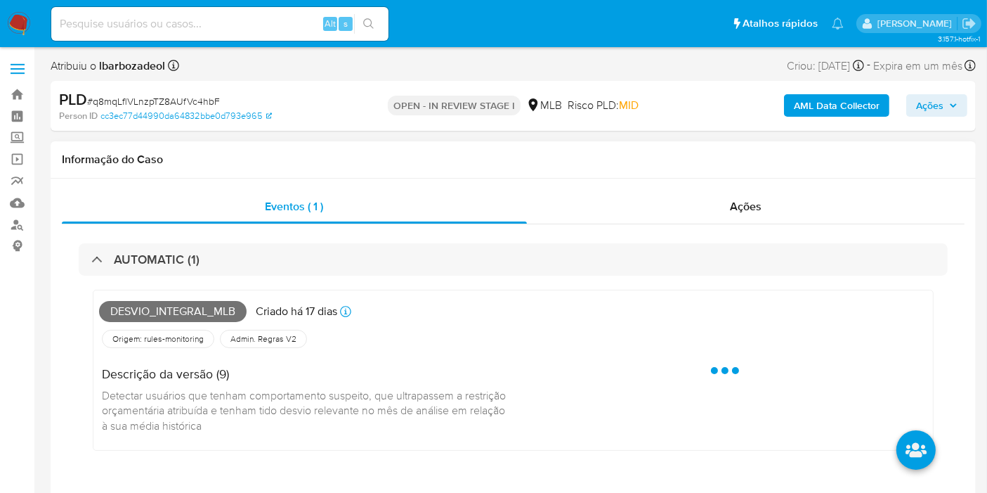
click at [175, 311] on span "Desvio_integral_mlb" at bounding box center [173, 311] width 148 height 21
copy span "Desvio_integral_mlb"
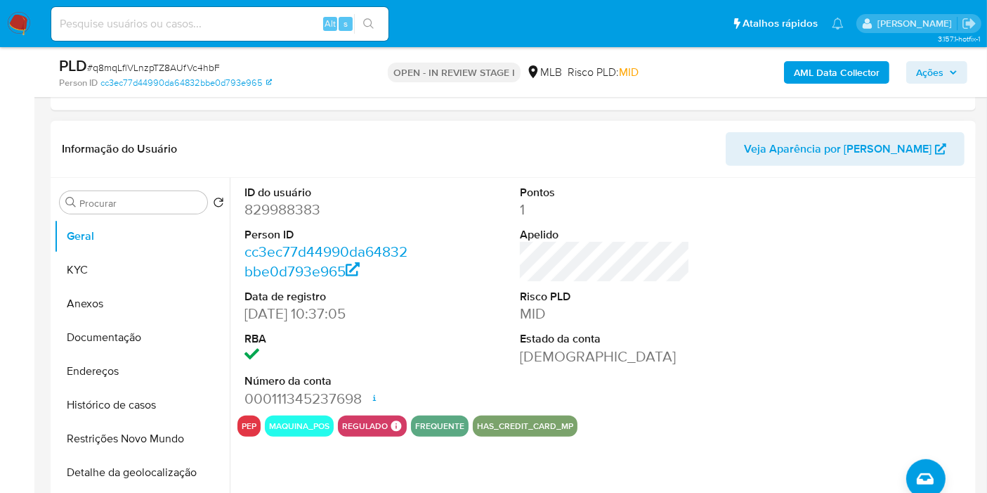
scroll to position [703, 0]
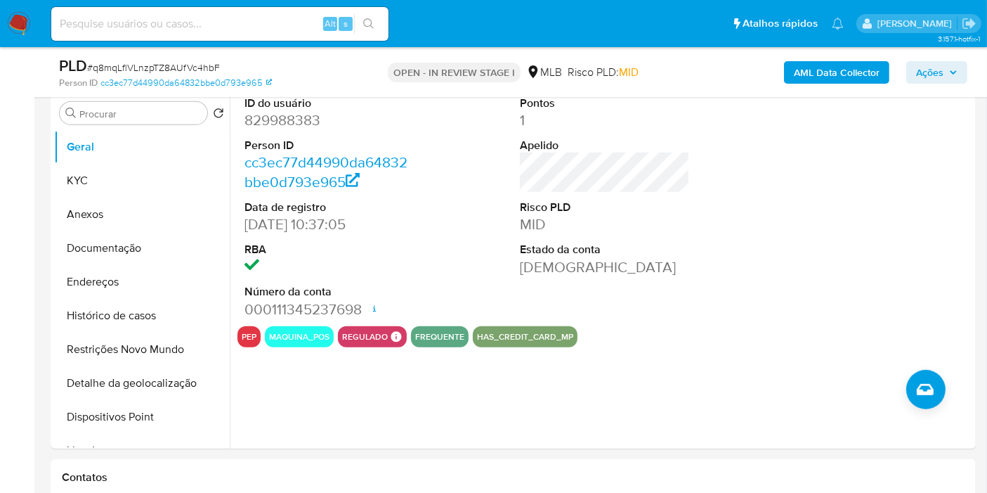
click at [942, 69] on span "Ações" at bounding box center [929, 72] width 27 height 22
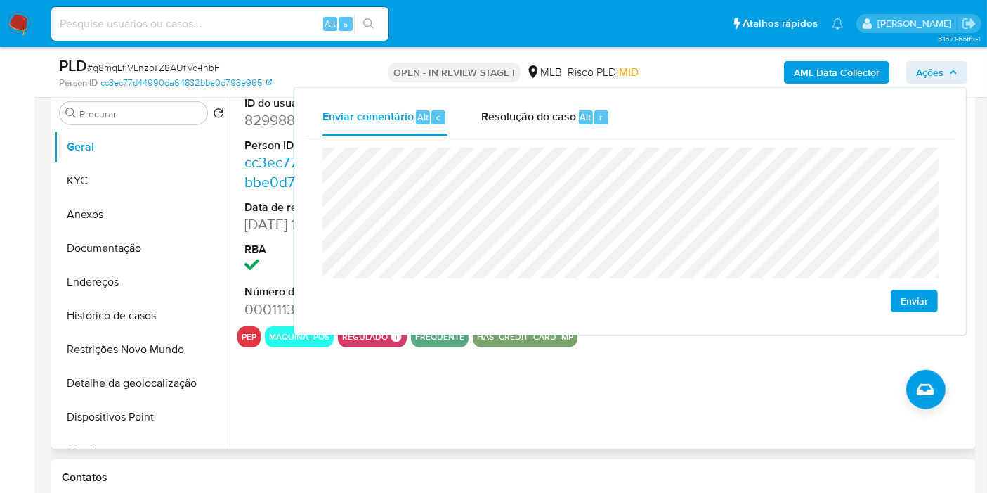
click at [652, 410] on div "ID do usuário 829988383 Person ID cc3ec77d44990da64832bbe0d793e965 Data de regi…" at bounding box center [601, 269] width 743 height 360
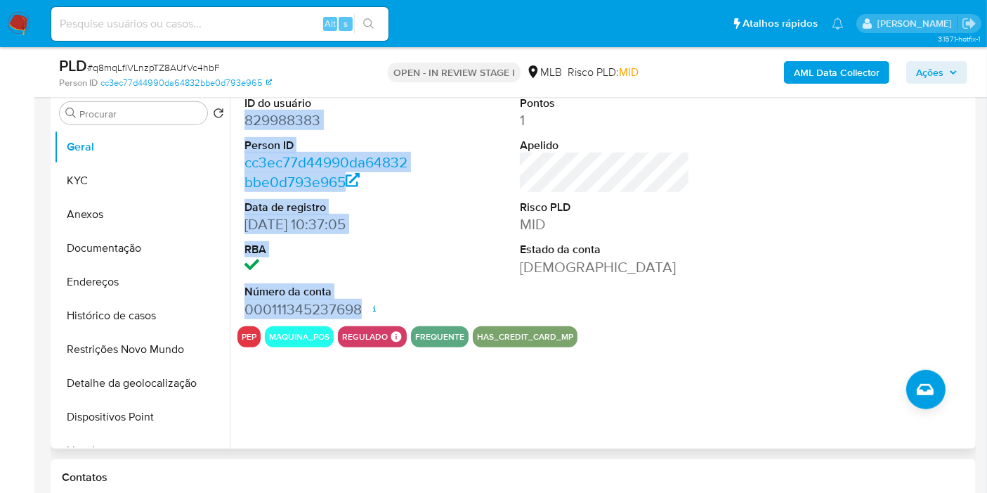
drag, startPoint x: 242, startPoint y: 119, endPoint x: 362, endPoint y: 306, distance: 222.2
click at [362, 306] on div "ID do usuário 829988383 Person ID cc3ec77d44990da64832bbe0d793e965 Data de regi…" at bounding box center [330, 208] width 184 height 238
copy dl "829988383 Person ID cc3ec77d44990da64832bbe0d793e965 Data de registro [DATE] 10…"
click at [935, 77] on span "Ações" at bounding box center [929, 72] width 27 height 22
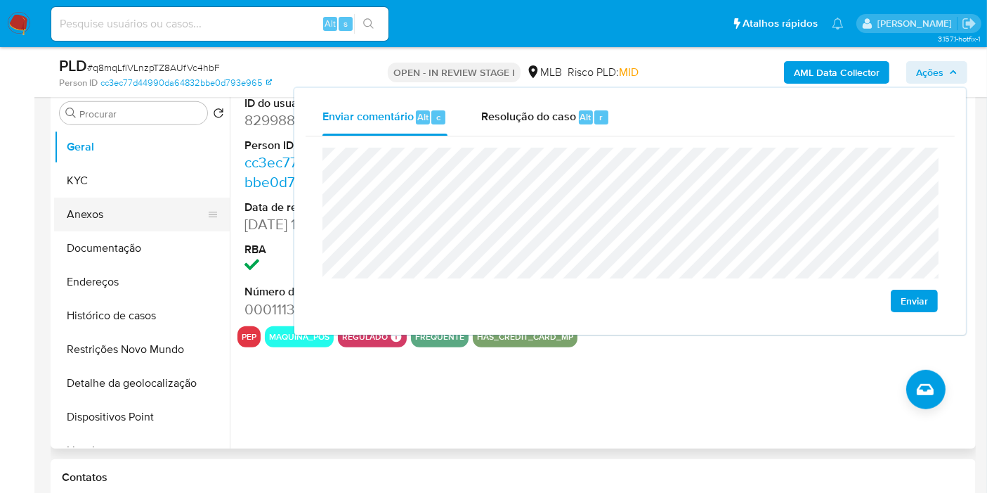
click at [106, 193] on button "KYC" at bounding box center [142, 181] width 176 height 34
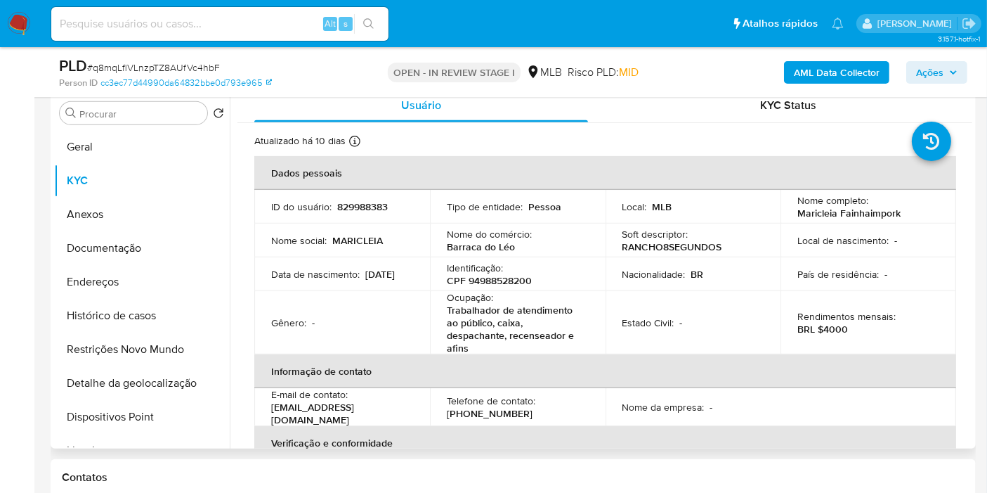
click at [509, 284] on p "CPF 94988528200" at bounding box center [489, 280] width 85 height 13
copy p "94988528200"
click at [917, 70] on span "Ações" at bounding box center [929, 72] width 27 height 22
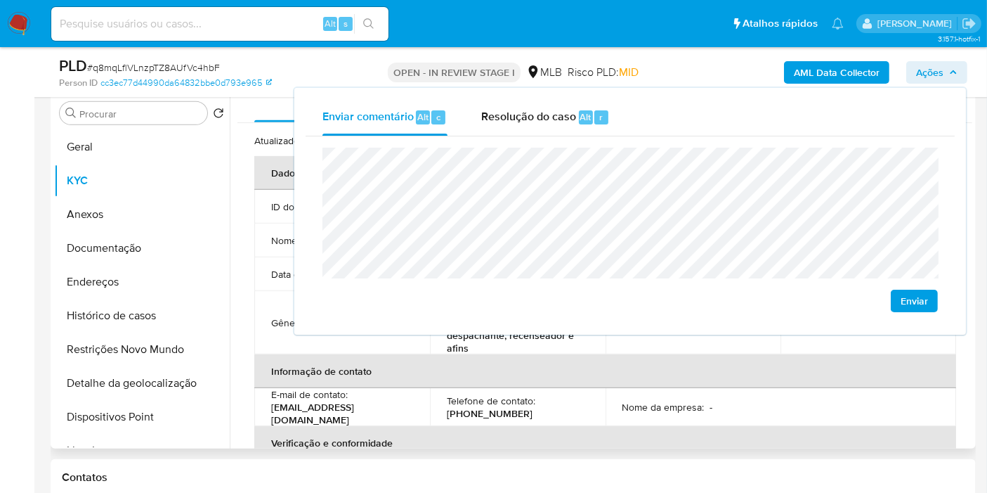
click at [425, 344] on td "Gênero : -" at bounding box center [342, 322] width 176 height 63
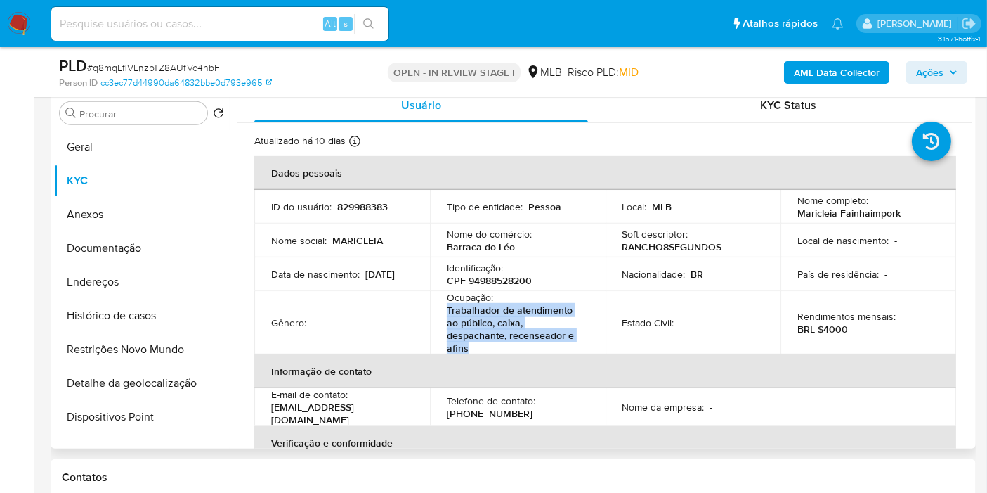
drag, startPoint x: 481, startPoint y: 346, endPoint x: 441, endPoint y: 312, distance: 53.4
click at [441, 312] on td "Ocupação : Trabalhador de atendimento ao público, caixa, despachante, recensead…" at bounding box center [518, 322] width 176 height 63
copy p "Trabalhador de atendimento ao público, caixa, despachante, recenseador e afins"
drag, startPoint x: 942, startPoint y: 62, endPoint x: 932, endPoint y: 70, distance: 13.0
click at [942, 63] on span "Ações" at bounding box center [929, 72] width 27 height 22
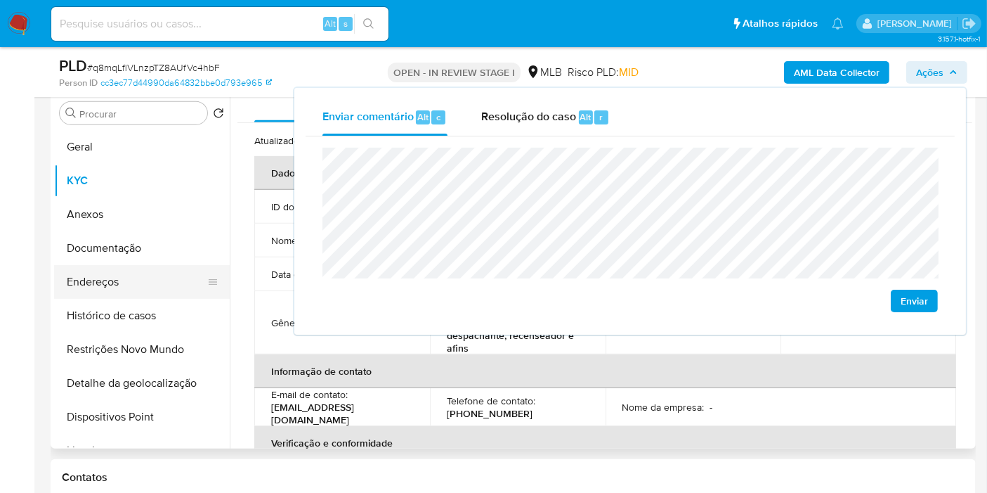
click at [150, 285] on button "Endereços" at bounding box center [136, 282] width 164 height 34
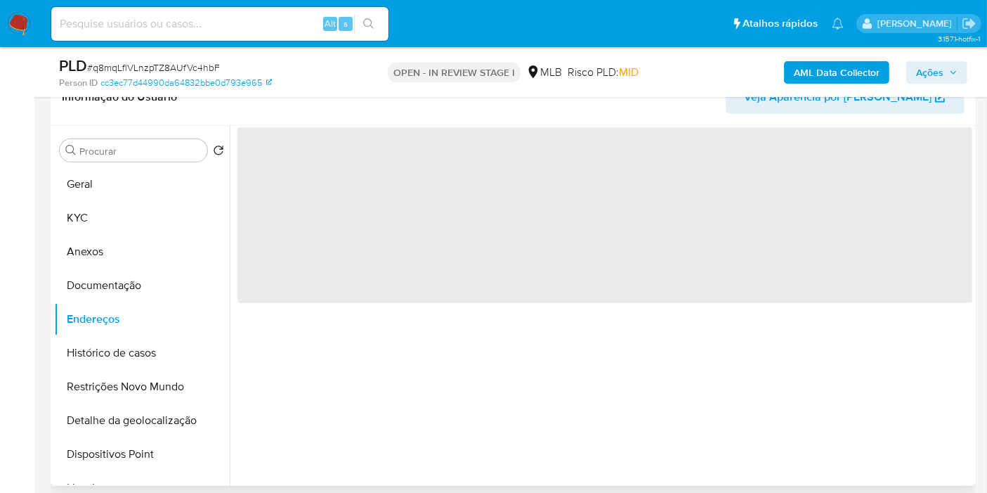
scroll to position [624, 0]
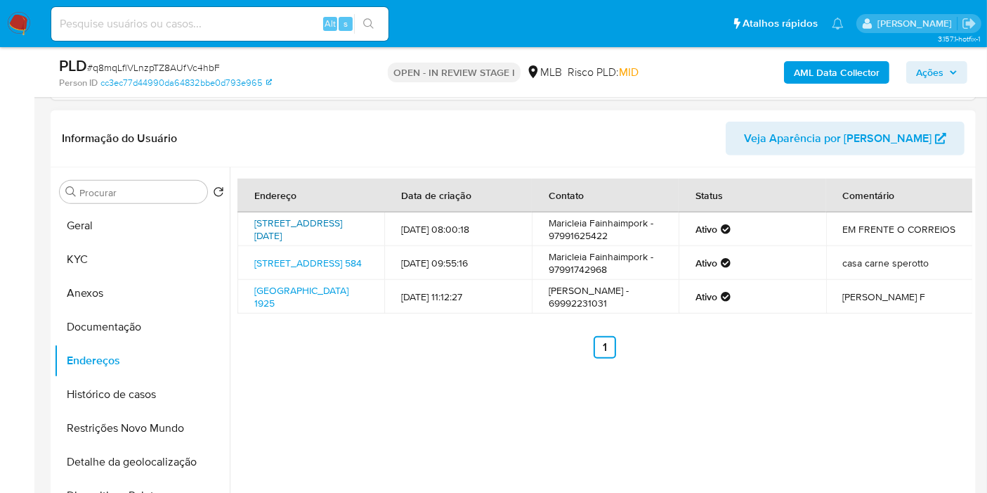
click at [302, 238] on link "[STREET_ADDRESS][DATE]" at bounding box center [298, 229] width 88 height 27
click at [295, 270] on link "[STREET_ADDRESS] 584" at bounding box center [308, 263] width 108 height 14
click at [290, 310] on link "Rua União 1925, Porto Velho, Rondônia, 76813276, Brasil 1925" at bounding box center [301, 296] width 94 height 27
click at [165, 316] on button "Documentação" at bounding box center [136, 327] width 164 height 34
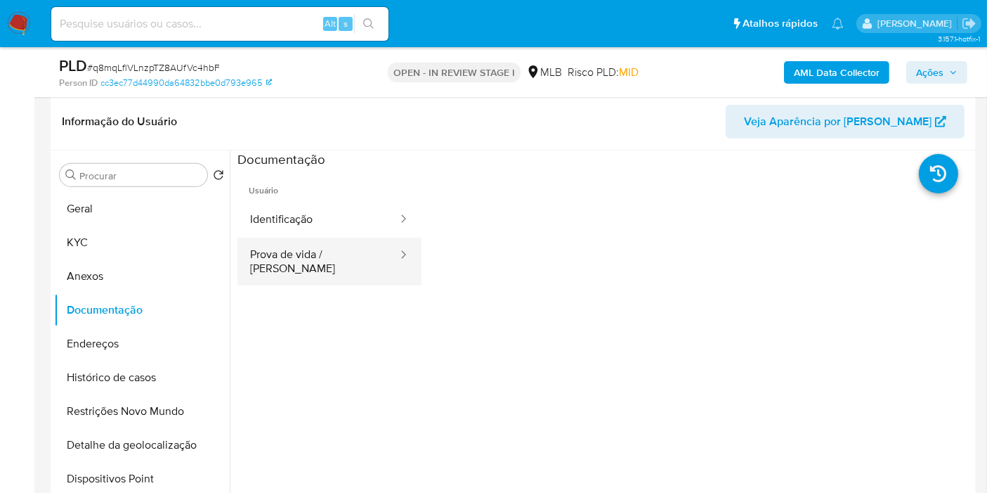
click at [349, 263] on button "Prova de vida / Selfie" at bounding box center [319, 262] width 162 height 48
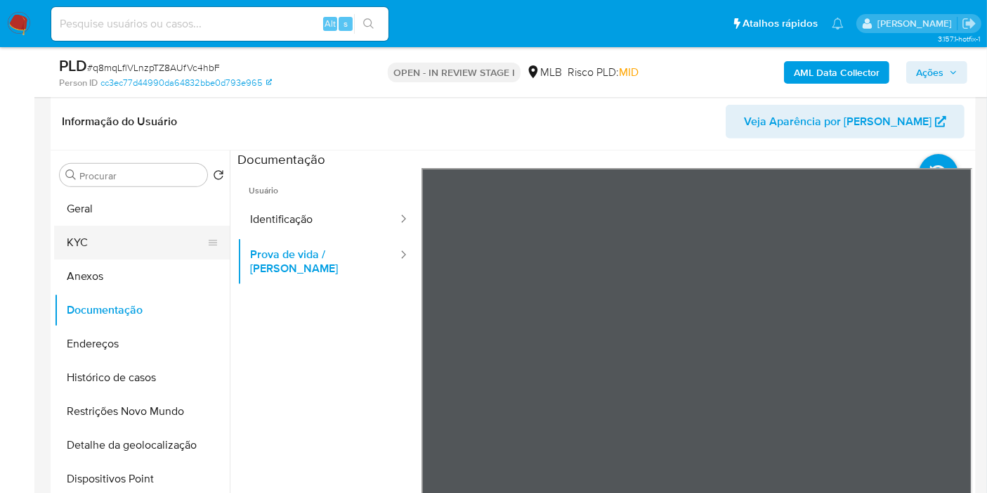
click at [112, 230] on button "KYC" at bounding box center [136, 243] width 164 height 34
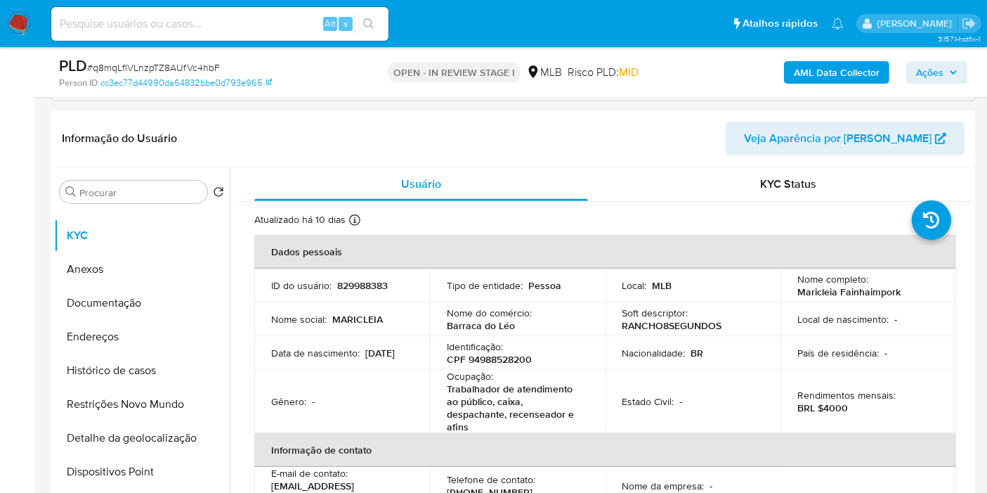
scroll to position [0, 0]
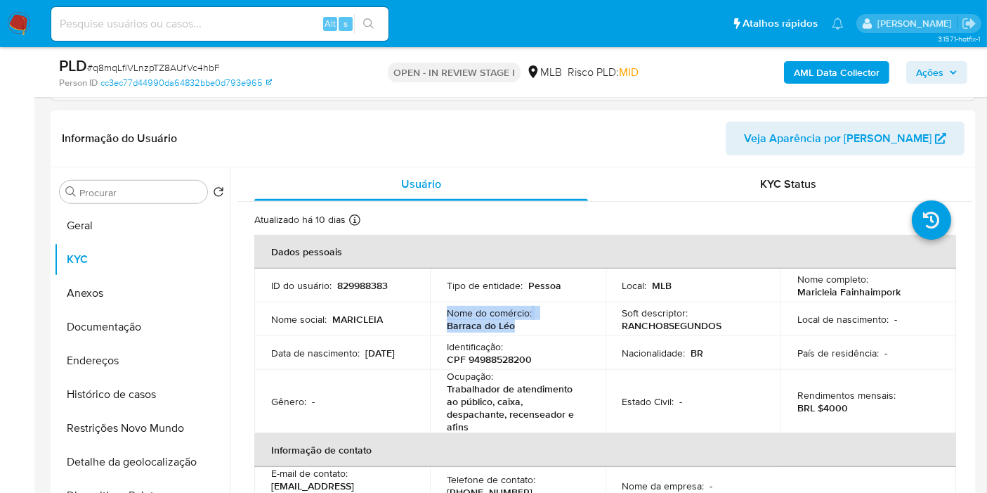
drag, startPoint x: 518, startPoint y: 323, endPoint x: 445, endPoint y: 311, distance: 73.9
click at [442, 312] on td "Nome do comércio : Barraca do Léo" at bounding box center [518, 319] width 176 height 34
copy div "Nome do comércio : Barraca do Léo"
click at [126, 327] on button "Documentação" at bounding box center [136, 327] width 164 height 34
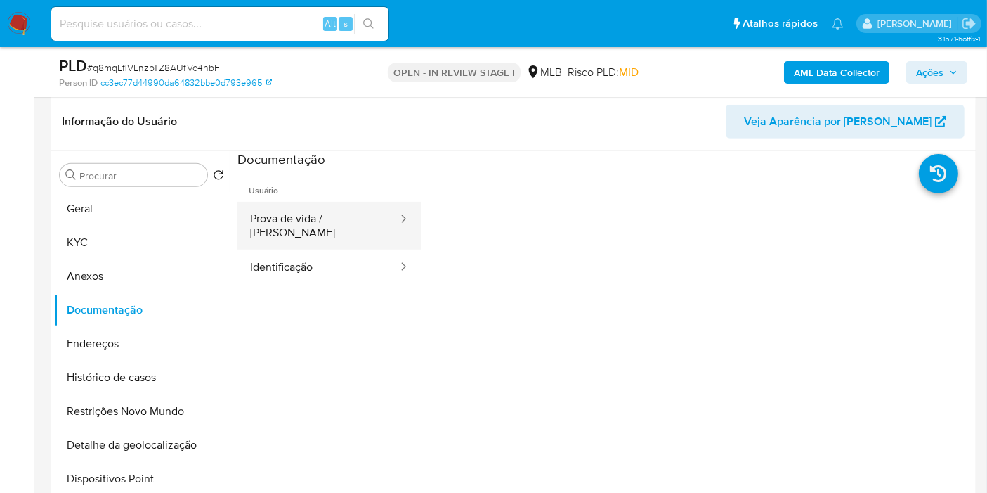
click at [355, 226] on button "Prova de vida / Selfie" at bounding box center [319, 226] width 162 height 48
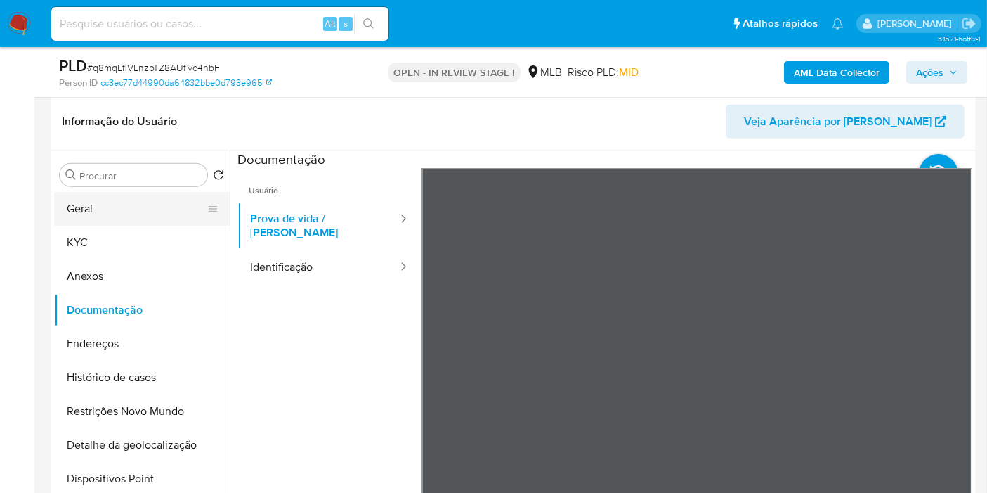
click at [108, 219] on button "Geral" at bounding box center [136, 209] width 164 height 34
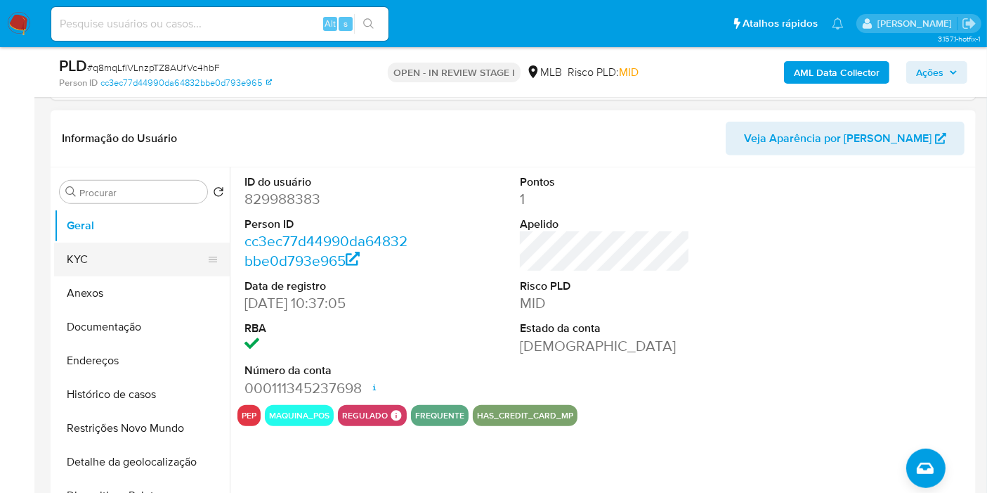
click at [140, 269] on button "KYC" at bounding box center [136, 259] width 164 height 34
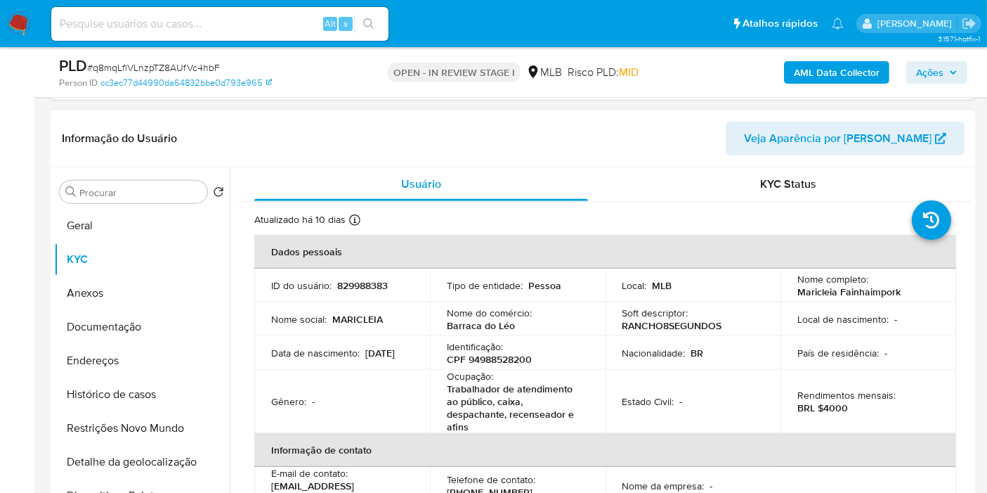
click at [144, 230] on button "Geral" at bounding box center [142, 226] width 176 height 34
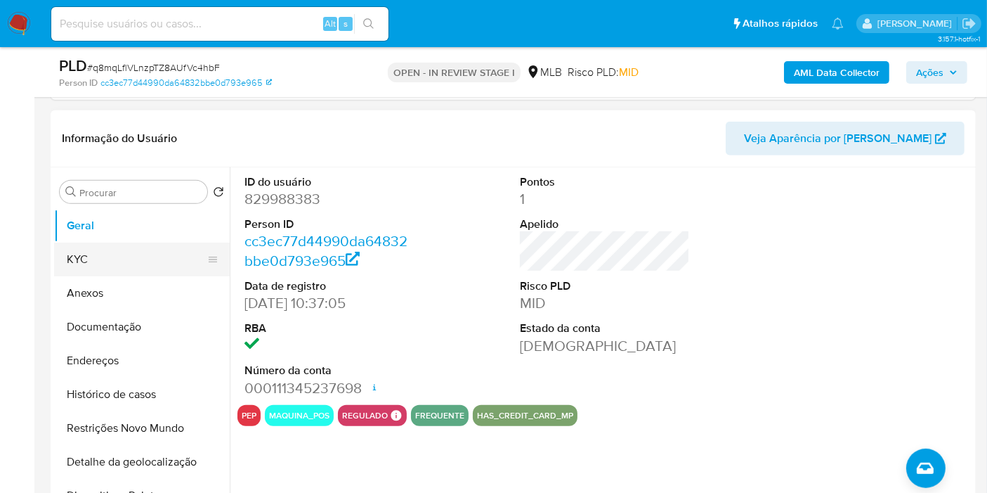
click at [141, 250] on button "KYC" at bounding box center [136, 259] width 164 height 34
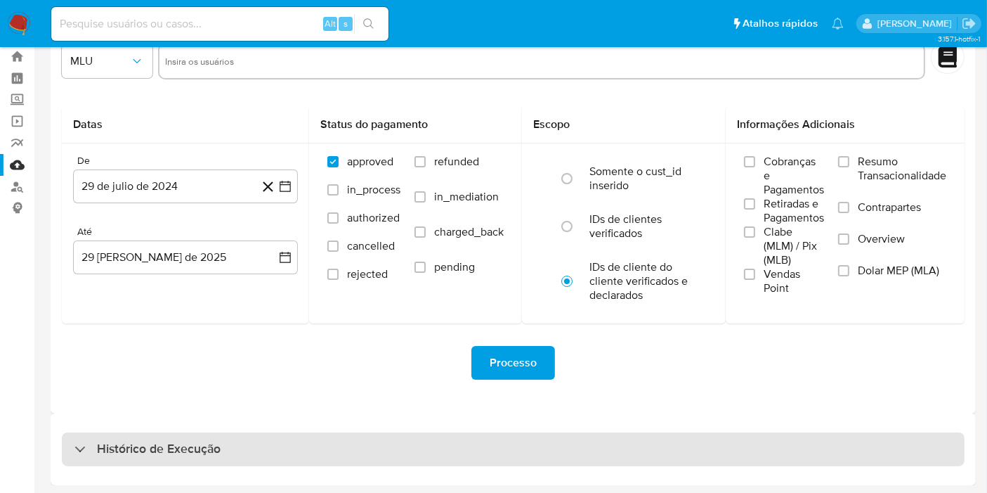
click at [445, 439] on div "Histórico de Execução" at bounding box center [513, 449] width 903 height 34
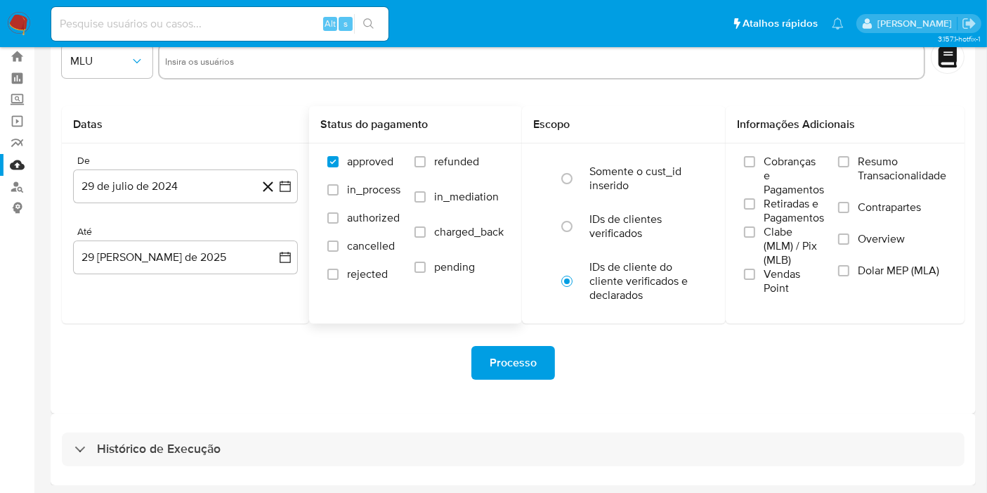
select select "10"
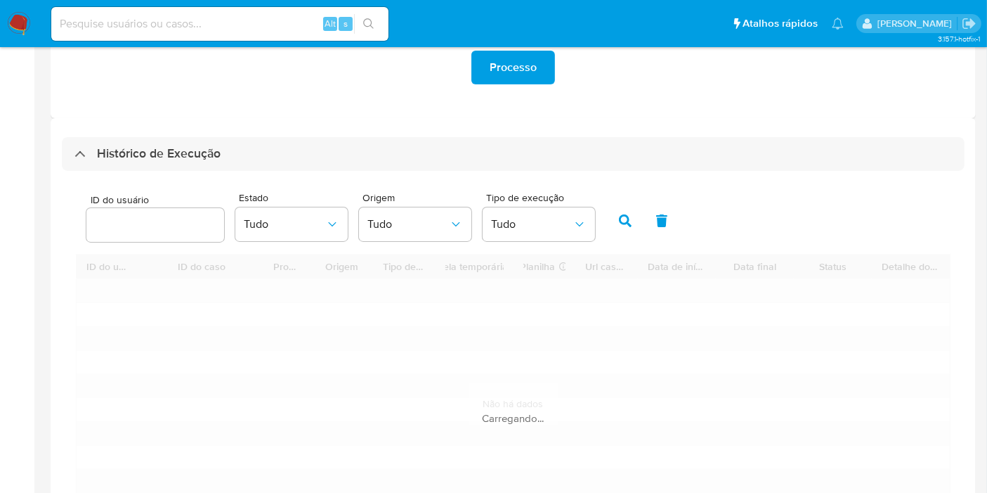
scroll to position [434, 0]
